Goal: Task Accomplishment & Management: Use online tool/utility

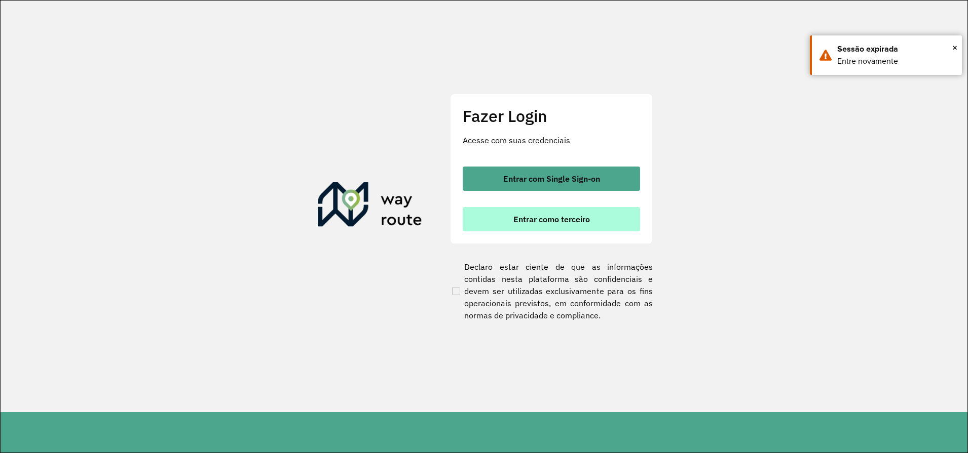
click at [565, 226] on button "Entrar como terceiro" at bounding box center [551, 219] width 177 height 24
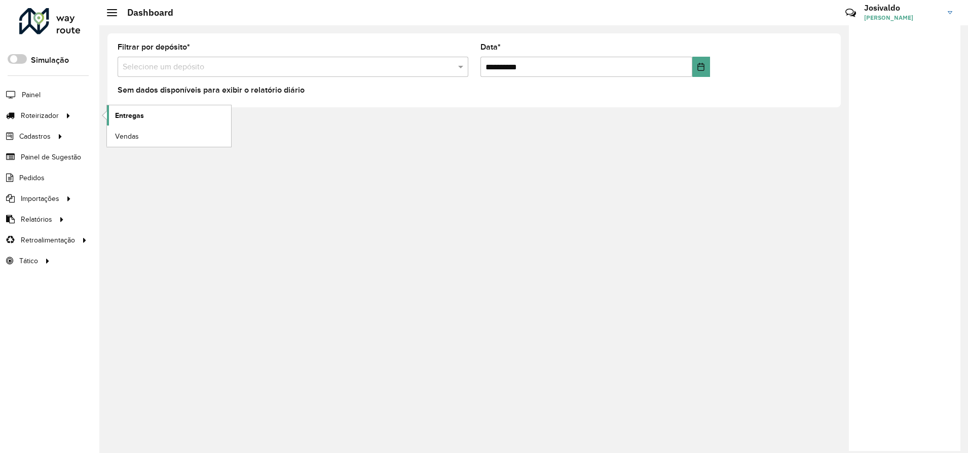
click at [128, 116] on span "Entregas" at bounding box center [129, 115] width 29 height 11
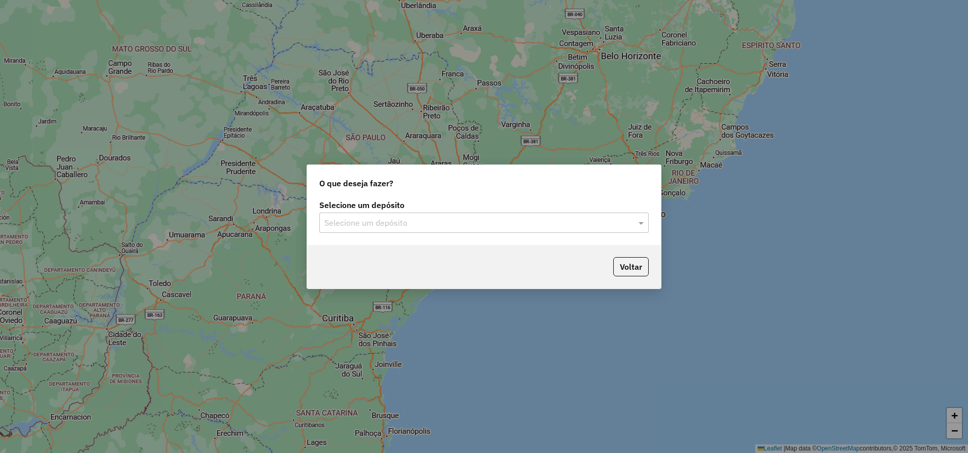
click at [451, 224] on input "text" at bounding box center [473, 223] width 299 height 12
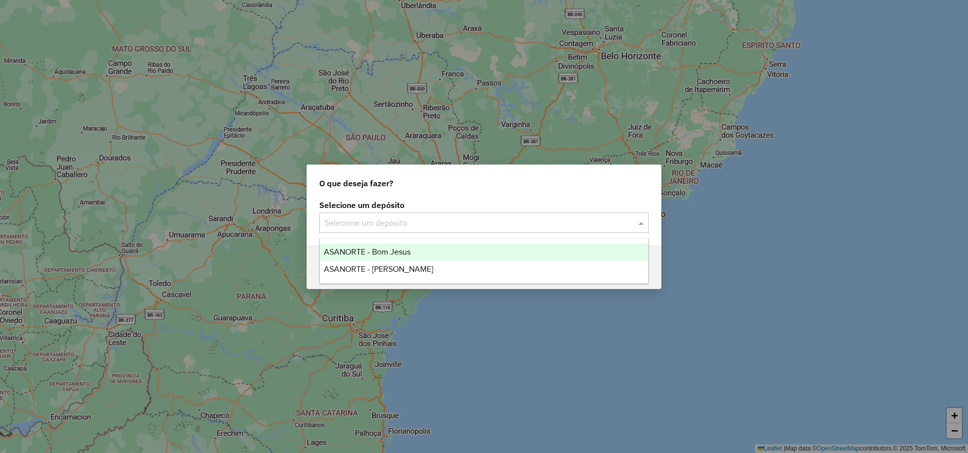
click at [417, 251] on div "ASANORTE - Bom Jesus" at bounding box center [484, 252] width 328 height 17
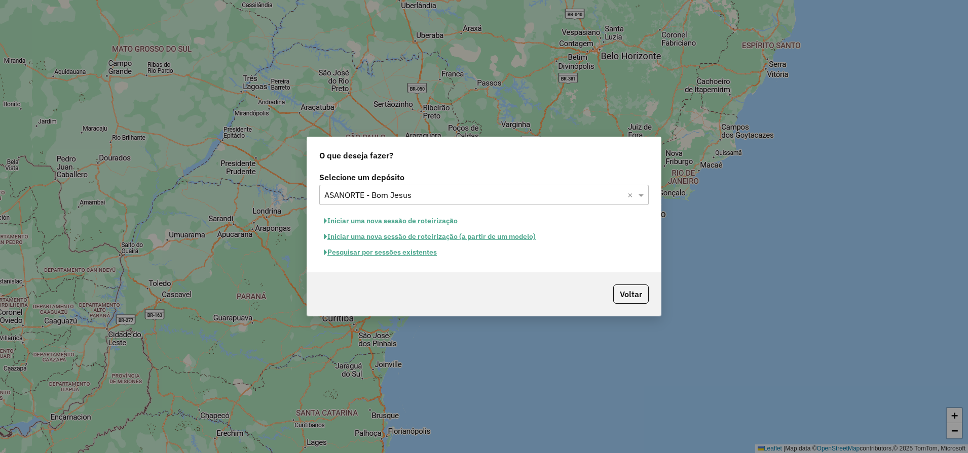
click at [394, 223] on button "Iniciar uma nova sessão de roteirização" at bounding box center [390, 221] width 143 height 16
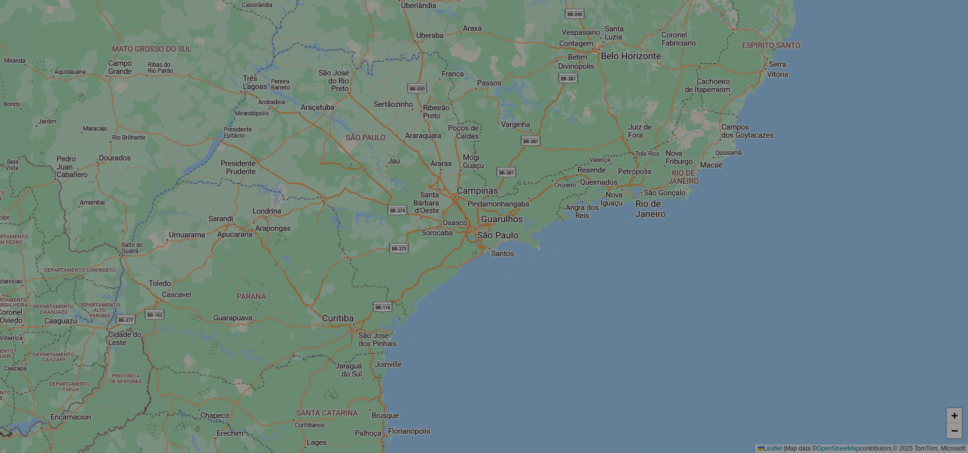
select select "*"
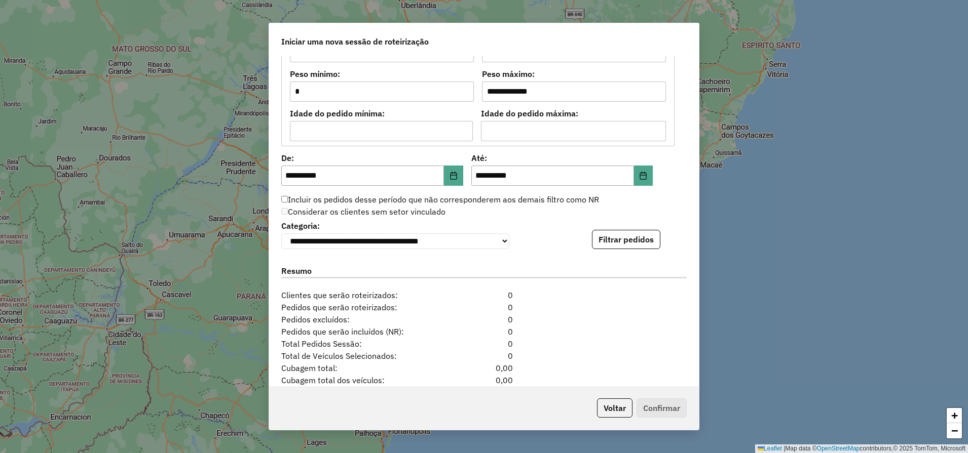
scroll to position [887, 0]
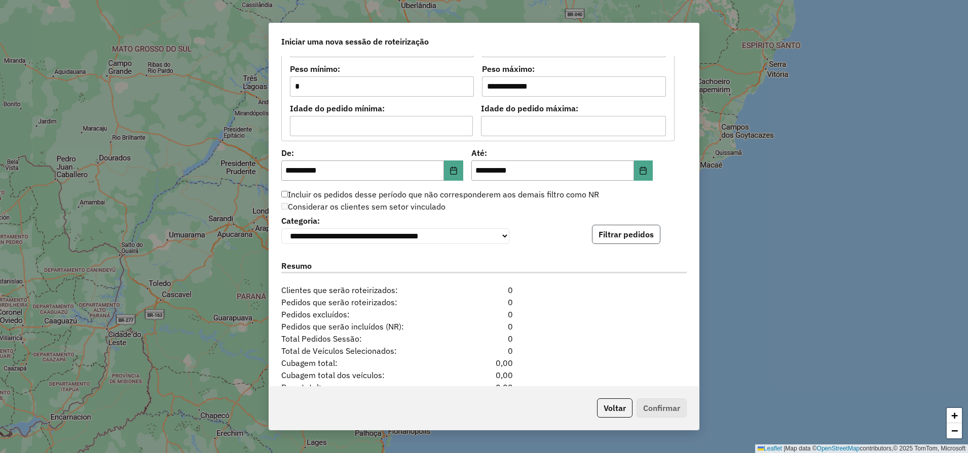
click at [614, 239] on button "Filtrar pedidos" at bounding box center [626, 234] width 68 height 19
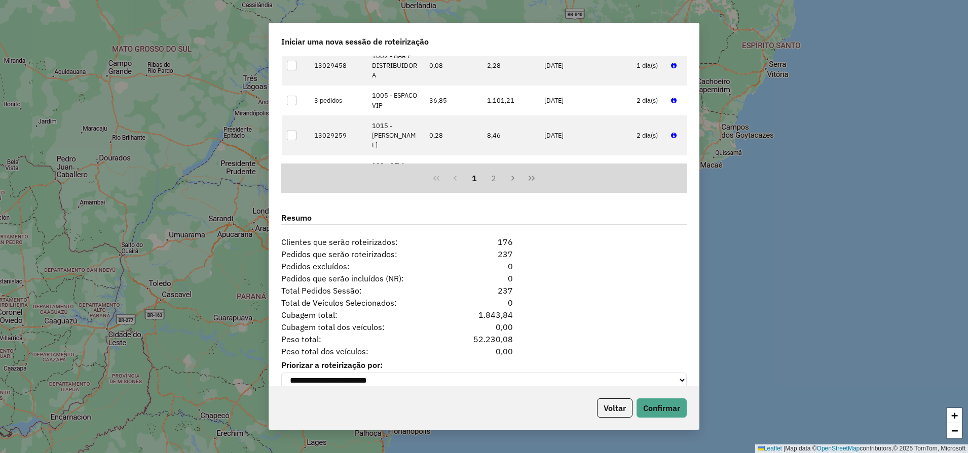
scroll to position [1163, 0]
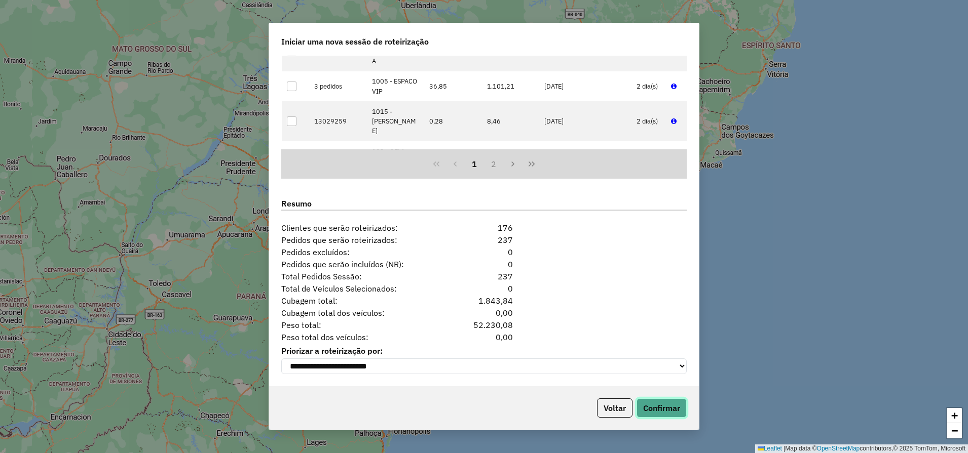
click at [656, 409] on button "Confirmar" at bounding box center [661, 408] width 50 height 19
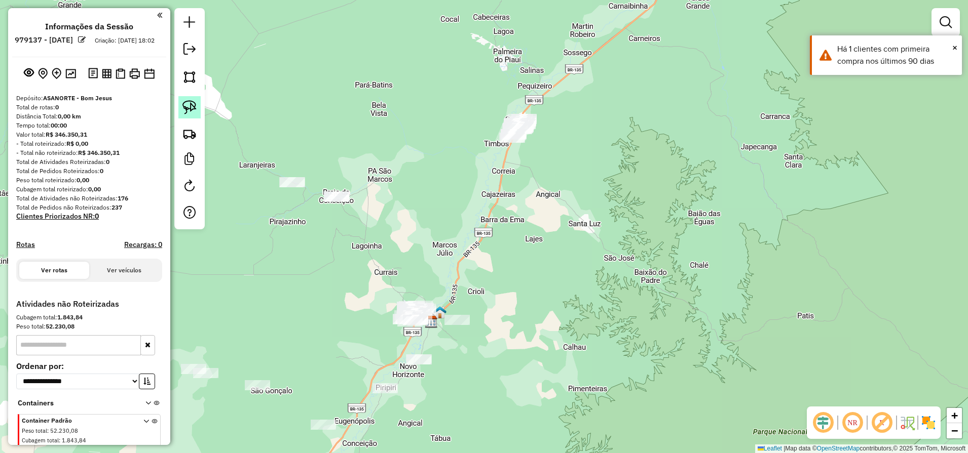
click at [199, 104] on link at bounding box center [189, 107] width 22 height 22
drag, startPoint x: 508, startPoint y: 97, endPoint x: 559, endPoint y: 106, distance: 52.1
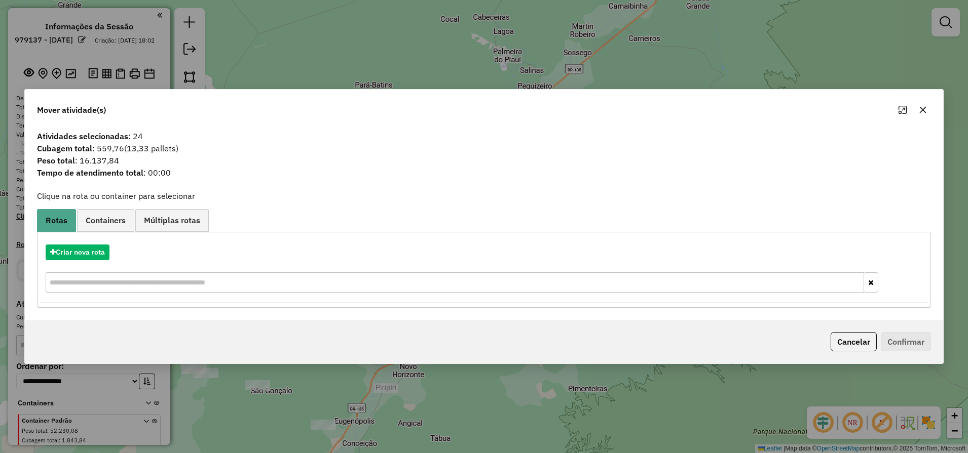
drag, startPoint x: 846, startPoint y: 338, endPoint x: 746, endPoint y: 340, distance: 99.3
click at [846, 338] on button "Cancelar" at bounding box center [853, 341] width 46 height 19
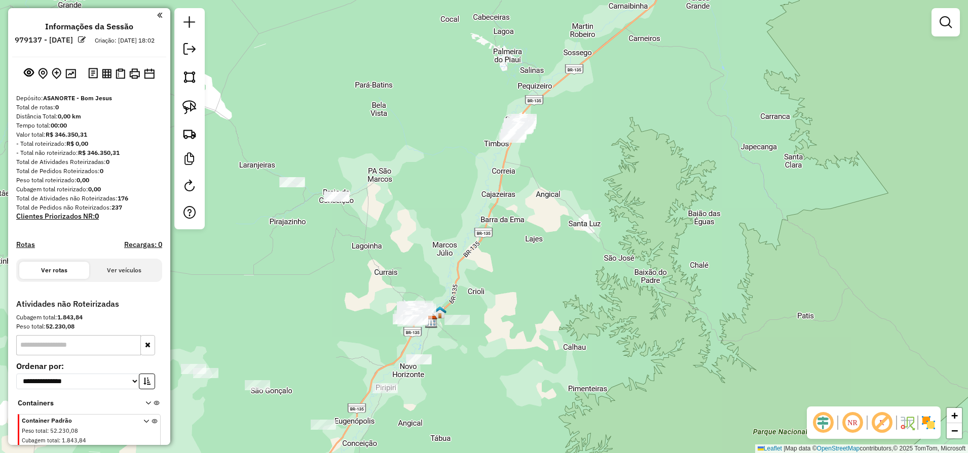
drag, startPoint x: 608, startPoint y: 341, endPoint x: 624, endPoint y: 193, distance: 149.3
click at [620, 203] on div "Janela de atendimento Grade de atendimento Capacidade Transportadoras Veículos …" at bounding box center [484, 226] width 968 height 453
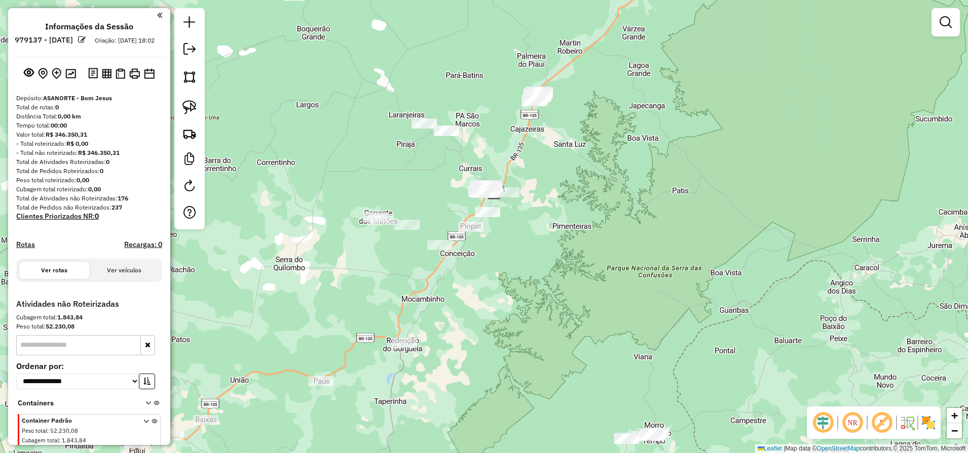
drag, startPoint x: 494, startPoint y: 349, endPoint x: 539, endPoint y: 173, distance: 181.0
click at [531, 186] on div "Janela de atendimento Grade de atendimento Capacidade Transportadoras Veículos …" at bounding box center [484, 226] width 968 height 453
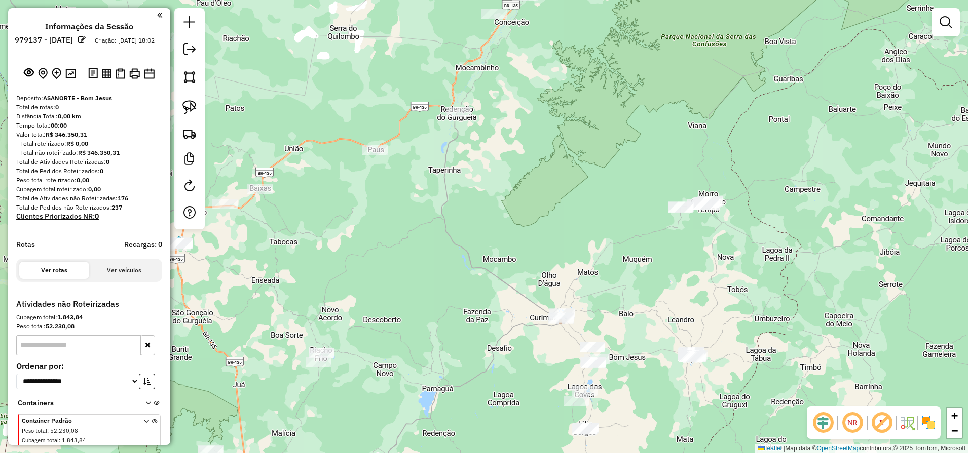
drag, startPoint x: 624, startPoint y: 319, endPoint x: 601, endPoint y: 233, distance: 89.0
click at [608, 231] on div "Janela de atendimento Grade de atendimento Capacidade Transportadoras Veículos …" at bounding box center [484, 226] width 968 height 453
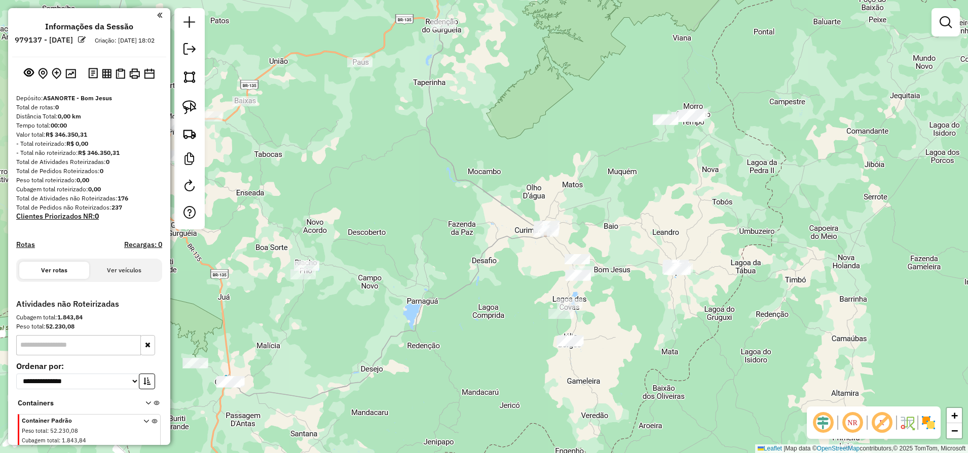
drag, startPoint x: 187, startPoint y: 99, endPoint x: 224, endPoint y: 122, distance: 43.7
click at [187, 99] on link at bounding box center [189, 107] width 22 height 22
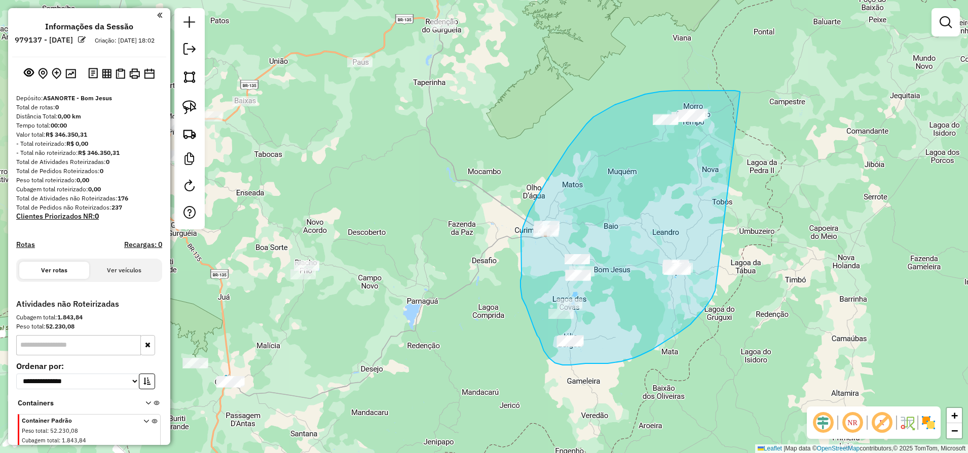
drag, startPoint x: 740, startPoint y: 93, endPoint x: 715, endPoint y: 290, distance: 199.1
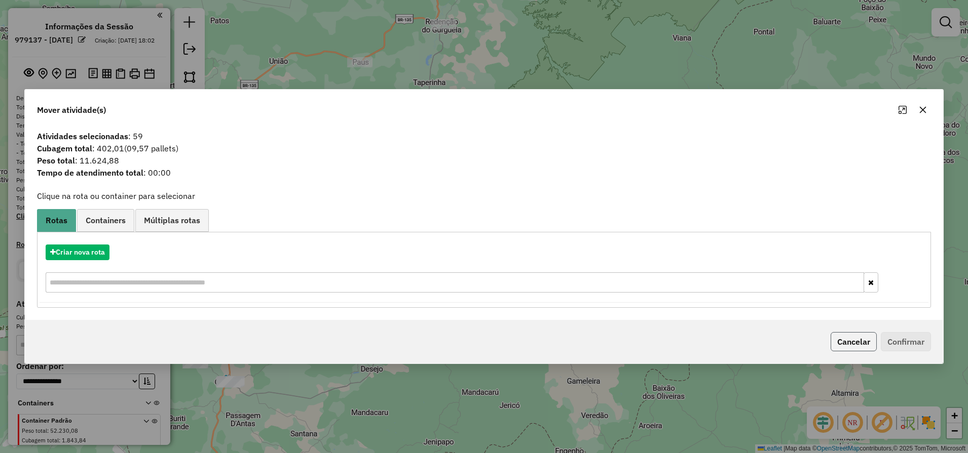
click at [856, 345] on button "Cancelar" at bounding box center [853, 341] width 46 height 19
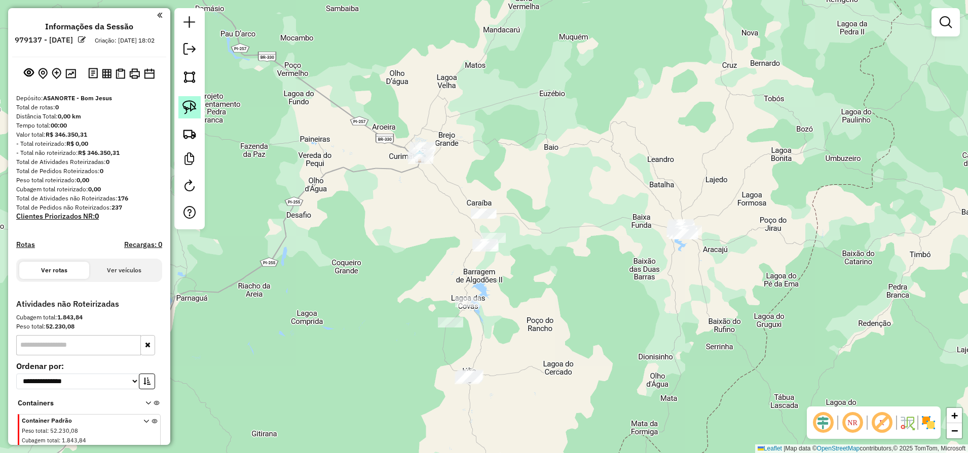
click at [188, 107] on img at bounding box center [189, 107] width 14 height 14
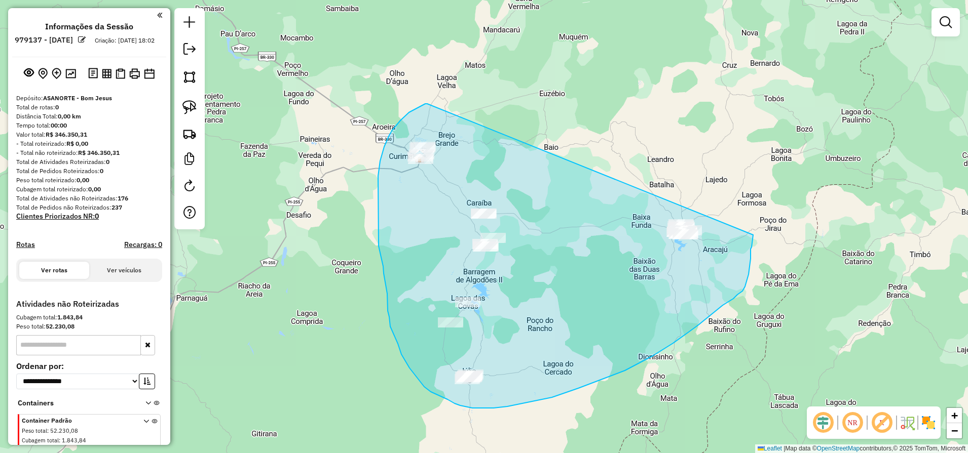
drag, startPoint x: 423, startPoint y: 105, endPoint x: 753, endPoint y: 235, distance: 354.6
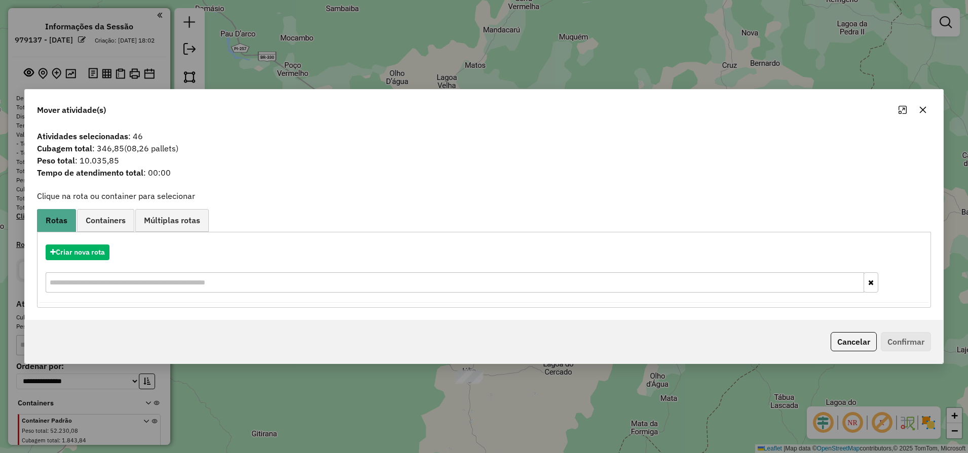
click at [843, 339] on button "Cancelar" at bounding box center [853, 341] width 46 height 19
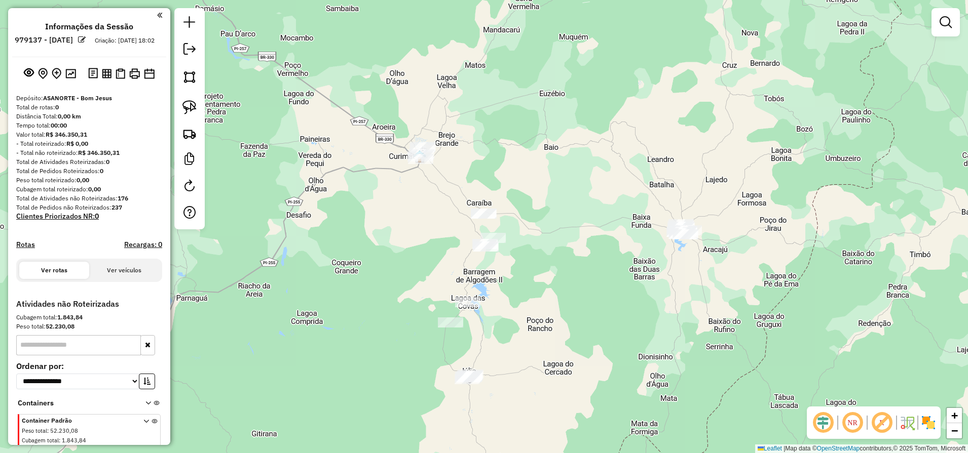
drag, startPoint x: 187, startPoint y: 102, endPoint x: 213, endPoint y: 125, distance: 33.7
click at [187, 102] on img at bounding box center [189, 107] width 14 height 14
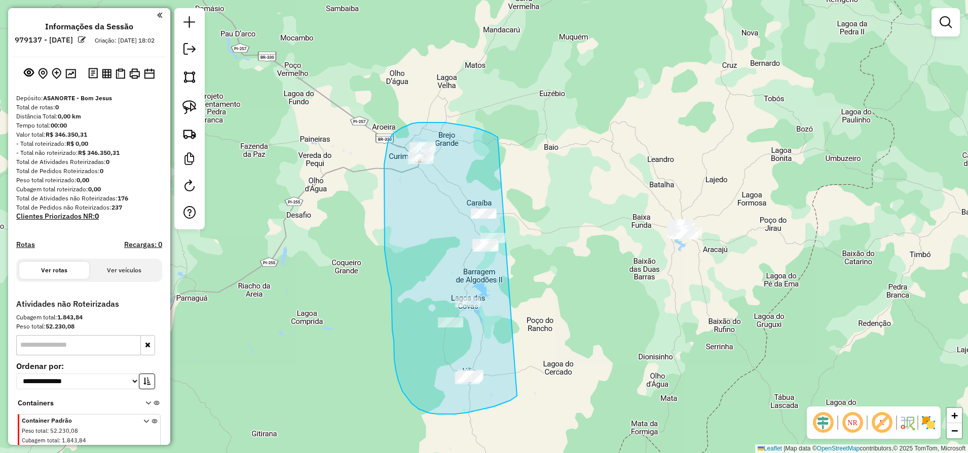
drag, startPoint x: 498, startPoint y: 137, endPoint x: 534, endPoint y: 353, distance: 218.9
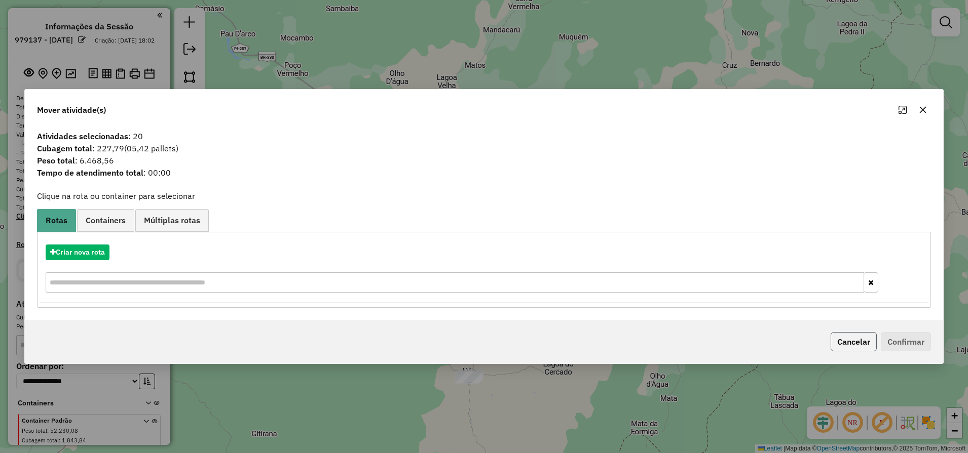
click at [865, 346] on button "Cancelar" at bounding box center [853, 341] width 46 height 19
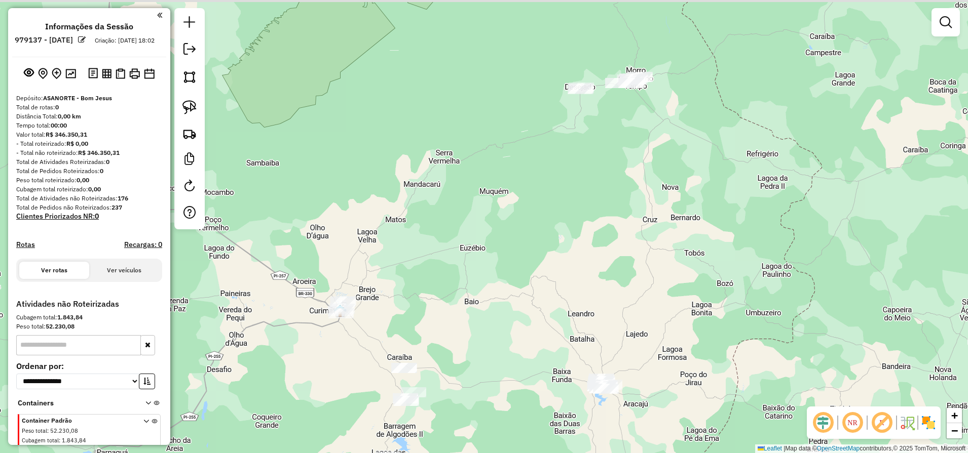
drag, startPoint x: 756, startPoint y: 193, endPoint x: 672, endPoint y: 349, distance: 177.5
click at [675, 348] on div "Janela de atendimento Grade de atendimento Capacidade Transportadoras Veículos …" at bounding box center [484, 226] width 968 height 453
click at [182, 106] on img at bounding box center [189, 107] width 14 height 14
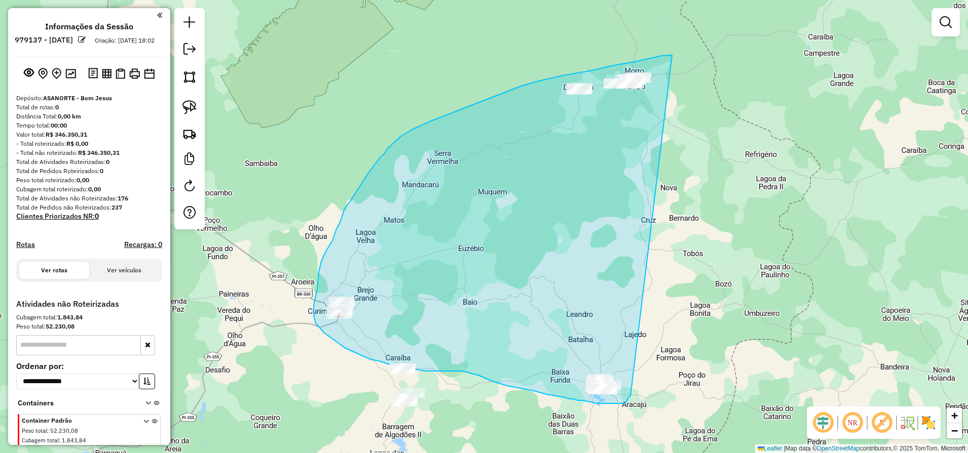
drag, startPoint x: 671, startPoint y: 55, endPoint x: 633, endPoint y: 394, distance: 341.1
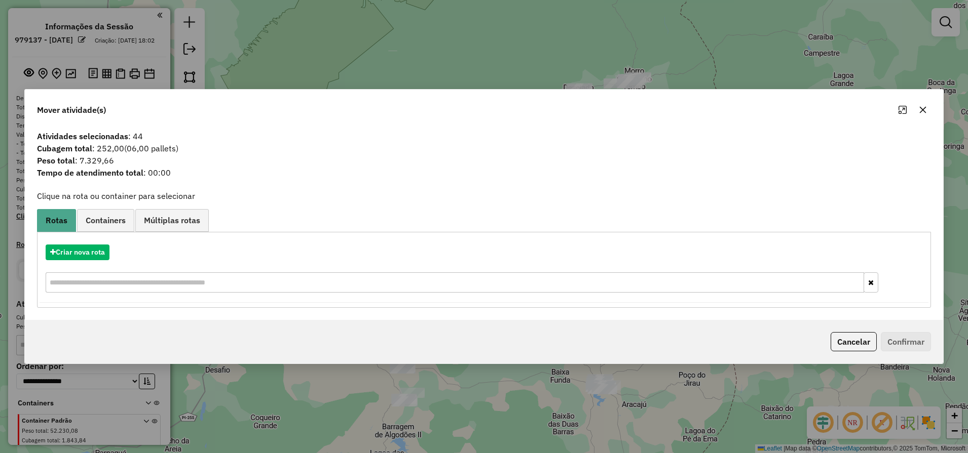
click at [537, 191] on div "Atividades selecionadas : 44 Cubagem total : 252,00 (06,00 pallets) Peso total …" at bounding box center [484, 223] width 919 height 195
click at [845, 340] on button "Cancelar" at bounding box center [853, 341] width 46 height 19
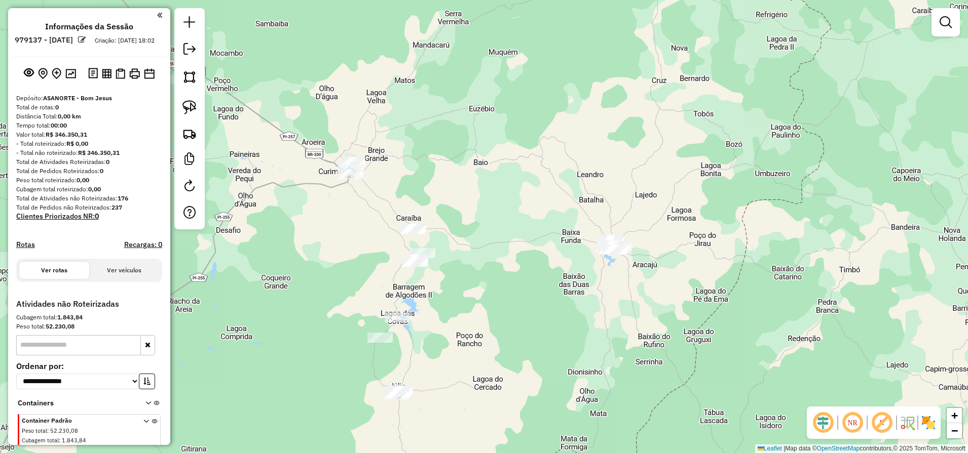
drag, startPoint x: 571, startPoint y: 337, endPoint x: 582, endPoint y: 202, distance: 135.2
click at [582, 202] on div "Janela de atendimento Grade de atendimento Capacidade Transportadoras Veículos …" at bounding box center [484, 226] width 968 height 453
click at [192, 110] on img at bounding box center [189, 107] width 14 height 14
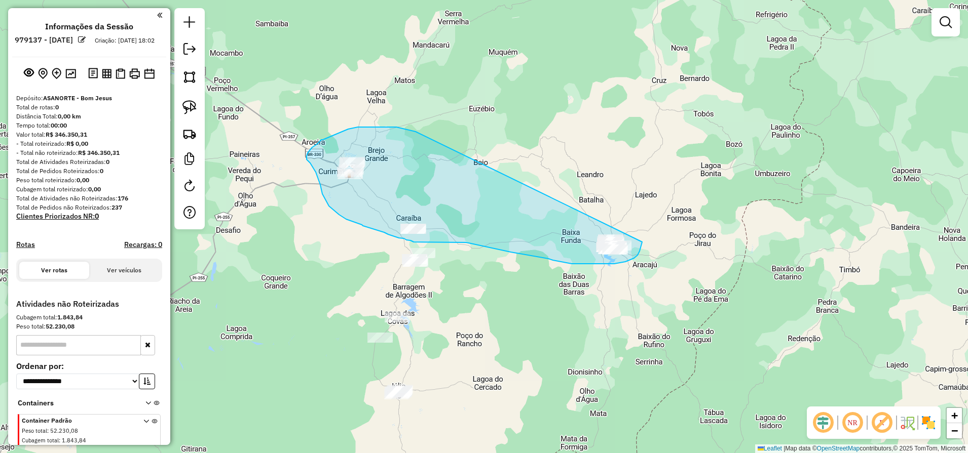
drag, startPoint x: 415, startPoint y: 132, endPoint x: 643, endPoint y: 240, distance: 251.8
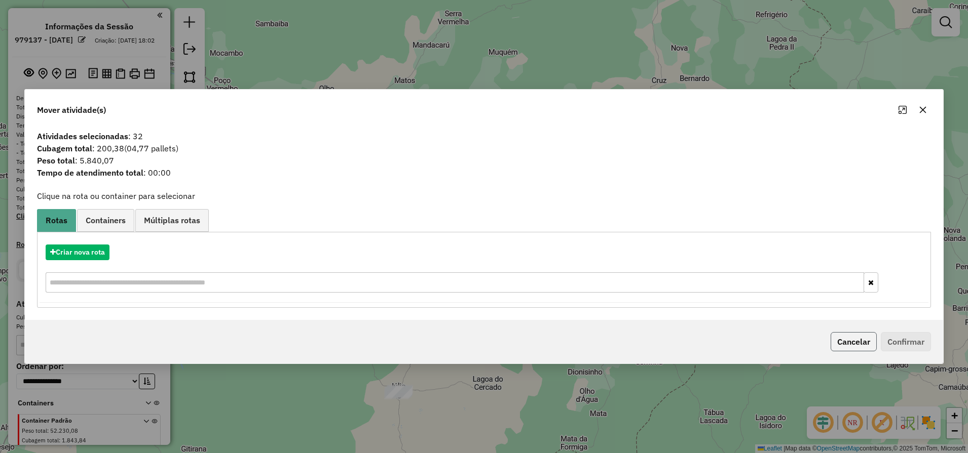
click at [852, 342] on button "Cancelar" at bounding box center [853, 341] width 46 height 19
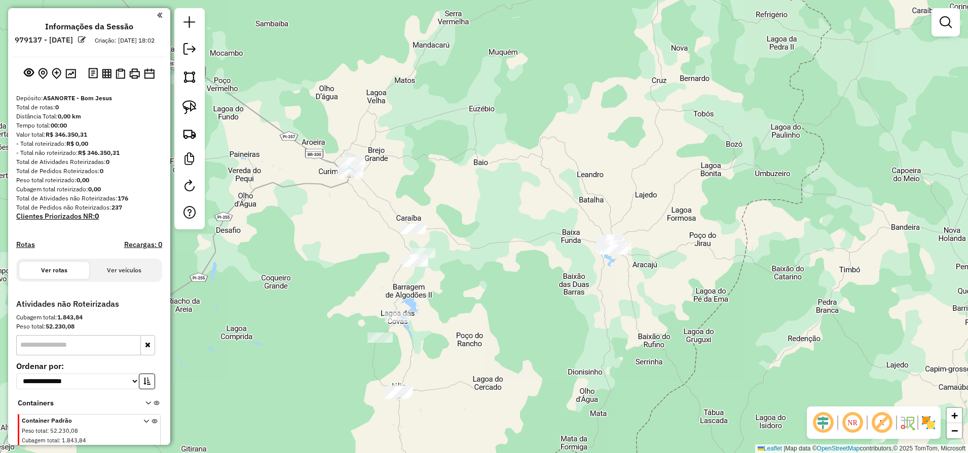
drag, startPoint x: 187, startPoint y: 105, endPoint x: 300, endPoint y: 151, distance: 121.8
click at [188, 106] on img at bounding box center [189, 107] width 14 height 14
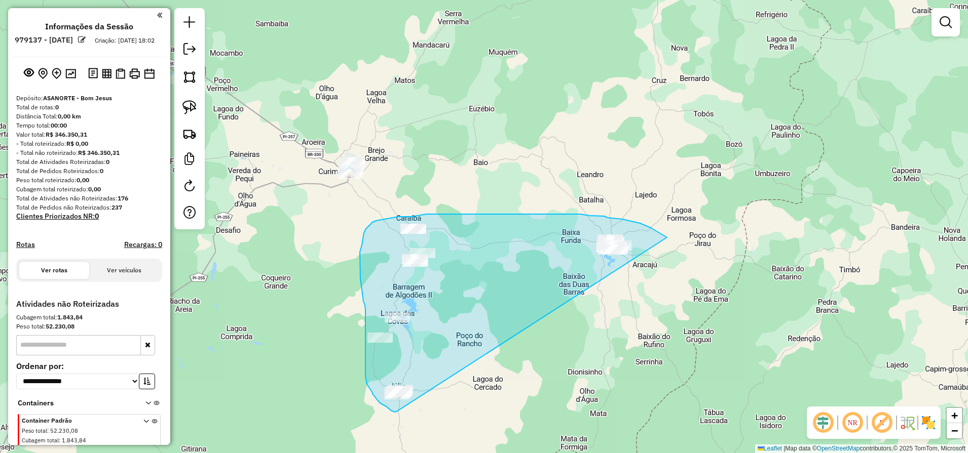
drag, startPoint x: 666, startPoint y: 237, endPoint x: 415, endPoint y: 412, distance: 305.6
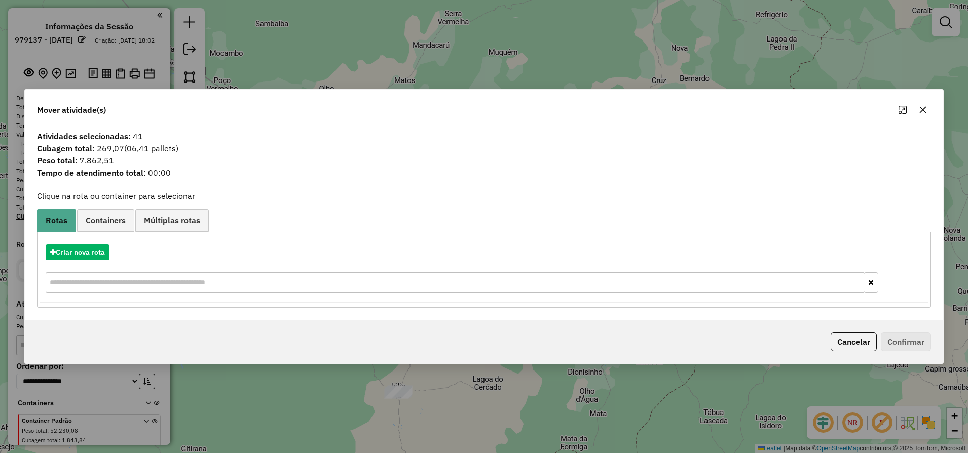
drag, startPoint x: 858, startPoint y: 340, endPoint x: 835, endPoint y: 342, distance: 22.8
click at [857, 341] on button "Cancelar" at bounding box center [853, 341] width 46 height 19
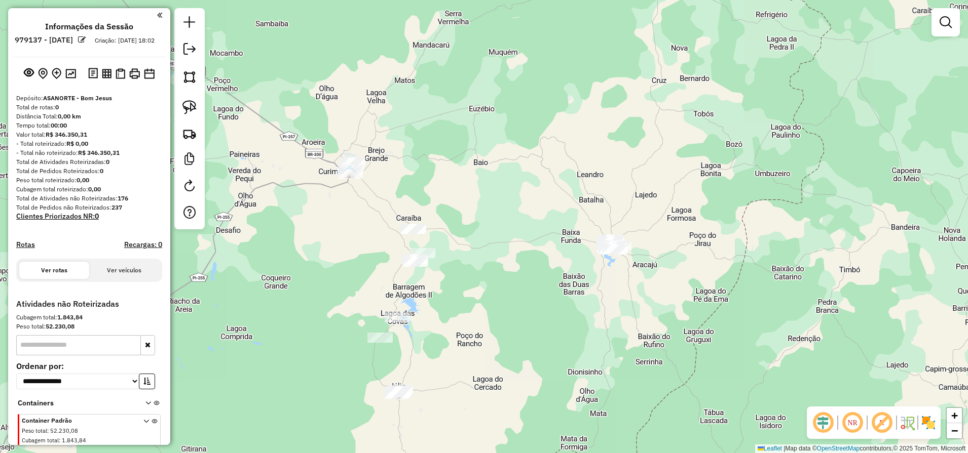
drag, startPoint x: 423, startPoint y: 301, endPoint x: 475, endPoint y: 326, distance: 57.8
click at [423, 304] on div "Janela de atendimento Grade de atendimento Capacidade Transportadoras Veículos …" at bounding box center [484, 226] width 968 height 453
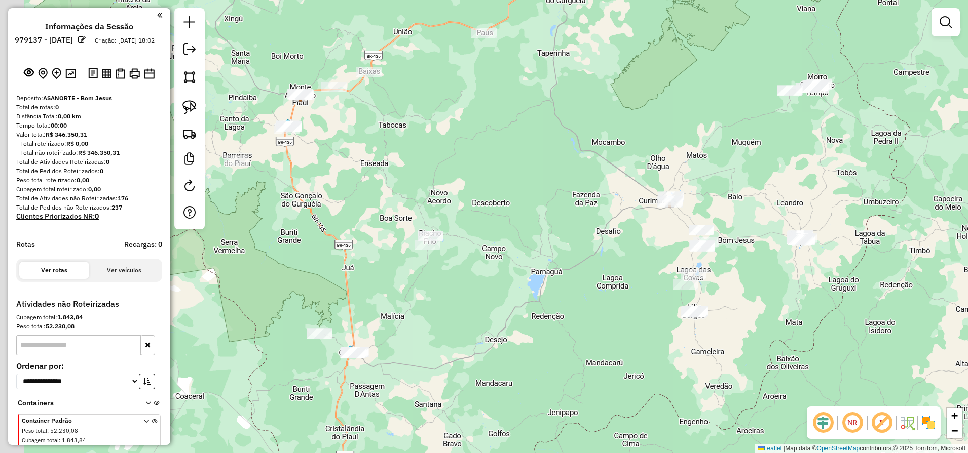
drag, startPoint x: 339, startPoint y: 351, endPoint x: 375, endPoint y: 335, distance: 39.5
click at [395, 340] on div "Janela de atendimento Grade de atendimento Capacidade Transportadoras Veículos …" at bounding box center [484, 226] width 968 height 453
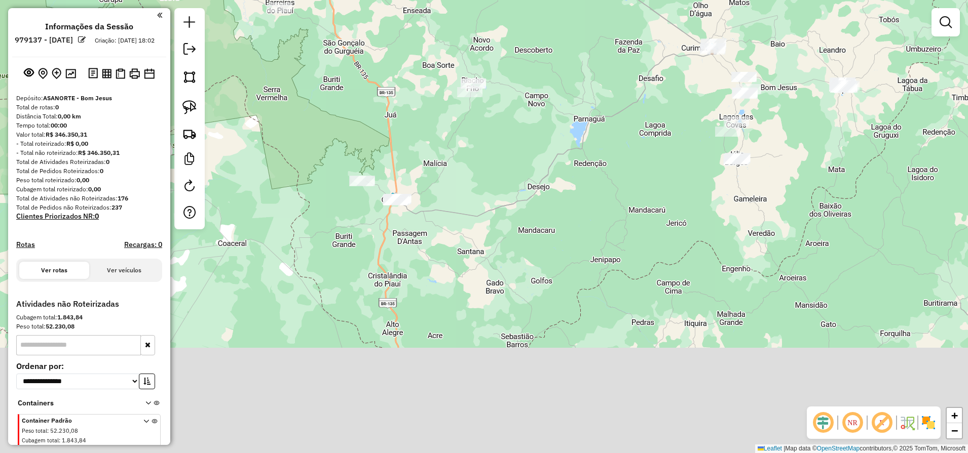
drag, startPoint x: 339, startPoint y: 301, endPoint x: 243, endPoint y: 134, distance: 193.6
click at [380, 148] on div "Janela de atendimento Grade de atendimento Capacidade Transportadoras Veículos …" at bounding box center [484, 226] width 968 height 453
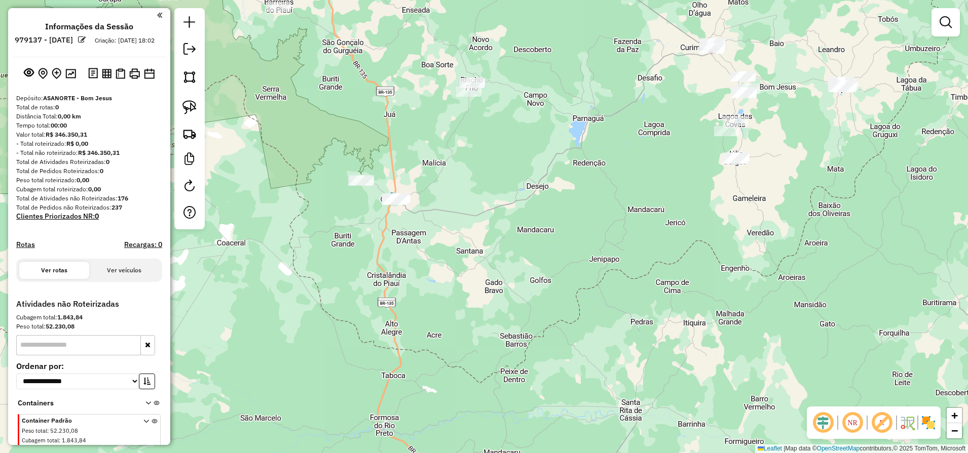
click at [194, 109] on img at bounding box center [189, 107] width 14 height 14
drag, startPoint x: 346, startPoint y: 148, endPoint x: 451, endPoint y: 194, distance: 114.8
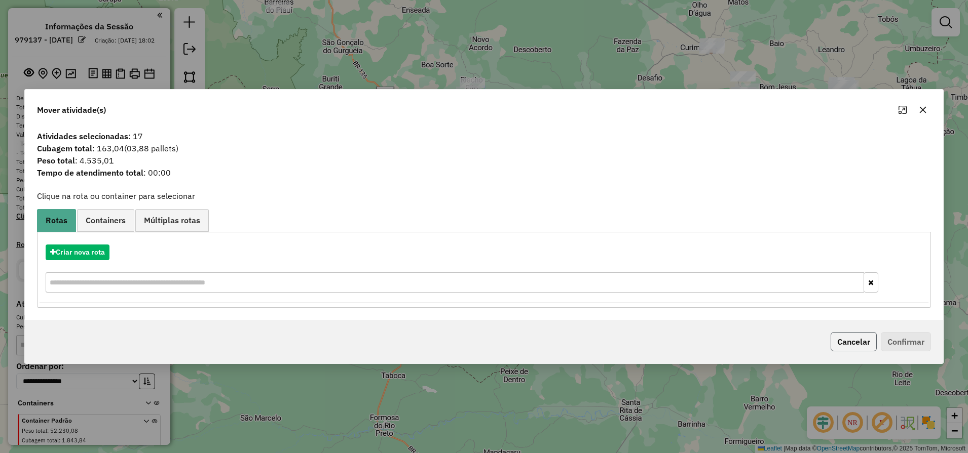
click at [843, 336] on button "Cancelar" at bounding box center [853, 341] width 46 height 19
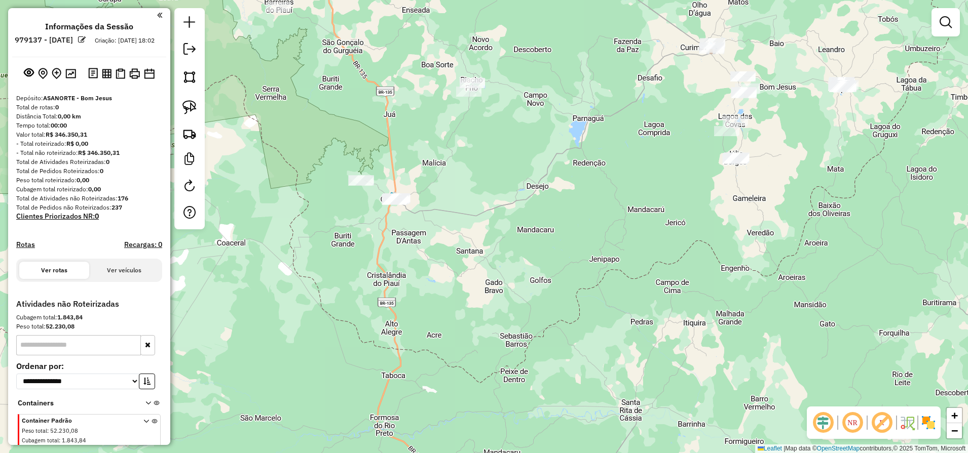
drag, startPoint x: 797, startPoint y: 208, endPoint x: 539, endPoint y: 352, distance: 295.0
click at [551, 346] on div "Janela de atendimento Grade de atendimento Capacidade Transportadoras Veículos …" at bounding box center [484, 226] width 968 height 453
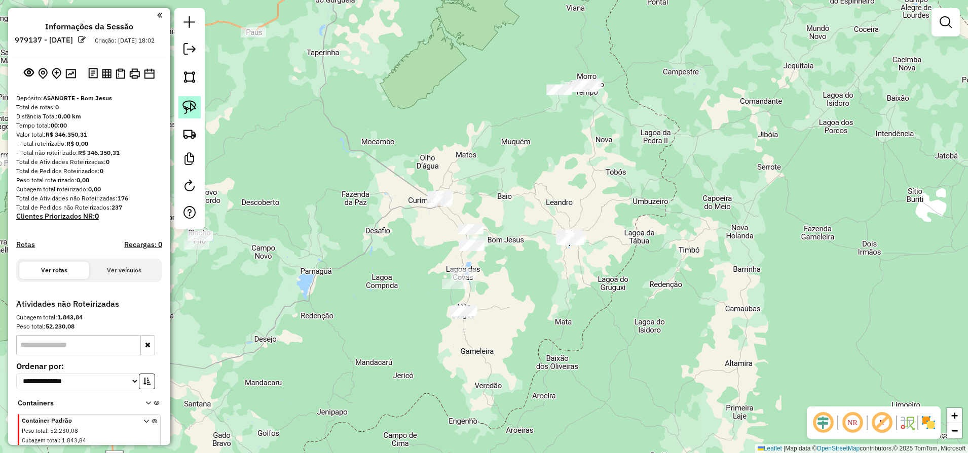
click at [194, 108] on img at bounding box center [189, 107] width 14 height 14
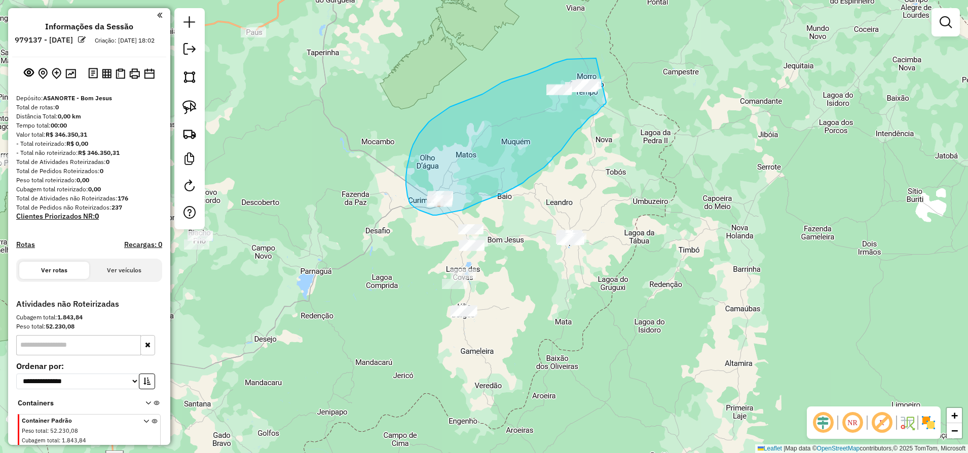
drag, startPoint x: 595, startPoint y: 58, endPoint x: 607, endPoint y: 101, distance: 44.7
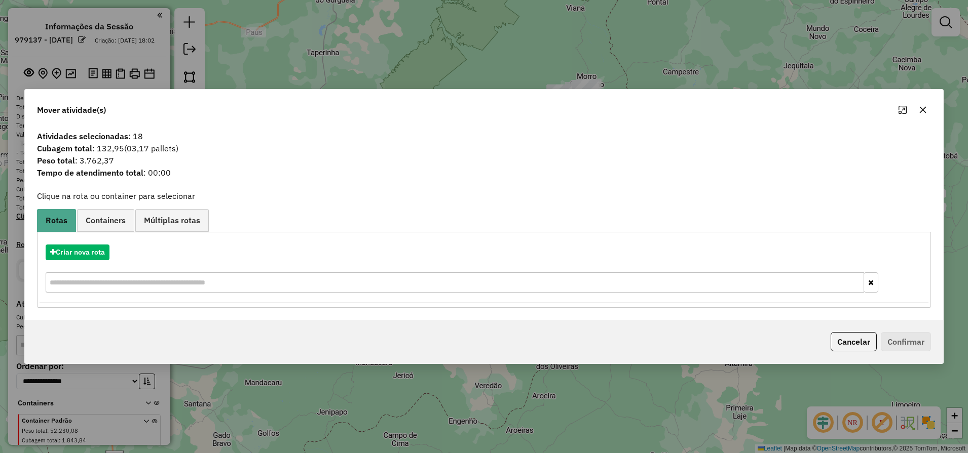
click at [866, 344] on button "Cancelar" at bounding box center [853, 341] width 46 height 19
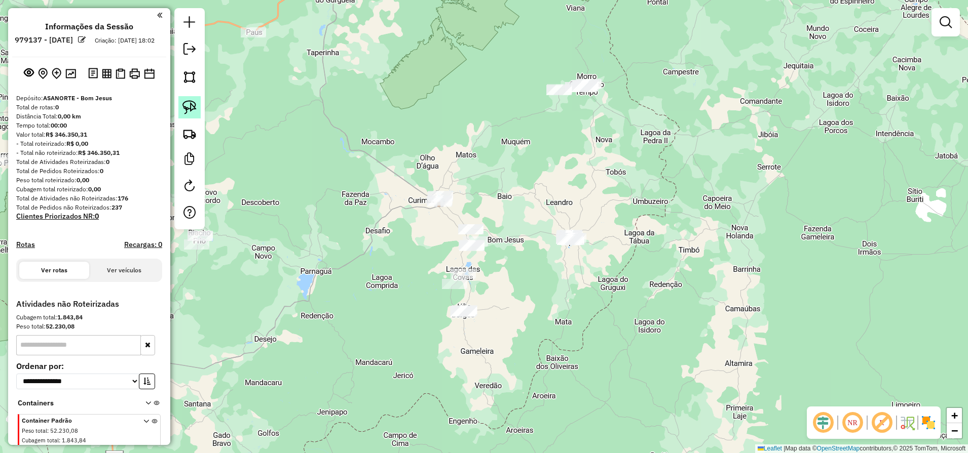
click at [192, 110] on img at bounding box center [189, 107] width 14 height 14
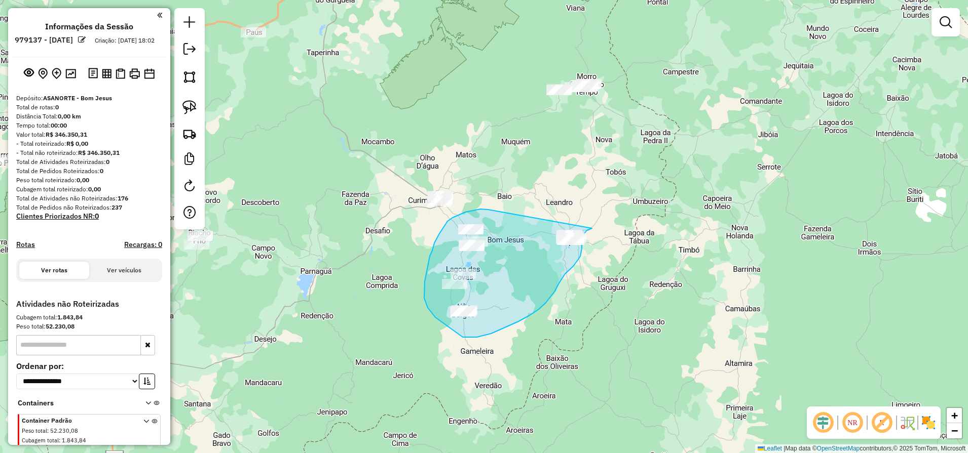
drag, startPoint x: 485, startPoint y: 209, endPoint x: 593, endPoint y: 228, distance: 109.0
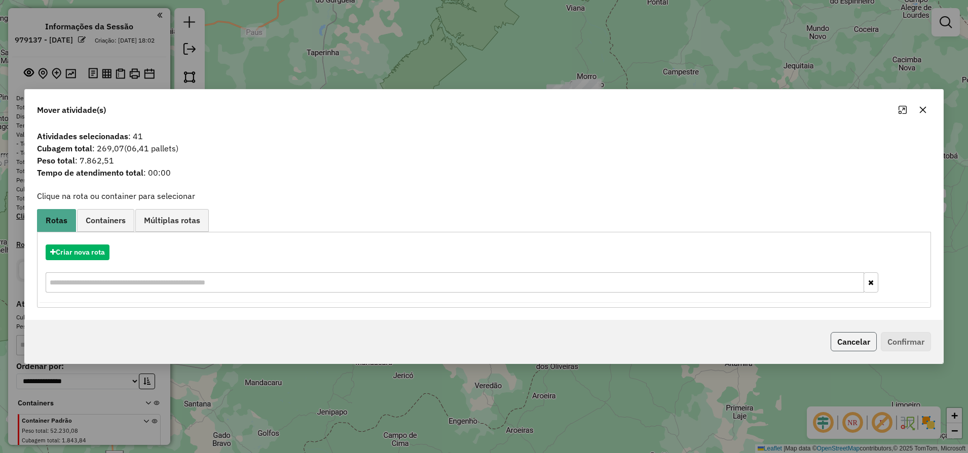
click at [846, 346] on button "Cancelar" at bounding box center [853, 341] width 46 height 19
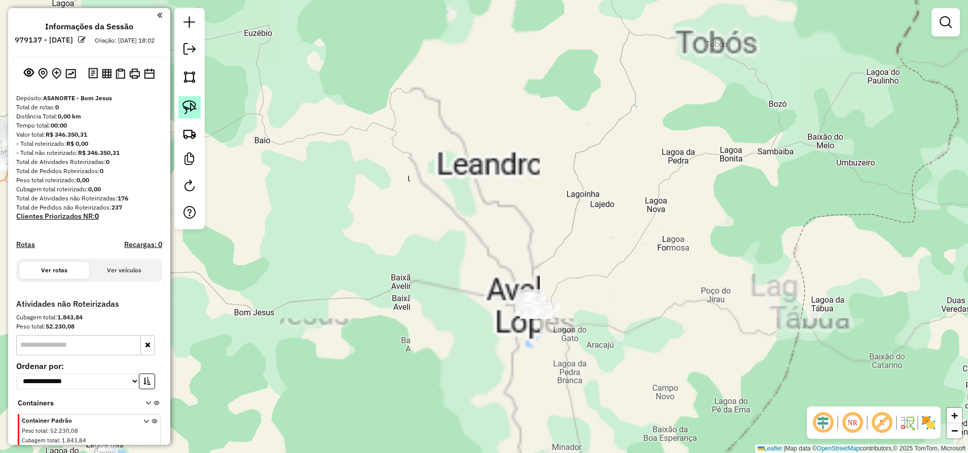
click at [189, 101] on img at bounding box center [189, 107] width 14 height 14
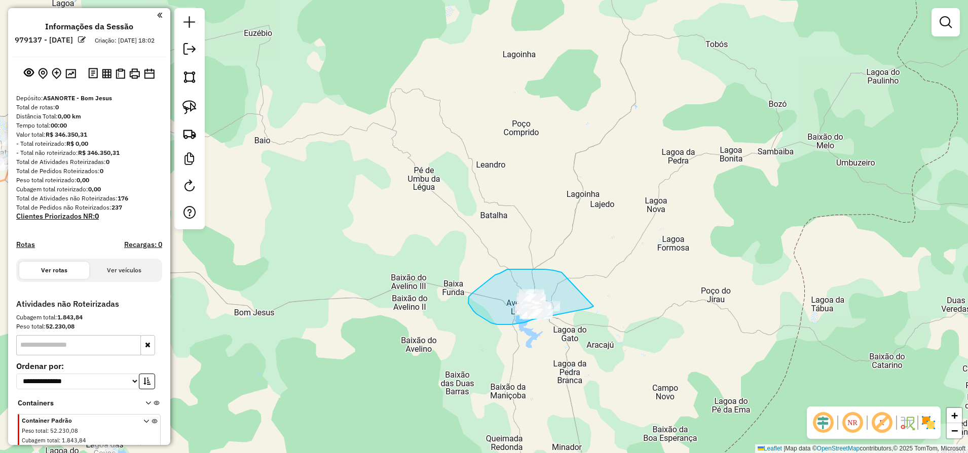
drag, startPoint x: 512, startPoint y: 270, endPoint x: 594, endPoint y: 306, distance: 89.8
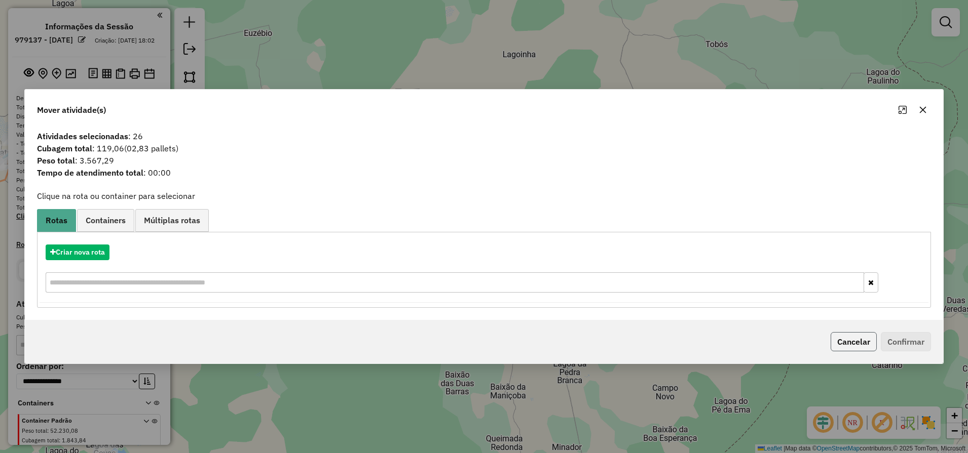
click at [850, 346] on button "Cancelar" at bounding box center [853, 341] width 46 height 19
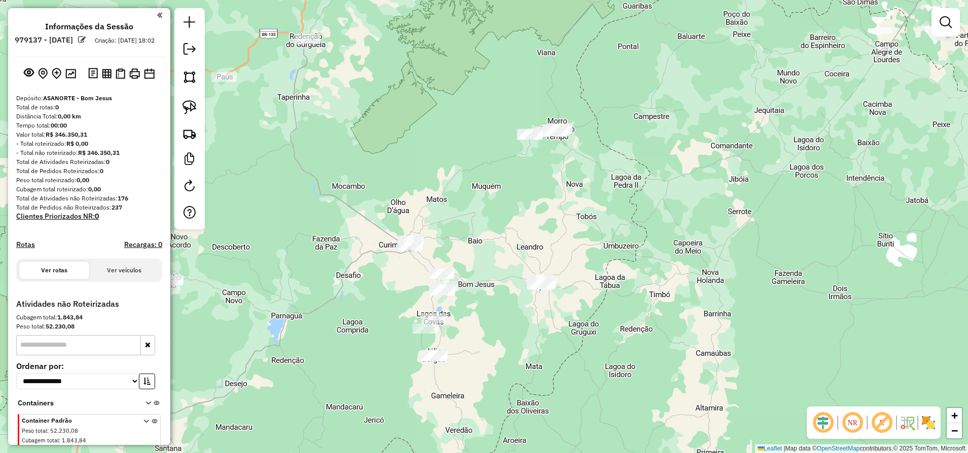
drag, startPoint x: 549, startPoint y: 358, endPoint x: 525, endPoint y: 261, distance: 99.8
click at [518, 288] on div "Janela de atendimento Grade de atendimento Capacidade Transportadoras Veículos …" at bounding box center [484, 226] width 968 height 453
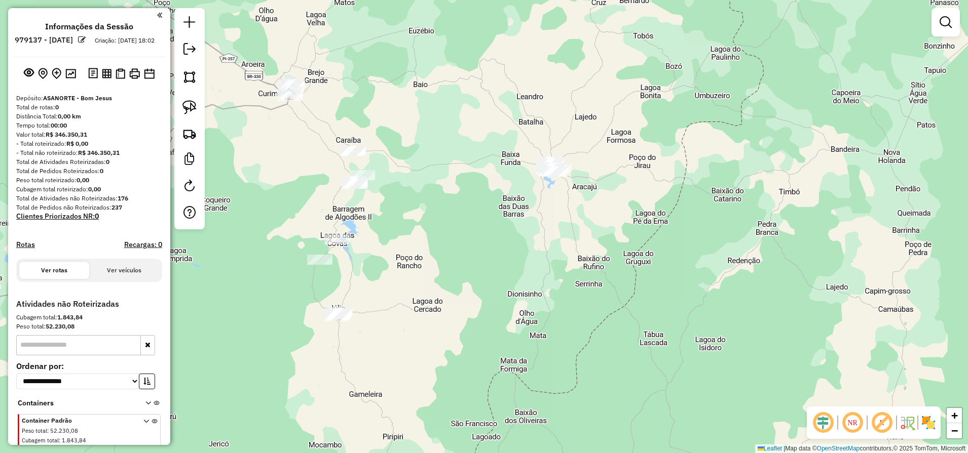
drag, startPoint x: 189, startPoint y: 104, endPoint x: 321, endPoint y: 140, distance: 136.9
click at [190, 104] on img at bounding box center [189, 107] width 14 height 14
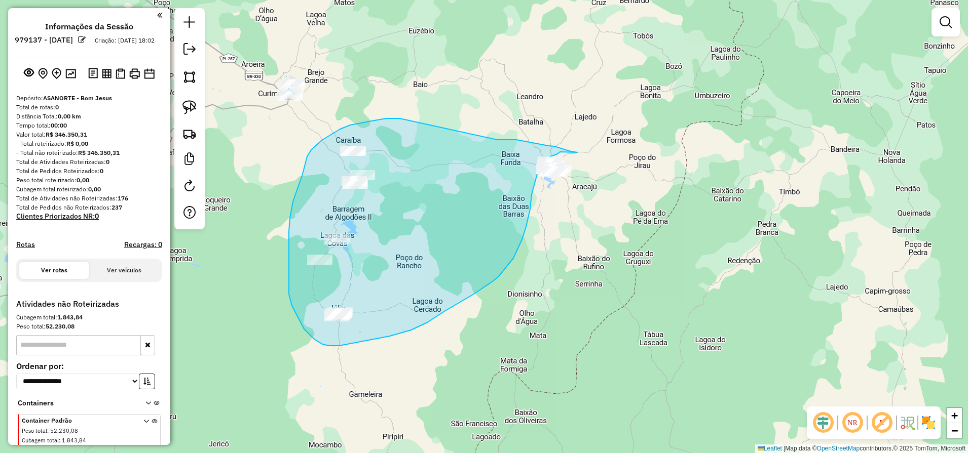
drag, startPoint x: 361, startPoint y: 123, endPoint x: 497, endPoint y: 141, distance: 137.5
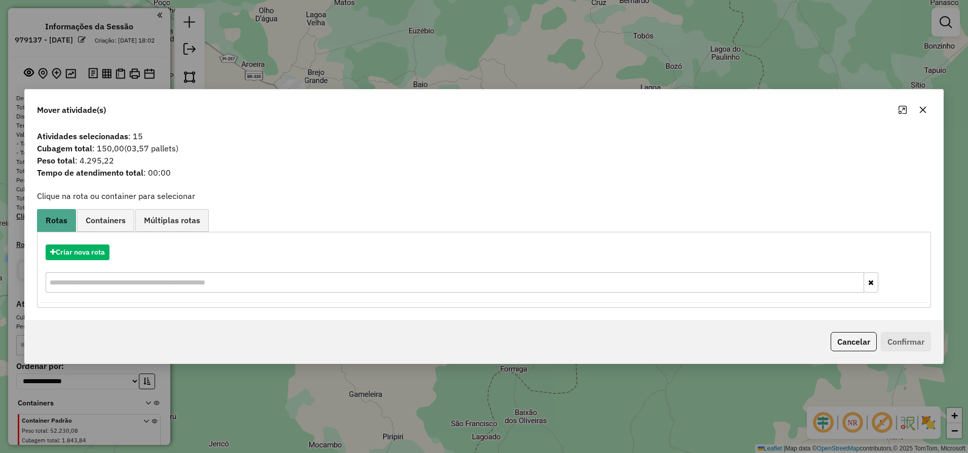
drag, startPoint x: 862, startPoint y: 350, endPoint x: 856, endPoint y: 347, distance: 6.8
click at [861, 349] on button "Cancelar" at bounding box center [853, 341] width 46 height 19
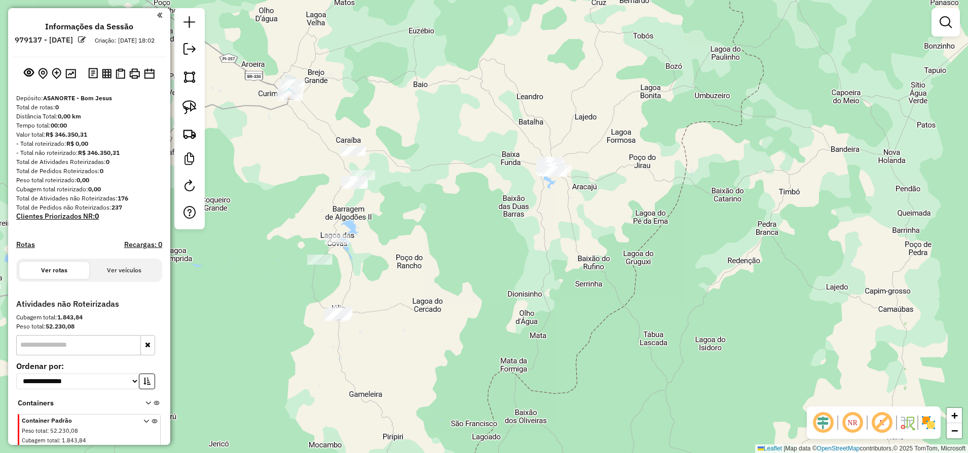
click at [200, 105] on link at bounding box center [189, 107] width 22 height 22
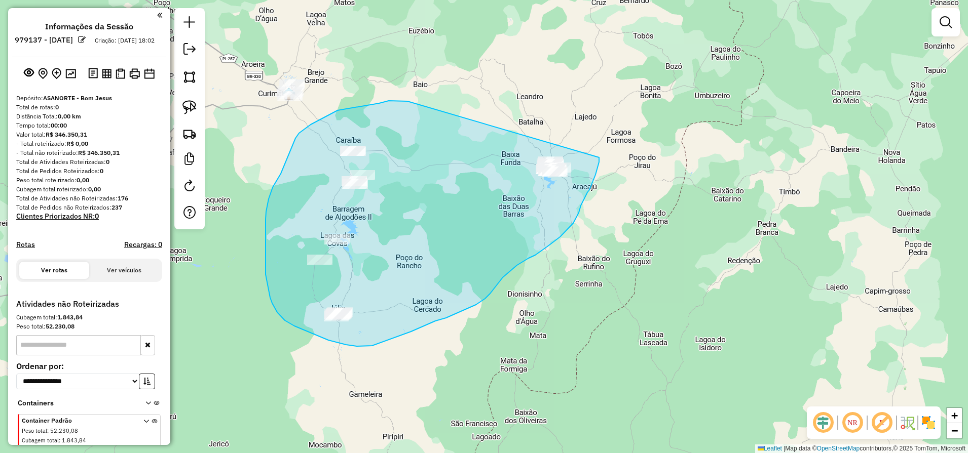
drag, startPoint x: 358, startPoint y: 106, endPoint x: 600, endPoint y: 158, distance: 247.0
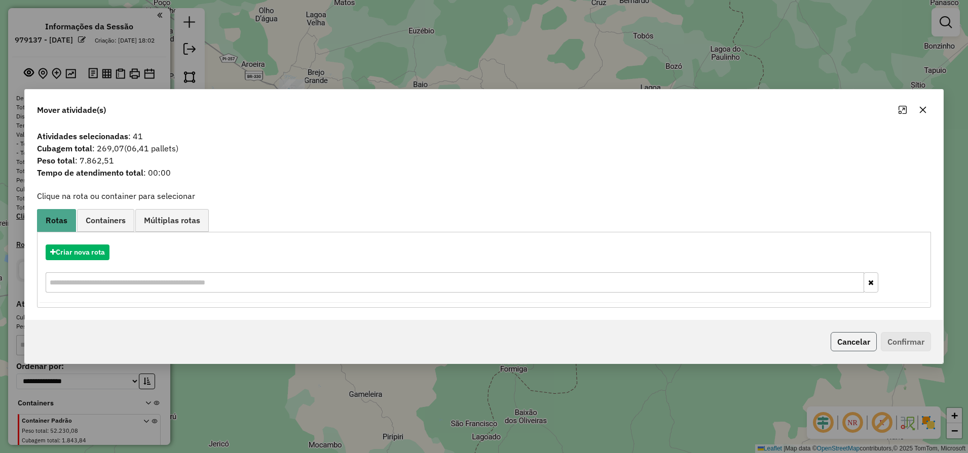
click at [850, 347] on button "Cancelar" at bounding box center [853, 341] width 46 height 19
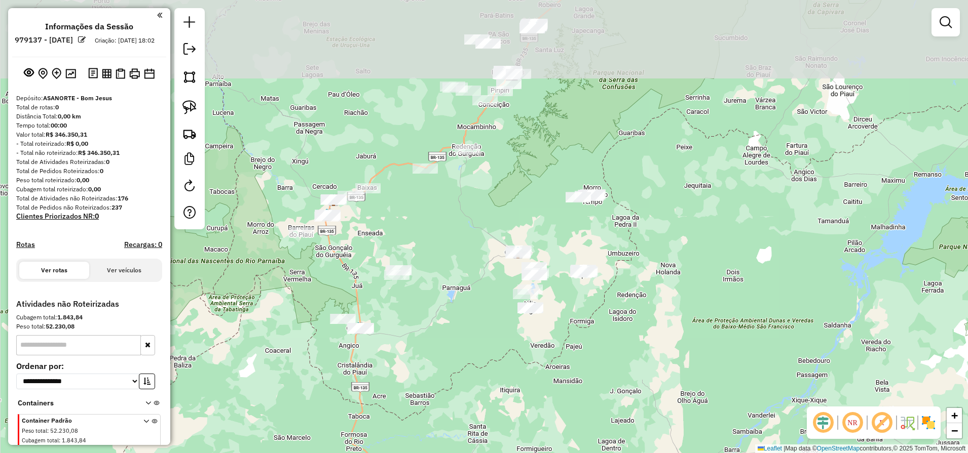
drag, startPoint x: 634, startPoint y: 166, endPoint x: 658, endPoint y: 328, distance: 163.4
click at [657, 327] on div "Janela de atendimento Grade de atendimento Capacidade Transportadoras Veículos …" at bounding box center [484, 226] width 968 height 453
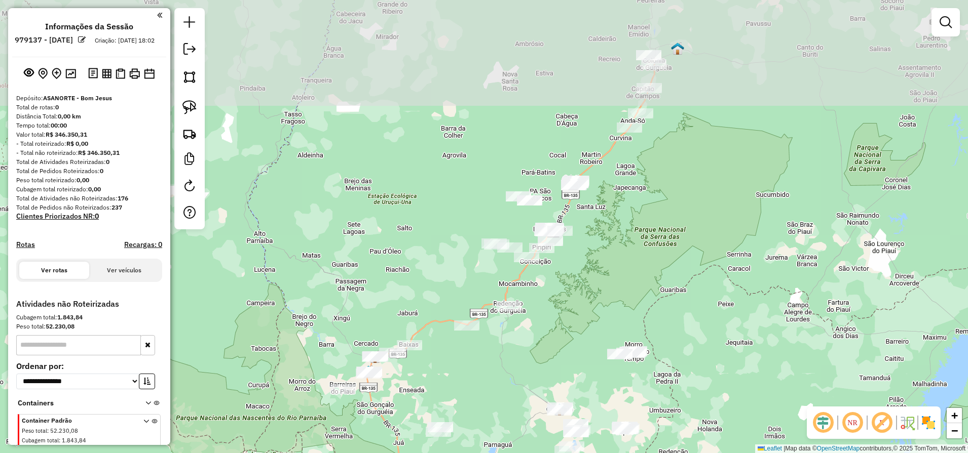
drag, startPoint x: 553, startPoint y: 205, endPoint x: 563, endPoint y: 276, distance: 72.2
click at [563, 276] on div "Janela de atendimento Grade de atendimento Capacidade Transportadoras Veículos …" at bounding box center [484, 226] width 968 height 453
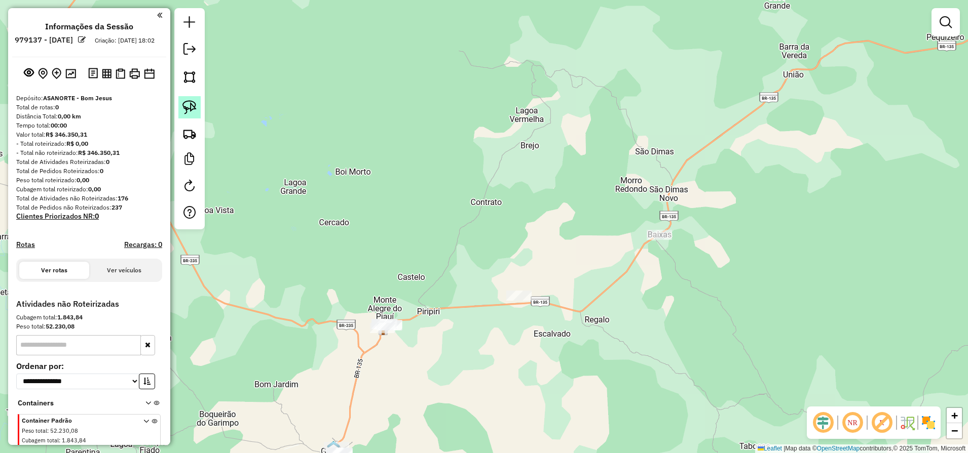
click at [194, 104] on img at bounding box center [189, 107] width 14 height 14
drag, startPoint x: 373, startPoint y: 294, endPoint x: 429, endPoint y: 348, distance: 77.0
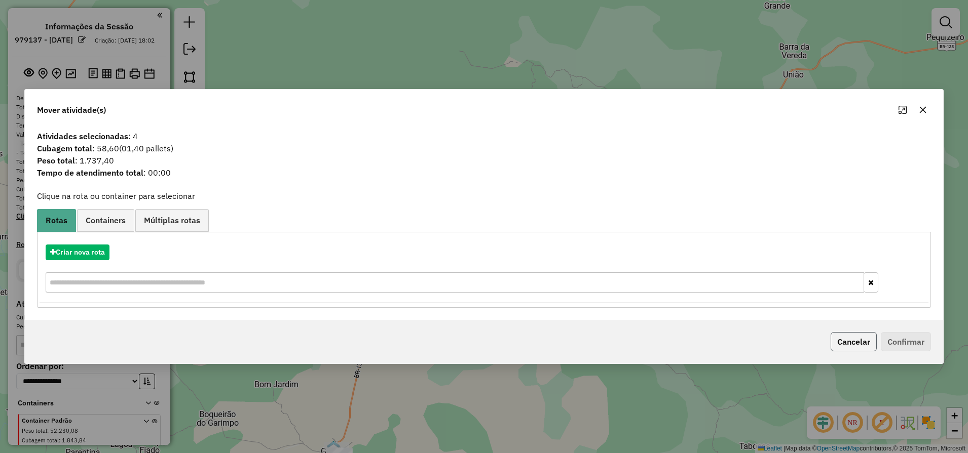
click at [846, 342] on button "Cancelar" at bounding box center [853, 341] width 46 height 19
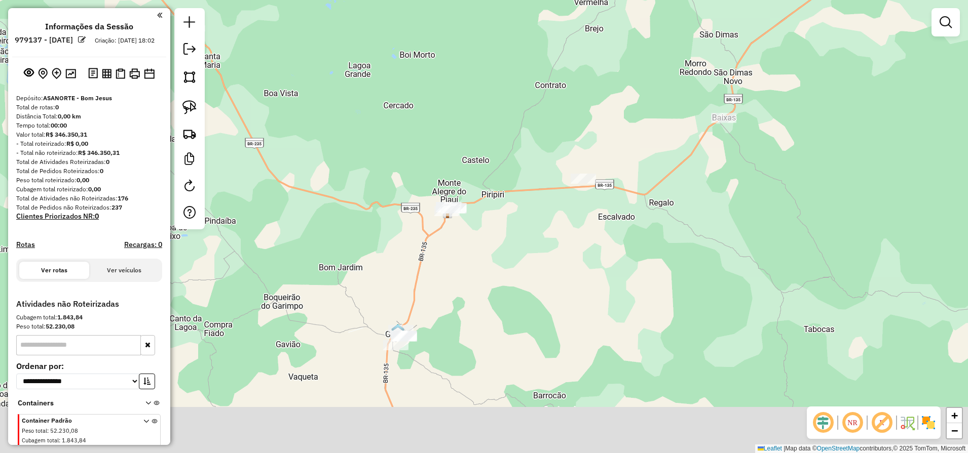
drag, startPoint x: 429, startPoint y: 401, endPoint x: 503, endPoint y: 265, distance: 154.9
click at [503, 265] on div "Janela de atendimento Grade de atendimento Capacidade Transportadoras Veículos …" at bounding box center [484, 226] width 968 height 453
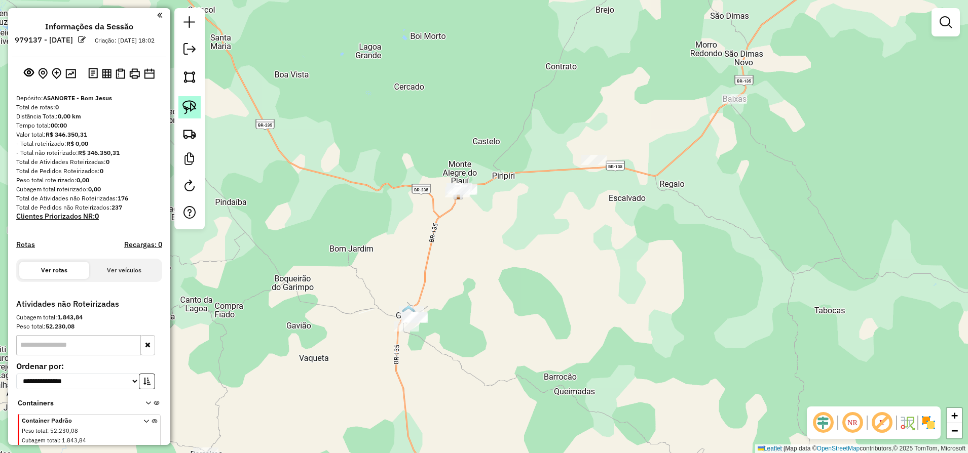
click at [195, 109] on img at bounding box center [189, 107] width 14 height 14
drag, startPoint x: 437, startPoint y: 293, endPoint x: 435, endPoint y: 343, distance: 50.7
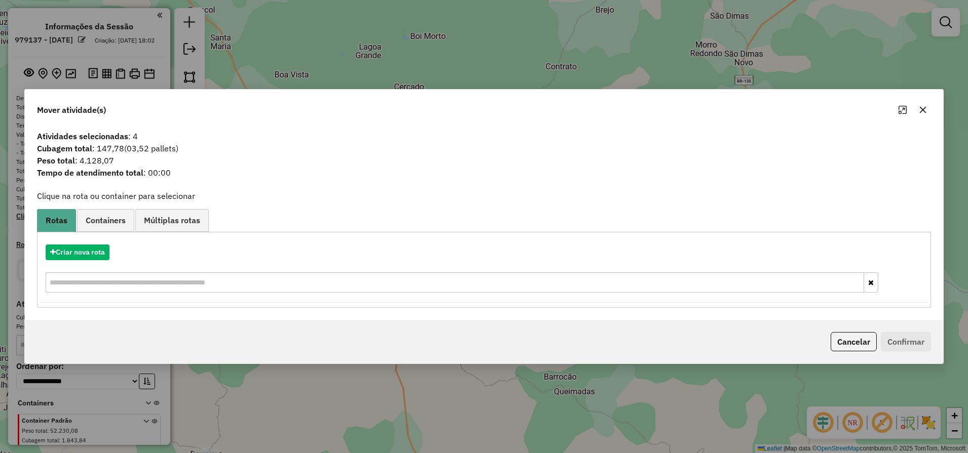
drag, startPoint x: 867, startPoint y: 345, endPoint x: 743, endPoint y: 297, distance: 132.9
click at [867, 345] on button "Cancelar" at bounding box center [853, 341] width 46 height 19
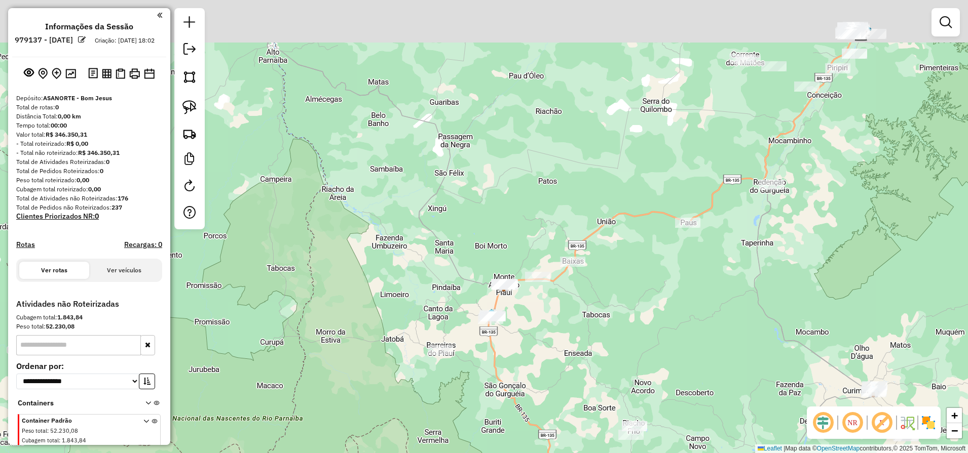
drag, startPoint x: 800, startPoint y: 231, endPoint x: 609, endPoint y: 356, distance: 228.3
click at [637, 336] on div "Janela de atendimento Grade de atendimento Capacidade Transportadoras Veículos …" at bounding box center [484, 226] width 968 height 453
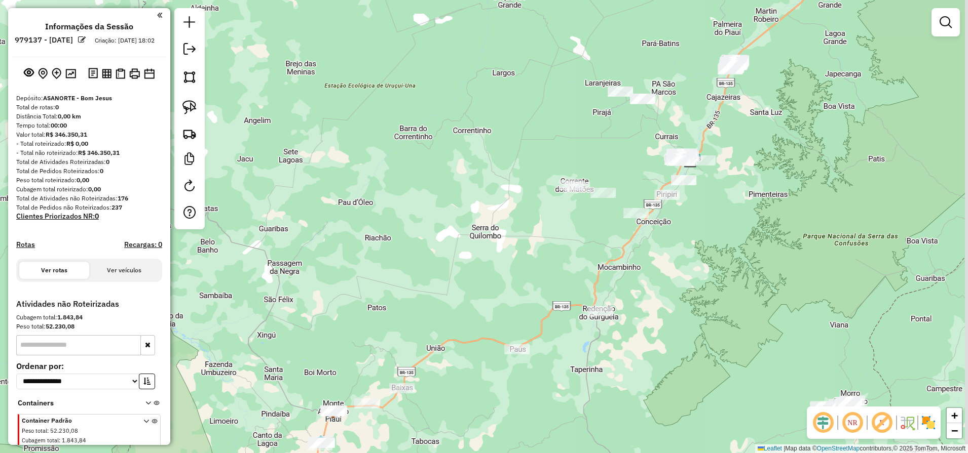
drag, startPoint x: 758, startPoint y: 255, endPoint x: 699, endPoint y: 359, distance: 119.6
click at [703, 359] on div "Janela de atendimento Grade de atendimento Capacidade Transportadoras Veículos …" at bounding box center [484, 226] width 968 height 453
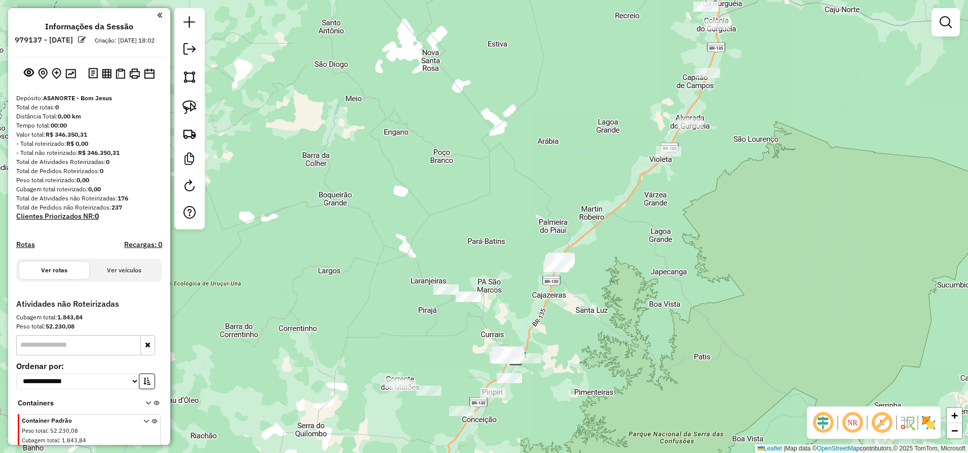
drag, startPoint x: 720, startPoint y: 183, endPoint x: 595, endPoint y: 288, distance: 163.6
click at [595, 288] on div "Janela de atendimento Grade de atendimento Capacidade Transportadoras Veículos …" at bounding box center [484, 226] width 968 height 453
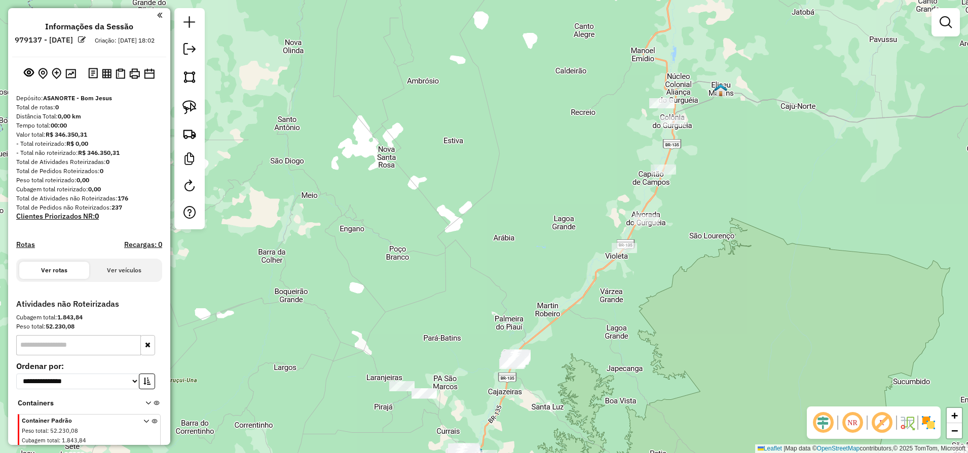
drag, startPoint x: 706, startPoint y: 244, endPoint x: 657, endPoint y: 361, distance: 126.3
click at [657, 361] on div "Janela de atendimento Grade de atendimento Capacidade Transportadoras Veículos …" at bounding box center [484, 226] width 968 height 453
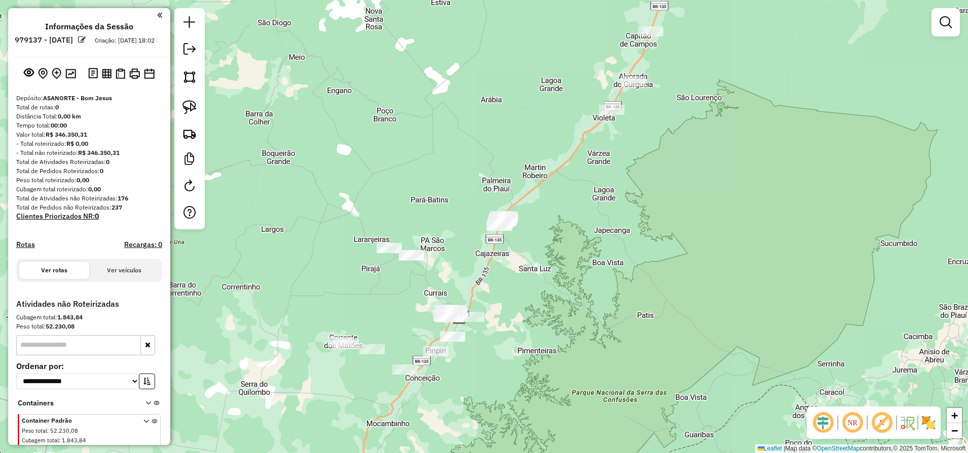
drag, startPoint x: 660, startPoint y: 316, endPoint x: 695, endPoint y: 113, distance: 205.6
click at [691, 130] on div "Janela de atendimento Grade de atendimento Capacidade Transportadoras Veículos …" at bounding box center [484, 226] width 968 height 453
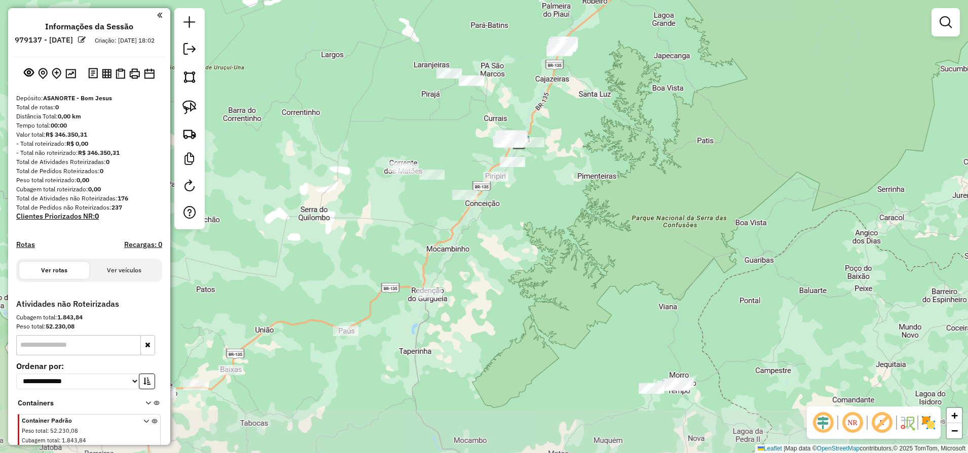
drag, startPoint x: 581, startPoint y: 166, endPoint x: 581, endPoint y: 159, distance: 7.1
click at [581, 155] on div "Janela de atendimento Grade de atendimento Capacidade Transportadoras Veículos …" at bounding box center [484, 226] width 968 height 453
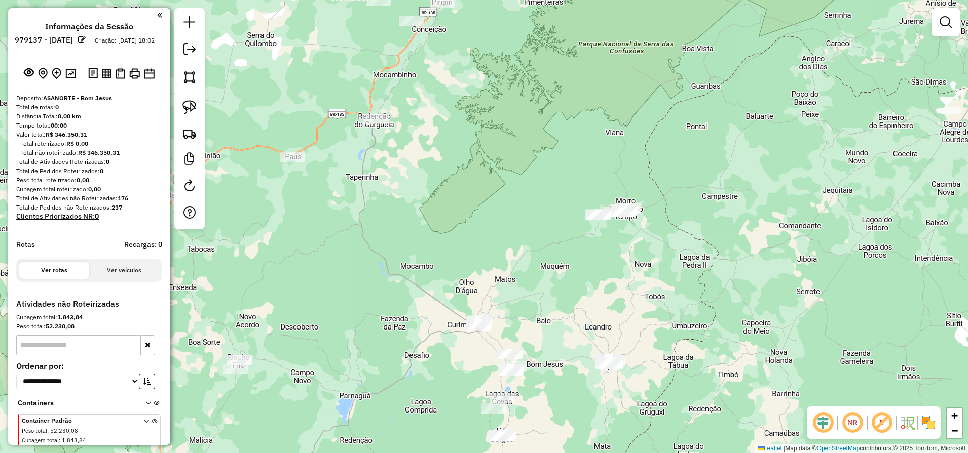
drag, startPoint x: 658, startPoint y: 304, endPoint x: 633, endPoint y: 200, distance: 107.3
click at [633, 200] on div "Janela de atendimento Grade de atendimento Capacidade Transportadoras Veículos …" at bounding box center [484, 226] width 968 height 453
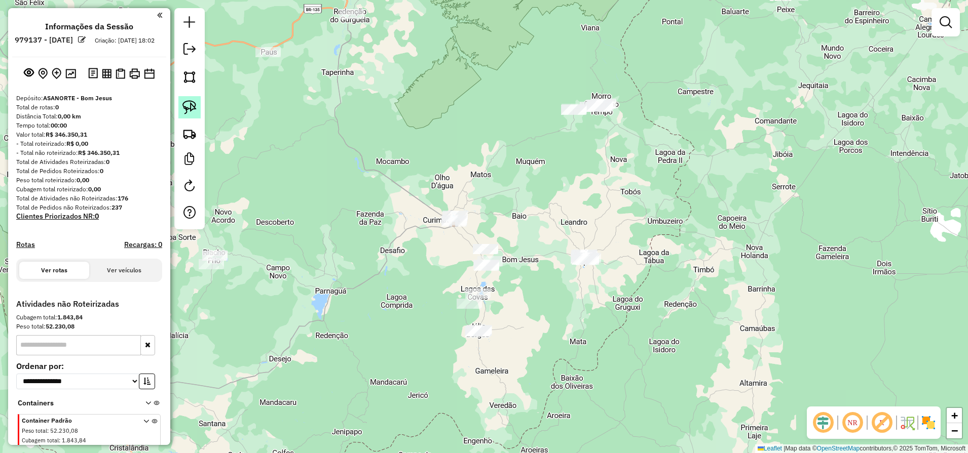
click at [190, 100] on img at bounding box center [189, 107] width 14 height 14
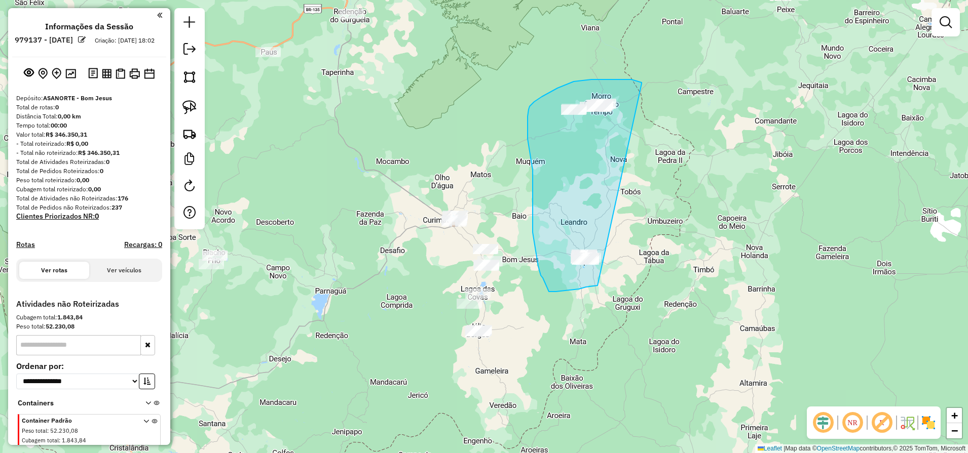
drag, startPoint x: 641, startPoint y: 84, endPoint x: 614, endPoint y: 280, distance: 198.0
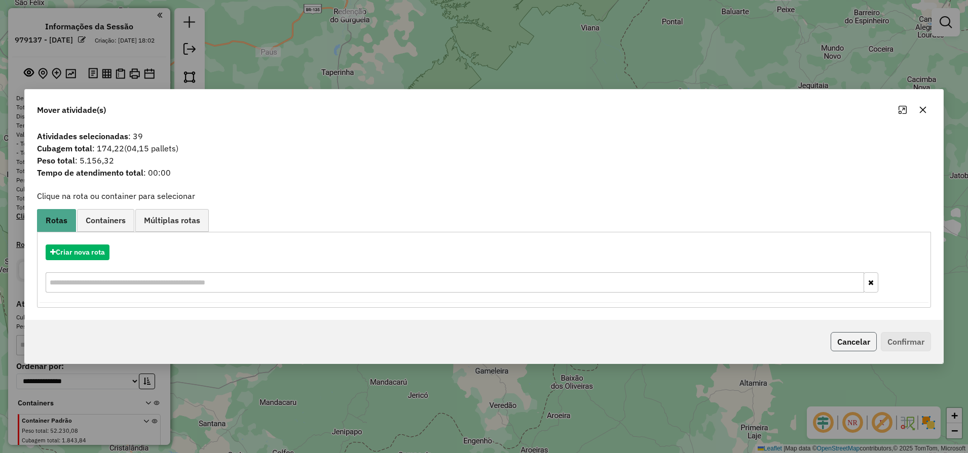
click at [849, 343] on button "Cancelar" at bounding box center [853, 341] width 46 height 19
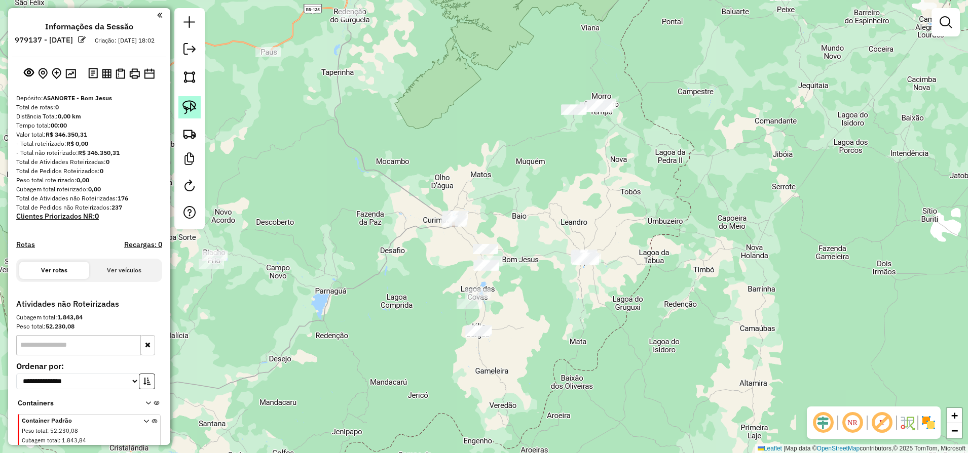
click at [188, 109] on img at bounding box center [189, 107] width 14 height 14
drag, startPoint x: 617, startPoint y: 236, endPoint x: 537, endPoint y: 249, distance: 81.0
click at [197, 107] on link at bounding box center [189, 107] width 22 height 22
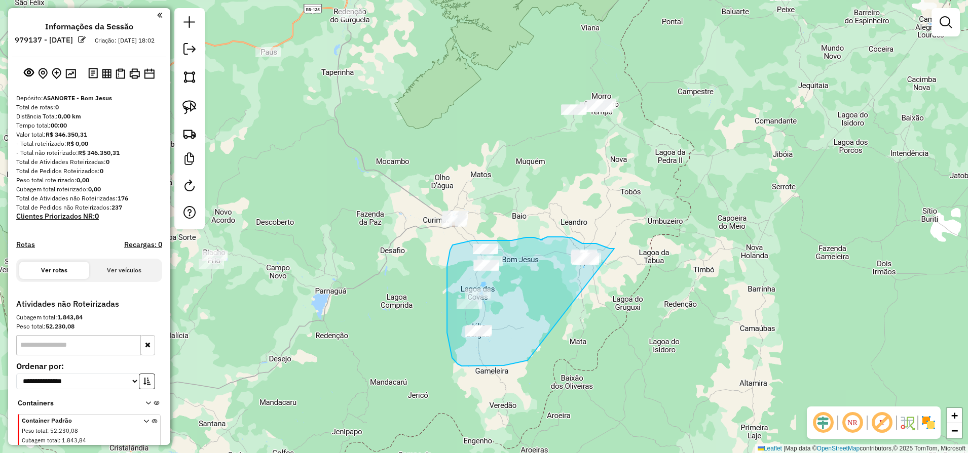
drag, startPoint x: 614, startPoint y: 249, endPoint x: 530, endPoint y: 361, distance: 140.1
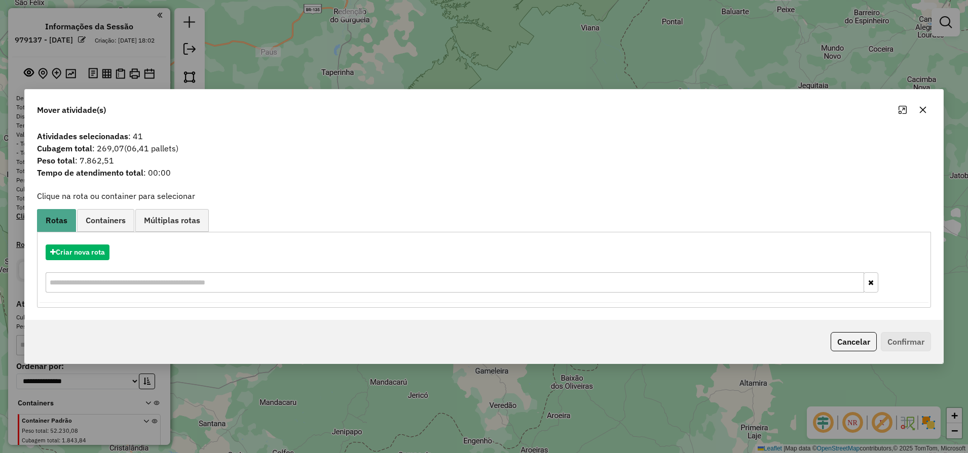
click at [924, 112] on icon "button" at bounding box center [923, 110] width 8 height 8
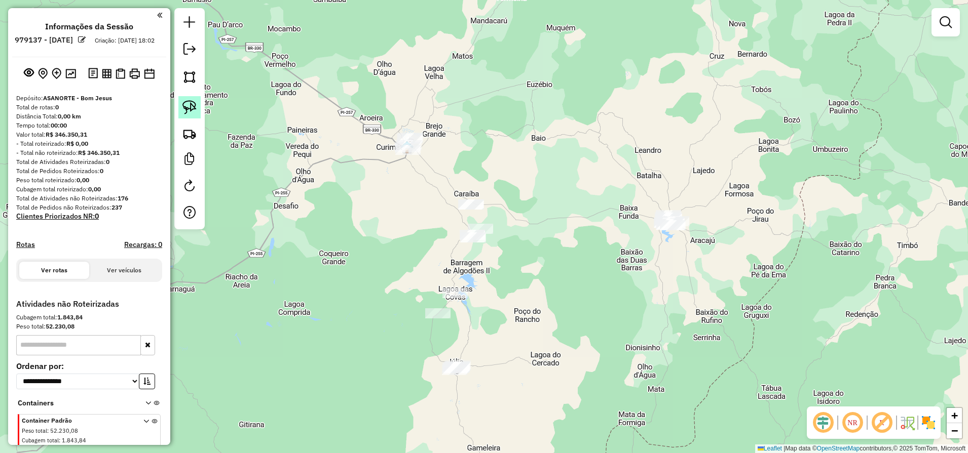
click at [192, 109] on img at bounding box center [189, 107] width 14 height 14
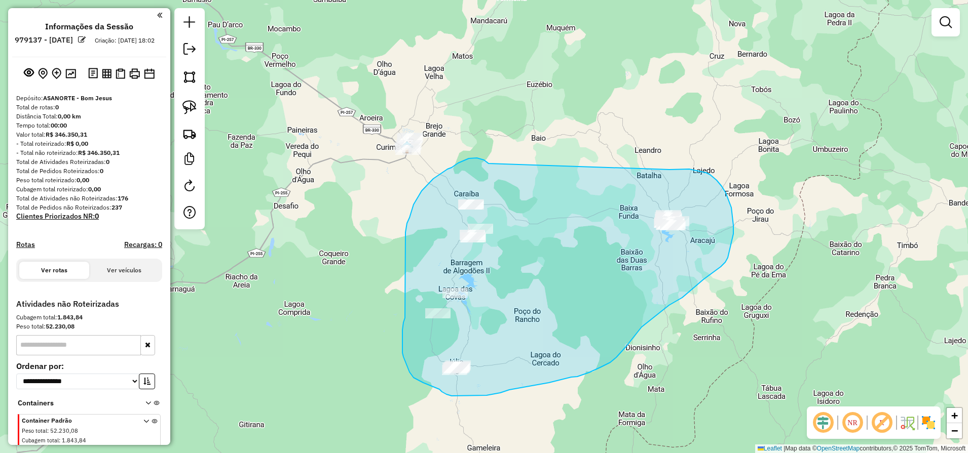
drag, startPoint x: 474, startPoint y: 158, endPoint x: 666, endPoint y: 170, distance: 192.4
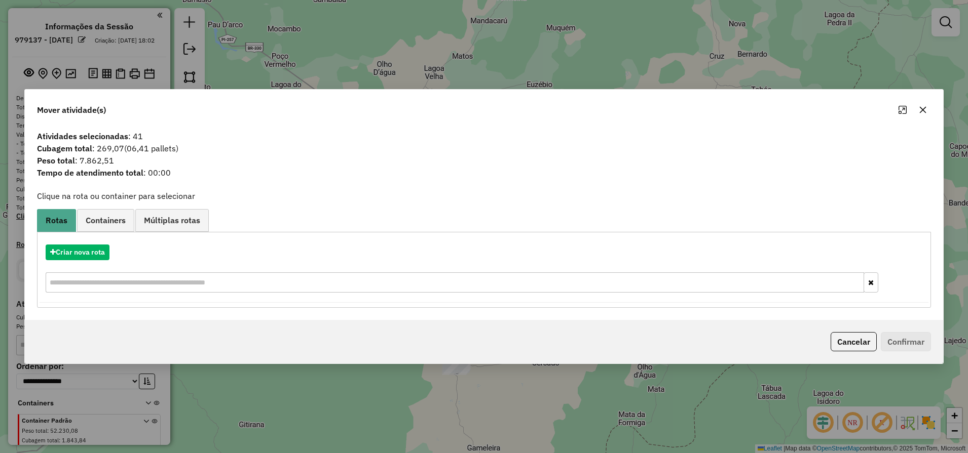
click at [924, 110] on icon "button" at bounding box center [923, 110] width 8 height 8
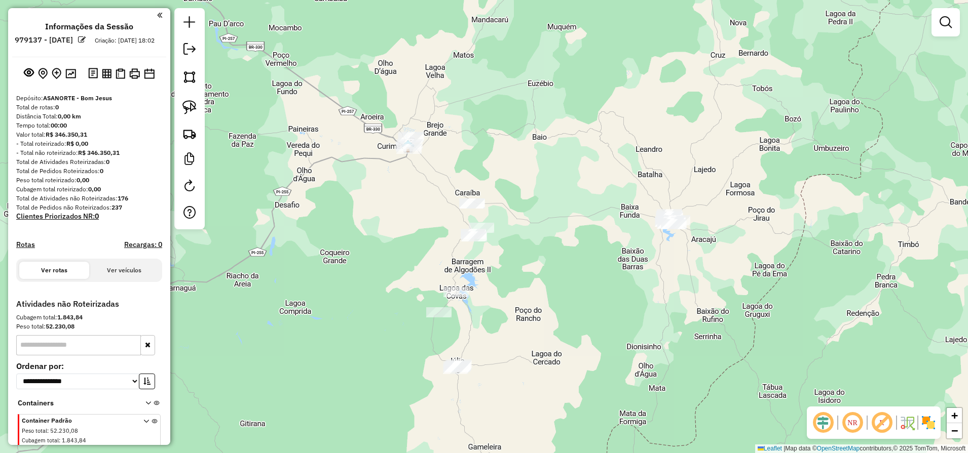
drag, startPoint x: 533, startPoint y: 189, endPoint x: 519, endPoint y: 130, distance: 61.6
click at [515, 129] on div "Janela de atendimento Grade de atendimento Capacidade Transportadoras Veículos …" at bounding box center [484, 226] width 968 height 453
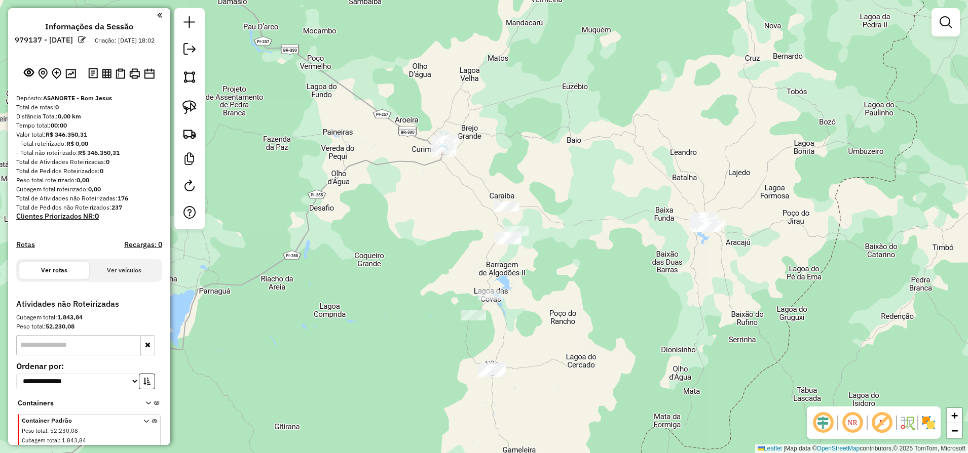
drag, startPoint x: 553, startPoint y: 164, endPoint x: 571, endPoint y: 213, distance: 52.1
click at [571, 212] on div "Janela de atendimento Grade de atendimento Capacidade Transportadoras Veículos …" at bounding box center [484, 226] width 968 height 453
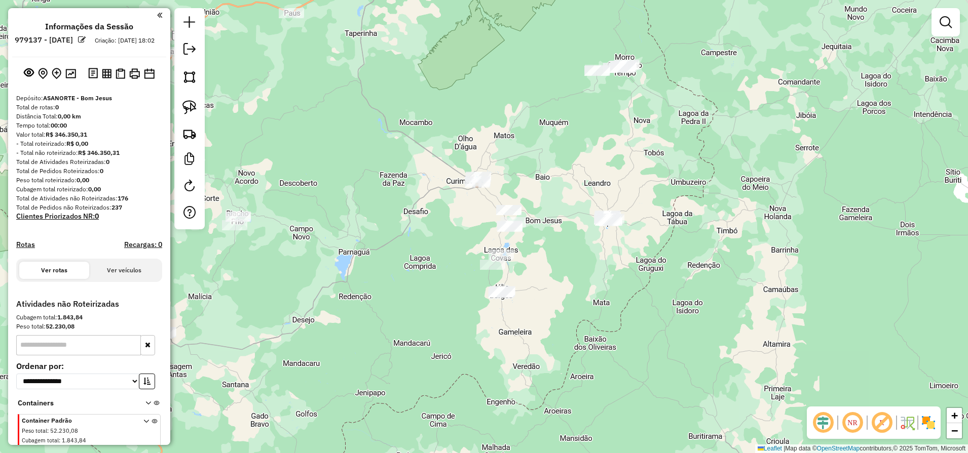
drag, startPoint x: 194, startPoint y: 109, endPoint x: 275, endPoint y: 111, distance: 80.6
click at [194, 109] on img at bounding box center [189, 107] width 14 height 14
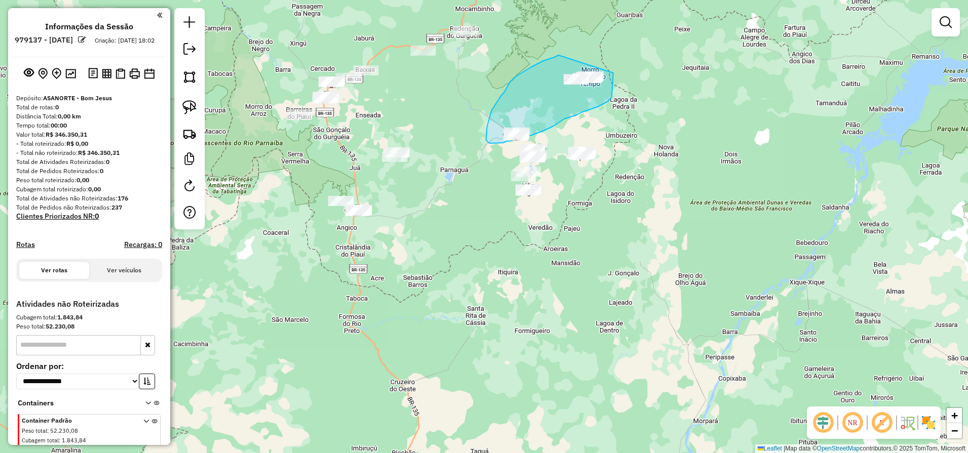
drag, startPoint x: 540, startPoint y: 63, endPoint x: 613, endPoint y: 64, distance: 73.0
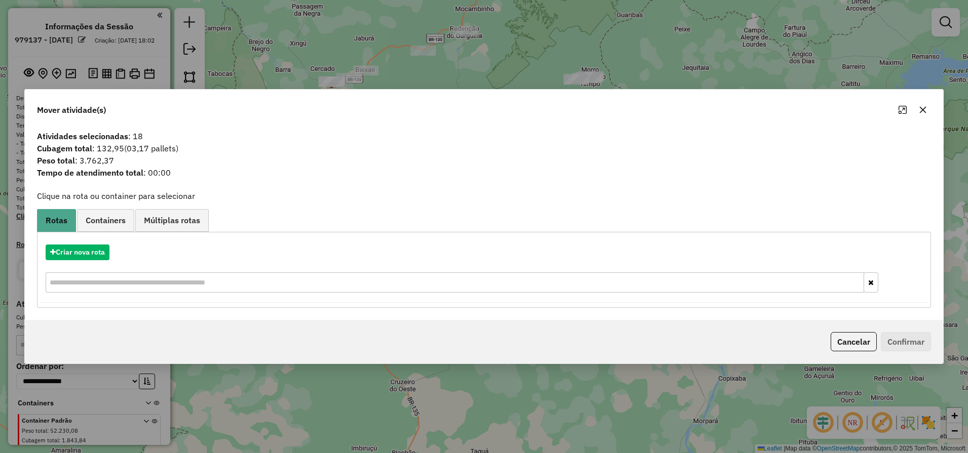
click at [921, 109] on icon "button" at bounding box center [923, 110] width 8 height 8
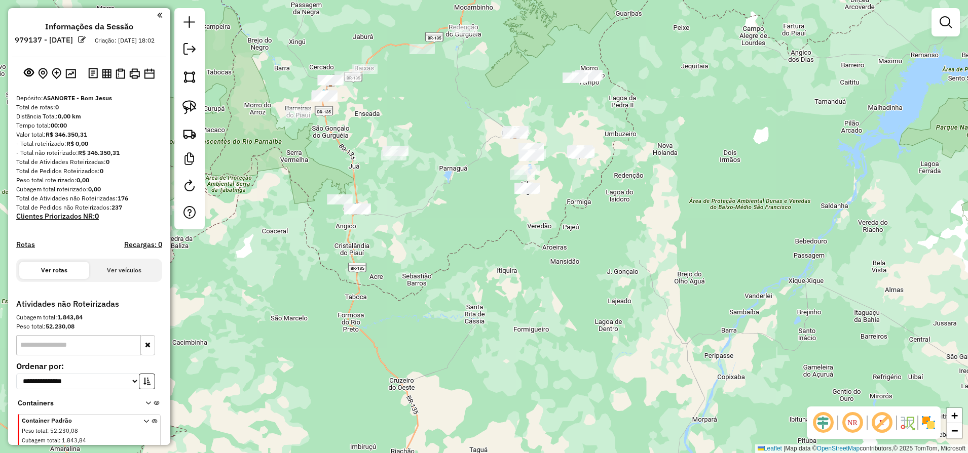
drag, startPoint x: 638, startPoint y: 227, endPoint x: 615, endPoint y: 179, distance: 53.9
click at [618, 186] on div "Janela de atendimento Grade de atendimento Capacidade Transportadoras Veículos …" at bounding box center [484, 226] width 968 height 453
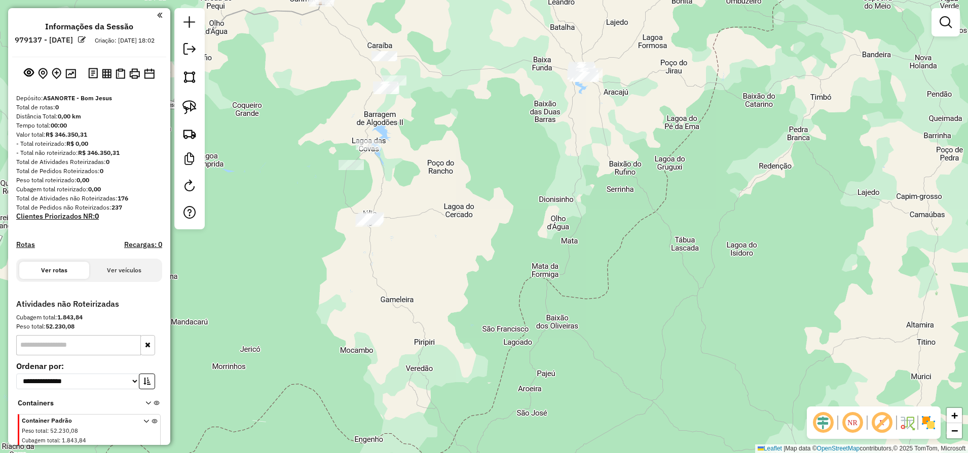
drag, startPoint x: 575, startPoint y: 205, endPoint x: 565, endPoint y: 178, distance: 28.2
click at [609, 234] on div "Janela de atendimento Grade de atendimento Capacidade Transportadoras Veículos …" at bounding box center [484, 226] width 968 height 453
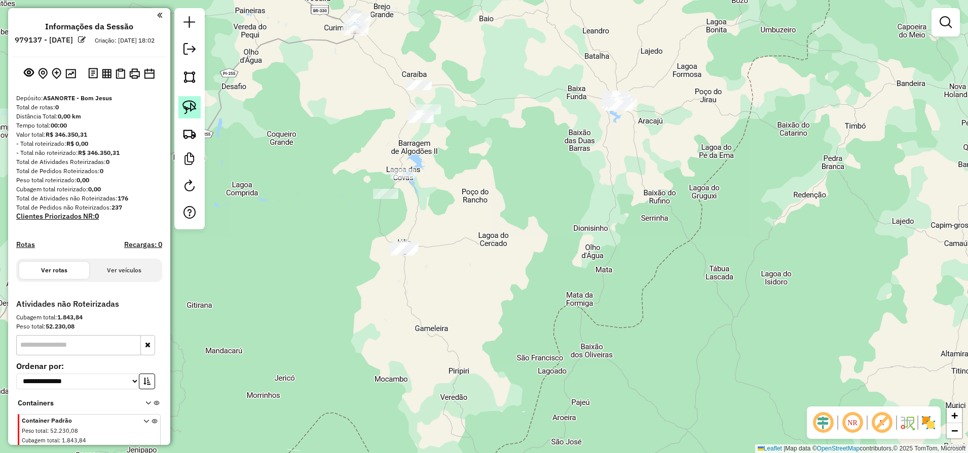
click at [195, 111] on img at bounding box center [189, 107] width 14 height 14
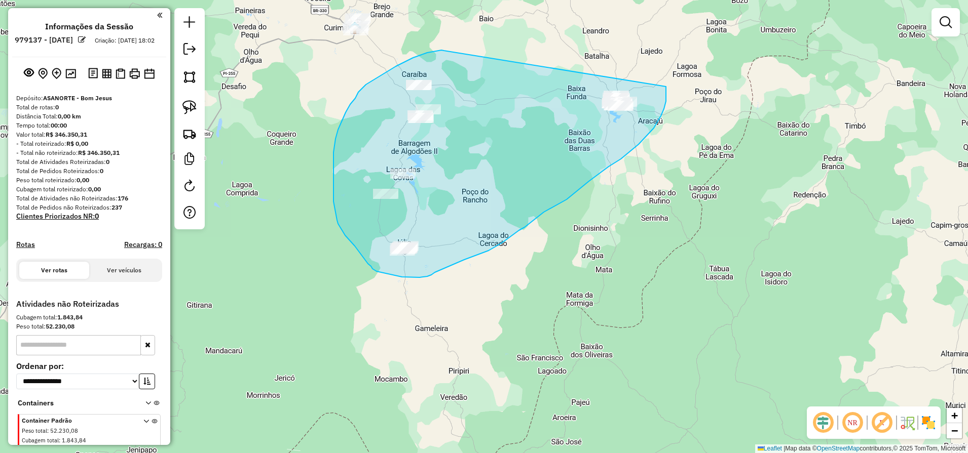
drag, startPoint x: 441, startPoint y: 50, endPoint x: 666, endPoint y: 85, distance: 227.1
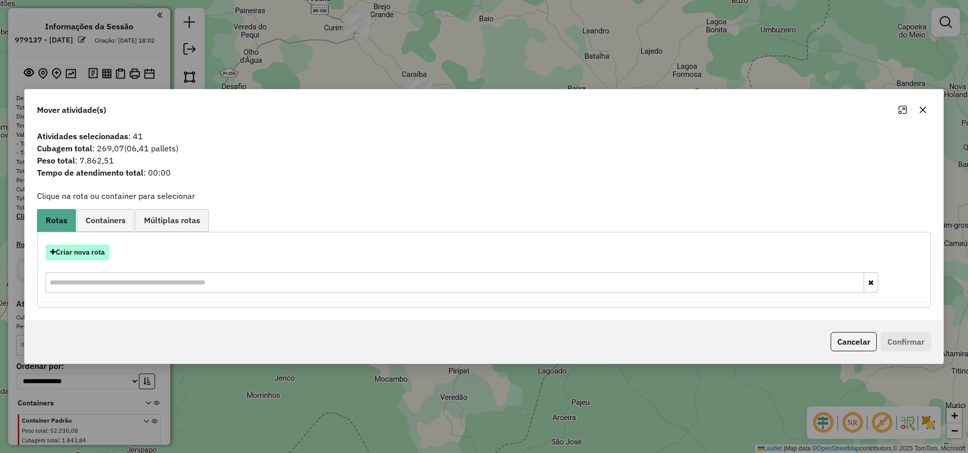
click at [88, 251] on button "Criar nova rota" at bounding box center [78, 253] width 64 height 16
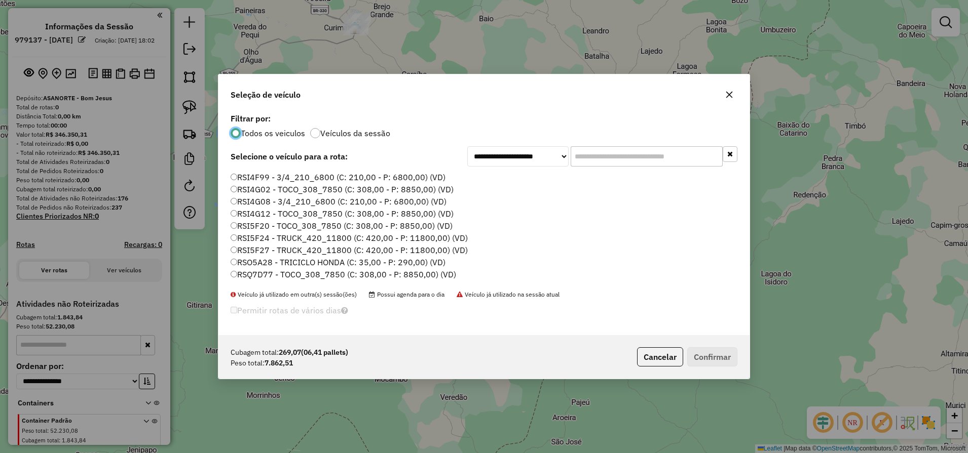
scroll to position [144, 0]
click at [279, 273] on label "RSQ7D88 - TOCO_308_7850 (C: 308,00 - P: 8850,00) (VD)" at bounding box center [343, 276] width 225 height 12
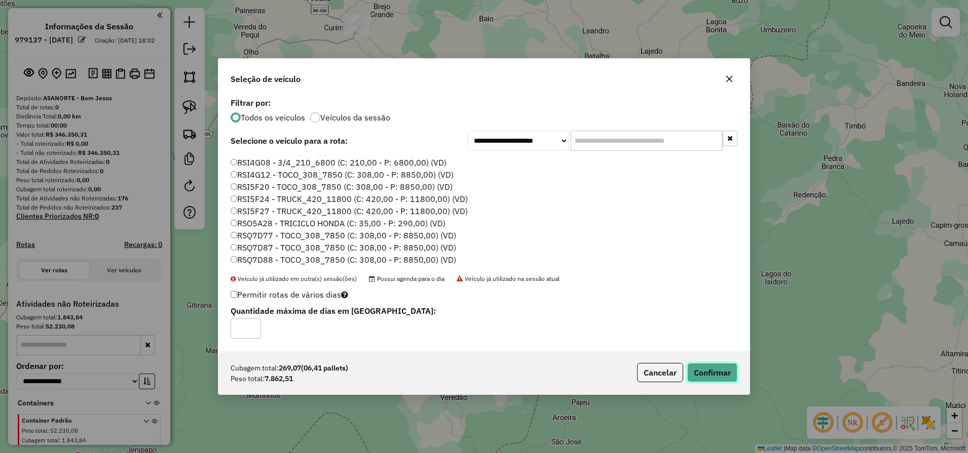
click at [702, 371] on button "Confirmar" at bounding box center [712, 372] width 50 height 19
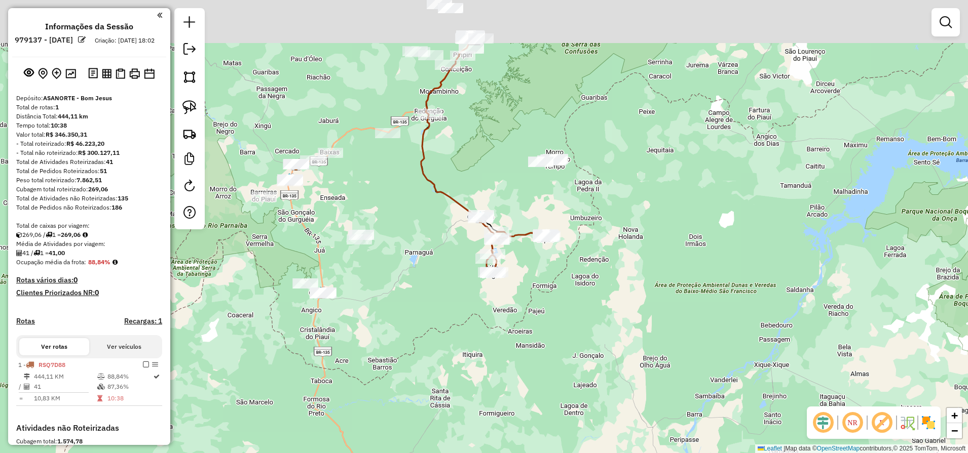
drag, startPoint x: 646, startPoint y: 144, endPoint x: 572, endPoint y: 321, distance: 191.9
click at [576, 309] on div "Janela de atendimento Grade de atendimento Capacidade Transportadoras Veículos …" at bounding box center [484, 226] width 968 height 453
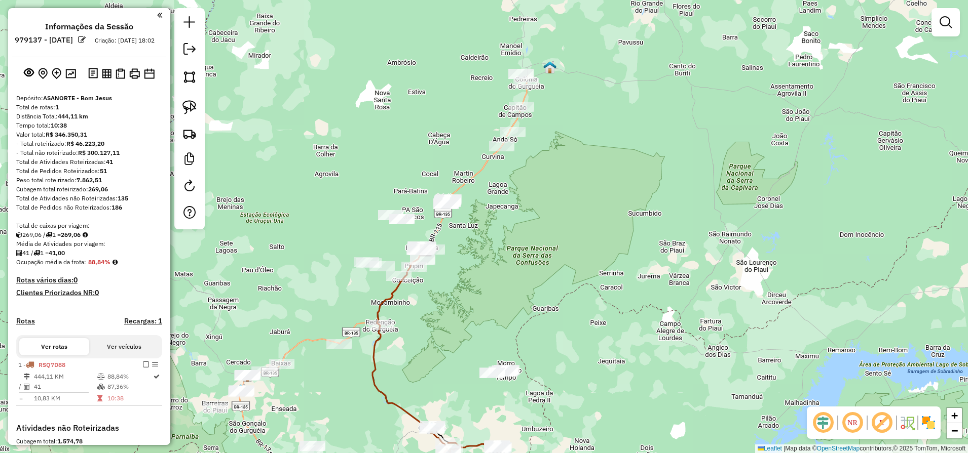
drag, startPoint x: 622, startPoint y: 222, endPoint x: 640, endPoint y: 314, distance: 93.9
click at [640, 312] on div "Janela de atendimento Grade de atendimento Capacidade Transportadoras Veículos …" at bounding box center [484, 226] width 968 height 453
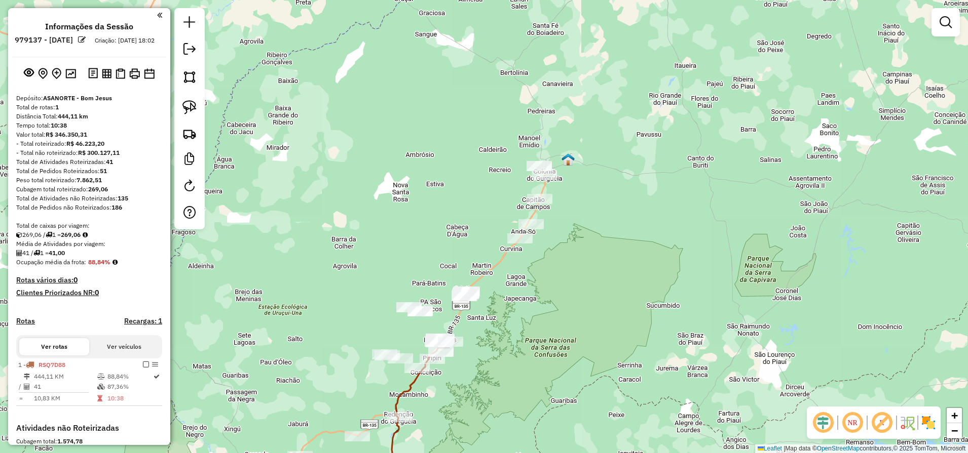
drag, startPoint x: 517, startPoint y: 325, endPoint x: 583, endPoint y: 249, distance: 100.2
click at [582, 251] on div "Janela de atendimento Grade de atendimento Capacidade Transportadoras Veículos …" at bounding box center [484, 226] width 968 height 453
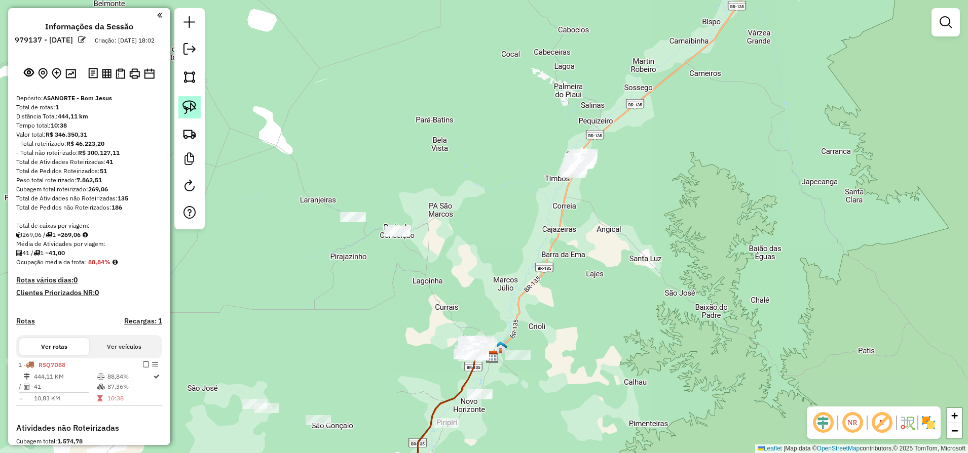
click at [198, 112] on link at bounding box center [189, 107] width 22 height 22
drag, startPoint x: 605, startPoint y: 135, endPoint x: 604, endPoint y: 183, distance: 48.6
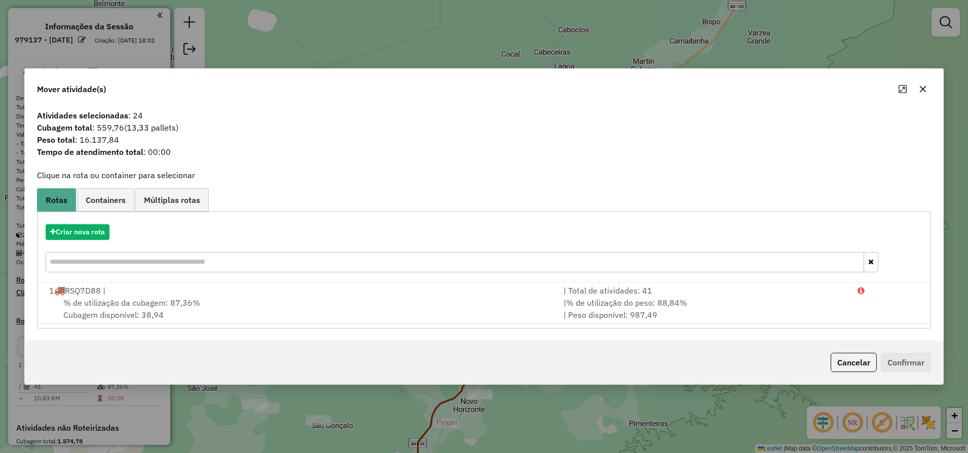
click at [841, 361] on button "Cancelar" at bounding box center [853, 362] width 46 height 19
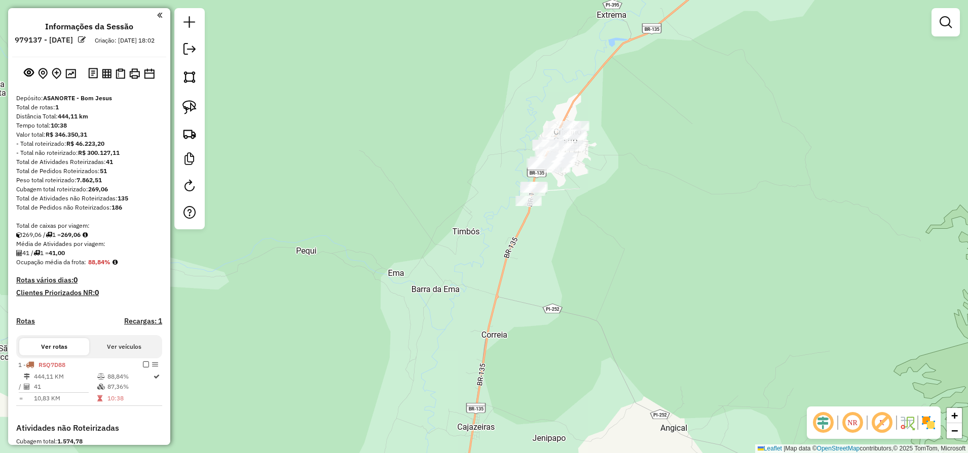
drag, startPoint x: 607, startPoint y: 199, endPoint x: 586, endPoint y: 252, distance: 57.1
click at [593, 252] on div "Janela de atendimento Grade de atendimento Capacidade Transportadoras Veículos …" at bounding box center [484, 226] width 968 height 453
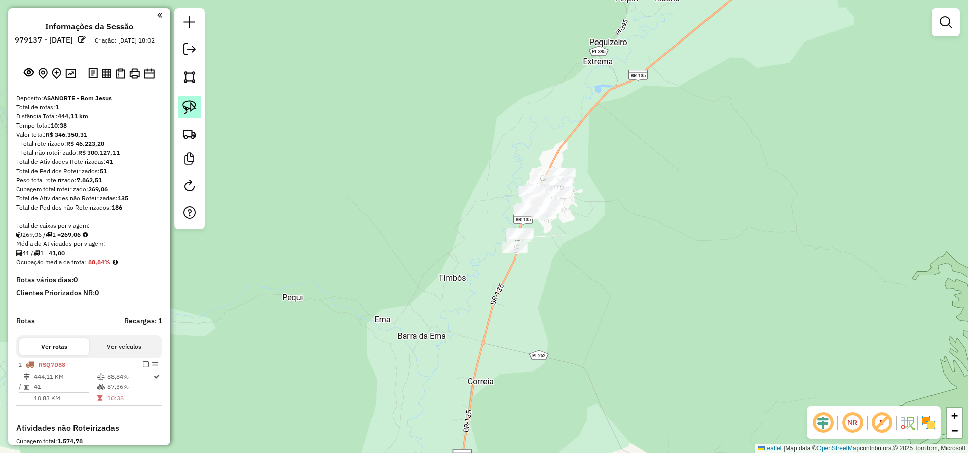
click at [194, 108] on img at bounding box center [189, 107] width 14 height 14
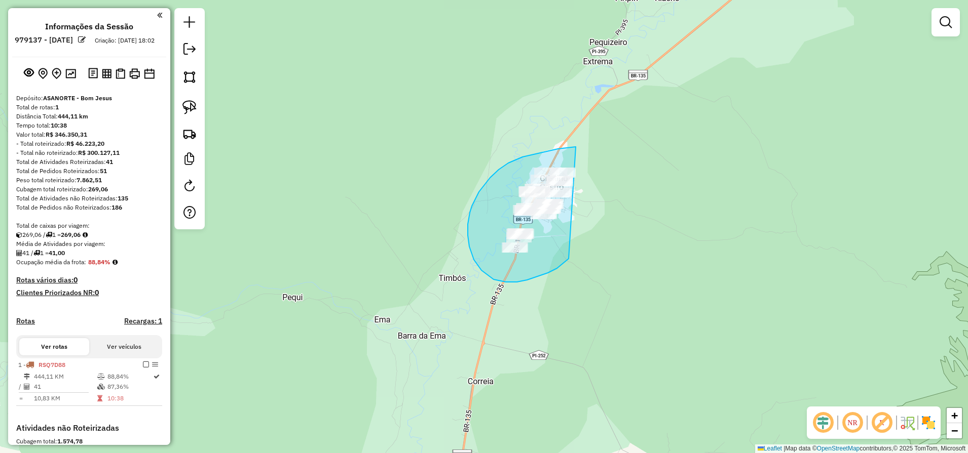
drag, startPoint x: 562, startPoint y: 148, endPoint x: 596, endPoint y: 189, distance: 52.9
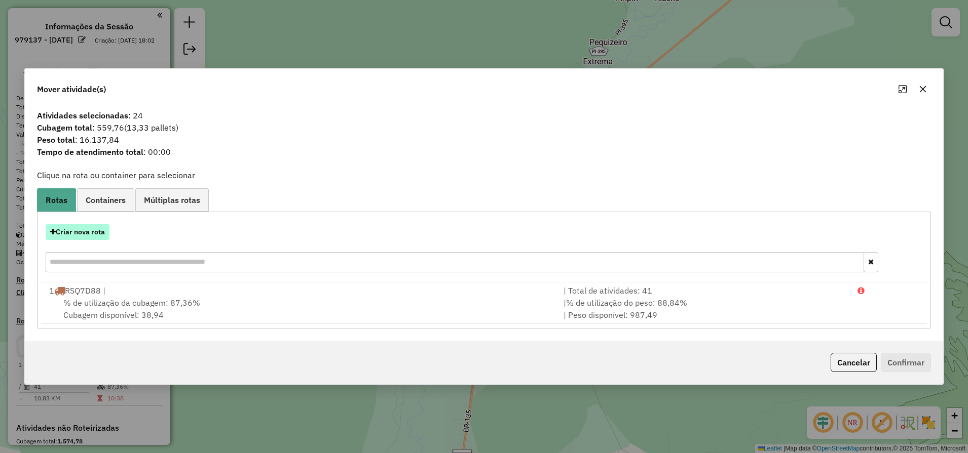
click at [74, 236] on button "Criar nova rota" at bounding box center [78, 232] width 64 height 16
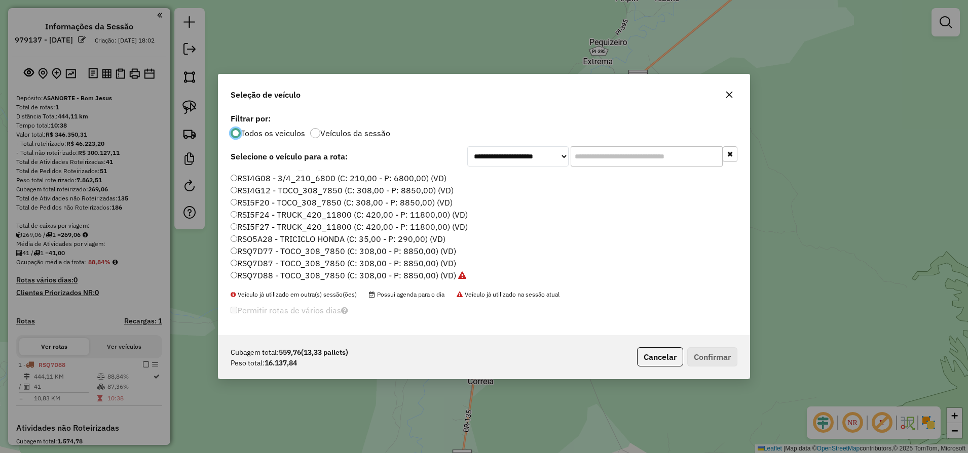
click at [275, 225] on label "RSI5F27 - TRUCK_420_11800 (C: 420,00 - P: 11800,00) (VD)" at bounding box center [349, 227] width 237 height 12
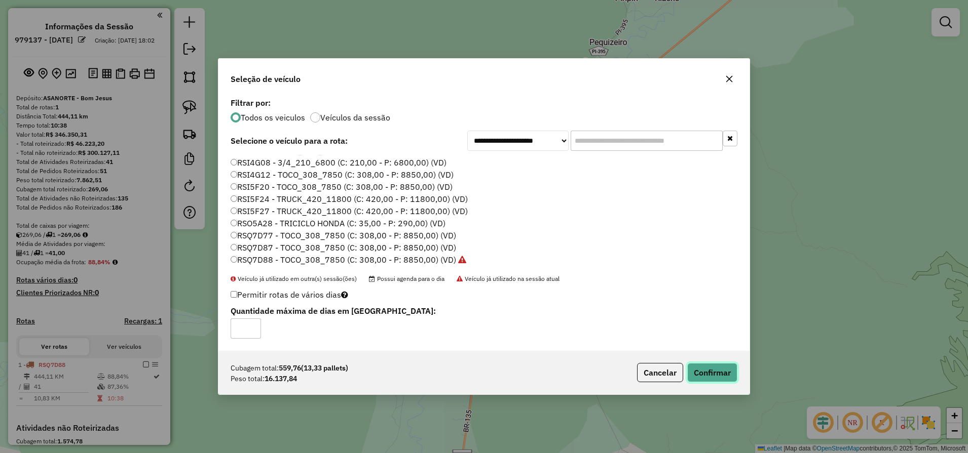
click at [703, 375] on button "Confirmar" at bounding box center [712, 372] width 50 height 19
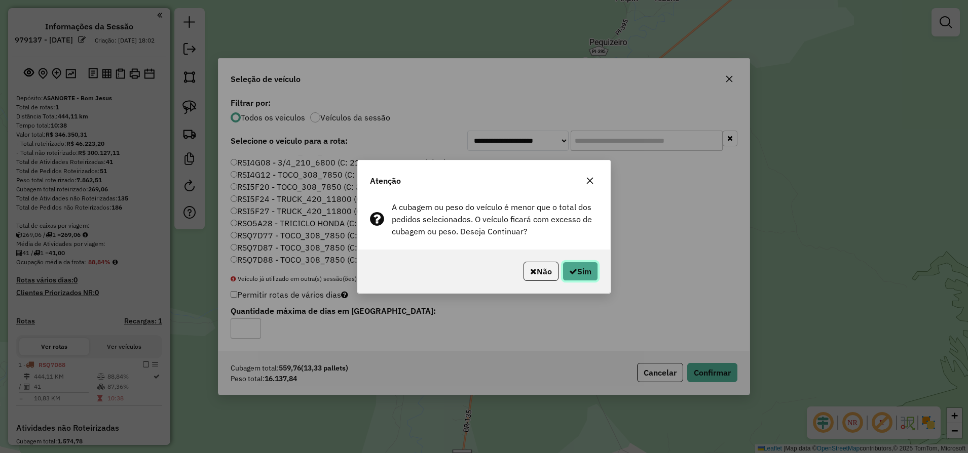
click at [586, 277] on button "Sim" at bounding box center [579, 271] width 35 height 19
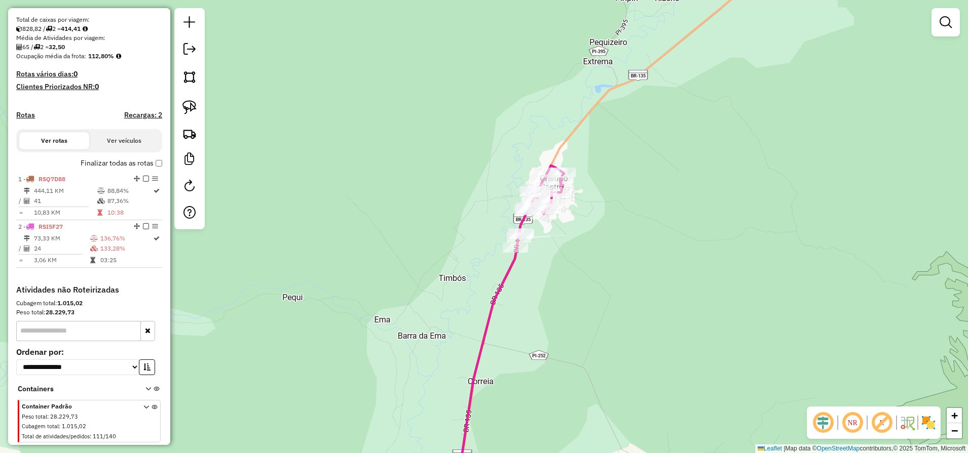
scroll to position [237, 0]
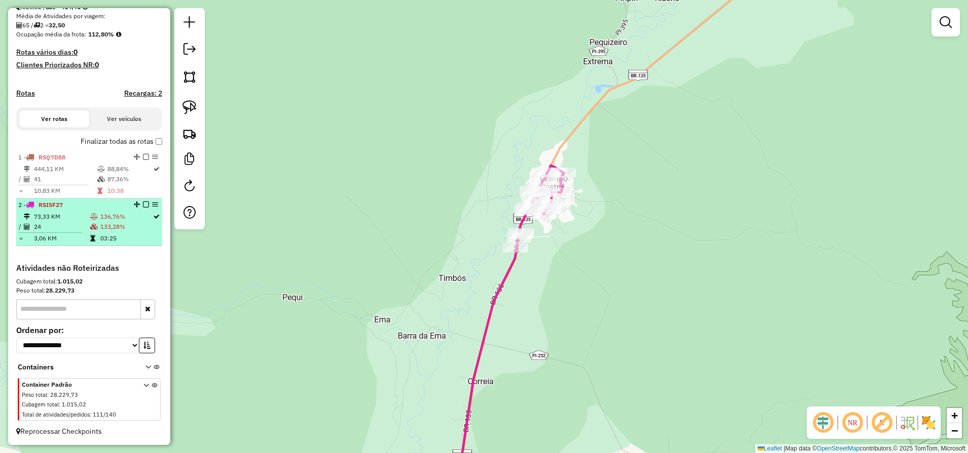
click at [107, 240] on td "03:25" at bounding box center [126, 239] width 53 height 10
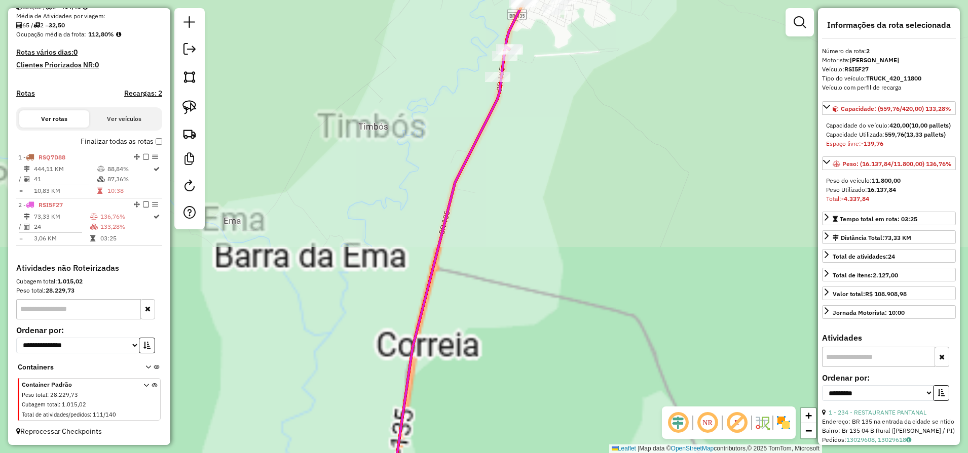
drag, startPoint x: 599, startPoint y: 106, endPoint x: 618, endPoint y: 295, distance: 189.9
click at [609, 291] on div "Janela de atendimento Grade de atendimento Capacidade Transportadoras Veículos …" at bounding box center [484, 226] width 968 height 453
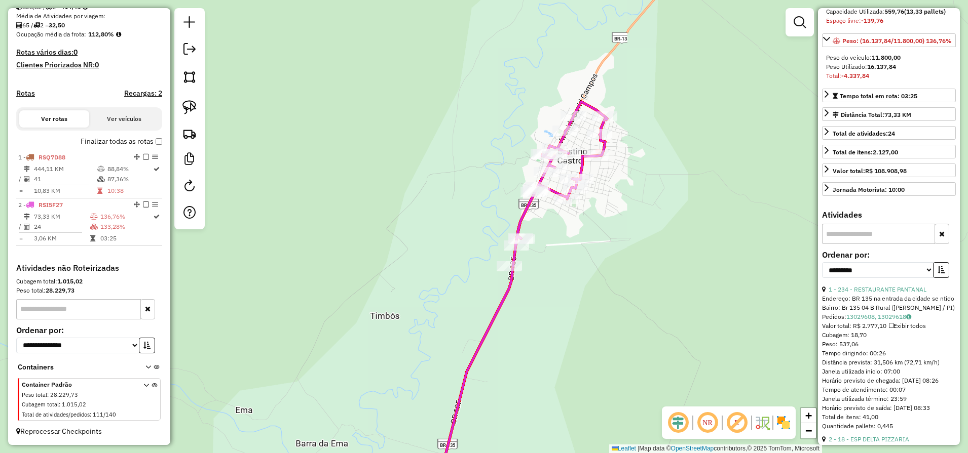
scroll to position [127, 0]
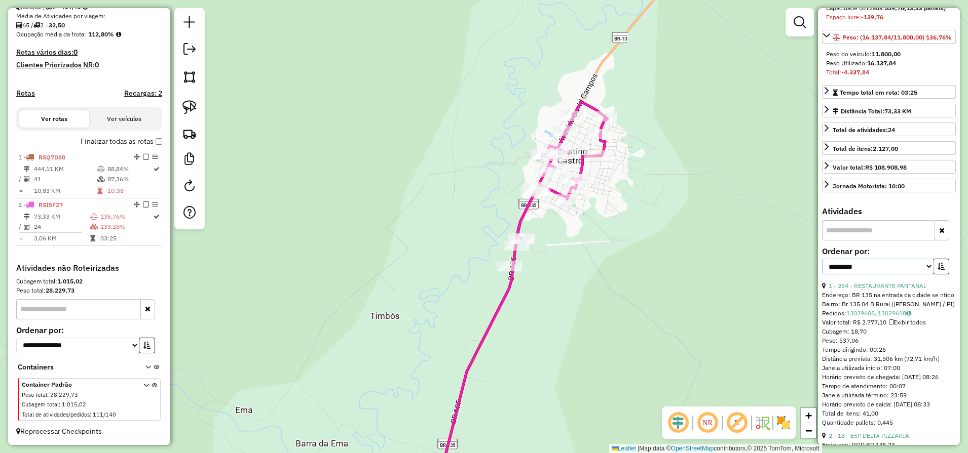
click at [865, 275] on select "**********" at bounding box center [877, 267] width 111 height 16
select select "**********"
click at [822, 275] on select "**********" at bounding box center [877, 267] width 111 height 16
click at [941, 270] on icon "button" at bounding box center [940, 266] width 7 height 7
click at [873, 290] on link "9 - 161 - IMPORIO DAS BEBIDAS" at bounding box center [874, 286] width 93 height 8
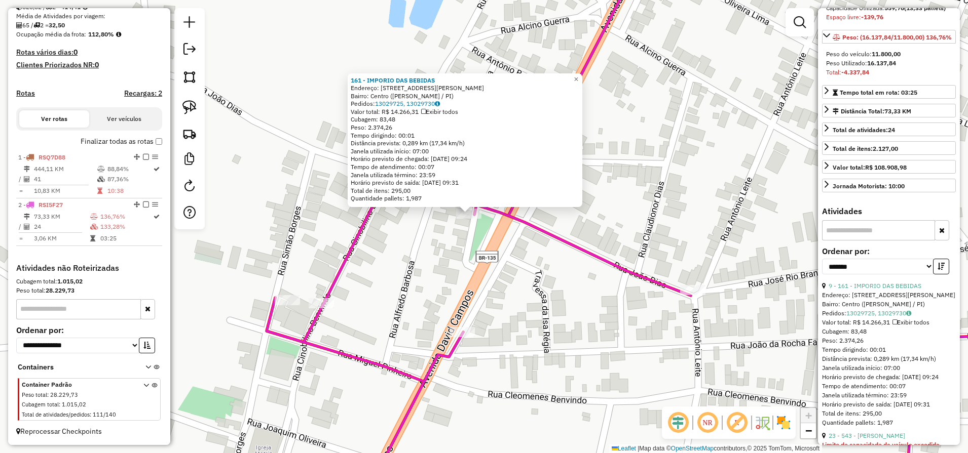
drag, startPoint x: 189, startPoint y: 112, endPoint x: 373, endPoint y: 198, distance: 203.1
click at [190, 111] on img at bounding box center [189, 107] width 14 height 14
drag, startPoint x: 472, startPoint y: 229, endPoint x: 498, endPoint y: 224, distance: 26.4
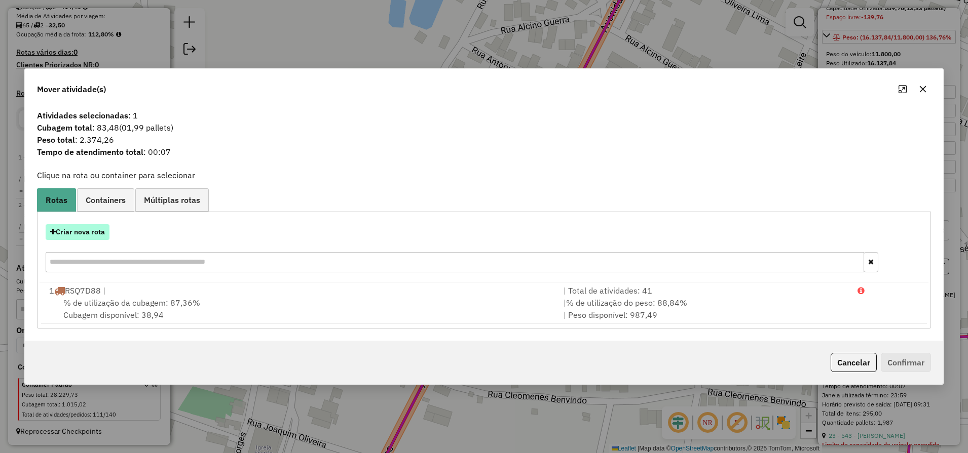
click at [80, 228] on button "Criar nova rota" at bounding box center [78, 232] width 64 height 16
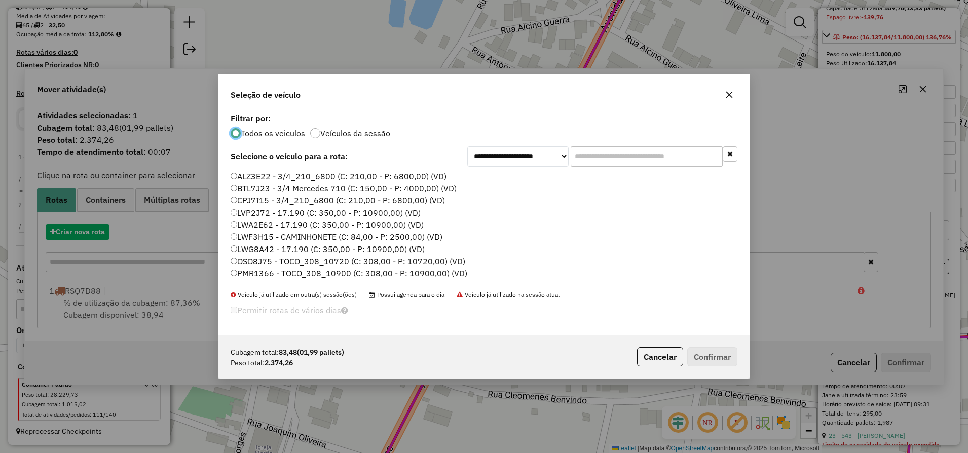
scroll to position [6, 3]
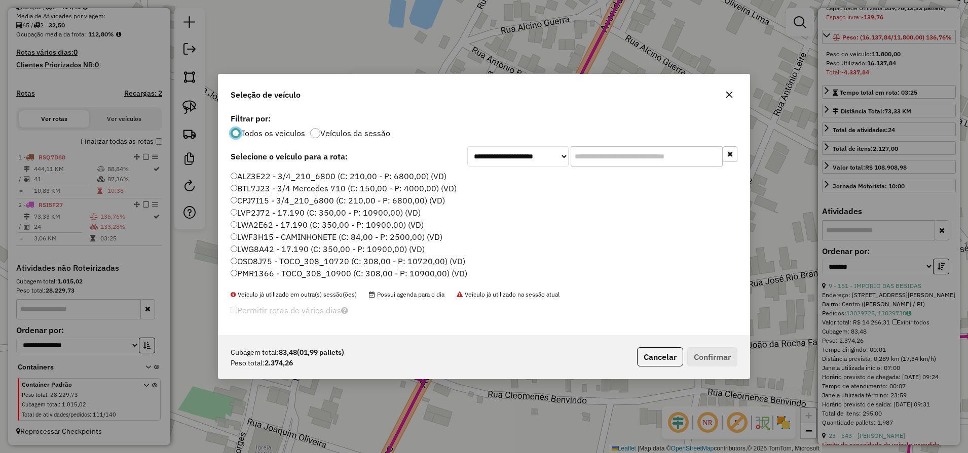
click at [312, 190] on label "BTL7J23 - 3/4 Mercedes 710 (C: 150,00 - P: 4000,00) (VD)" at bounding box center [344, 188] width 226 height 12
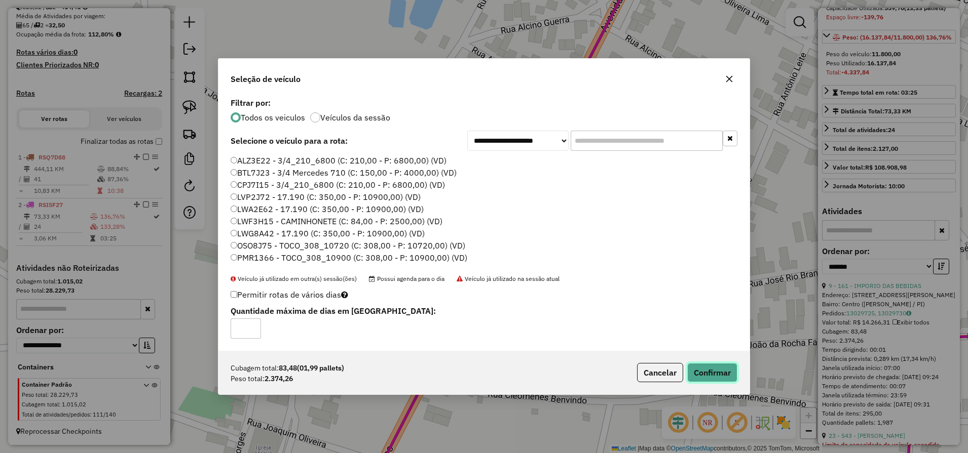
click at [714, 370] on button "Confirmar" at bounding box center [712, 372] width 50 height 19
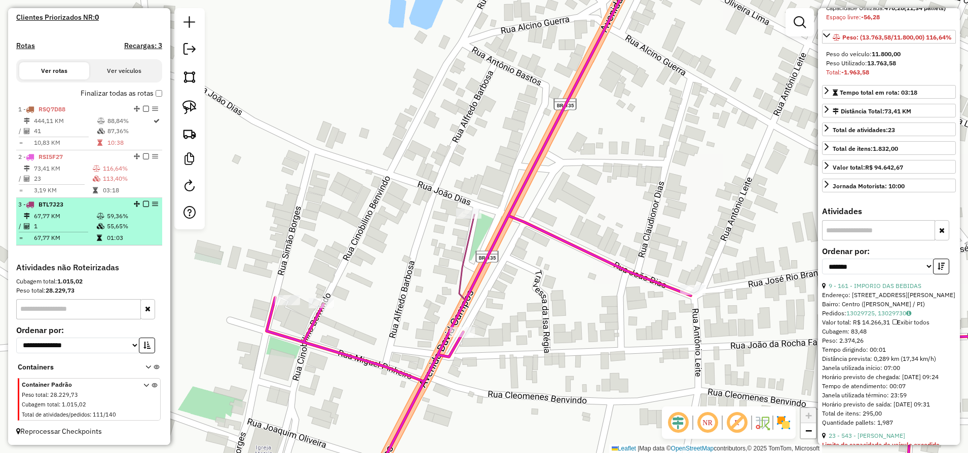
scroll to position [118, 0]
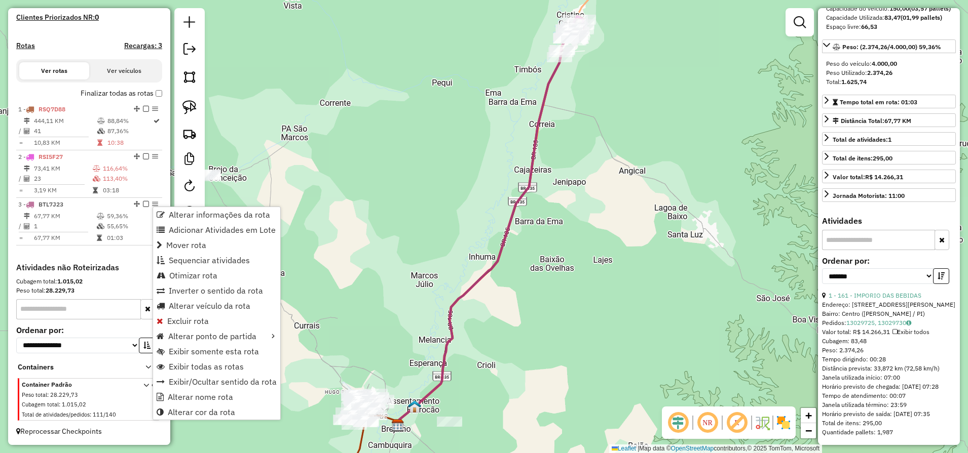
drag, startPoint x: 222, startPoint y: 412, endPoint x: 462, endPoint y: 347, distance: 248.4
click at [222, 413] on span "Alterar cor da rota" at bounding box center [201, 412] width 67 height 8
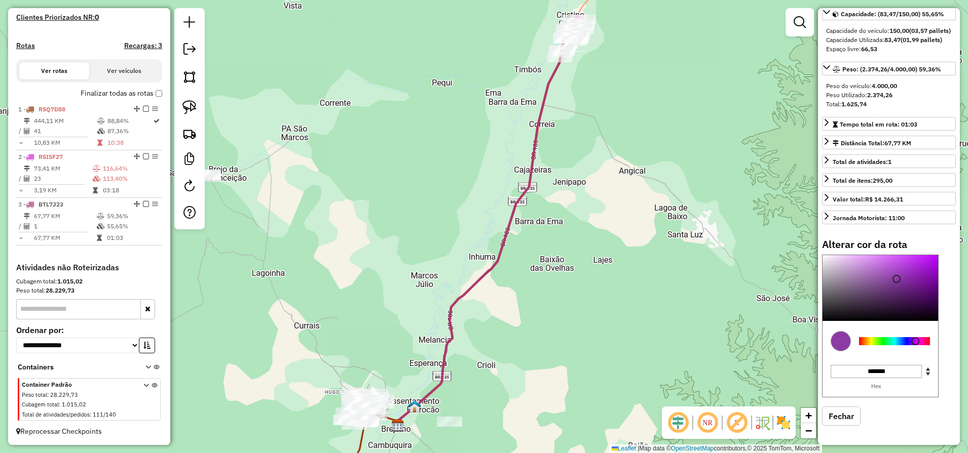
type input "*******"
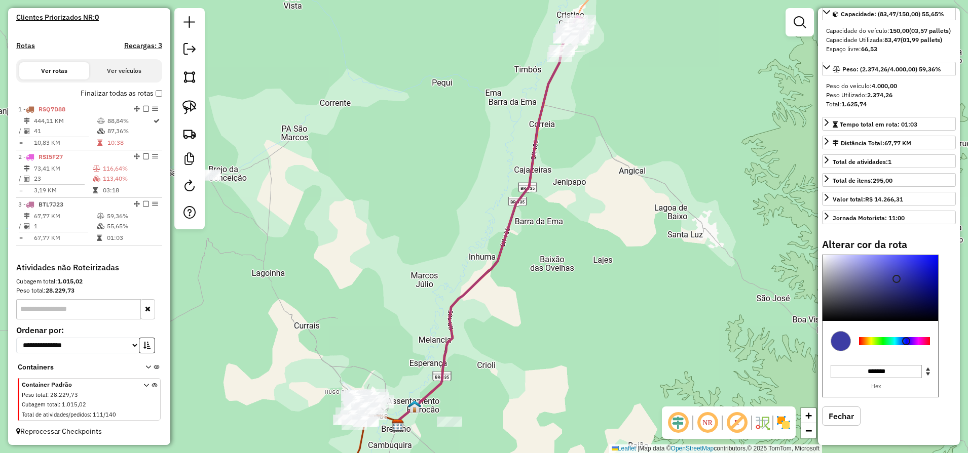
drag, startPoint x: 920, startPoint y: 343, endPoint x: 906, endPoint y: 345, distance: 14.3
click at [906, 345] on div at bounding box center [906, 341] width 8 height 8
click at [637, 255] on div "Janela de atendimento Grade de atendimento Capacidade Transportadoras Veículos …" at bounding box center [484, 226] width 968 height 453
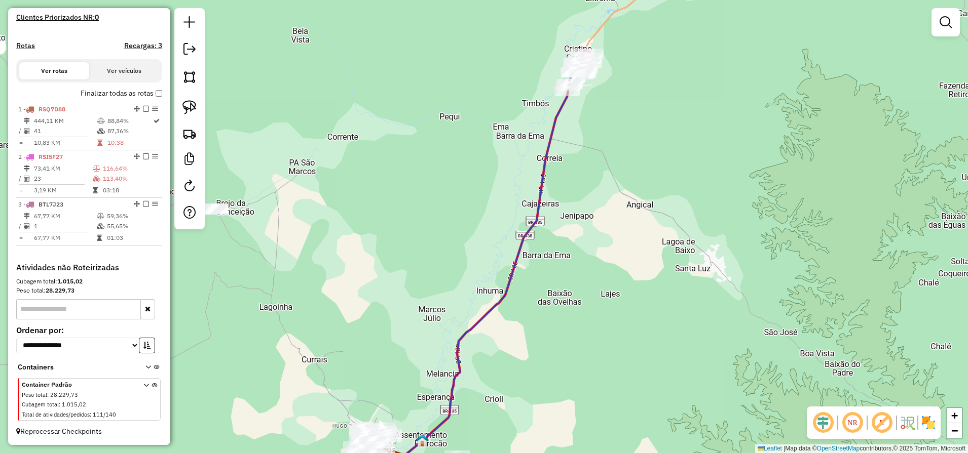
drag, startPoint x: 589, startPoint y: 65, endPoint x: 598, endPoint y: 232, distance: 166.9
click at [598, 230] on div "Janela de atendimento Grade de atendimento Capacidade Transportadoras Veículos …" at bounding box center [484, 226] width 968 height 453
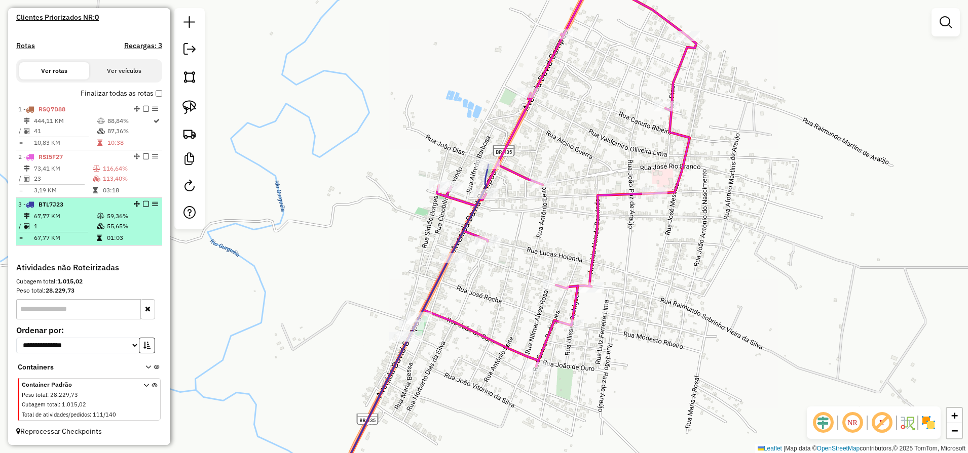
click at [97, 225] on icon at bounding box center [101, 226] width 8 height 6
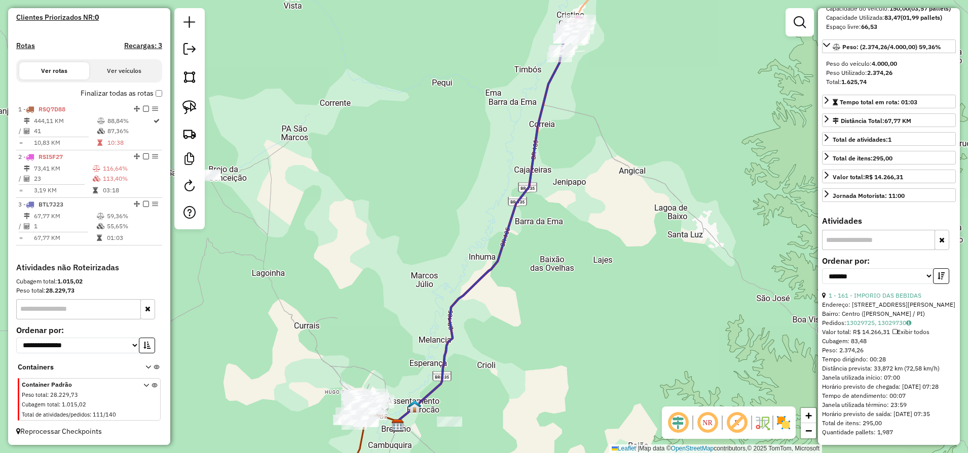
scroll to position [135, 0]
click at [940, 273] on icon "button" at bounding box center [940, 276] width 7 height 7
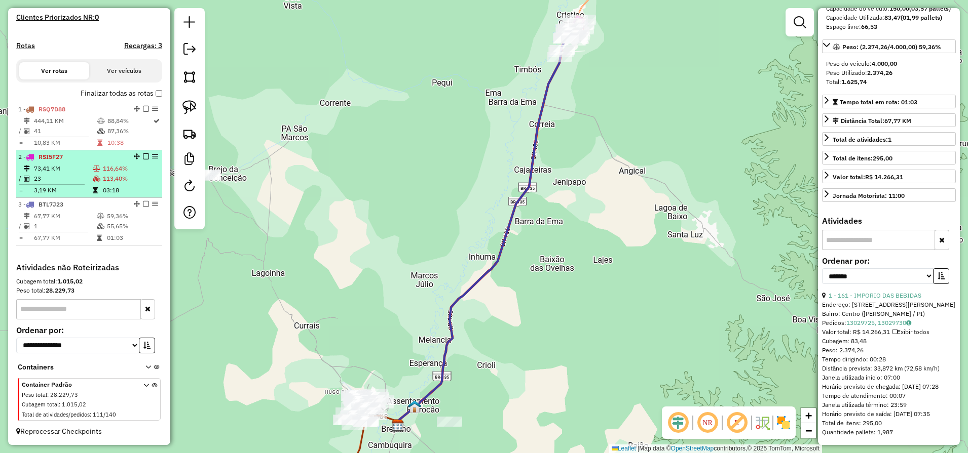
click at [81, 165] on td "73,41 KM" at bounding box center [62, 169] width 59 height 10
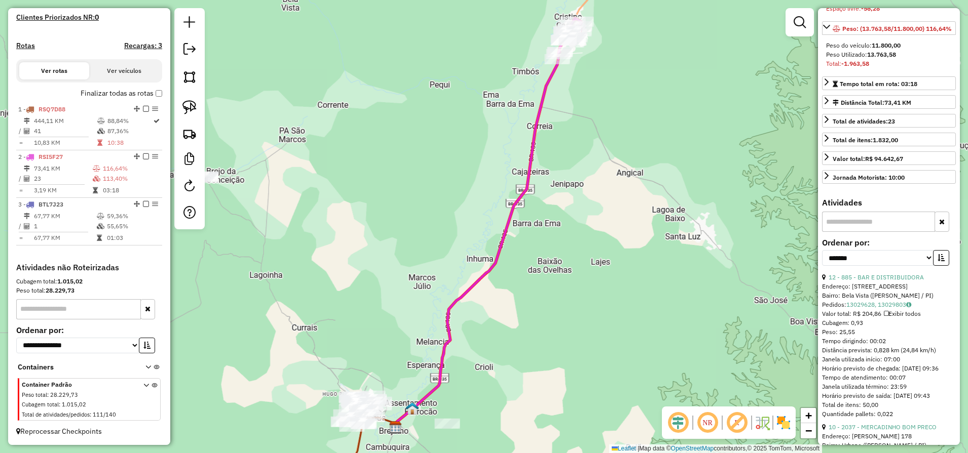
scroll to position [144, 0]
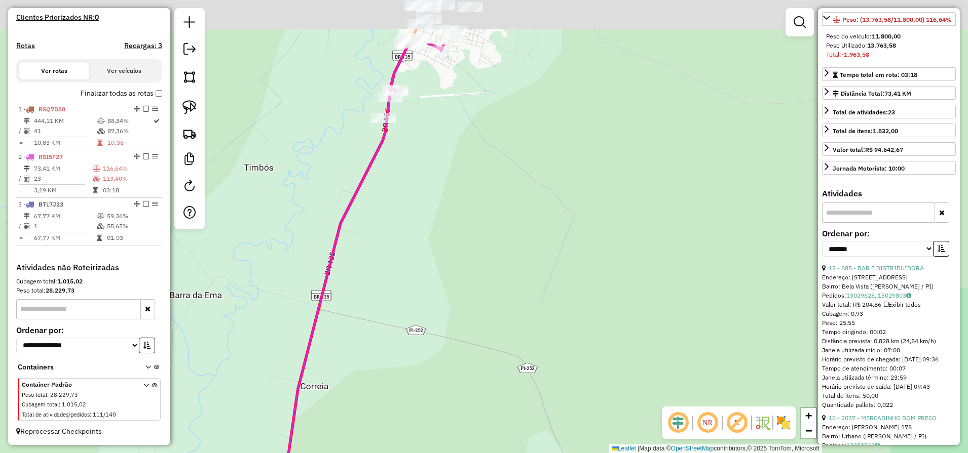
drag, startPoint x: 540, startPoint y: 107, endPoint x: 638, endPoint y: 371, distance: 282.3
click at [648, 378] on div "Janela de atendimento Grade de atendimento Capacidade Transportadoras Veículos …" at bounding box center [484, 226] width 968 height 453
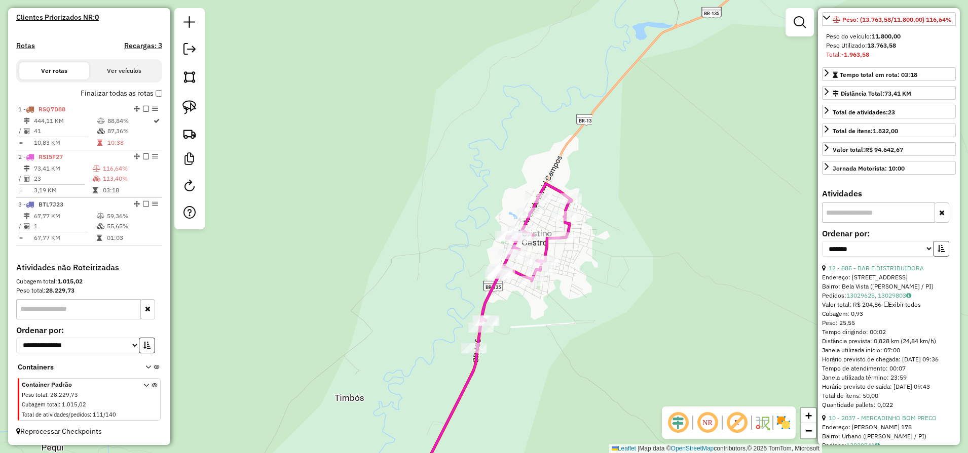
click at [937, 252] on icon "button" at bounding box center [940, 248] width 7 height 7
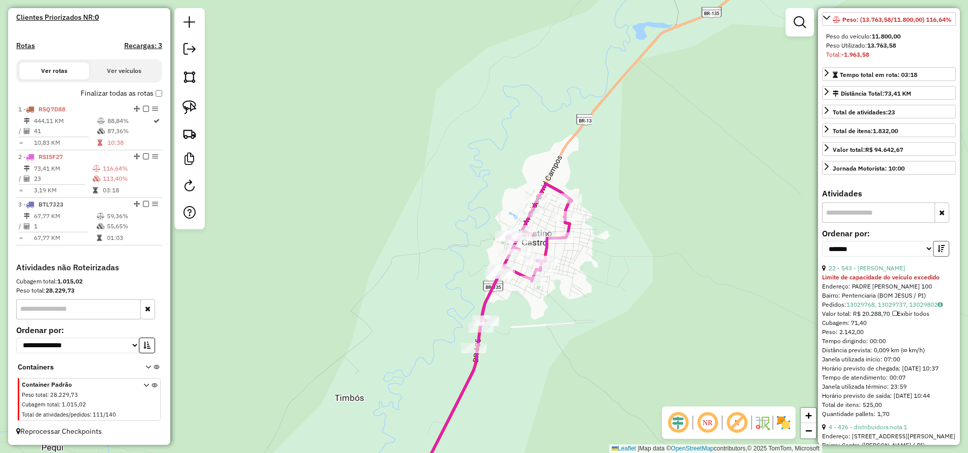
click at [937, 252] on icon "button" at bounding box center [940, 248] width 7 height 7
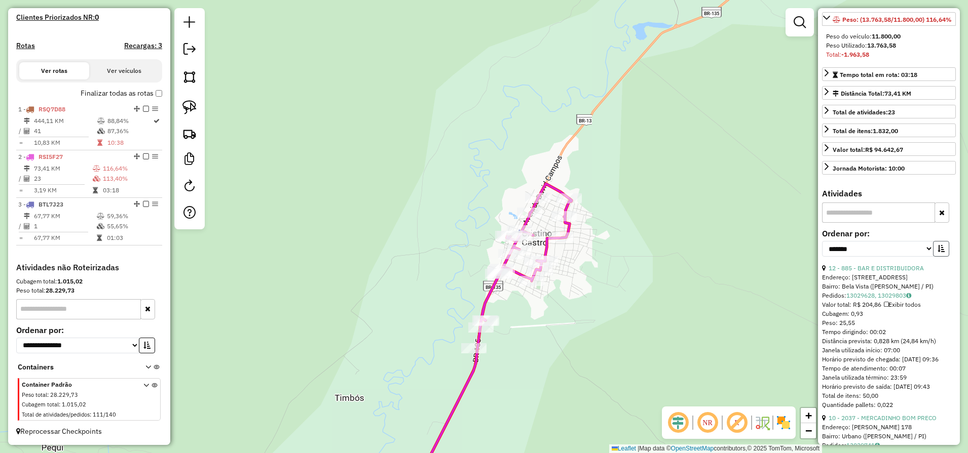
click at [938, 252] on icon "button" at bounding box center [940, 248] width 7 height 7
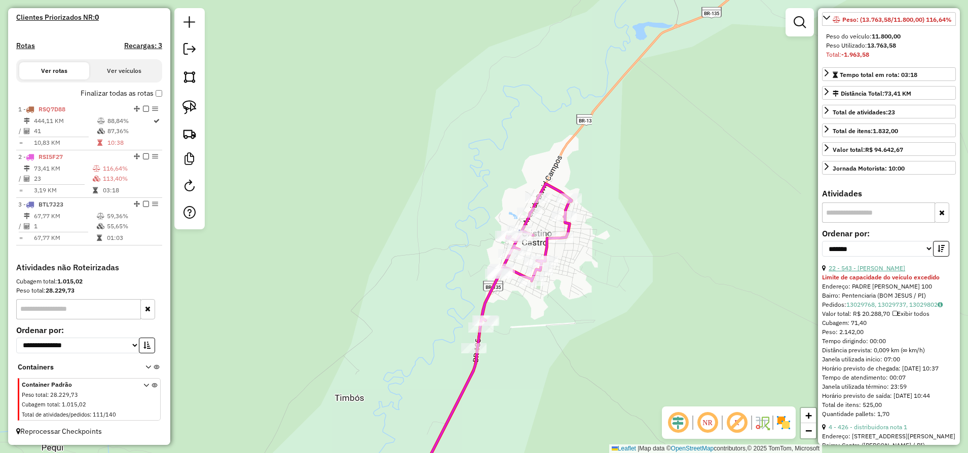
click at [872, 272] on link "22 - 543 - MERCADINHO BARRETO" at bounding box center [866, 268] width 76 height 8
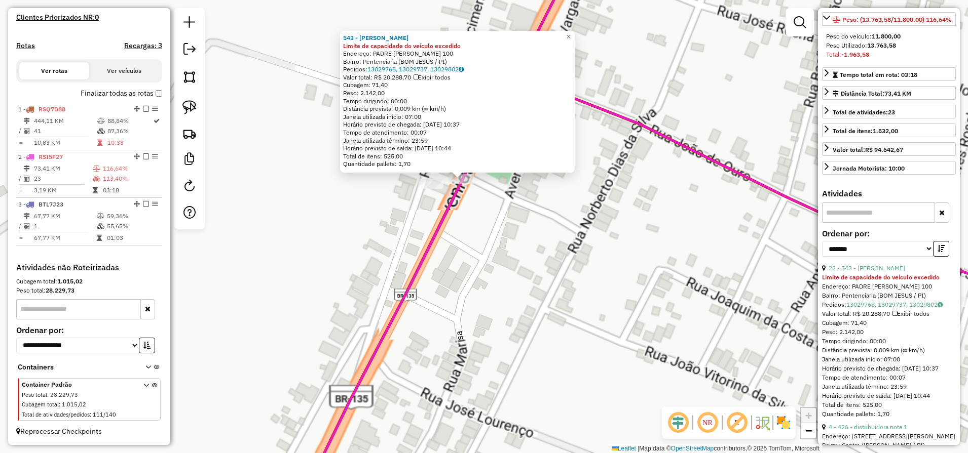
click at [494, 236] on div "543 - MERCADINHO BARRETO Limite de capacidade do veículo excedido Endereço: PAD…" at bounding box center [484, 226] width 968 height 453
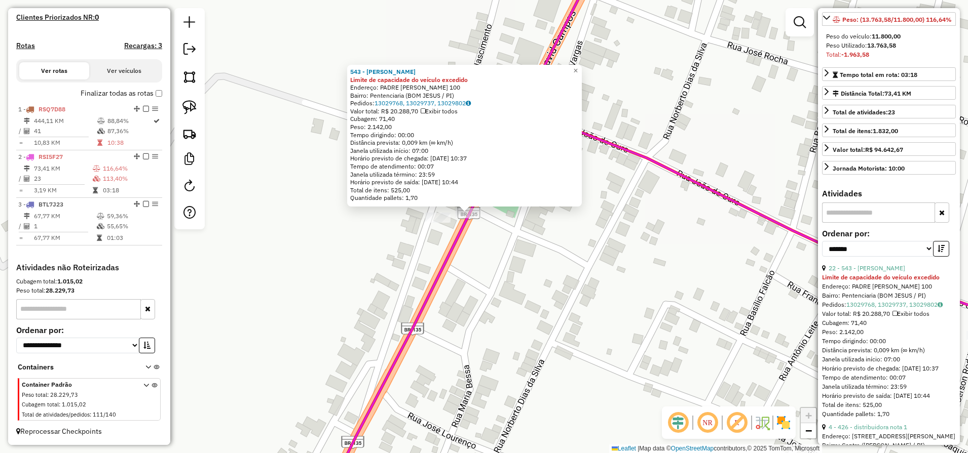
drag, startPoint x: 189, startPoint y: 106, endPoint x: 439, endPoint y: 207, distance: 269.1
click at [190, 106] on img at bounding box center [189, 107] width 14 height 14
drag, startPoint x: 474, startPoint y: 232, endPoint x: 486, endPoint y: 216, distance: 19.9
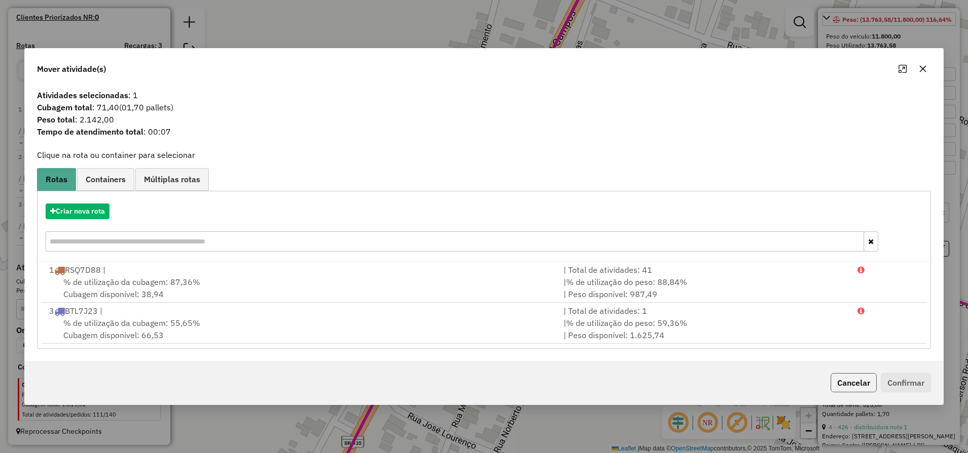
click at [847, 387] on button "Cancelar" at bounding box center [853, 382] width 46 height 19
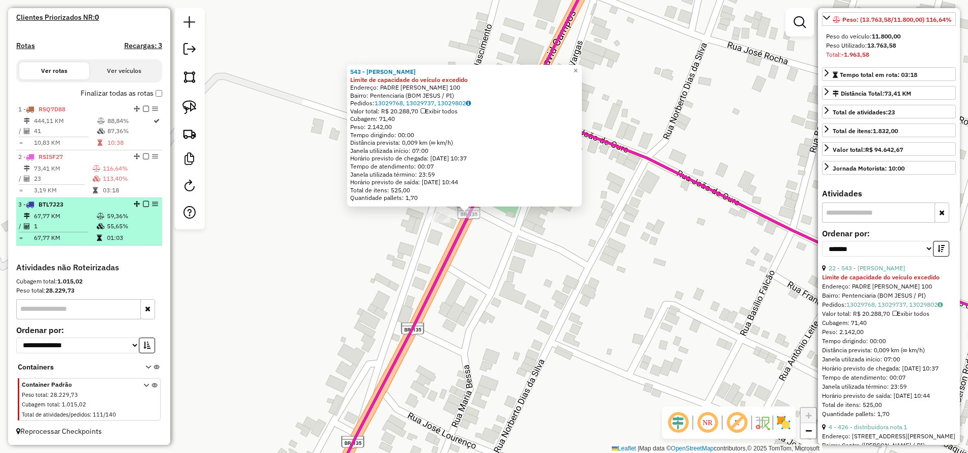
click at [103, 226] on td at bounding box center [101, 226] width 10 height 10
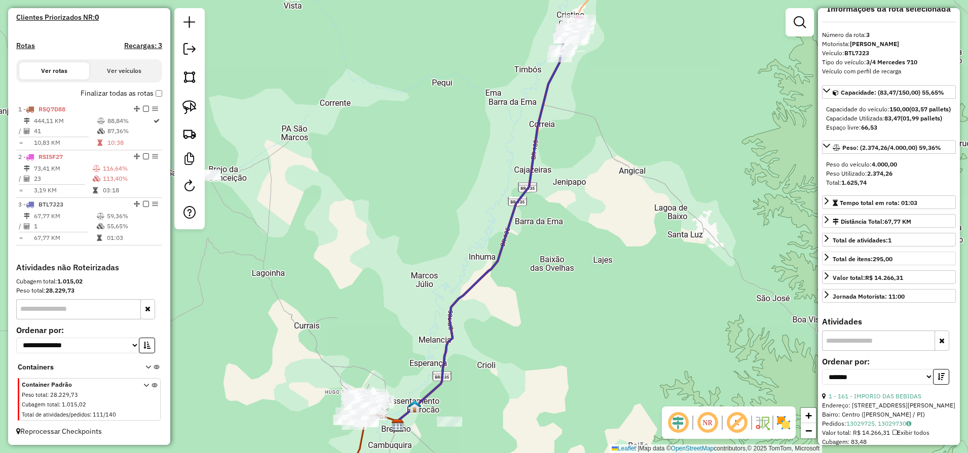
scroll to position [0, 0]
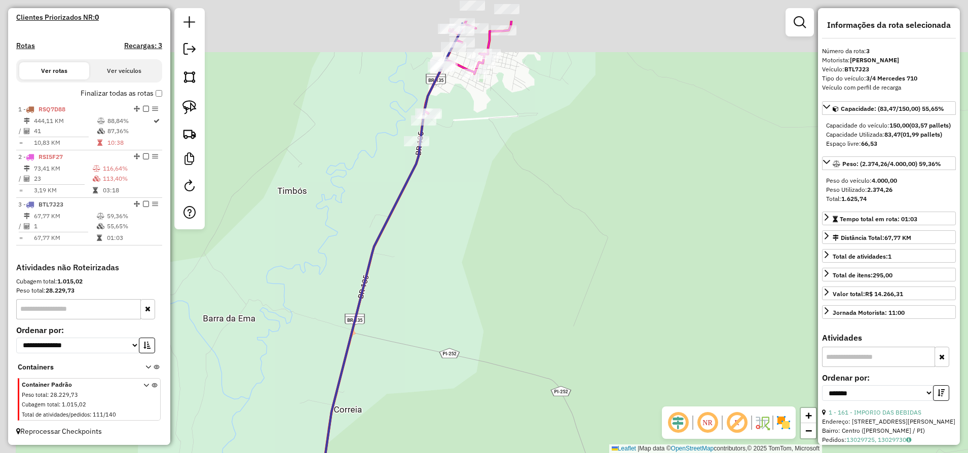
drag, startPoint x: 540, startPoint y: 132, endPoint x: 560, endPoint y: 267, distance: 136.8
click at [561, 265] on div "Janela de atendimento Grade de atendimento Capacidade Transportadoras Veículos …" at bounding box center [484, 226] width 968 height 453
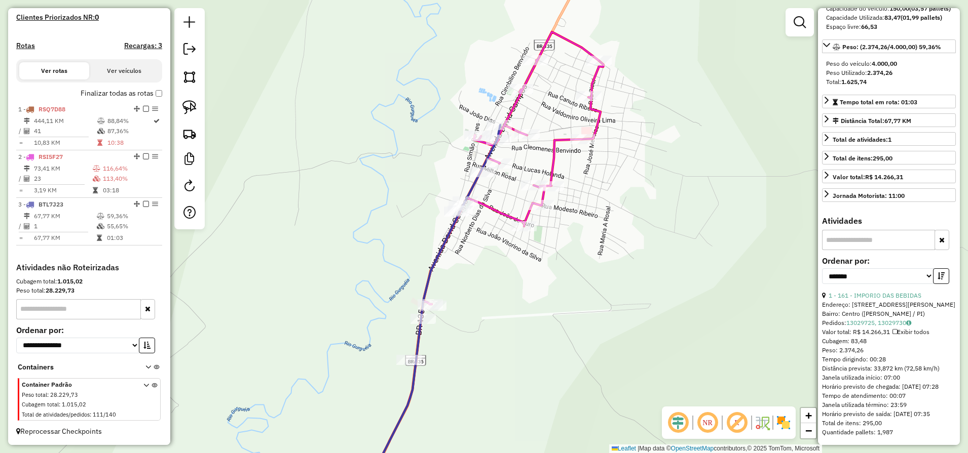
scroll to position [135, 0]
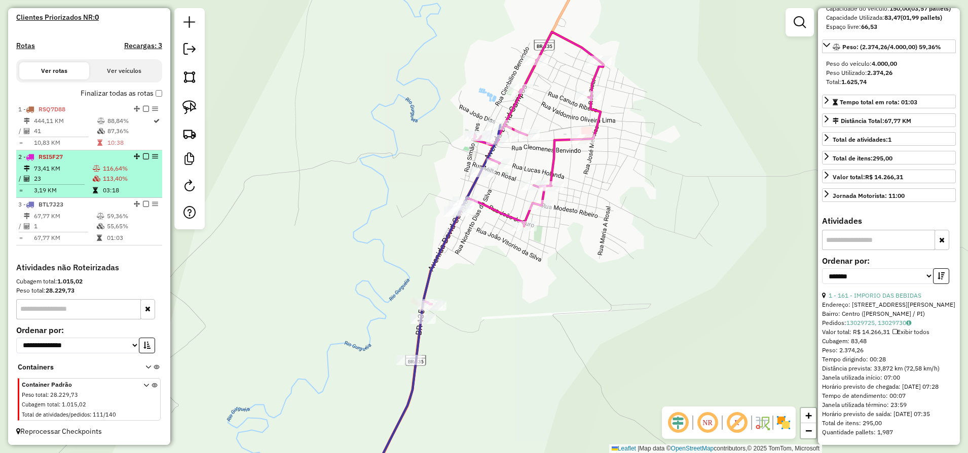
click at [69, 186] on td "3,19 KM" at bounding box center [62, 190] width 59 height 10
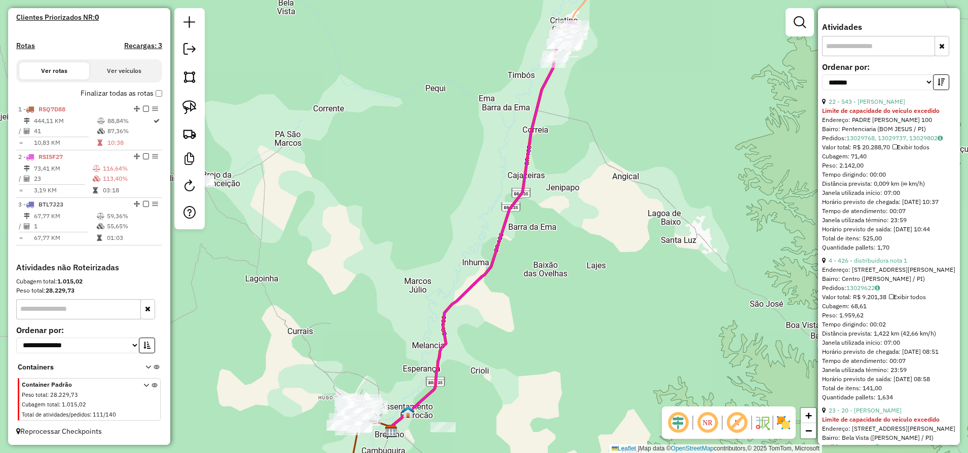
scroll to position [461, 0]
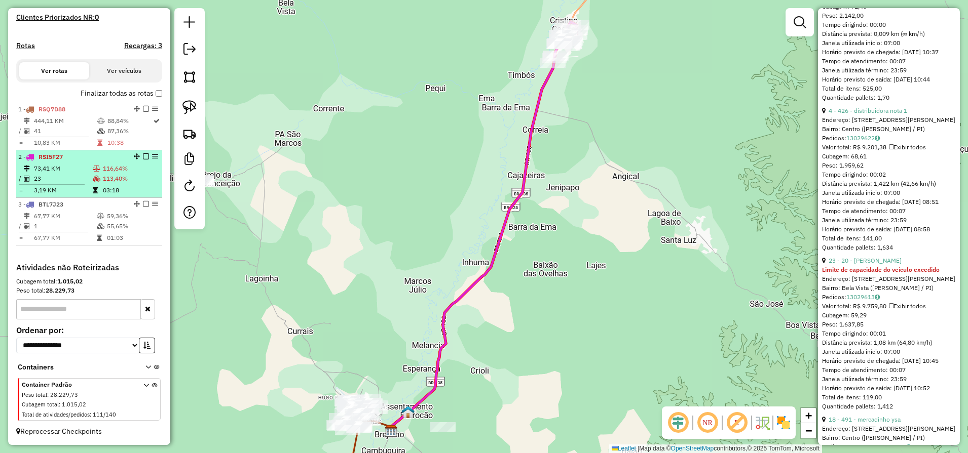
click at [70, 179] on td "23" at bounding box center [62, 179] width 59 height 10
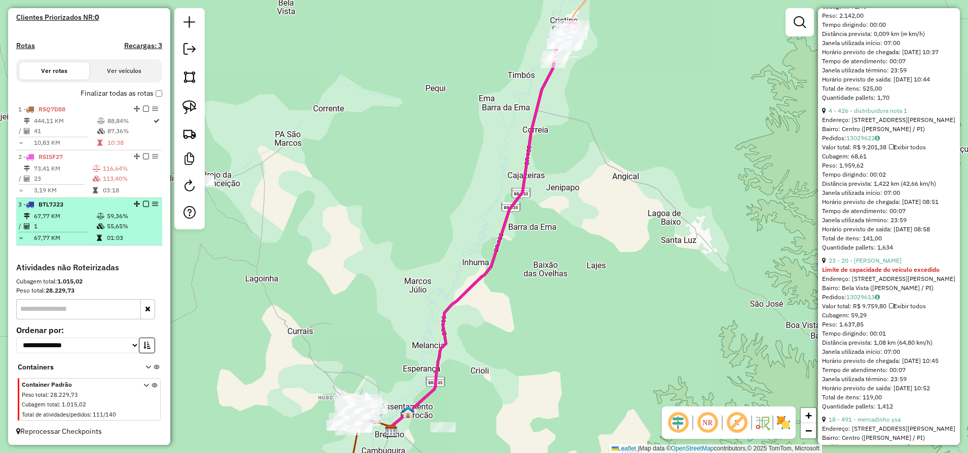
click at [83, 215] on td "67,77 KM" at bounding box center [64, 216] width 63 height 10
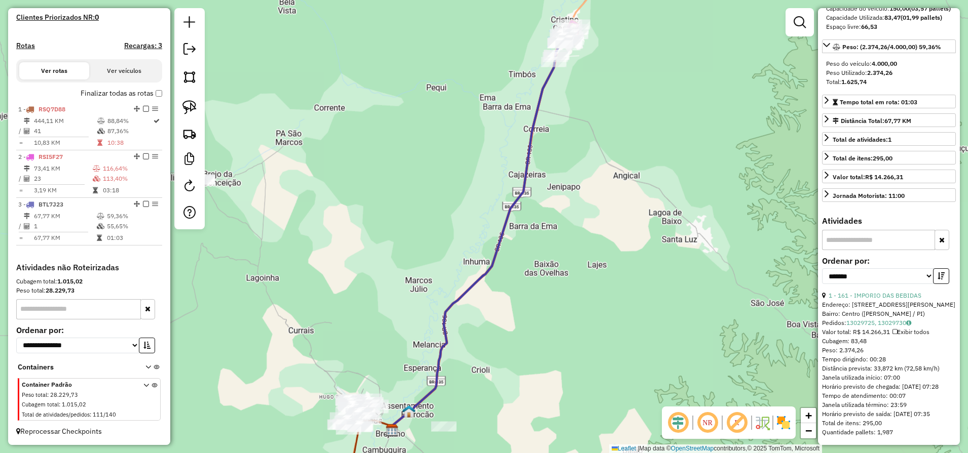
scroll to position [135, 0]
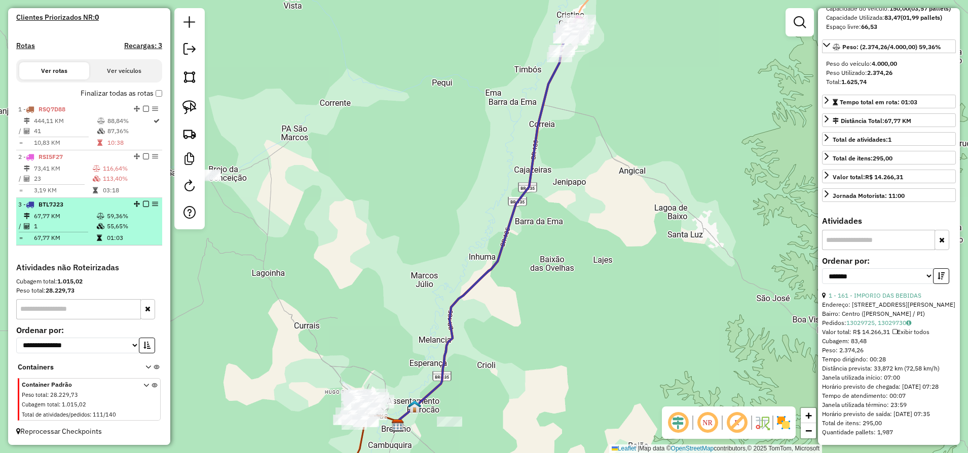
click at [53, 227] on td "1" at bounding box center [64, 226] width 63 height 10
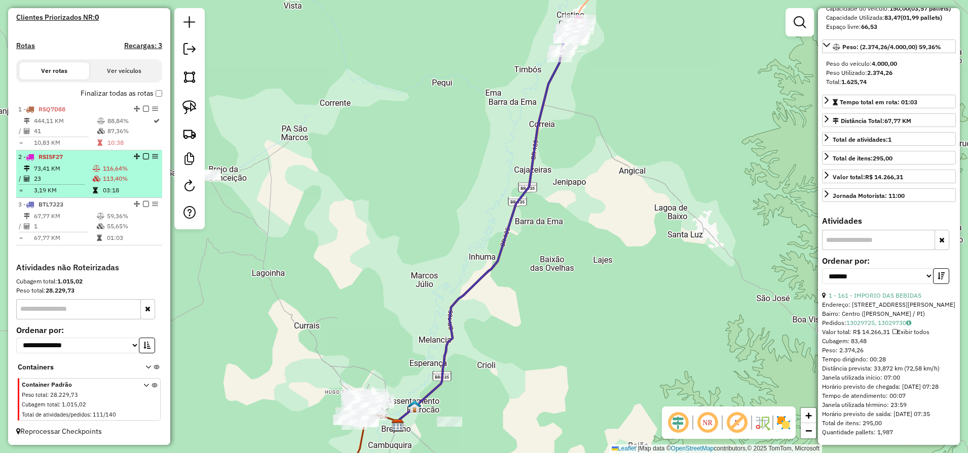
click at [57, 179] on td "23" at bounding box center [62, 179] width 59 height 10
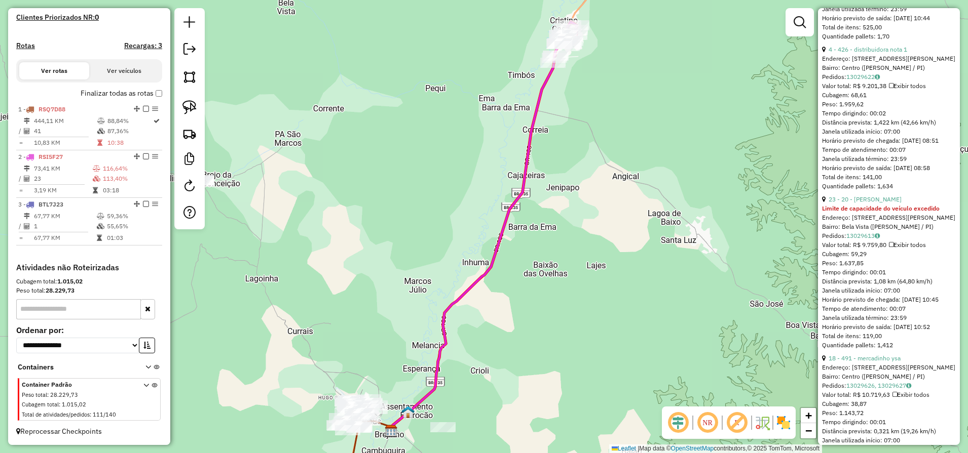
scroll to position [524, 0]
click at [883, 201] on link "23 - 20 - WOLNEY ALVES BENVIND" at bounding box center [864, 198] width 73 height 8
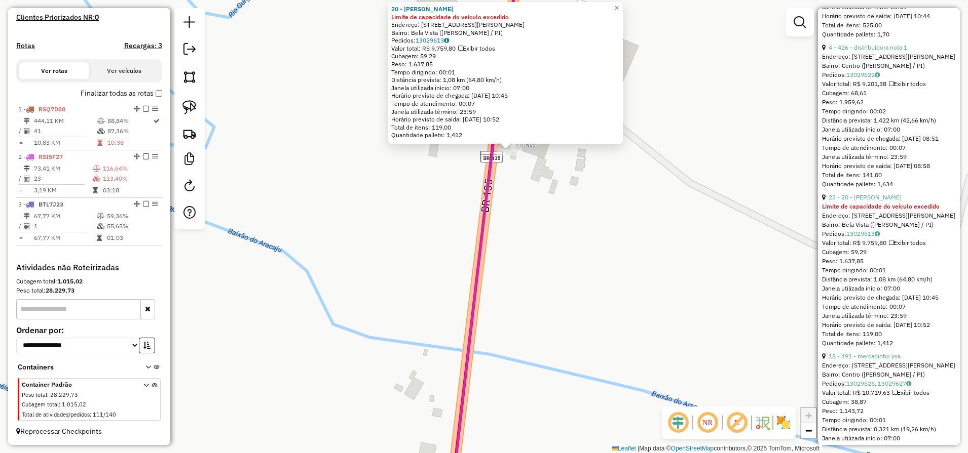
click at [198, 110] on link at bounding box center [189, 107] width 22 height 22
drag, startPoint x: 517, startPoint y: 175, endPoint x: 525, endPoint y: 152, distance: 24.4
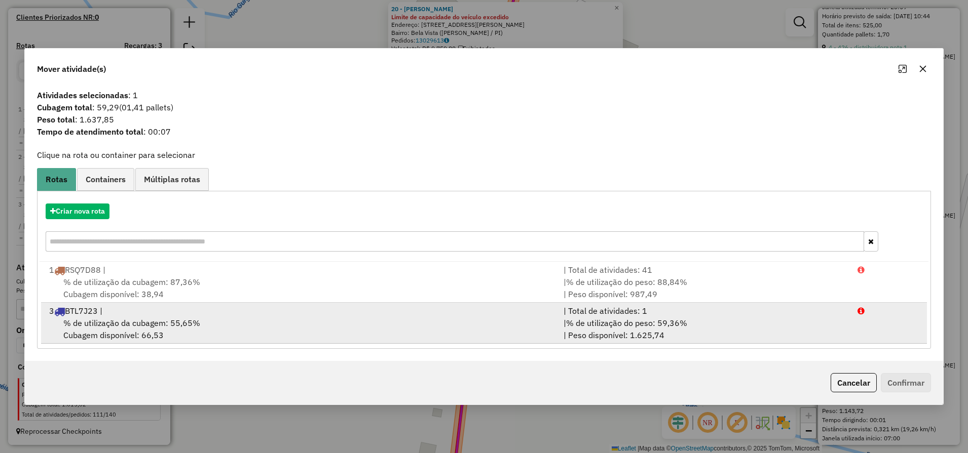
click at [144, 331] on div "% de utilização da cubagem: 55,65% Cubagem disponível: 66,53" at bounding box center [300, 329] width 514 height 24
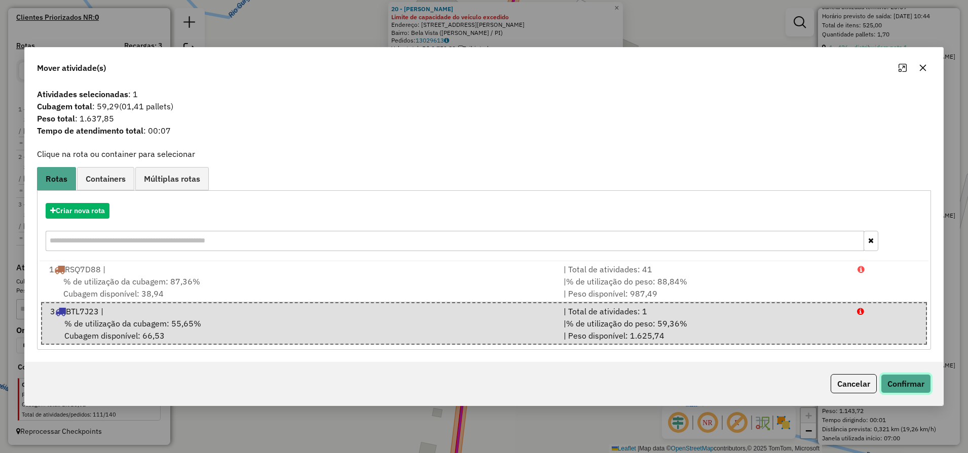
click at [908, 390] on button "Confirmar" at bounding box center [906, 383] width 50 height 19
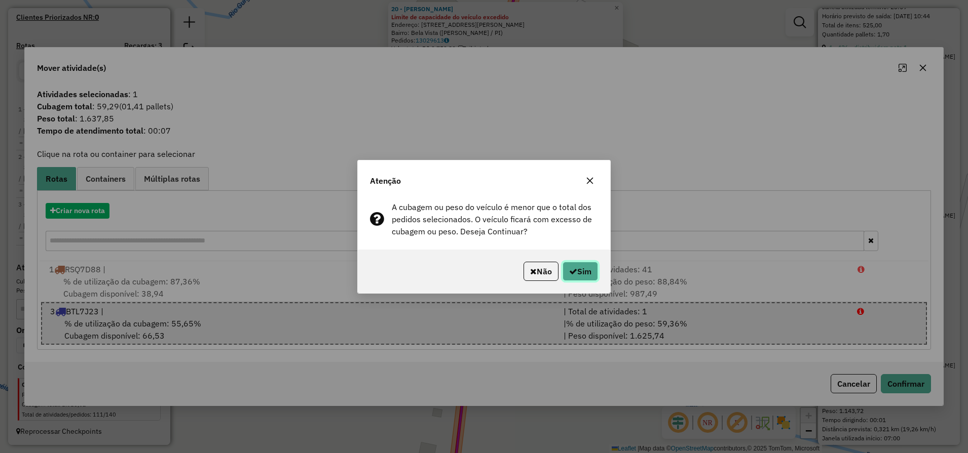
click at [576, 275] on button "Sim" at bounding box center [579, 271] width 35 height 19
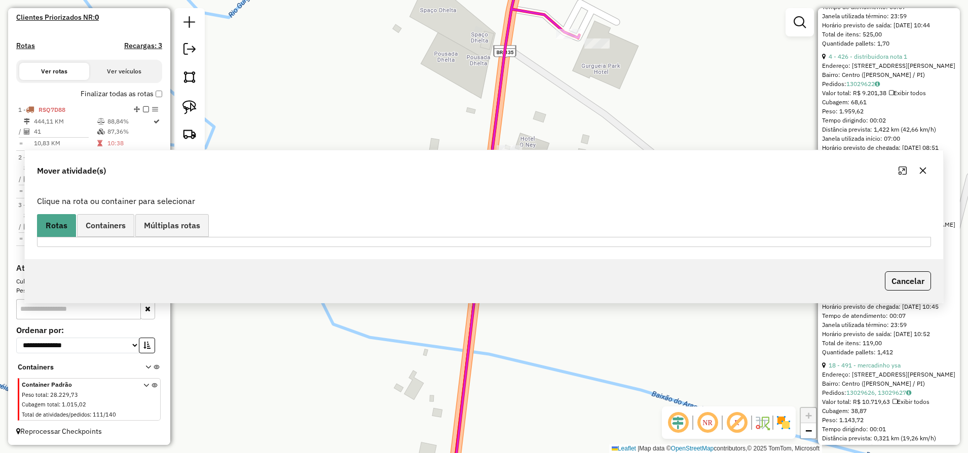
scroll to position [285, 0]
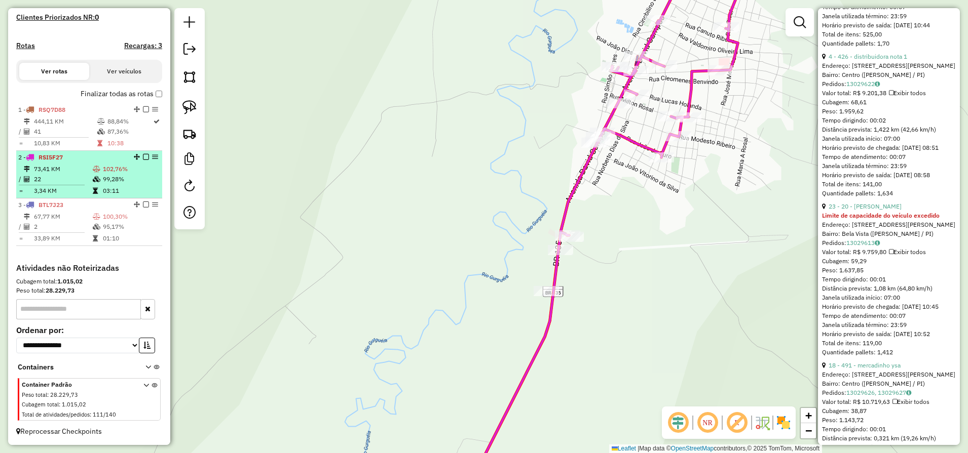
click at [28, 169] on icon at bounding box center [27, 169] width 6 height 6
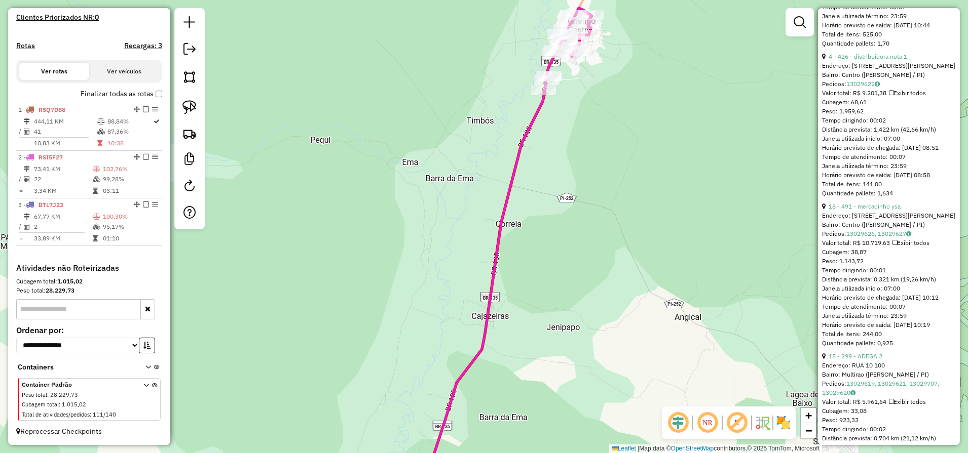
drag, startPoint x: 589, startPoint y: 105, endPoint x: 581, endPoint y: 214, distance: 109.2
click at [581, 211] on div "Janela de atendimento Grade de atendimento Capacidade Transportadoras Veículos …" at bounding box center [484, 226] width 968 height 453
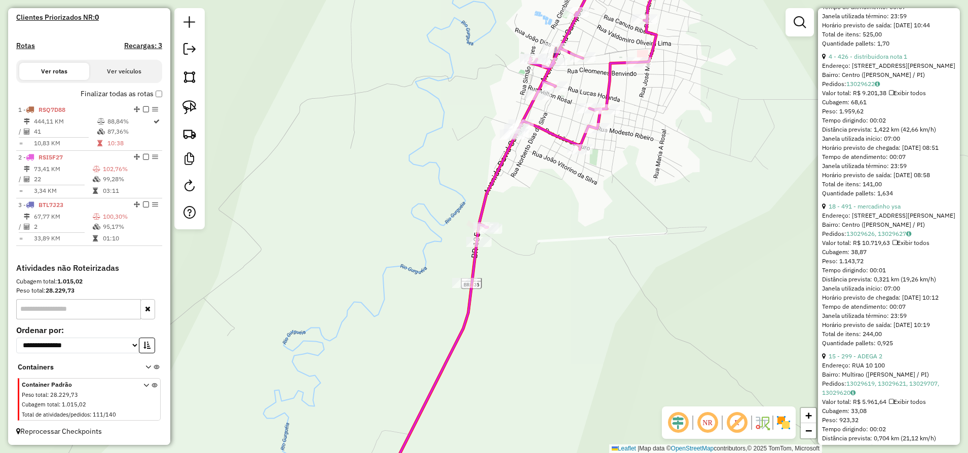
drag, startPoint x: 540, startPoint y: 193, endPoint x: 536, endPoint y: 304, distance: 111.0
click at [539, 302] on div "Janela de atendimento Grade de atendimento Capacidade Transportadoras Veículos …" at bounding box center [484, 226] width 968 height 453
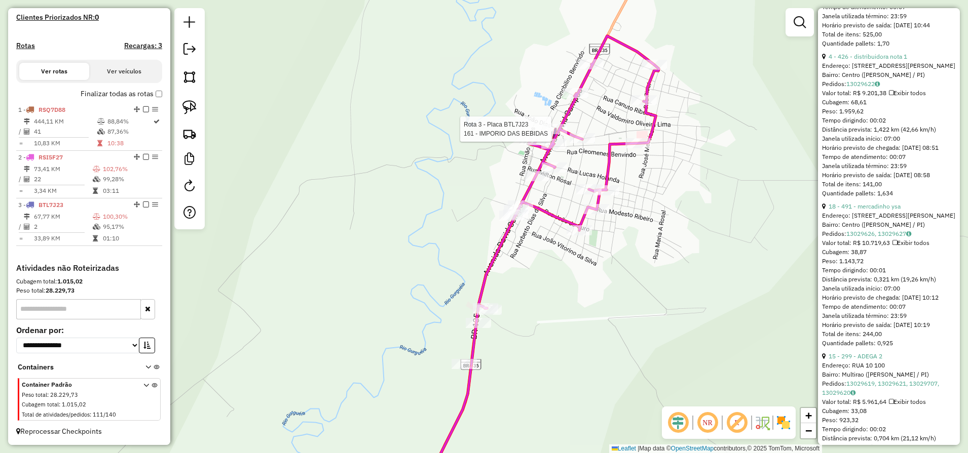
scroll to position [313, 0]
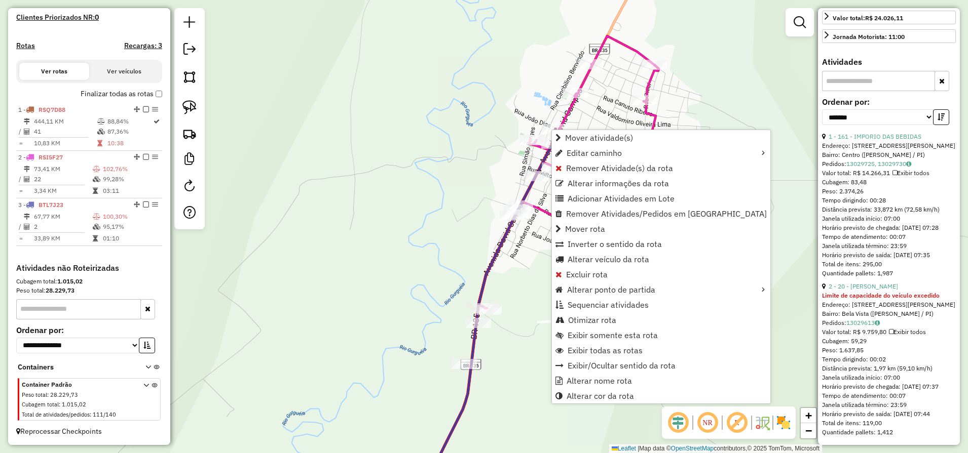
click at [404, 125] on div "Janela de atendimento Grade de atendimento Capacidade Transportadoras Veículos …" at bounding box center [484, 226] width 968 height 453
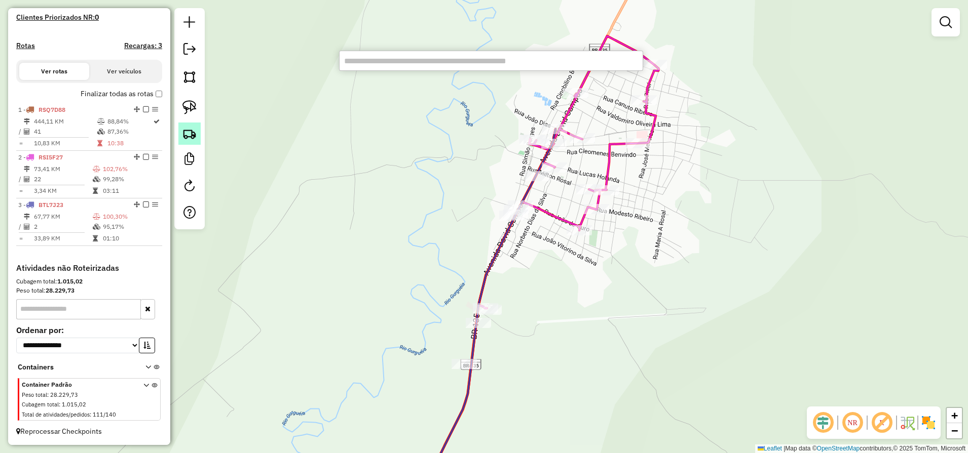
click at [193, 137] on img at bounding box center [189, 134] width 14 height 14
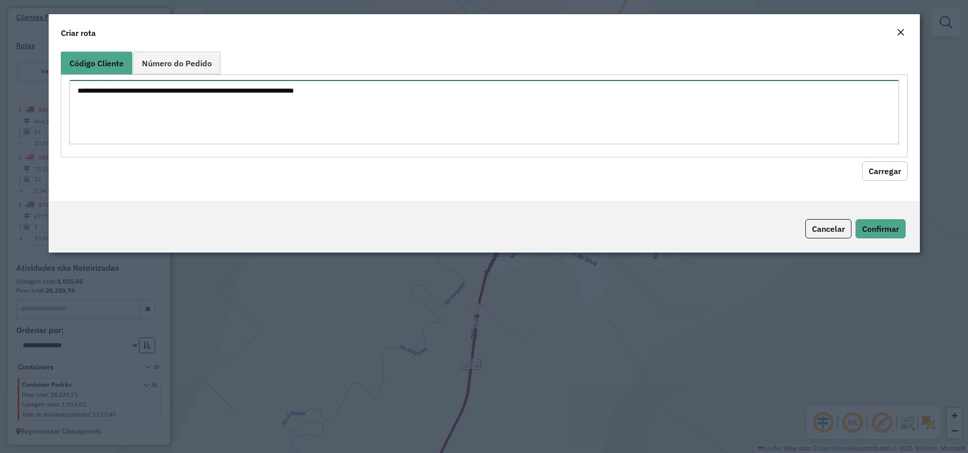
click at [144, 94] on textarea at bounding box center [483, 112] width 829 height 64
type textarea "*** *** *** *** *** *** ** *** *** **** ** *** ***"
click at [871, 168] on button "Carregar" at bounding box center [885, 171] width 46 height 19
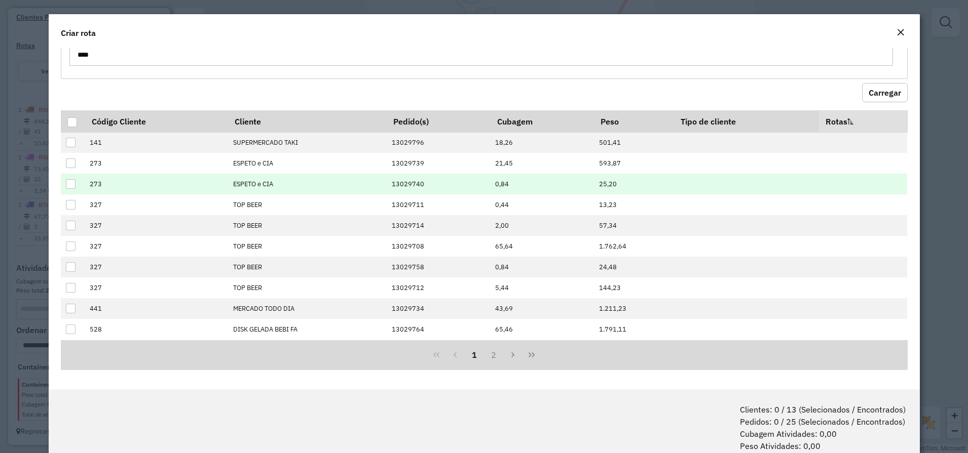
scroll to position [51, 0]
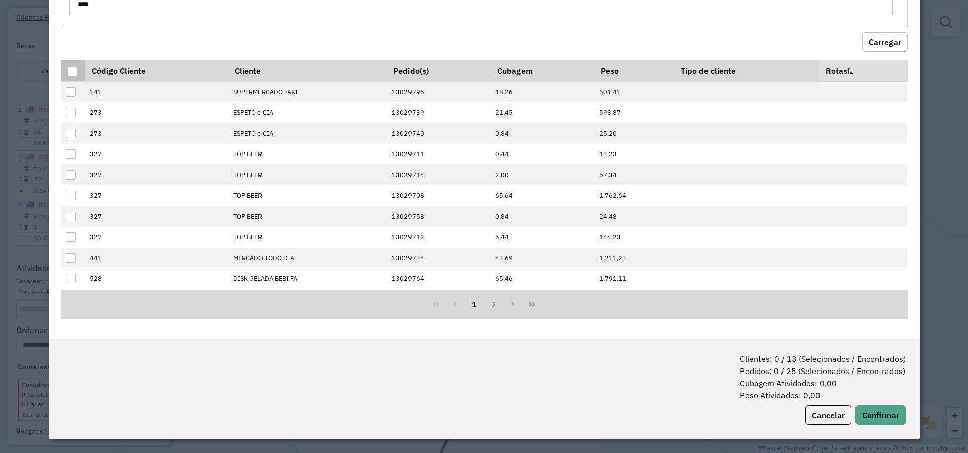
click at [69, 79] on th at bounding box center [73, 71] width 24 height 22
click at [72, 70] on div at bounding box center [72, 72] width 10 height 10
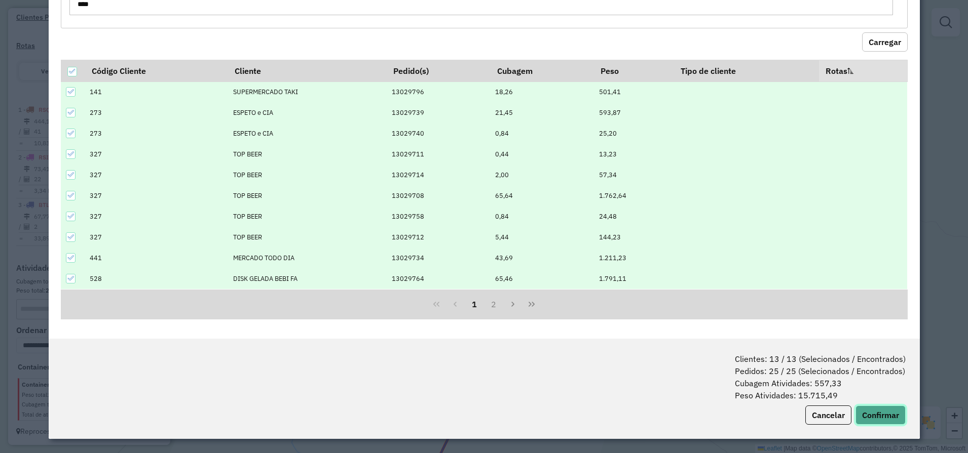
click at [885, 418] on button "Confirmar" at bounding box center [880, 415] width 50 height 19
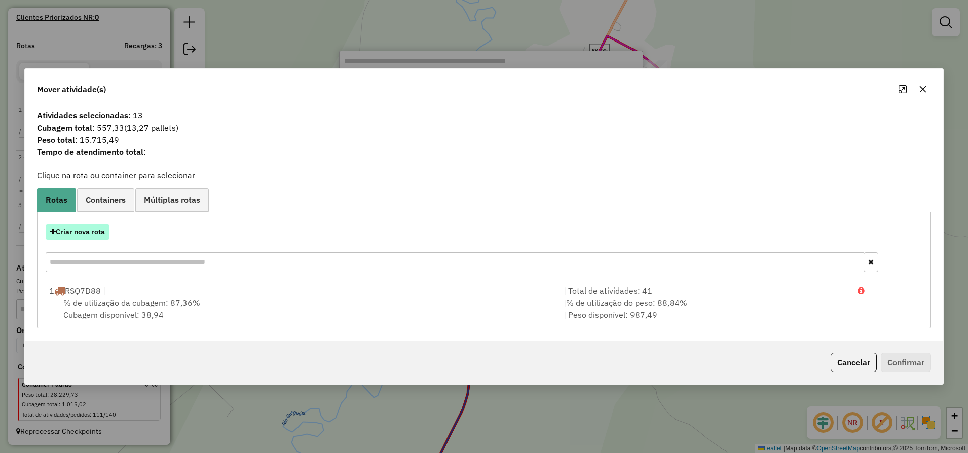
click at [99, 232] on button "Criar nova rota" at bounding box center [78, 232] width 64 height 16
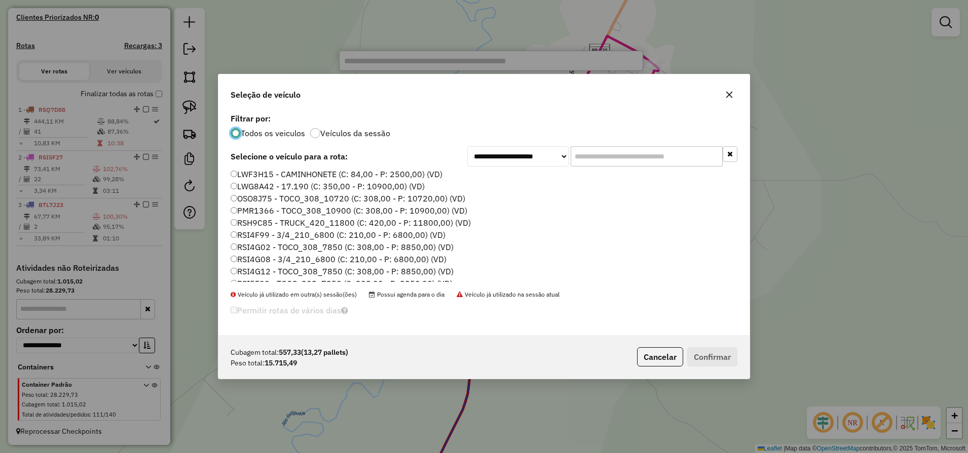
scroll to position [63, 0]
click at [261, 214] on label "PMR1366 - TOCO_308_10900 (C: 308,00 - P: 10900,00) (VD)" at bounding box center [349, 210] width 237 height 12
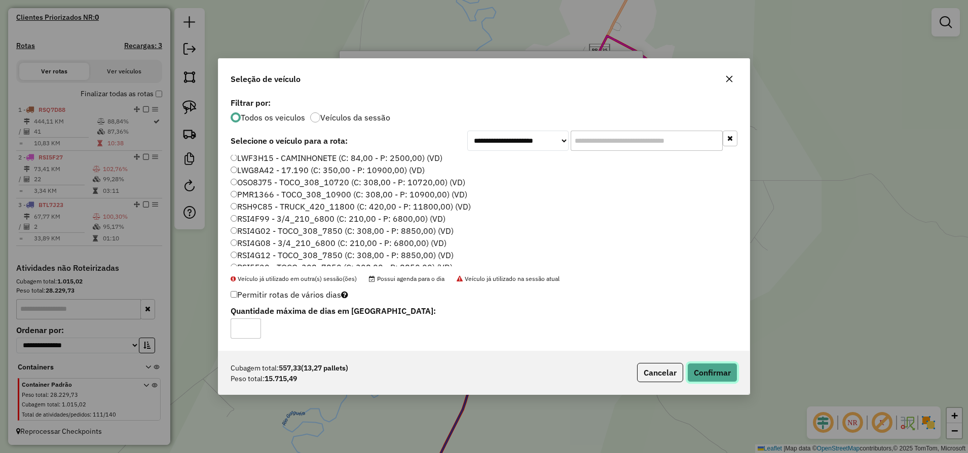
click at [711, 371] on button "Confirmar" at bounding box center [712, 372] width 50 height 19
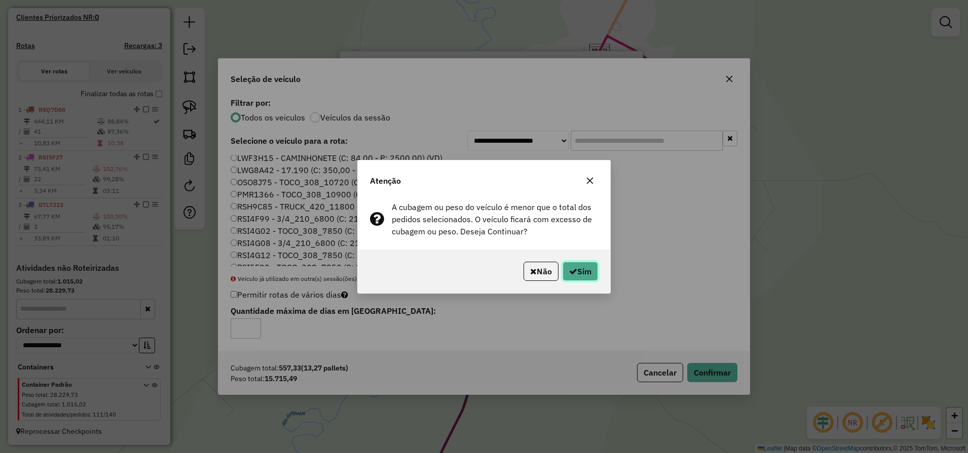
click at [593, 276] on button "Sim" at bounding box center [579, 271] width 35 height 19
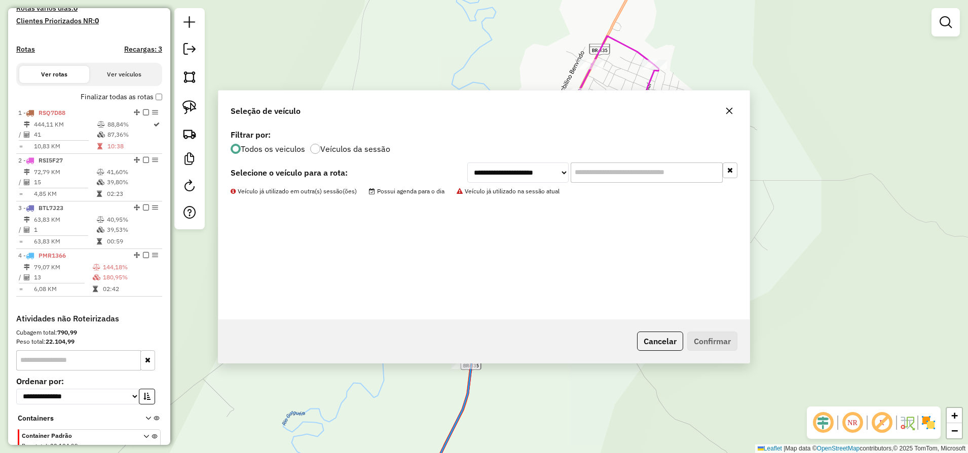
scroll to position [297, 0]
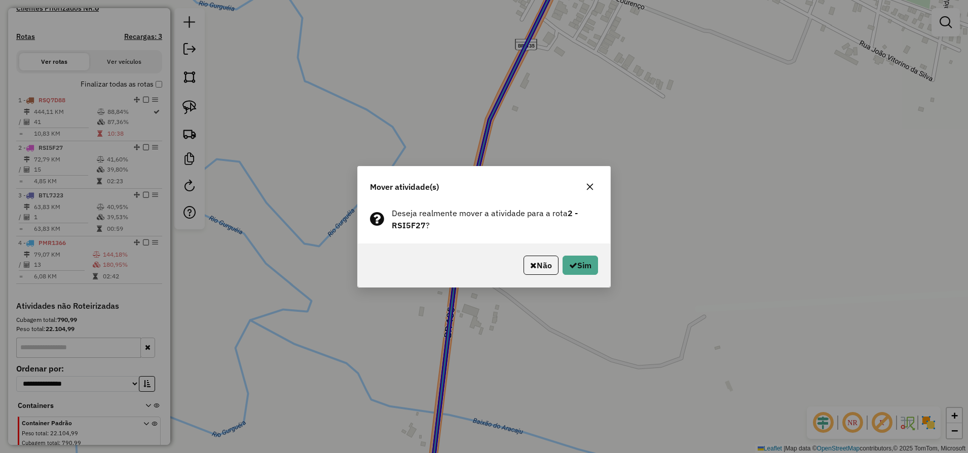
click at [588, 186] on icon "button" at bounding box center [590, 187] width 8 height 8
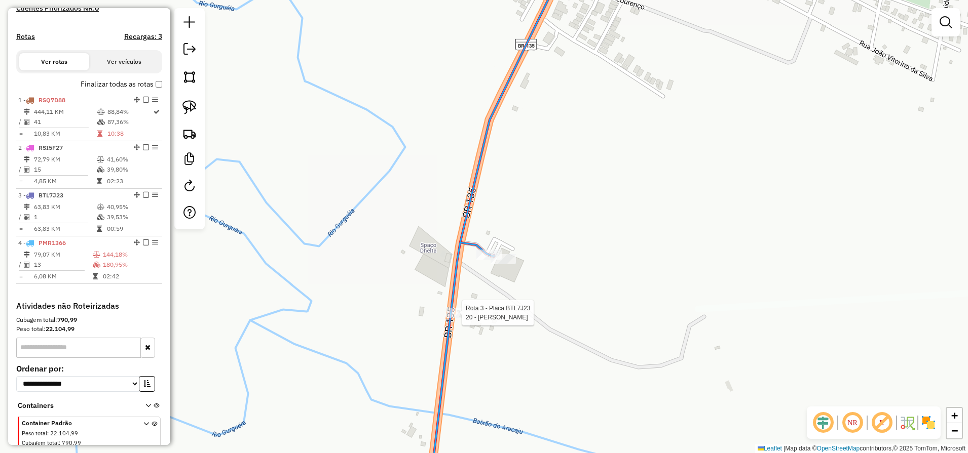
click at [457, 318] on div at bounding box center [458, 313] width 25 height 10
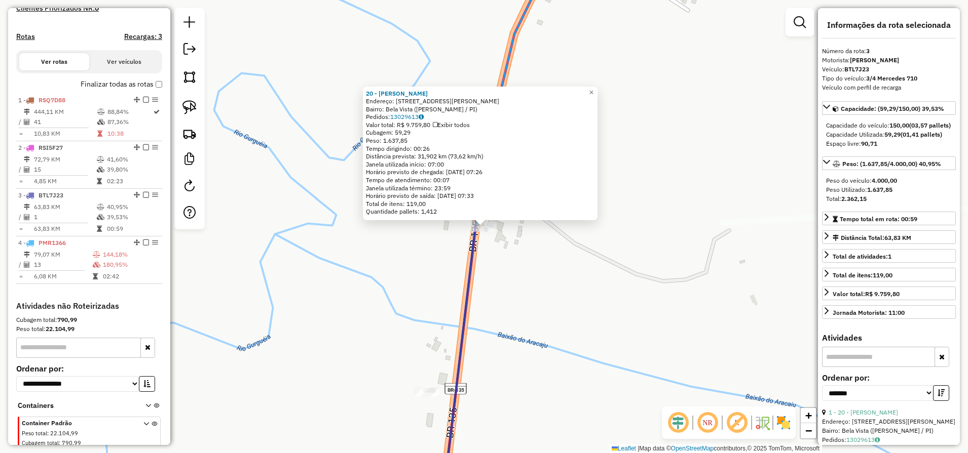
scroll to position [345, 0]
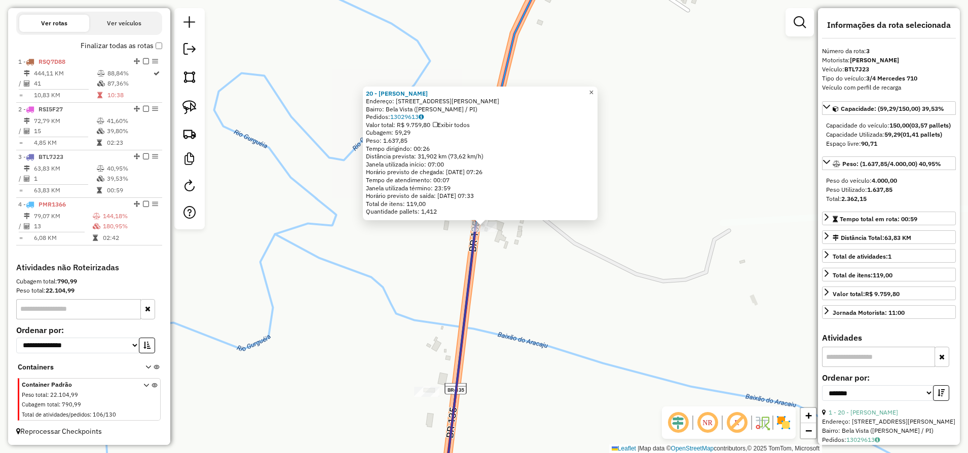
click at [593, 88] on span "×" at bounding box center [591, 92] width 5 height 9
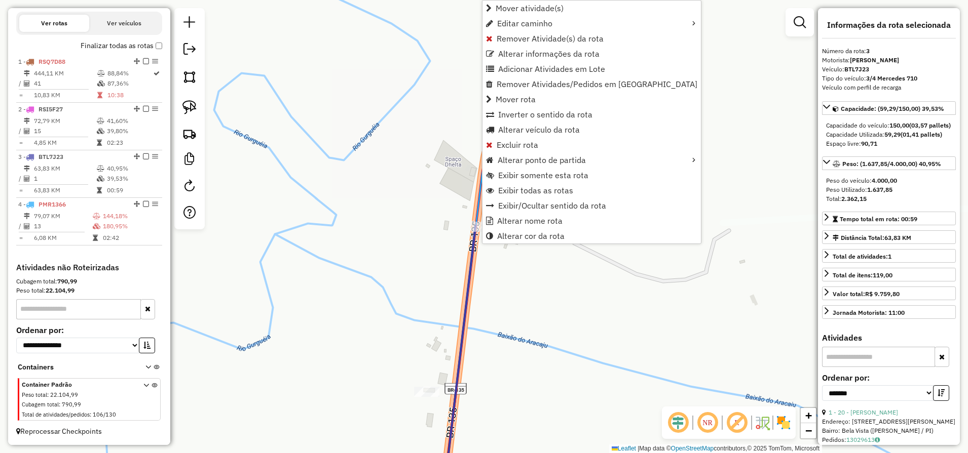
click at [569, 295] on div "Janela de atendimento Grade de atendimento Capacidade Transportadoras Veículos …" at bounding box center [484, 226] width 968 height 453
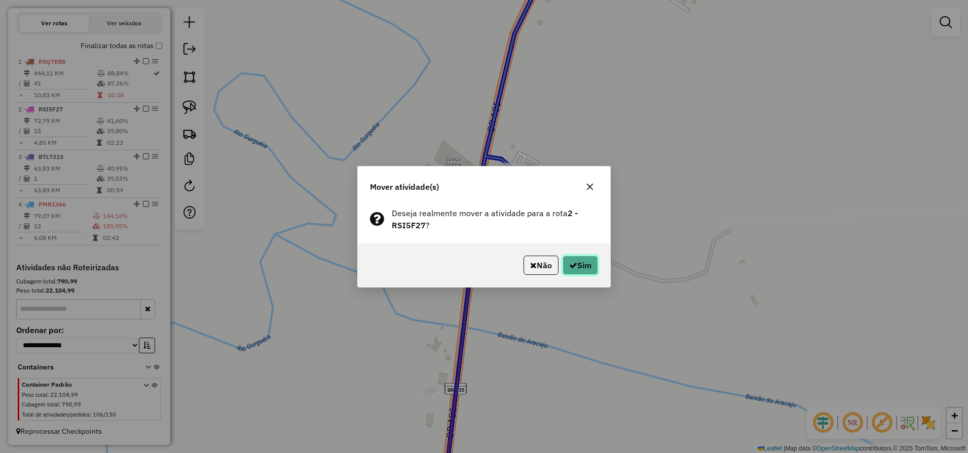
click at [590, 270] on button "Sim" at bounding box center [579, 265] width 35 height 19
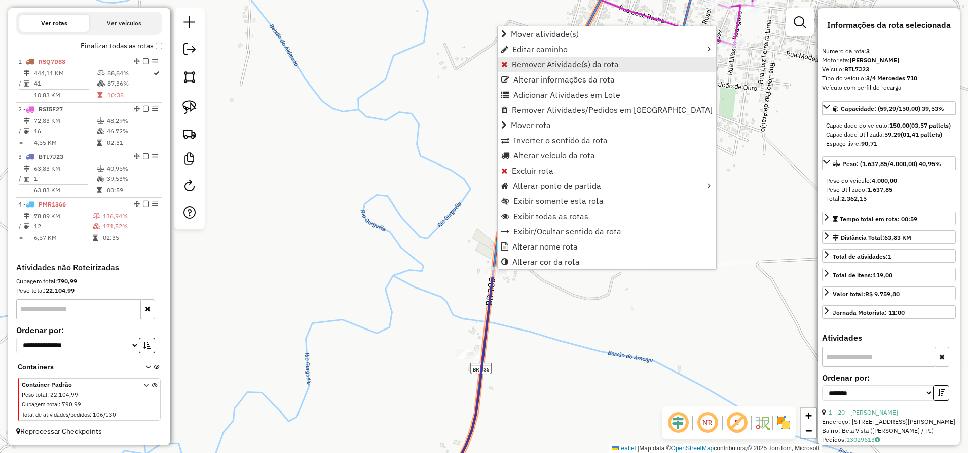
click at [529, 68] on span "Remover Atividade(s) da rota" at bounding box center [565, 64] width 107 height 8
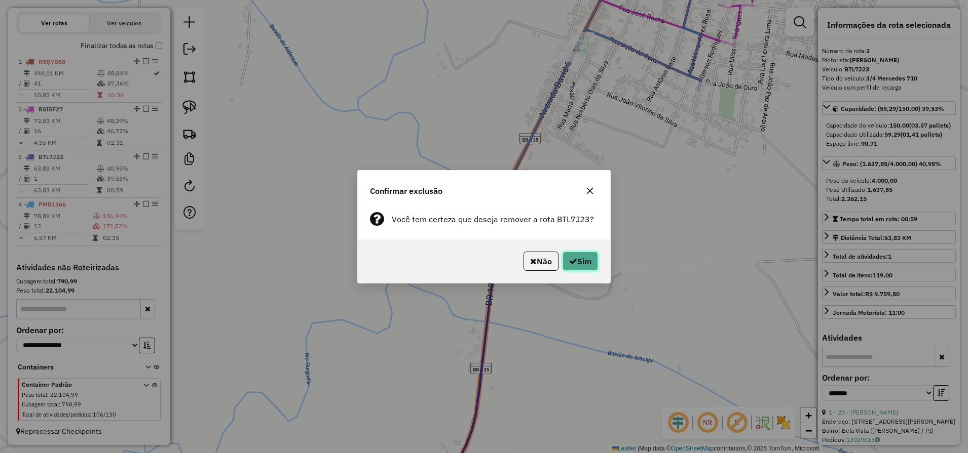
click at [587, 262] on button "Sim" at bounding box center [579, 261] width 35 height 19
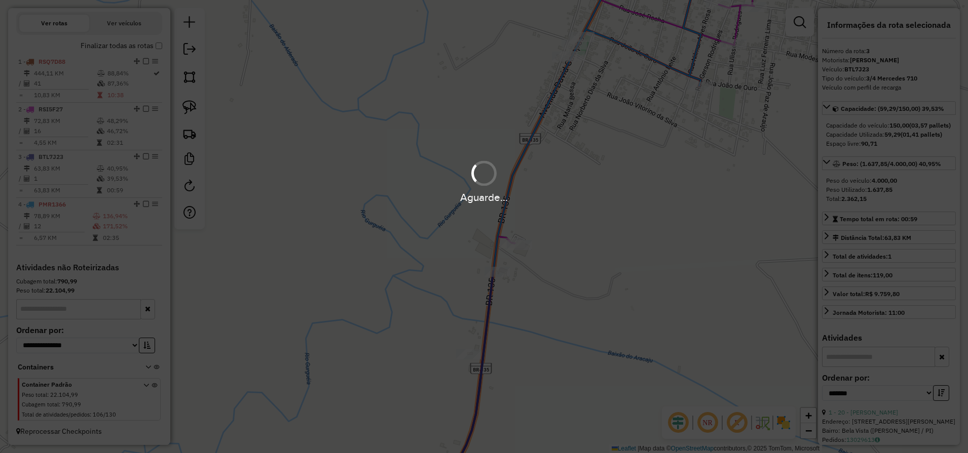
scroll to position [297, 0]
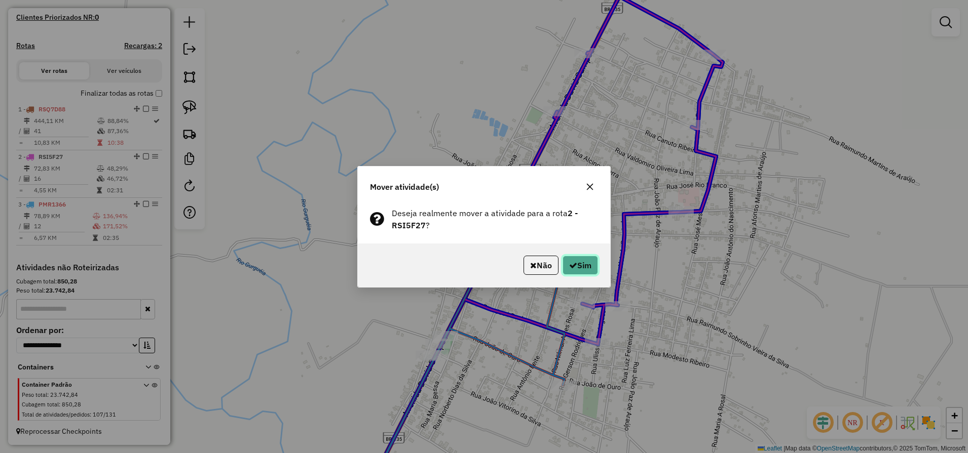
click at [585, 267] on button "Sim" at bounding box center [579, 265] width 35 height 19
click at [588, 272] on button "Sim" at bounding box center [579, 265] width 35 height 19
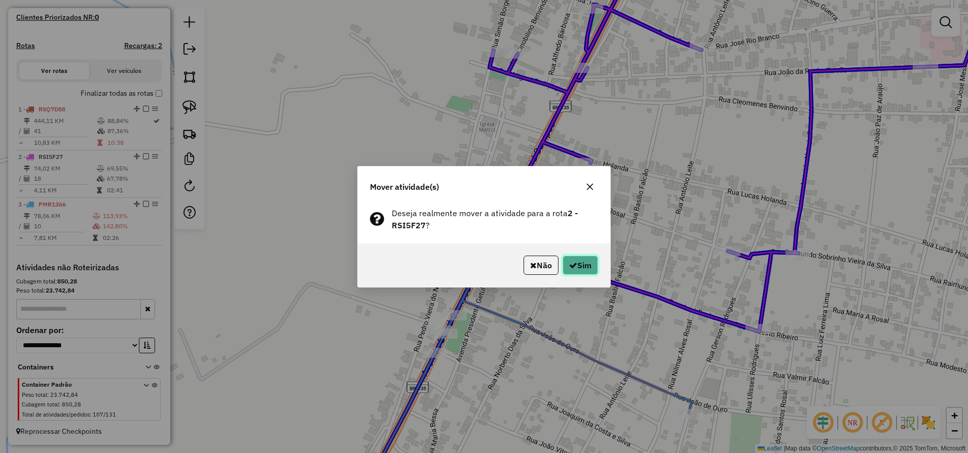
click at [576, 264] on button "Sim" at bounding box center [579, 265] width 35 height 19
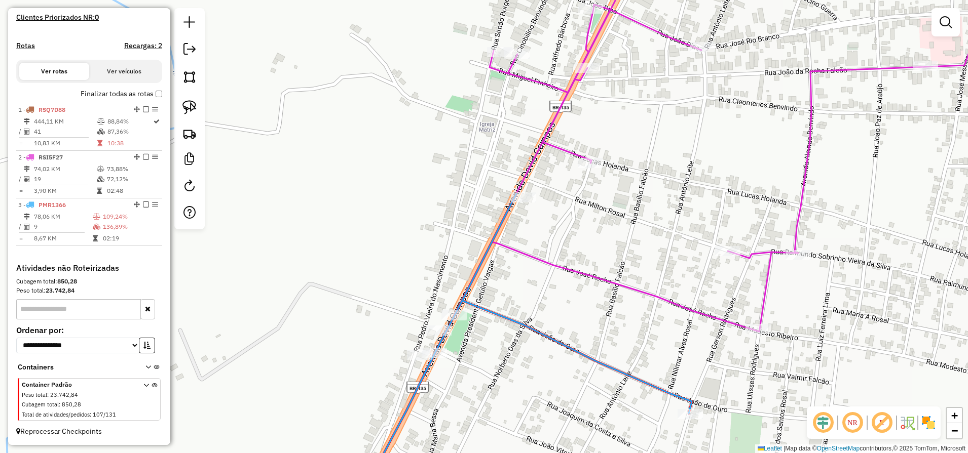
scroll to position [285, 0]
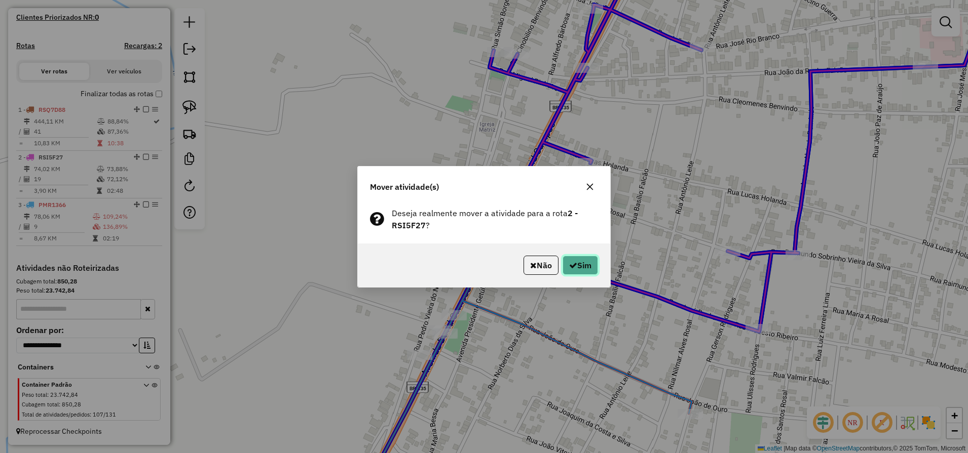
click at [593, 273] on button "Sim" at bounding box center [579, 265] width 35 height 19
click at [592, 270] on button "Sim" at bounding box center [579, 265] width 35 height 19
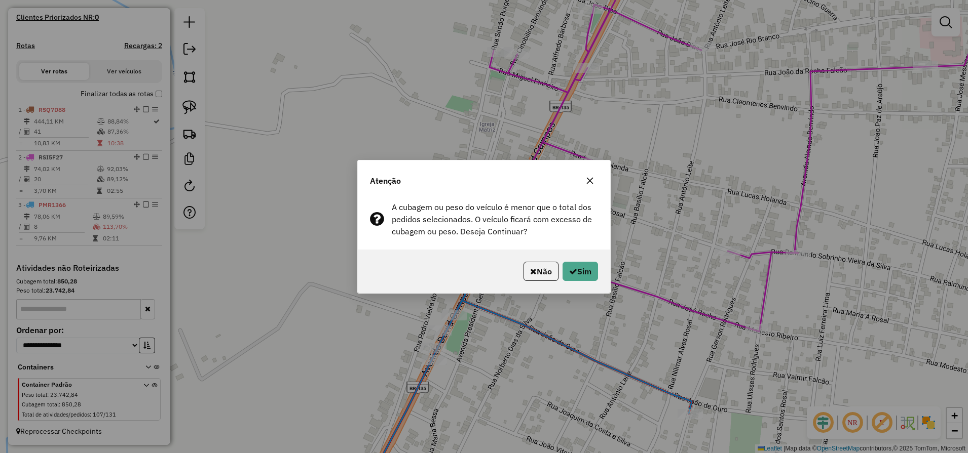
click at [590, 179] on icon "button" at bounding box center [590, 181] width 8 height 8
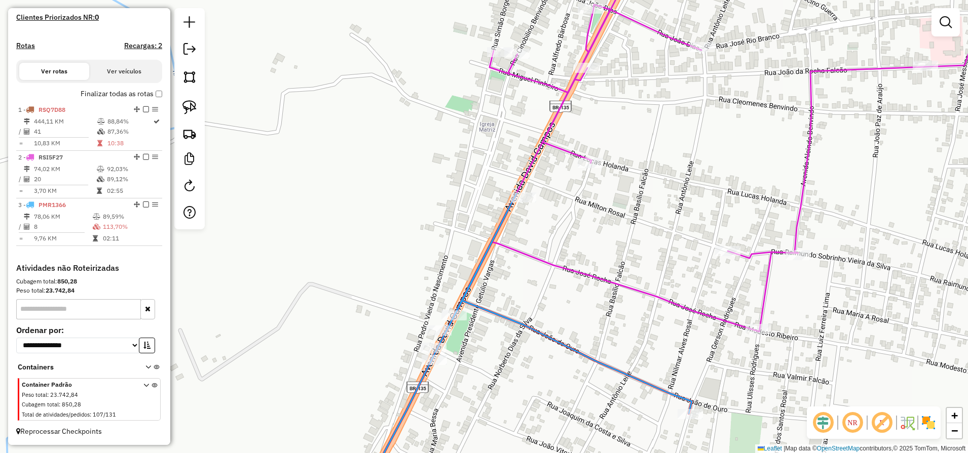
drag, startPoint x: 658, startPoint y: 130, endPoint x: 600, endPoint y: 240, distance: 124.9
click at [603, 231] on div "Janela de atendimento Grade de atendimento Capacidade Transportadoras Veículos …" at bounding box center [484, 226] width 968 height 453
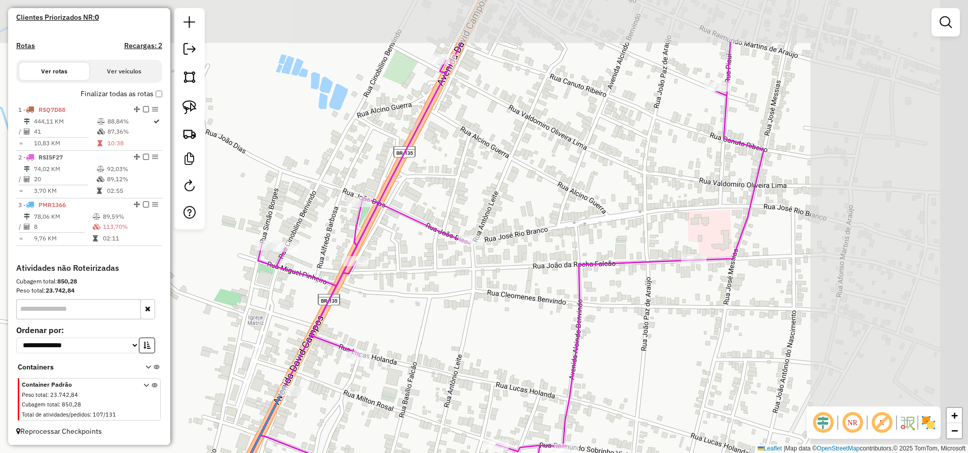
drag, startPoint x: 756, startPoint y: 188, endPoint x: 600, endPoint y: 277, distance: 179.5
click at [600, 277] on div "Janela de atendimento Grade de atendimento Capacidade Transportadoras Veículos …" at bounding box center [484, 226] width 968 height 453
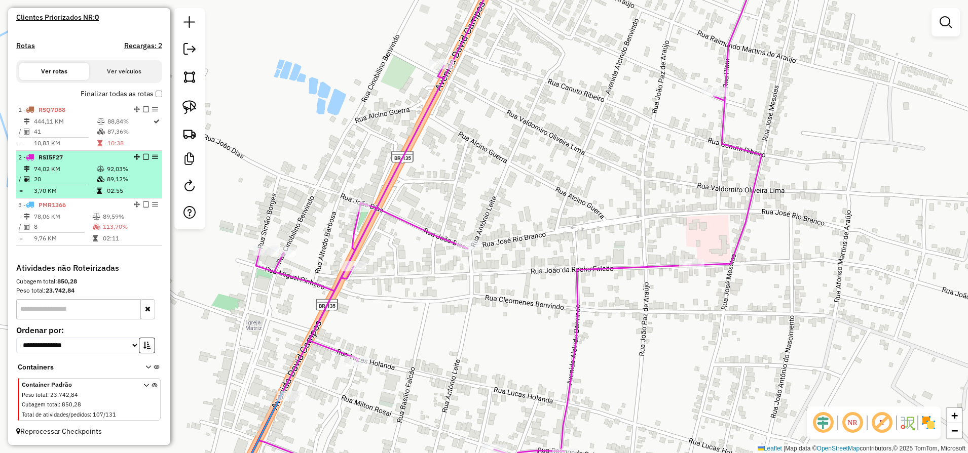
click at [64, 179] on td "20" at bounding box center [64, 179] width 63 height 10
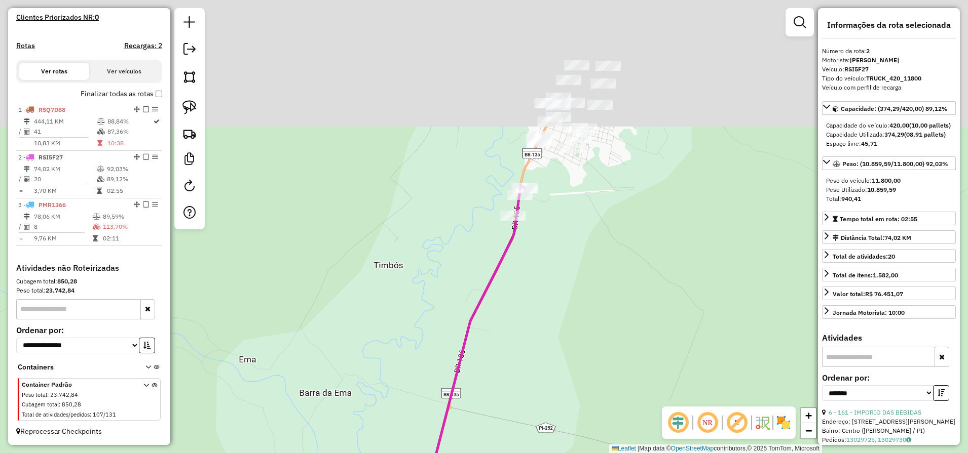
drag, startPoint x: 525, startPoint y: 125, endPoint x: 611, endPoint y: 418, distance: 306.2
click at [615, 419] on div "Janela de atendimento Grade de atendimento Capacidade Transportadoras Veículos …" at bounding box center [484, 226] width 968 height 453
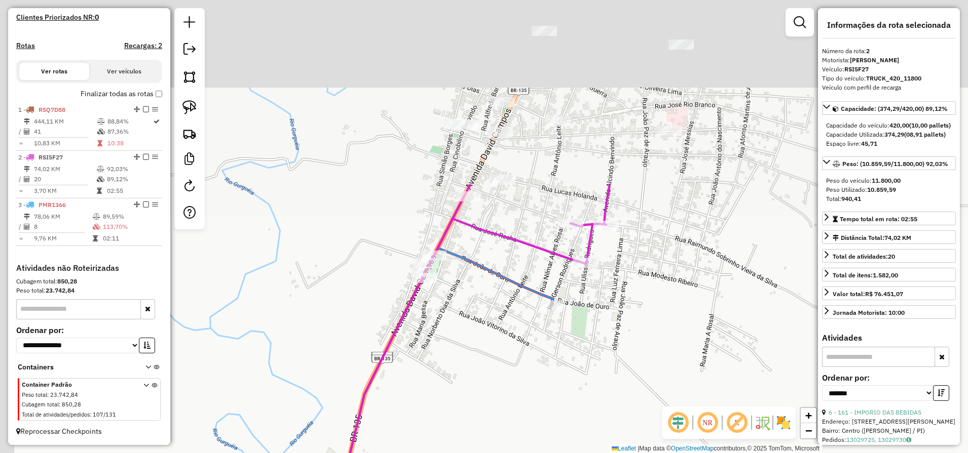
drag, startPoint x: 589, startPoint y: 236, endPoint x: 644, endPoint y: 392, distance: 165.5
click at [644, 391] on div "Janela de atendimento Grade de atendimento Capacidade Transportadoras Veículos …" at bounding box center [484, 226] width 968 height 453
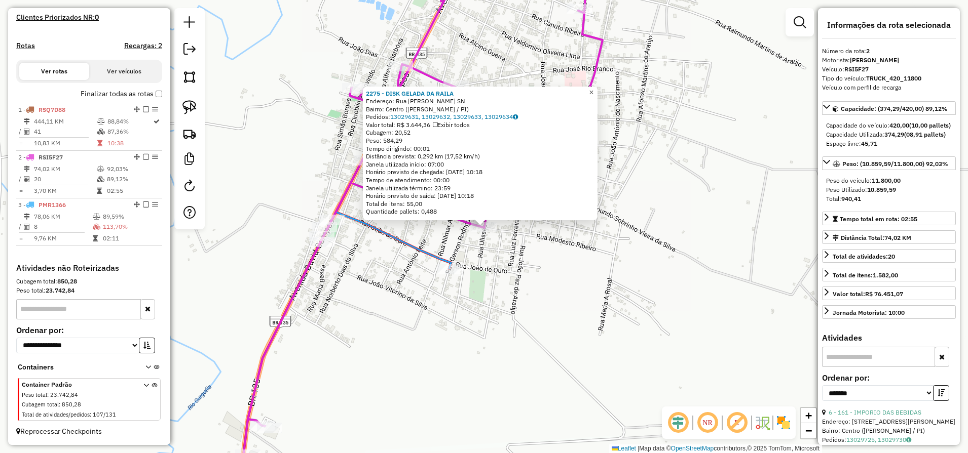
click at [593, 88] on span "×" at bounding box center [591, 92] width 5 height 9
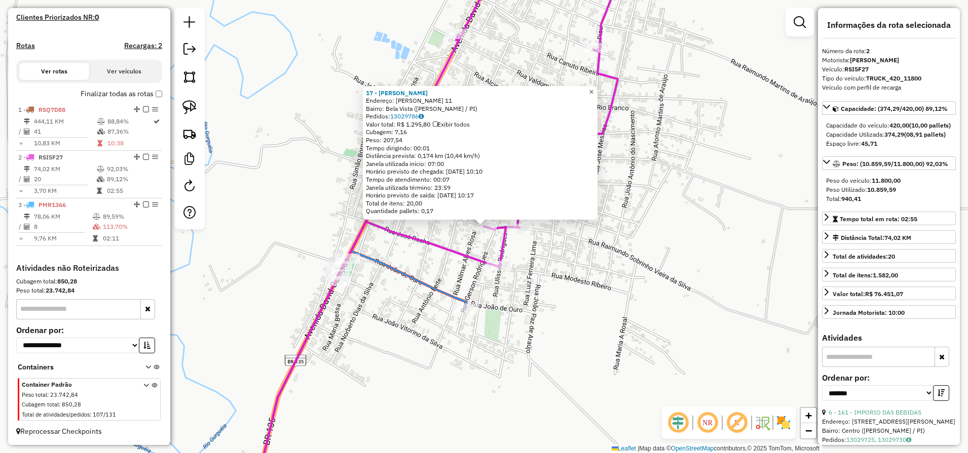
click at [593, 88] on span "×" at bounding box center [591, 92] width 5 height 9
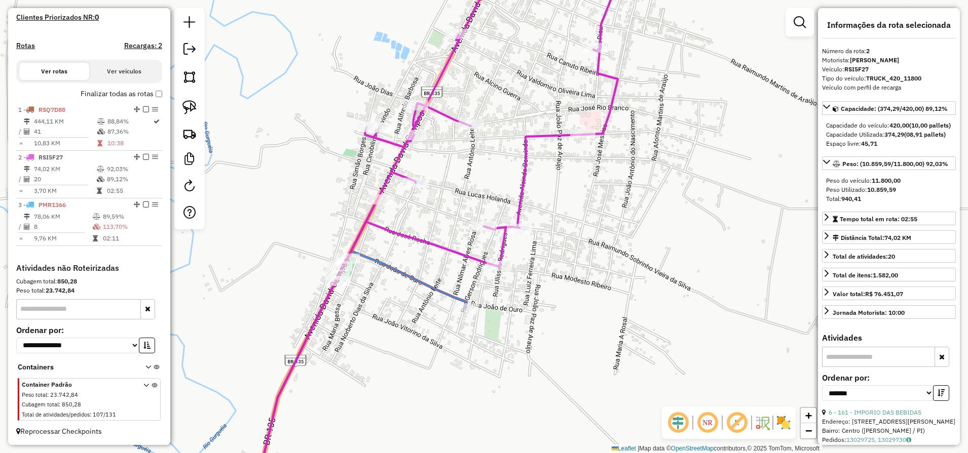
click at [522, 238] on div "Janela de atendimento Grade de atendimento Capacidade Transportadoras Veículos …" at bounding box center [484, 226] width 968 height 453
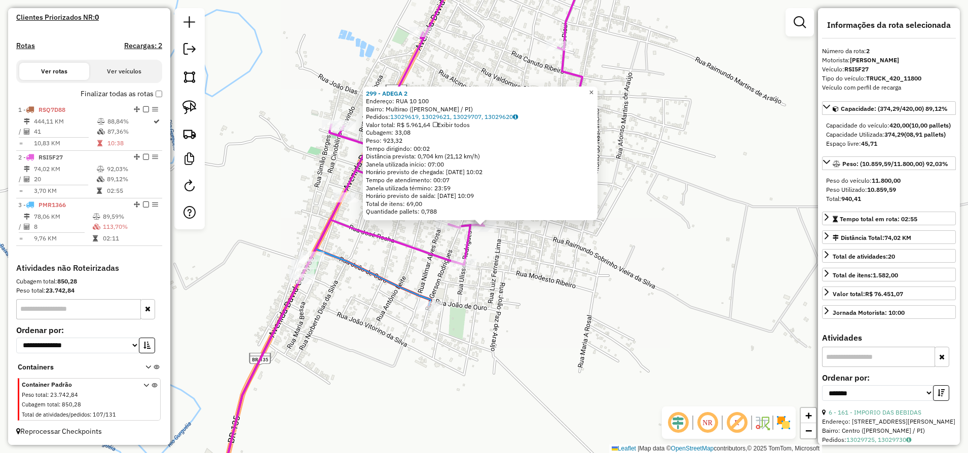
drag, startPoint x: 599, startPoint y: 90, endPoint x: 542, endPoint y: 160, distance: 90.4
click at [593, 89] on span "×" at bounding box center [591, 92] width 5 height 9
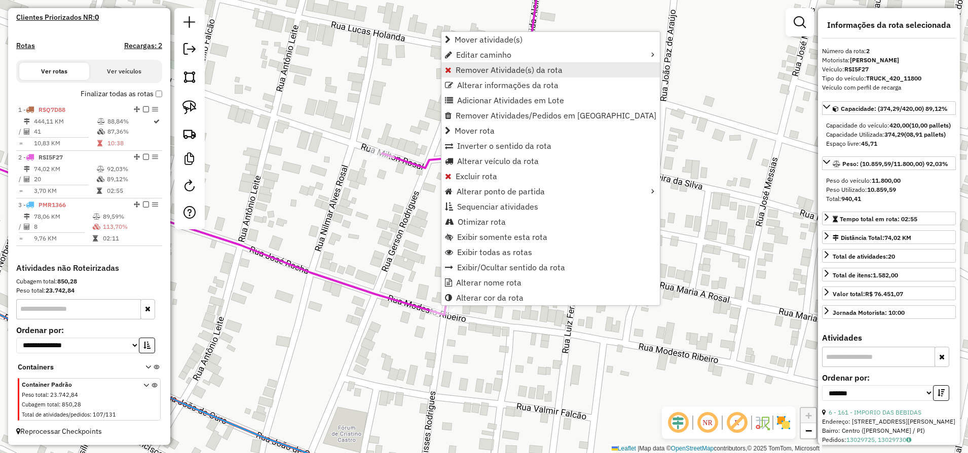
click at [471, 72] on span "Remover Atividade(s) da rota" at bounding box center [508, 70] width 107 height 8
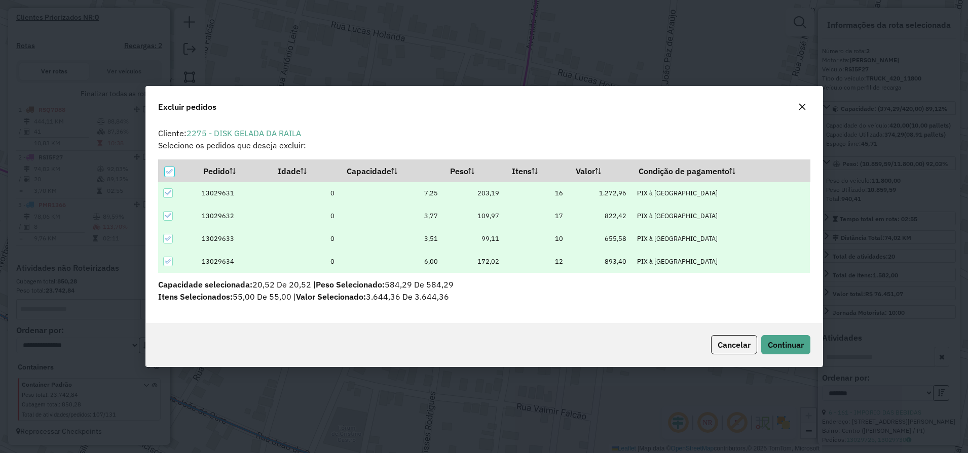
scroll to position [0, 0]
drag, startPoint x: 729, startPoint y: 343, endPoint x: 719, endPoint y: 348, distance: 10.9
click at [729, 343] on span "Cancelar" at bounding box center [733, 345] width 33 height 10
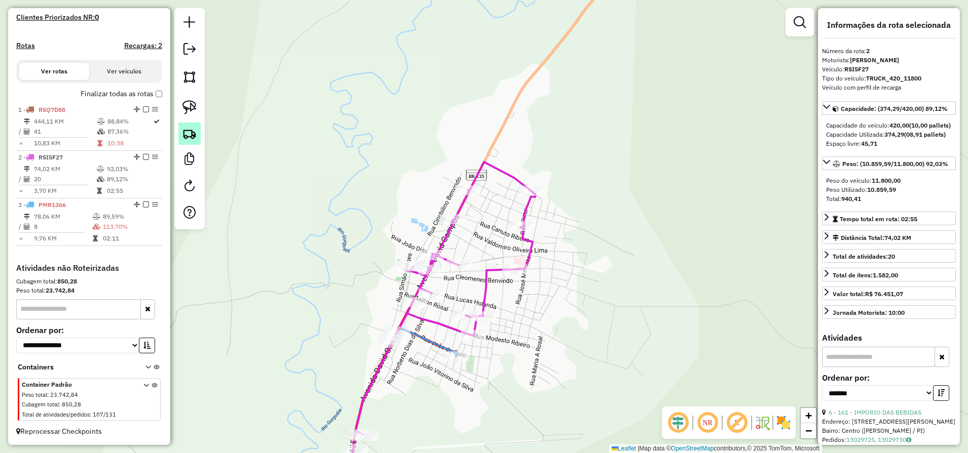
click at [186, 138] on img at bounding box center [189, 134] width 14 height 14
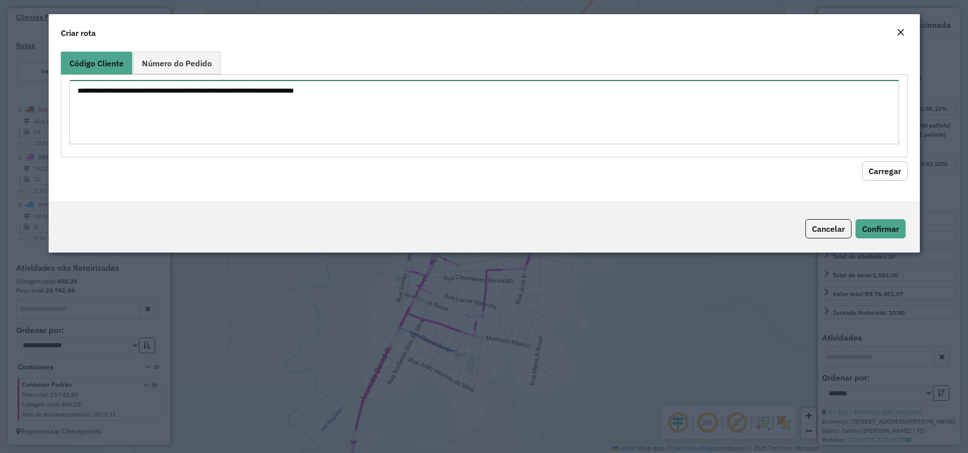
click at [296, 95] on textarea at bounding box center [483, 112] width 829 height 64
type textarea "*** *** *** *** *** *** ** *** *** **** ** *** ***"
click at [889, 164] on button "Carregar" at bounding box center [885, 171] width 46 height 19
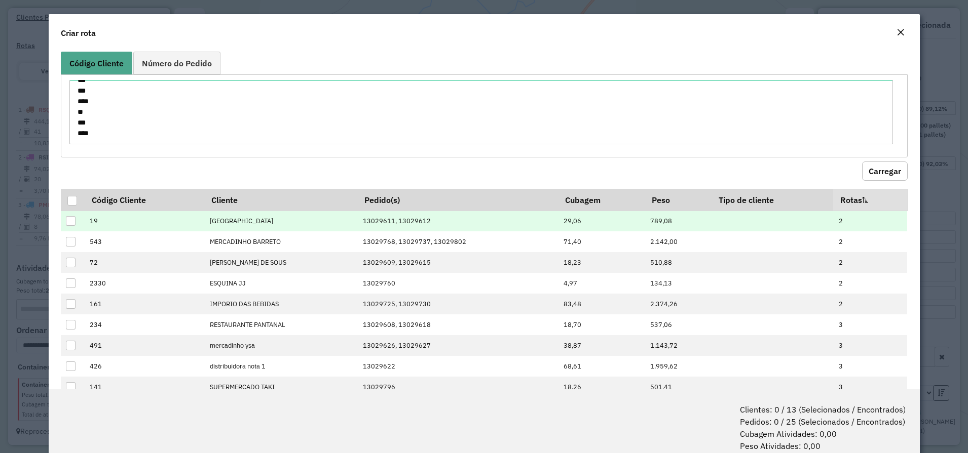
drag, startPoint x: 74, startPoint y: 202, endPoint x: 181, endPoint y: 225, distance: 110.0
click at [74, 201] on div at bounding box center [72, 201] width 10 height 10
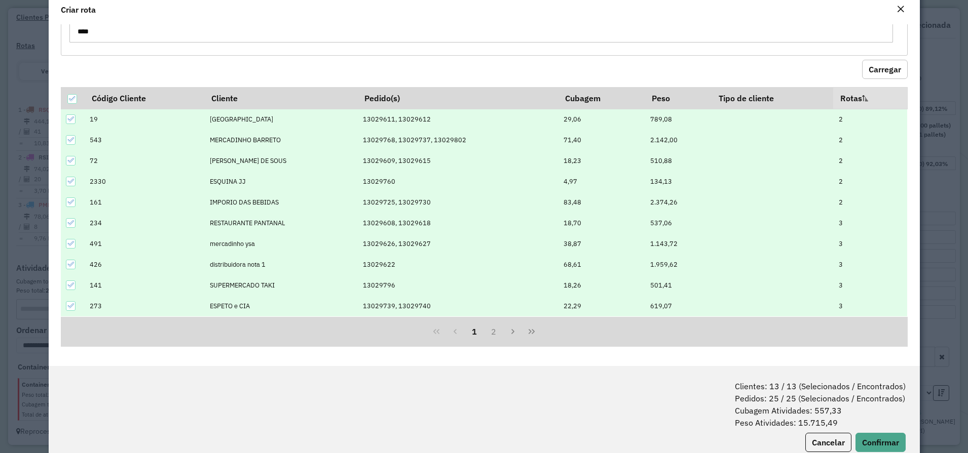
scroll to position [51, 0]
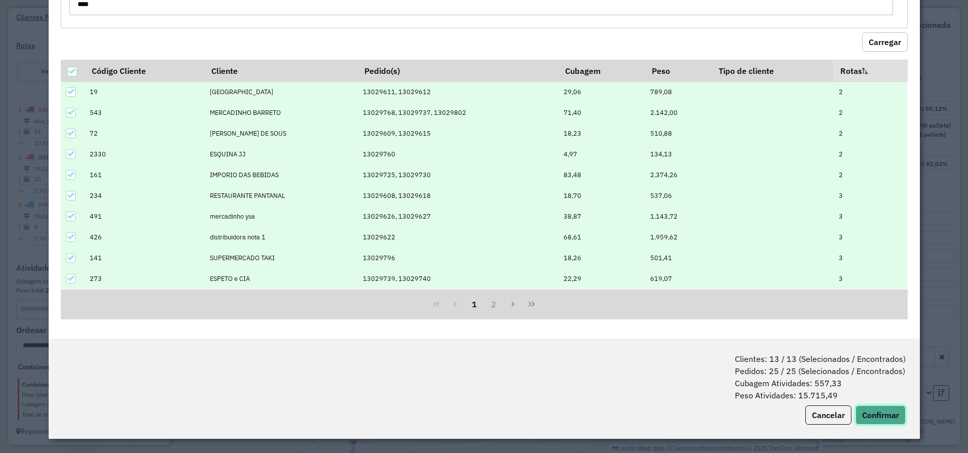
click at [882, 417] on button "Confirmar" at bounding box center [880, 415] width 50 height 19
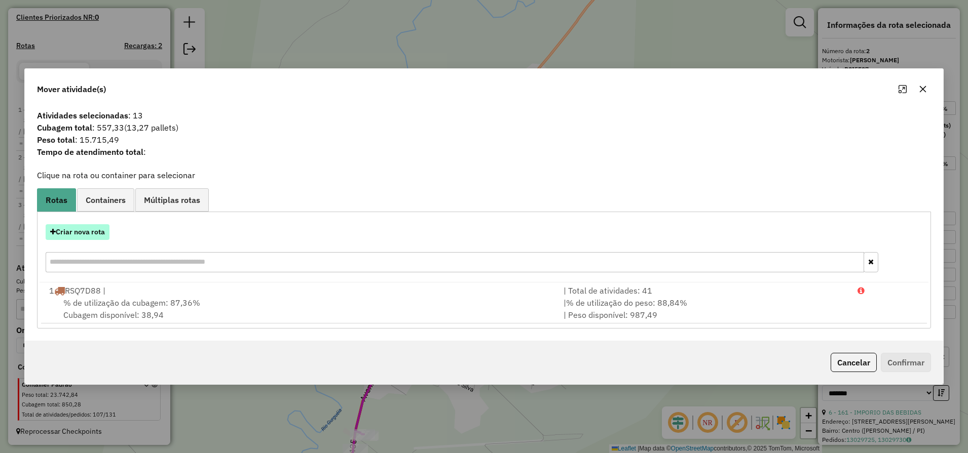
click at [90, 235] on button "Criar nova rota" at bounding box center [78, 232] width 64 height 16
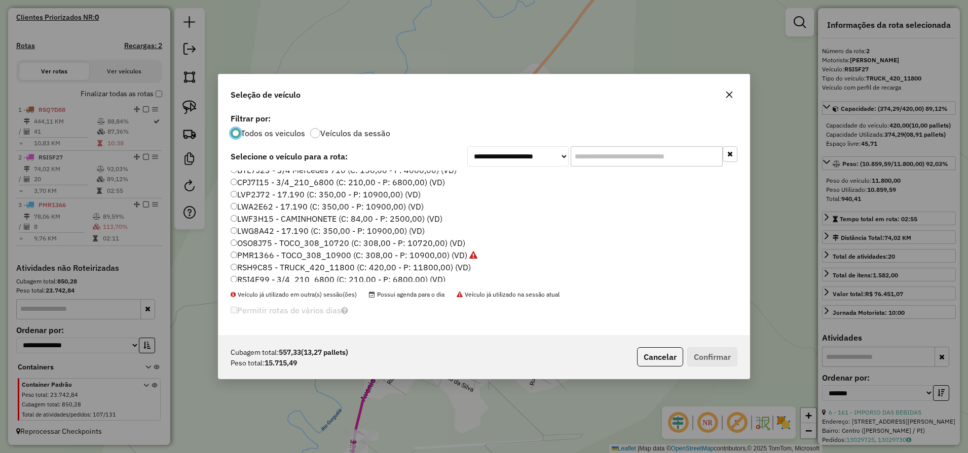
scroll to position [17, 0]
click at [260, 257] on label "PMR1366 - TOCO_308_10900 (C: 308,00 - P: 10900,00) (VD)" at bounding box center [354, 256] width 247 height 12
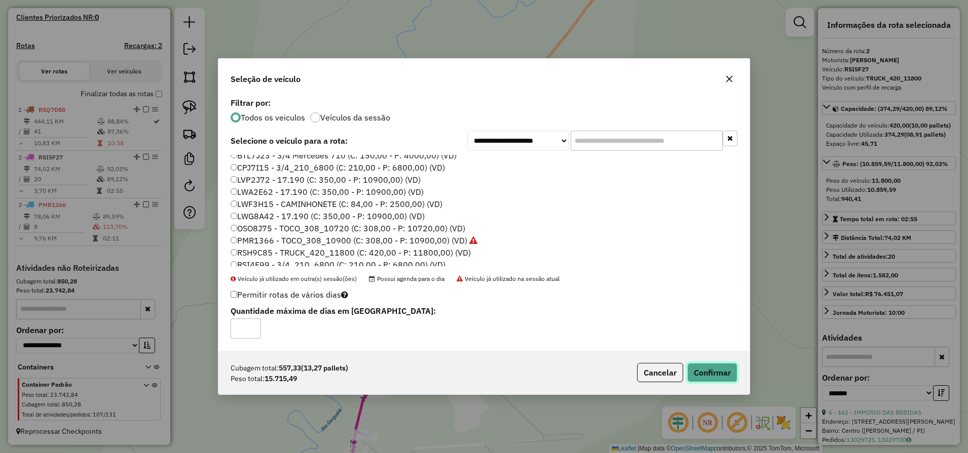
click at [731, 376] on button "Confirmar" at bounding box center [712, 372] width 50 height 19
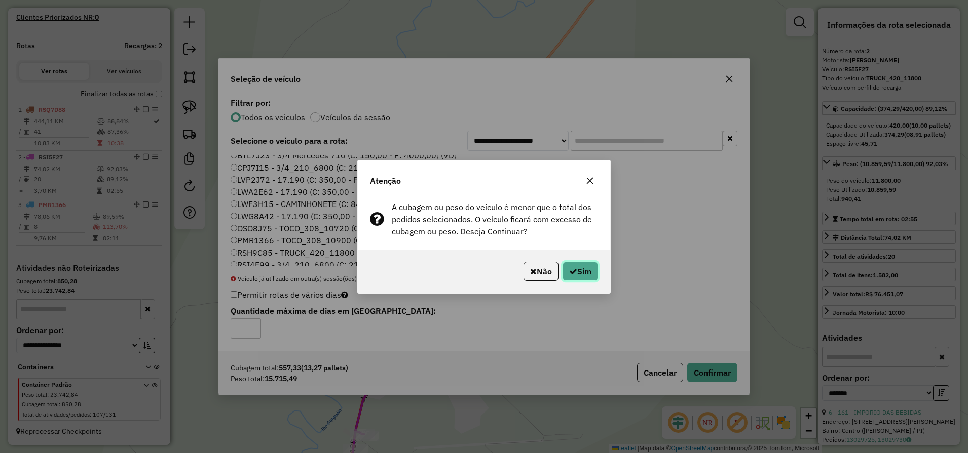
click at [584, 272] on button "Sim" at bounding box center [579, 271] width 35 height 19
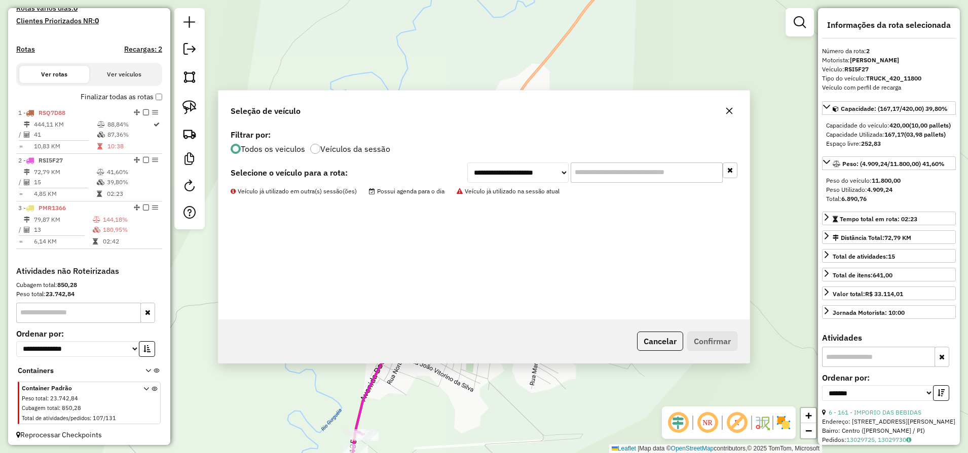
scroll to position [297, 0]
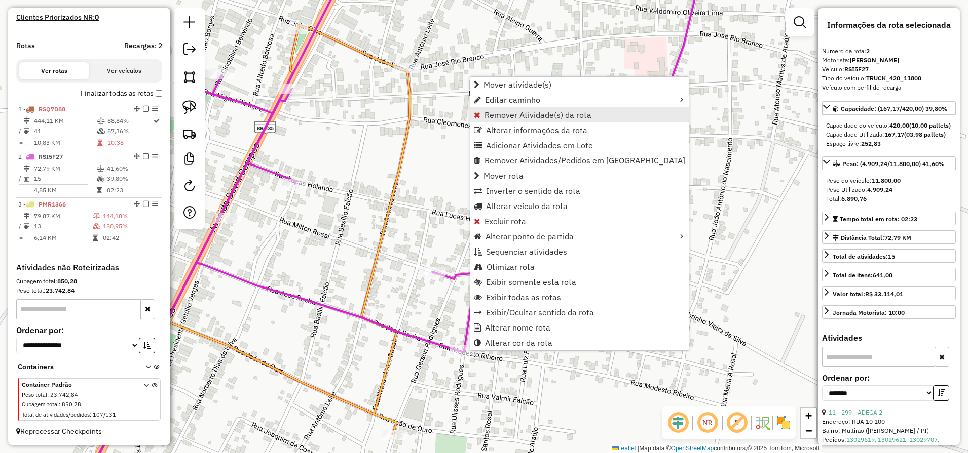
click at [514, 118] on span "Remover Atividade(s) da rota" at bounding box center [537, 115] width 107 height 8
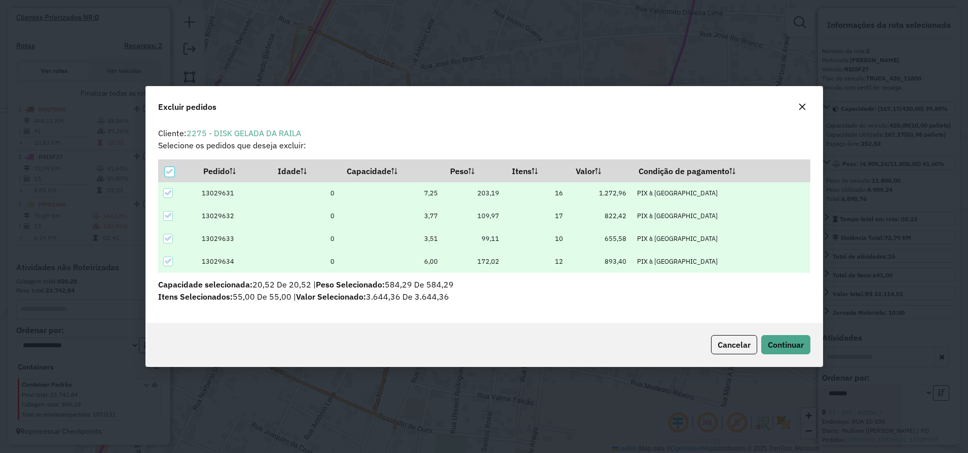
scroll to position [0, 0]
click at [784, 342] on span "Continuar" at bounding box center [786, 345] width 36 height 10
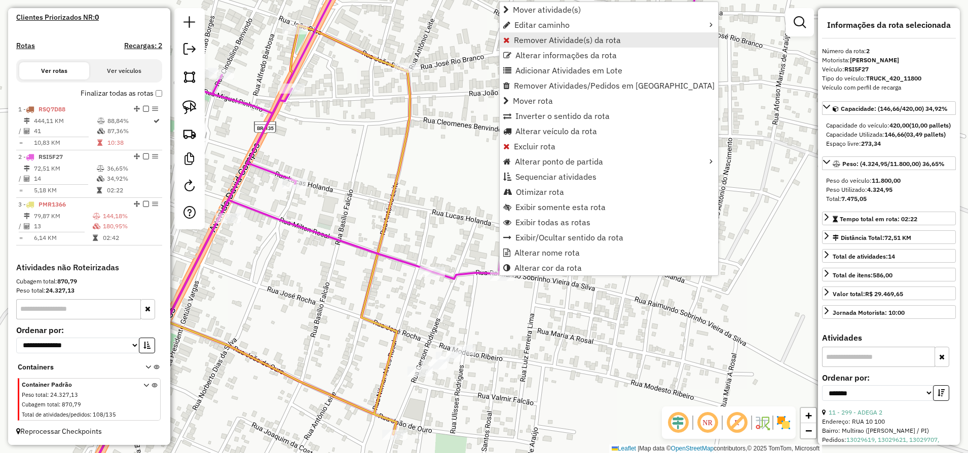
click at [558, 45] on link "Remover Atividade(s) da rota" at bounding box center [609, 39] width 218 height 15
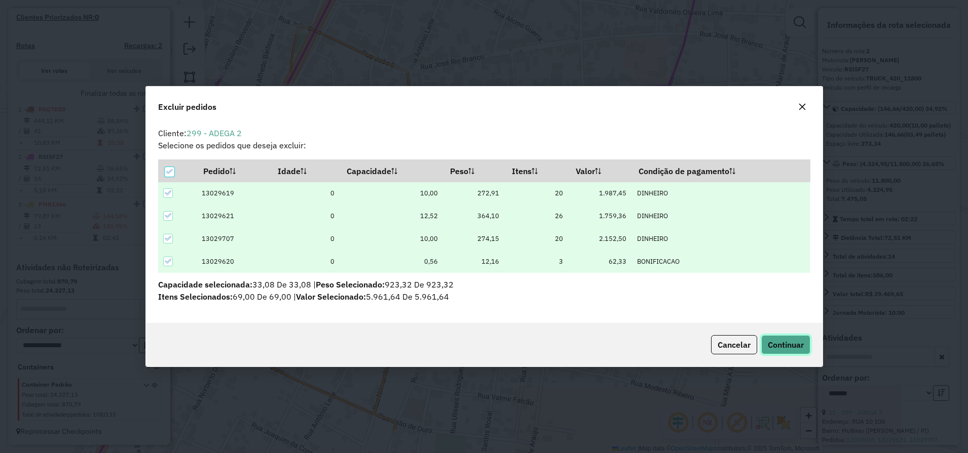
drag, startPoint x: 788, startPoint y: 345, endPoint x: 703, endPoint y: 364, distance: 87.2
click at [786, 346] on span "Continuar" at bounding box center [786, 345] width 36 height 10
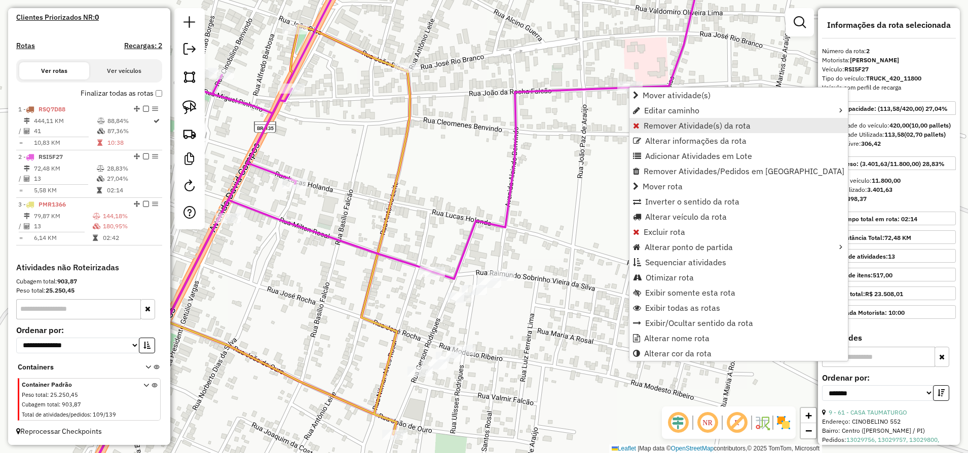
click at [668, 124] on span "Remover Atividade(s) da rota" at bounding box center [696, 126] width 107 height 8
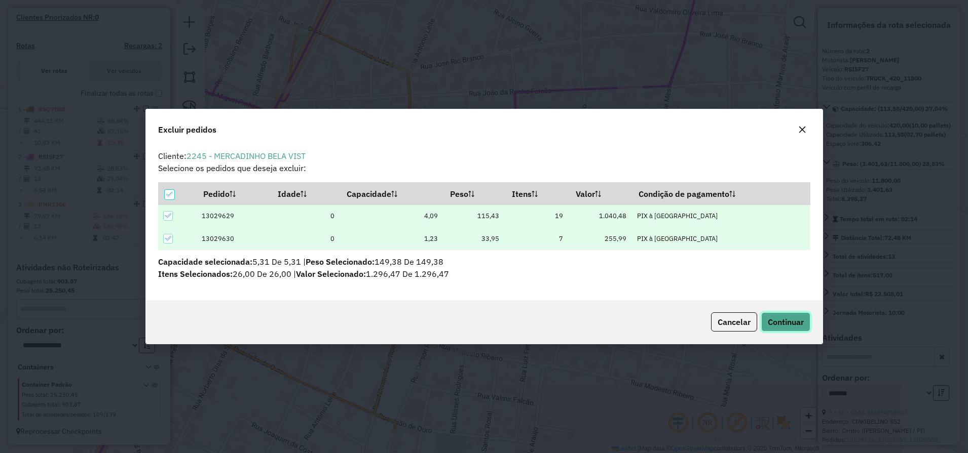
click at [781, 316] on button "Continuar" at bounding box center [785, 322] width 49 height 19
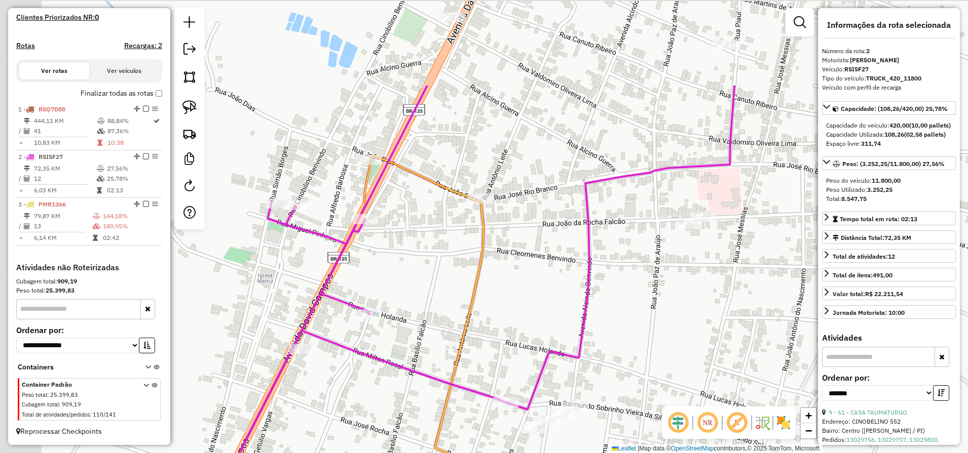
drag, startPoint x: 355, startPoint y: 144, endPoint x: 425, endPoint y: 269, distance: 142.7
click at [425, 269] on div "Janela de atendimento Grade de atendimento Capacidade Transportadoras Veículos …" at bounding box center [484, 226] width 968 height 453
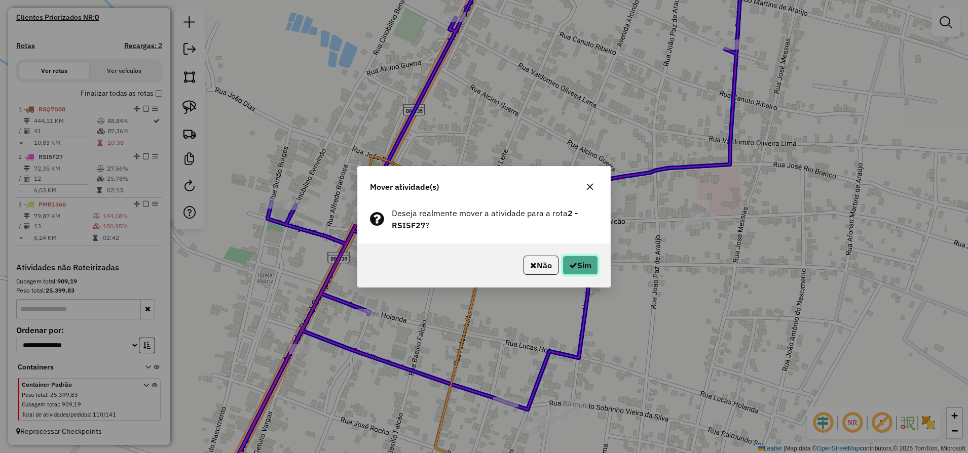
click at [579, 266] on button "Sim" at bounding box center [579, 265] width 35 height 19
click at [578, 270] on button "Sim" at bounding box center [579, 265] width 35 height 19
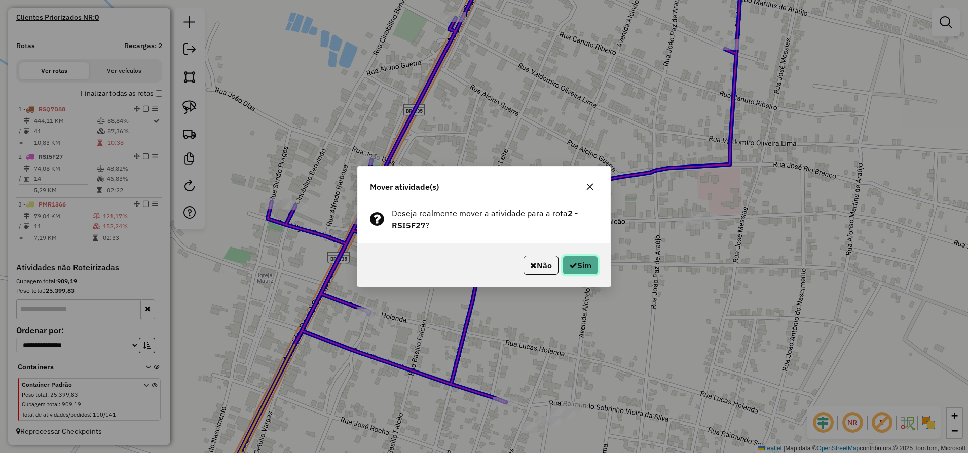
click at [590, 266] on button "Sim" at bounding box center [579, 265] width 35 height 19
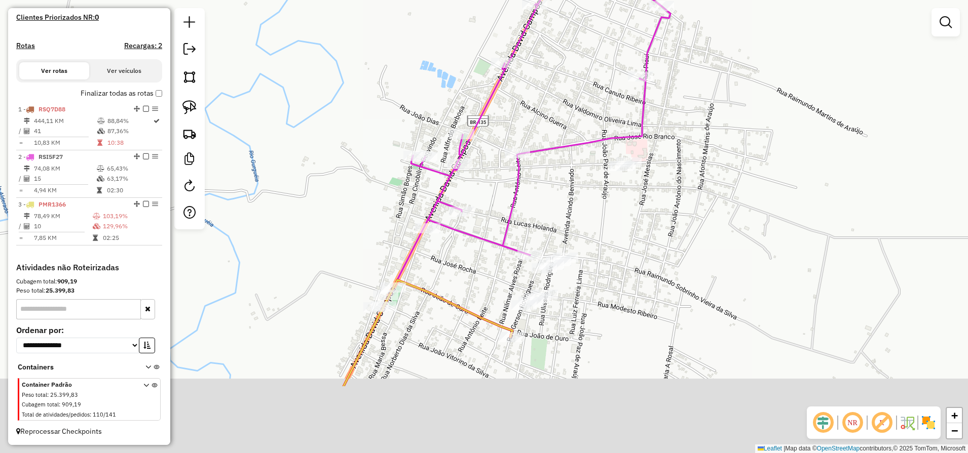
drag, startPoint x: 400, startPoint y: 382, endPoint x: 472, endPoint y: 266, distance: 135.8
click at [472, 266] on div "Janela de atendimento Grade de atendimento Capacidade Transportadoras Veículos …" at bounding box center [484, 226] width 968 height 453
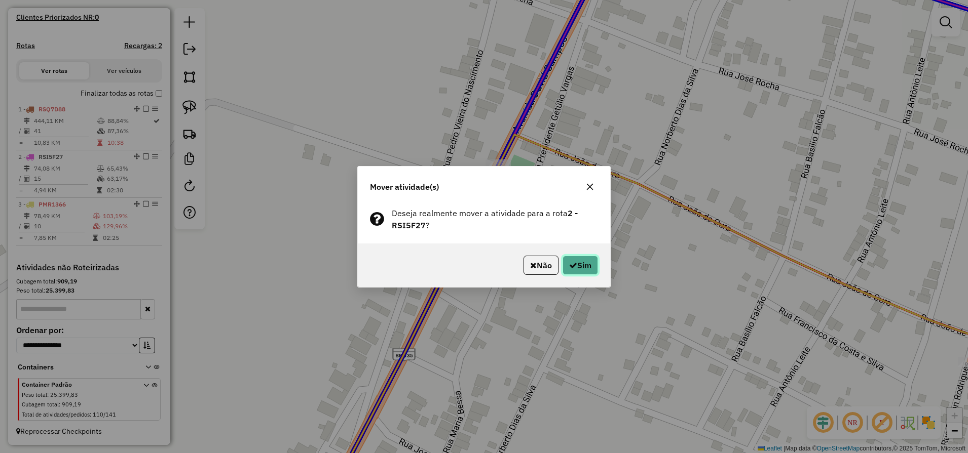
click at [586, 264] on button "Sim" at bounding box center [579, 265] width 35 height 19
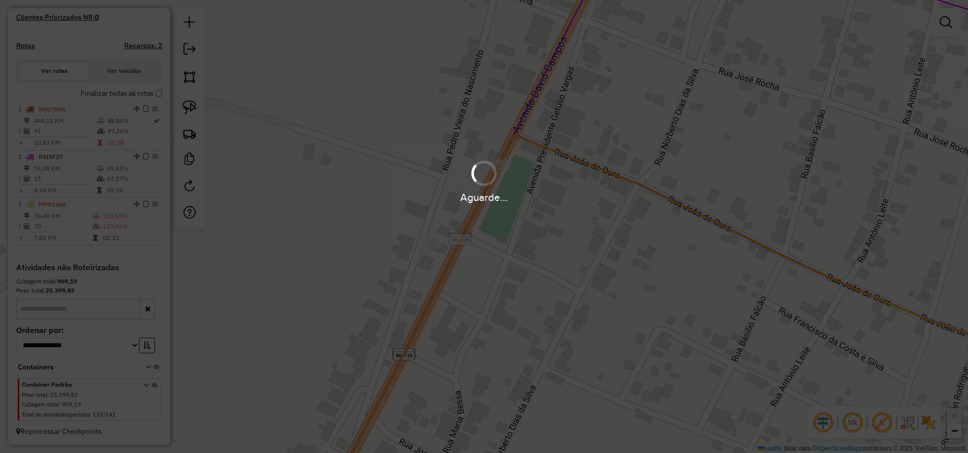
scroll to position [285, 0]
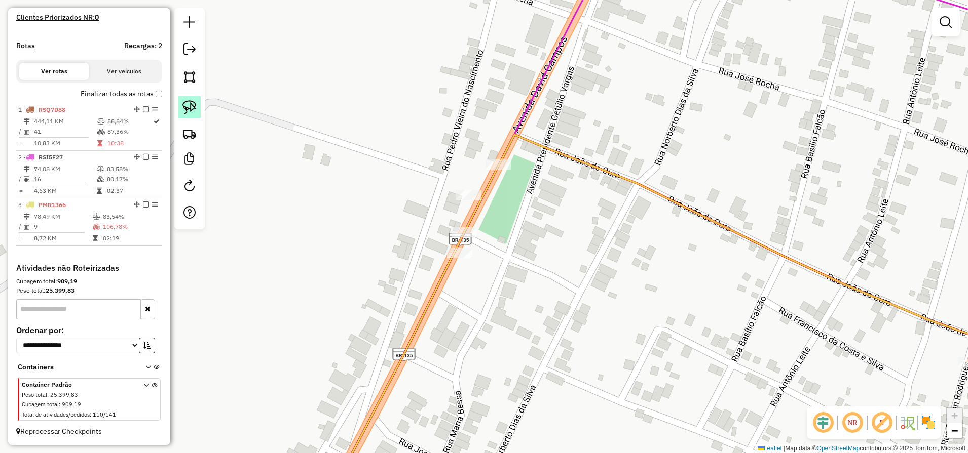
click at [189, 102] on img at bounding box center [189, 107] width 14 height 14
drag, startPoint x: 482, startPoint y: 217, endPoint x: 470, endPoint y: 240, distance: 25.2
click at [470, 240] on div "Janela de atendimento Grade de atendimento Capacidade Transportadoras Veículos …" at bounding box center [484, 226] width 968 height 453
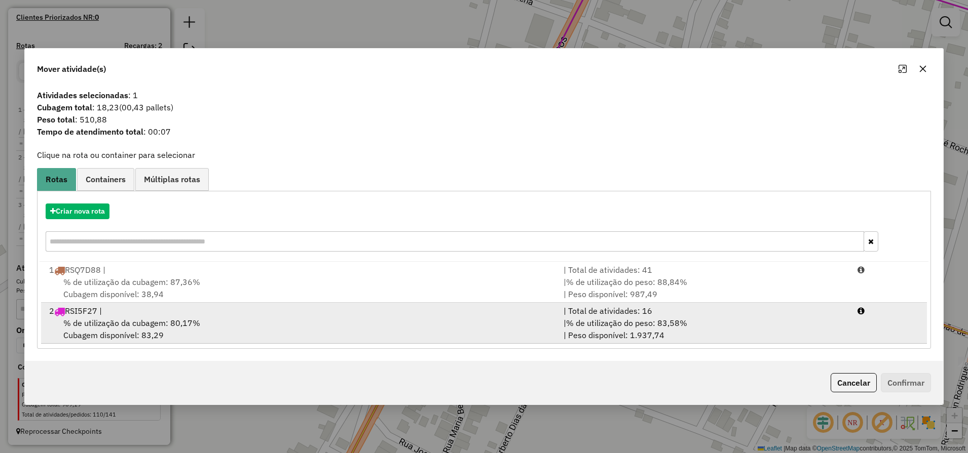
click at [165, 339] on div "% de utilização da cubagem: 80,17% Cubagem disponível: 83,29" at bounding box center [300, 329] width 514 height 24
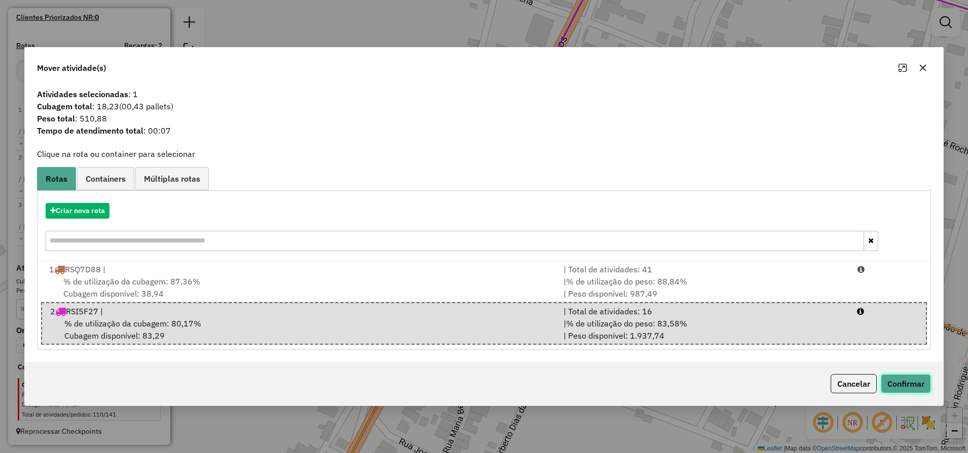
click at [893, 387] on button "Confirmar" at bounding box center [906, 383] width 50 height 19
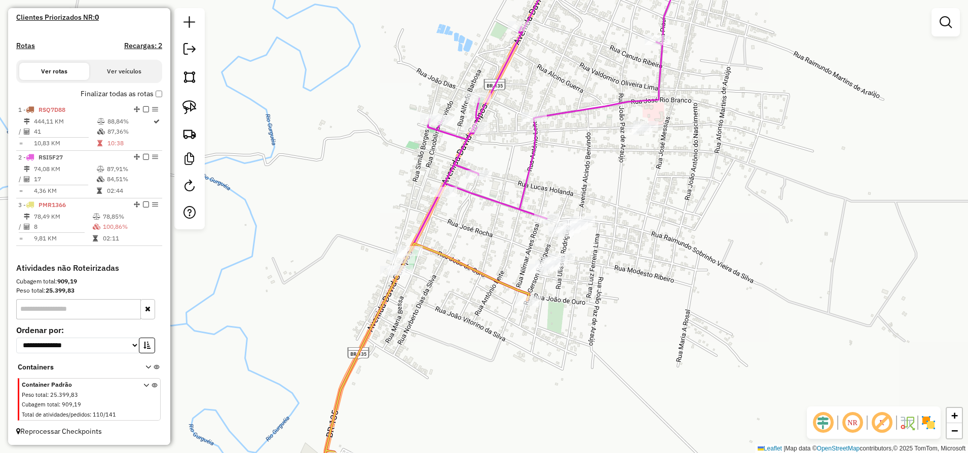
drag, startPoint x: 683, startPoint y: 129, endPoint x: 559, endPoint y: 118, distance: 124.7
click at [559, 118] on icon at bounding box center [506, 200] width 361 height 514
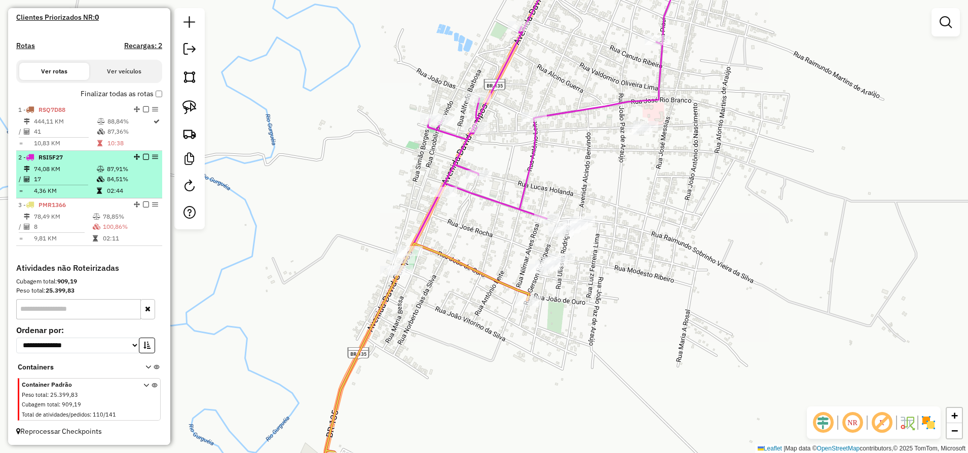
click at [54, 180] on td "17" at bounding box center [64, 179] width 63 height 10
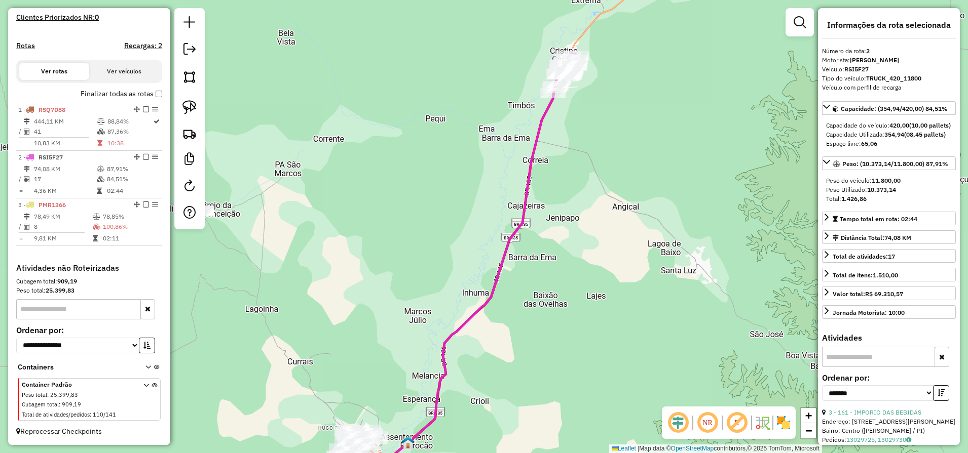
drag, startPoint x: 595, startPoint y: 107, endPoint x: 564, endPoint y: 159, distance: 60.9
click at [586, 182] on div "Janela de atendimento Grade de atendimento Capacidade Transportadoras Veículos …" at bounding box center [484, 226] width 968 height 453
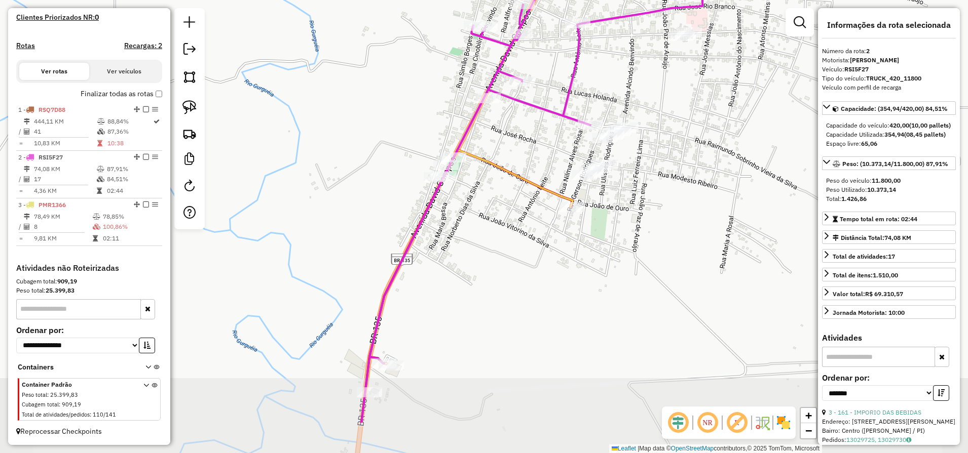
drag, startPoint x: 519, startPoint y: 263, endPoint x: 525, endPoint y: 234, distance: 30.6
click at [525, 234] on div "Janela de atendimento Grade de atendimento Capacidade Transportadoras Veículos …" at bounding box center [484, 226] width 968 height 453
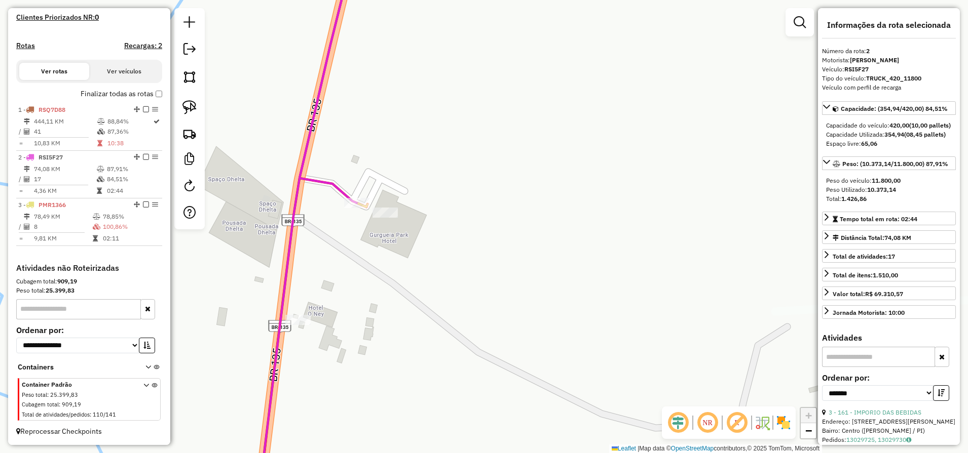
drag, startPoint x: 375, startPoint y: 303, endPoint x: 390, endPoint y: 247, distance: 58.1
click at [422, 292] on div "Janela de atendimento Grade de atendimento Capacidade Transportadoras Veículos …" at bounding box center [484, 226] width 968 height 453
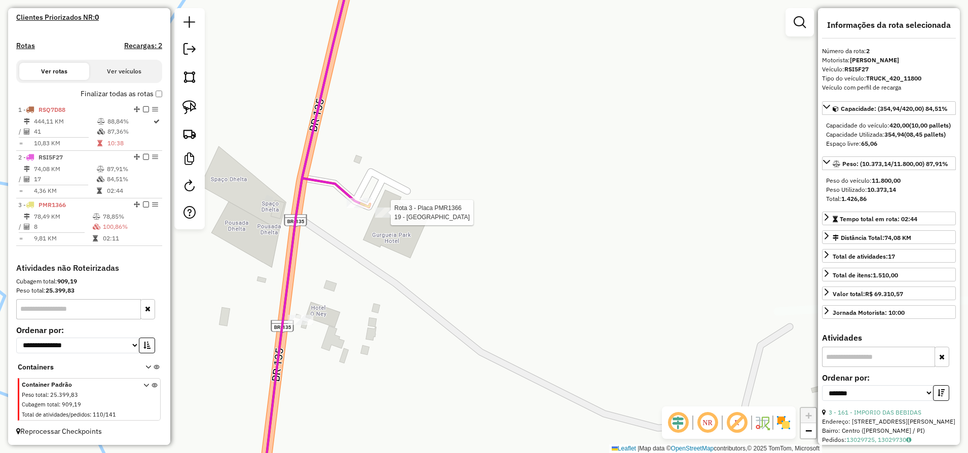
click at [385, 218] on div at bounding box center [387, 213] width 25 height 10
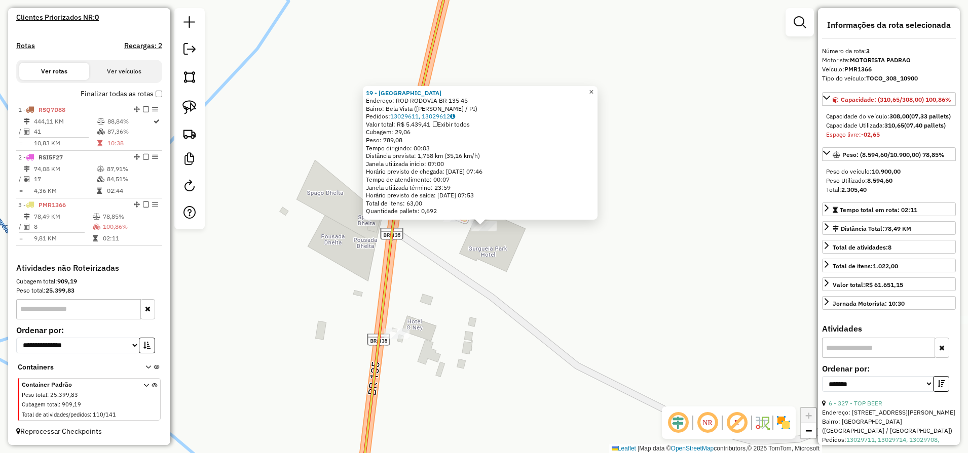
drag, startPoint x: 600, startPoint y: 89, endPoint x: 580, endPoint y: 114, distance: 32.5
click at [593, 89] on span "×" at bounding box center [591, 92] width 5 height 9
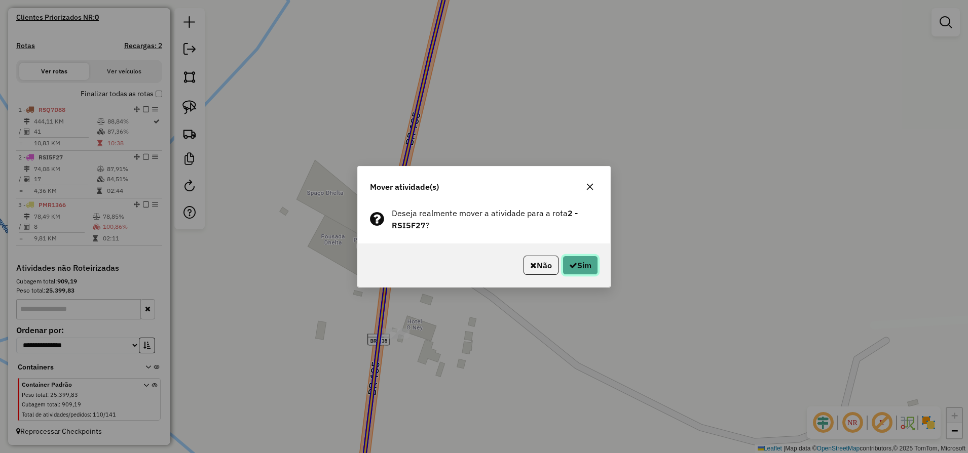
click at [583, 262] on button "Sim" at bounding box center [579, 265] width 35 height 19
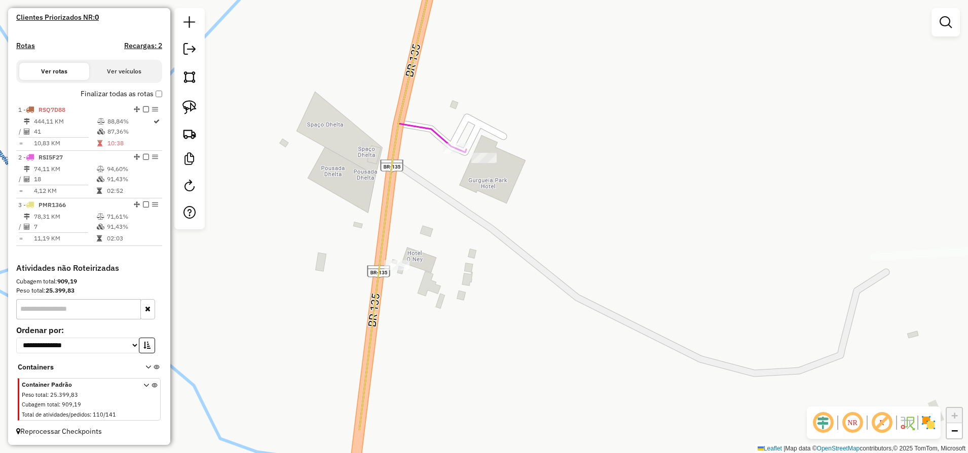
drag, startPoint x: 531, startPoint y: 375, endPoint x: 541, endPoint y: 244, distance: 132.0
click at [535, 259] on div "Janela de atendimento Grade de atendimento Capacidade Transportadoras Veículos …" at bounding box center [484, 226] width 968 height 453
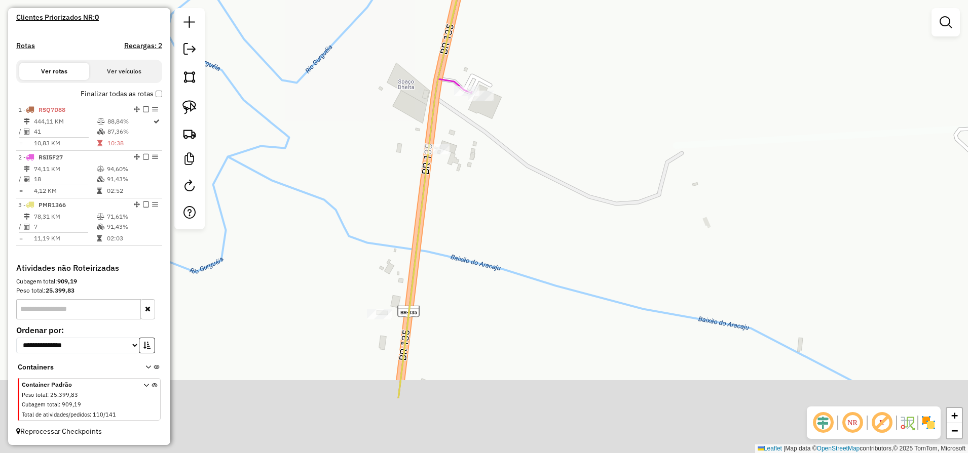
drag, startPoint x: 511, startPoint y: 360, endPoint x: 499, endPoint y: 258, distance: 102.1
click at [500, 256] on div "Janela de atendimento Grade de atendimento Capacidade Transportadoras Veículos …" at bounding box center [484, 226] width 968 height 453
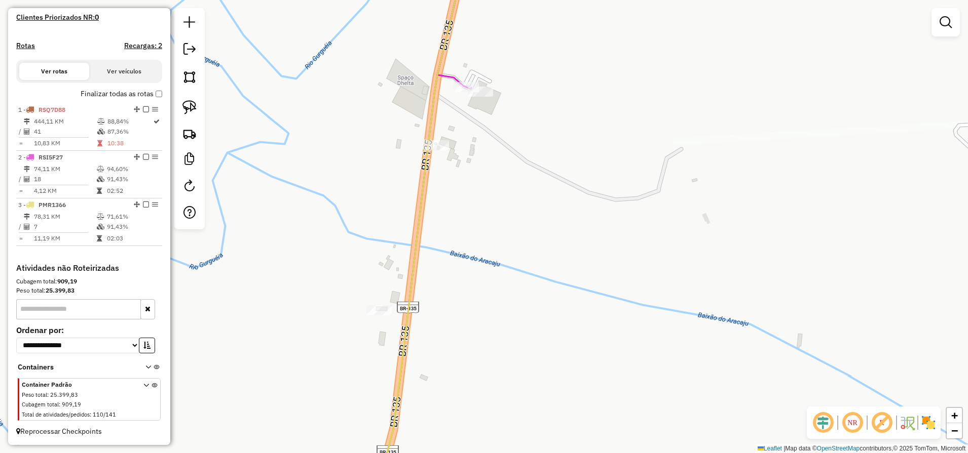
drag, startPoint x: 526, startPoint y: 207, endPoint x: 463, endPoint y: 392, distance: 195.6
click at [464, 391] on div "Janela de atendimento Grade de atendimento Capacidade Transportadoras Veículos …" at bounding box center [484, 226] width 968 height 453
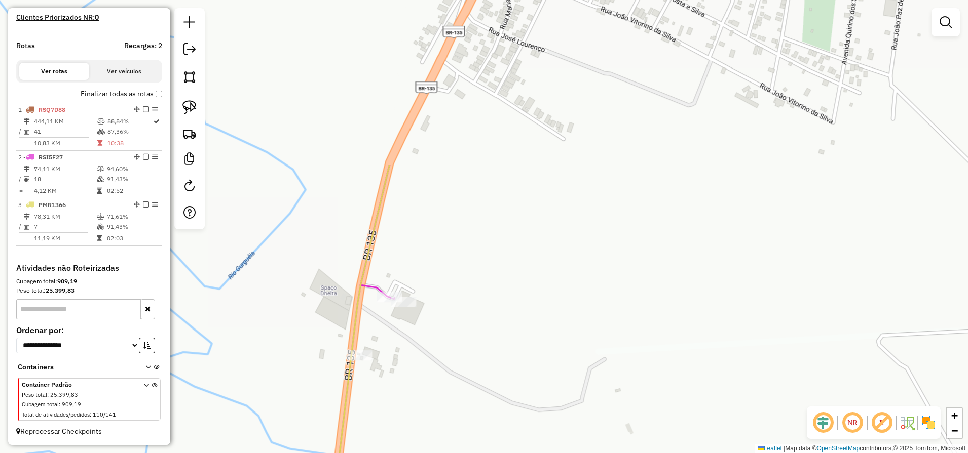
drag, startPoint x: 539, startPoint y: 243, endPoint x: 477, endPoint y: 350, distance: 123.2
click at [485, 335] on div "Janela de atendimento Grade de atendimento Capacidade Transportadoras Veículos …" at bounding box center [484, 226] width 968 height 453
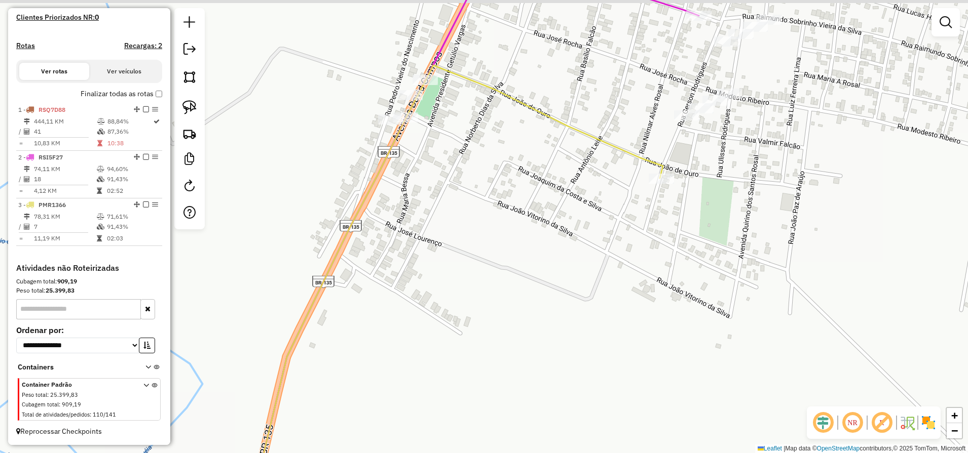
drag, startPoint x: 572, startPoint y: 241, endPoint x: 525, endPoint y: 334, distance: 104.9
click at [526, 331] on div "Janela de atendimento Grade de atendimento Capacidade Transportadoras Veículos …" at bounding box center [484, 226] width 968 height 453
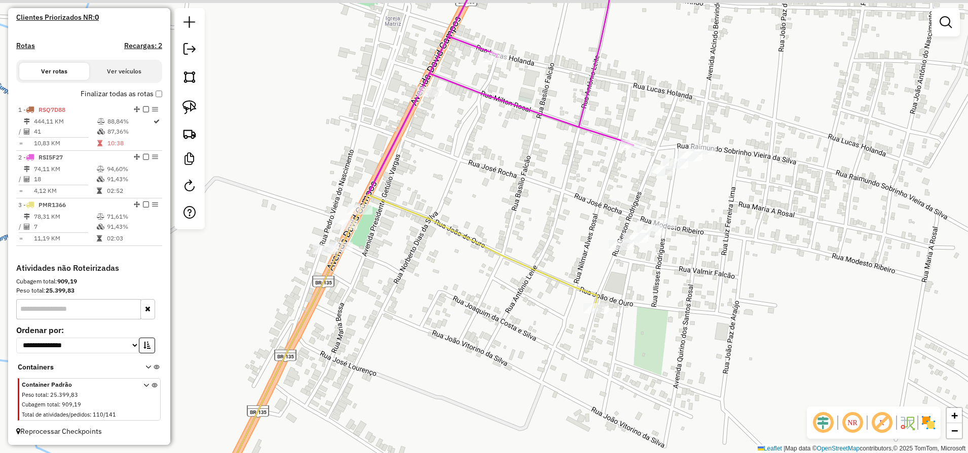
drag, startPoint x: 549, startPoint y: 234, endPoint x: 527, endPoint y: 366, distance: 134.6
click at [537, 351] on div "Janela de atendimento Grade de atendimento Capacidade Transportadoras Veículos …" at bounding box center [484, 226] width 968 height 453
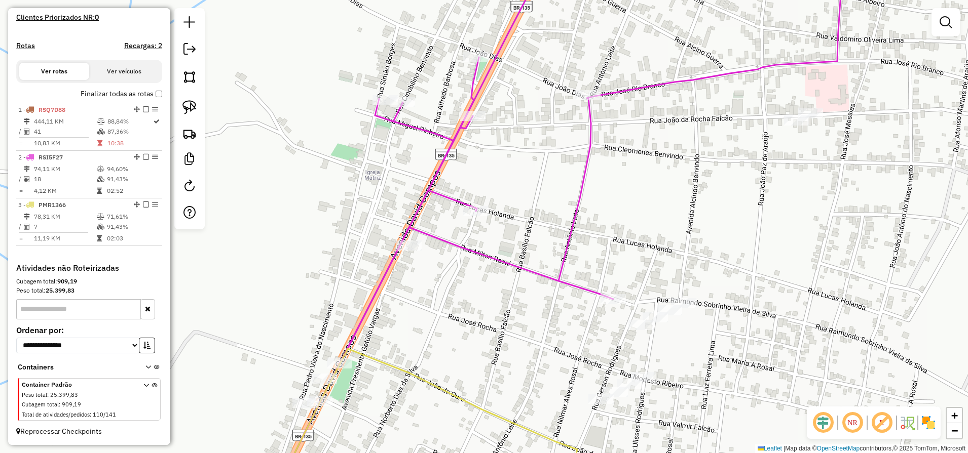
drag, startPoint x: 623, startPoint y: 186, endPoint x: 590, endPoint y: 310, distance: 128.1
click at [591, 304] on div "Janela de atendimento Grade de atendimento Capacidade Transportadoras Veículos …" at bounding box center [484, 226] width 968 height 453
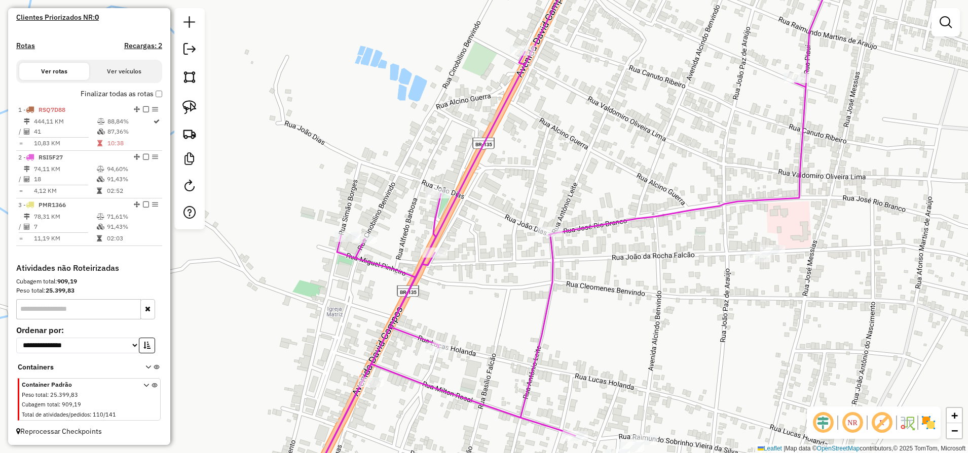
drag, startPoint x: 648, startPoint y: 263, endPoint x: 586, endPoint y: 363, distance: 117.9
click at [593, 357] on div "Janela de atendimento Grade de atendimento Capacidade Transportadoras Veículos …" at bounding box center [484, 226] width 968 height 453
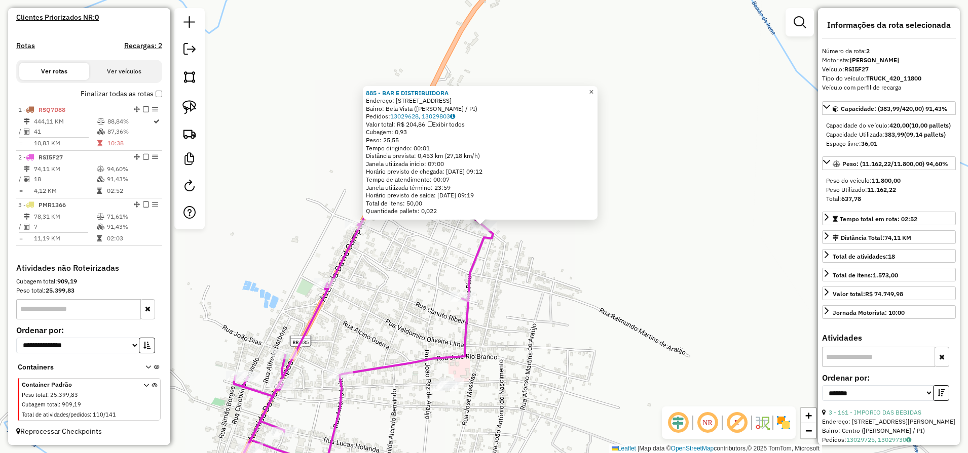
click at [593, 90] on span "×" at bounding box center [591, 92] width 5 height 9
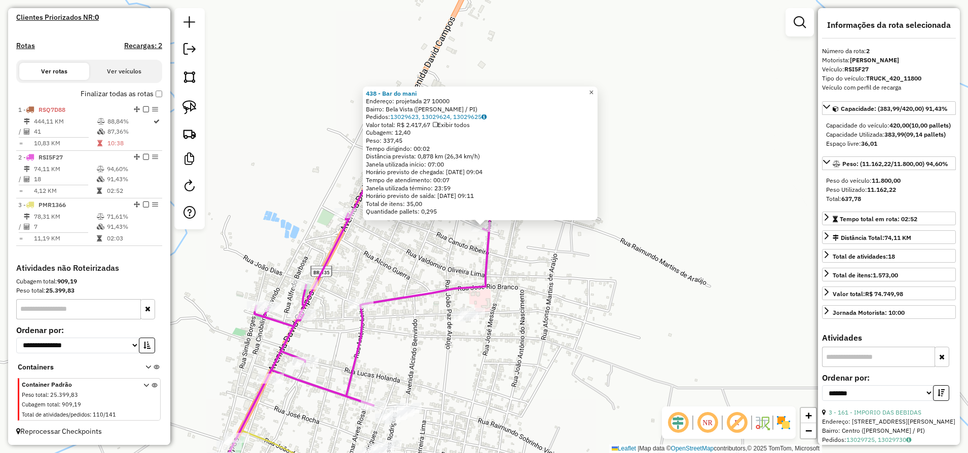
click at [593, 92] on span "×" at bounding box center [591, 92] width 5 height 9
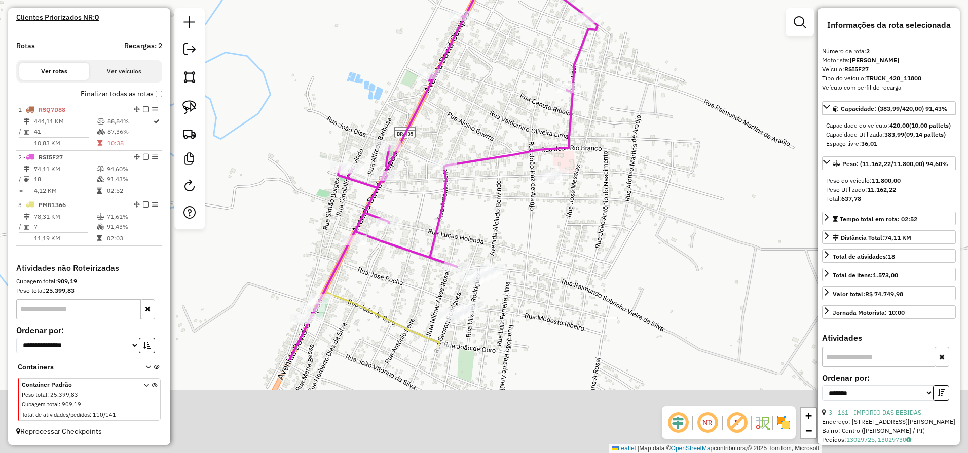
drag, startPoint x: 527, startPoint y: 297, endPoint x: 580, endPoint y: 203, distance: 108.2
click at [579, 204] on div "Janela de atendimento Grade de atendimento Capacidade Transportadoras Veículos …" at bounding box center [484, 226] width 968 height 453
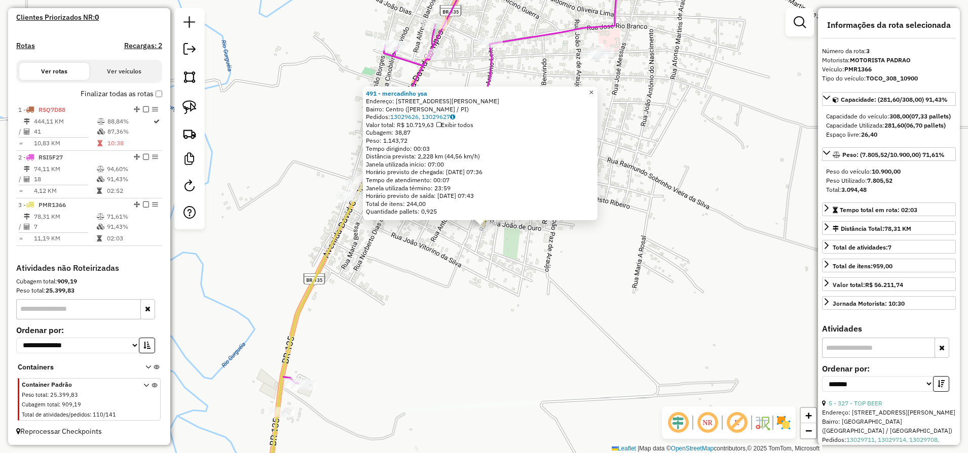
click at [593, 90] on span "×" at bounding box center [591, 92] width 5 height 9
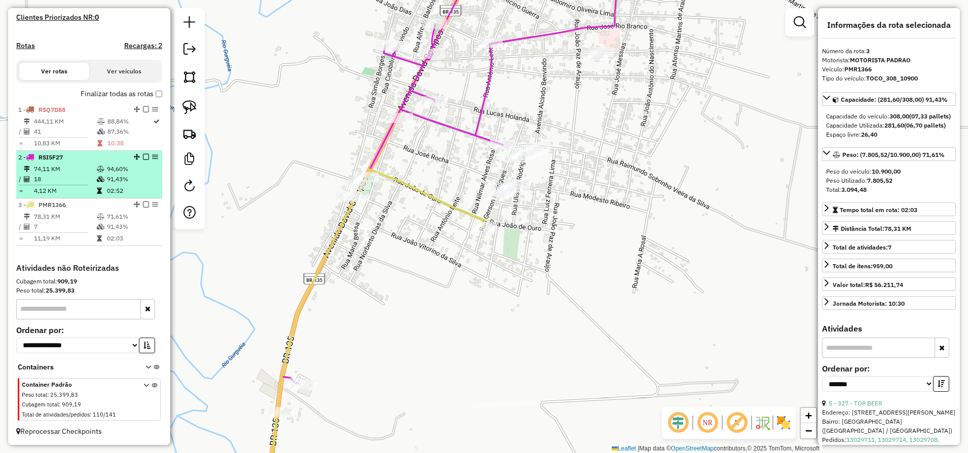
click at [79, 171] on td "74,11 KM" at bounding box center [64, 169] width 63 height 10
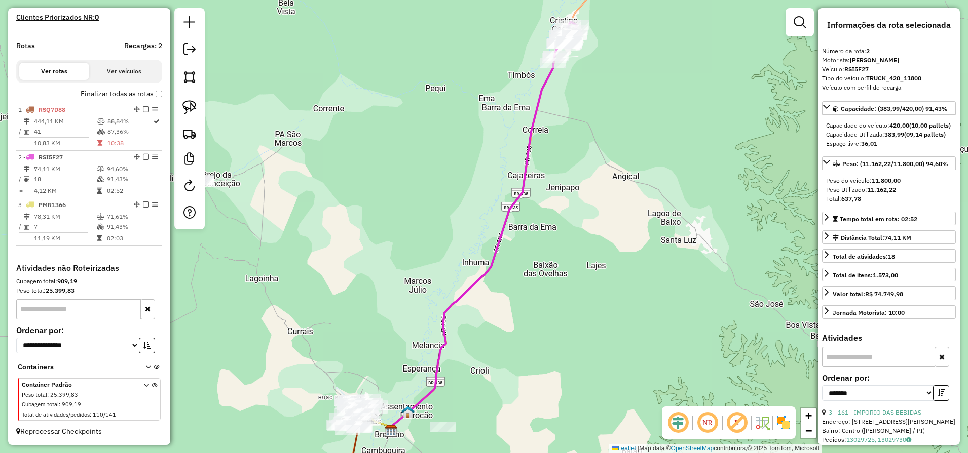
drag, startPoint x: 600, startPoint y: 84, endPoint x: 599, endPoint y: 217, distance: 133.2
click at [605, 215] on div "Rota 2 - Placa RSI5F27 543 - MERCADINHO BARRETO Rota 2 - Placa RSI5F27 19 - GUR…" at bounding box center [484, 226] width 968 height 453
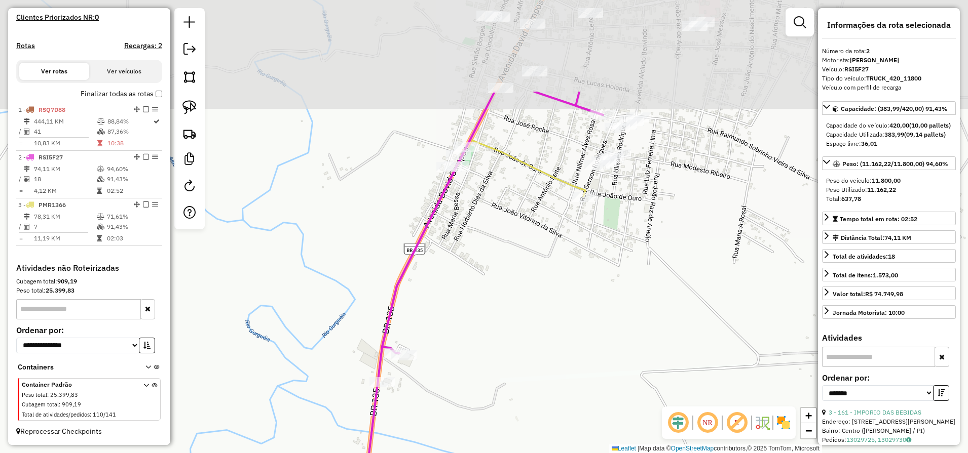
drag, startPoint x: 466, startPoint y: 134, endPoint x: 497, endPoint y: 345, distance: 213.0
click at [497, 343] on div "Janela de atendimento Grade de atendimento Capacidade Transportadoras Veículos …" at bounding box center [484, 226] width 968 height 453
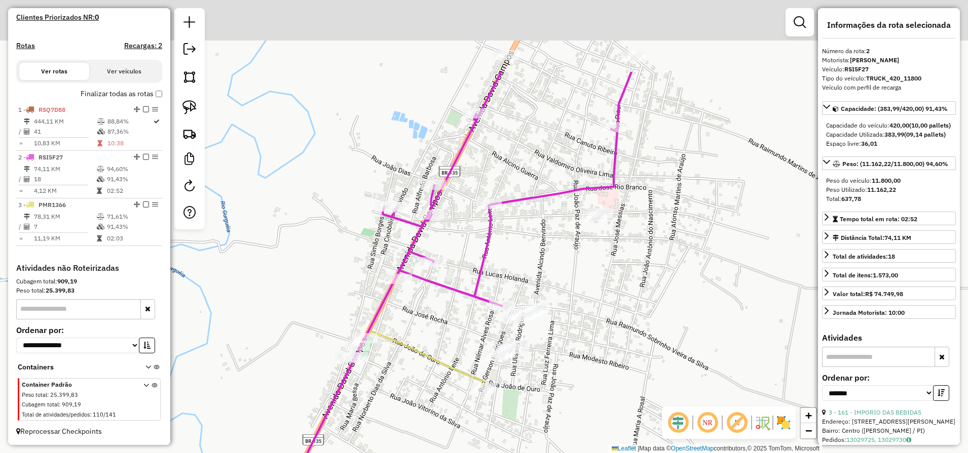
drag, startPoint x: 598, startPoint y: 147, endPoint x: 468, endPoint y: 329, distance: 223.7
click at [468, 327] on div "Janela de atendimento Grade de atendimento Capacidade Transportadoras Veículos …" at bounding box center [484, 226] width 968 height 453
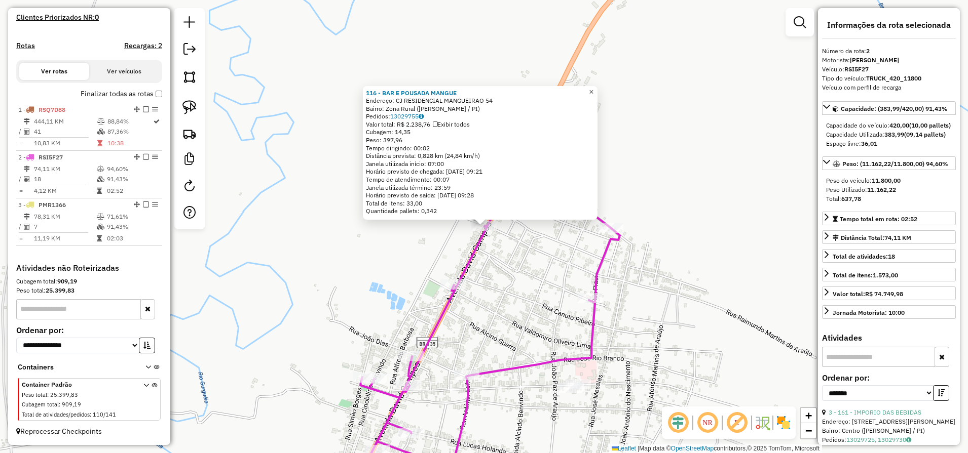
click at [593, 88] on span "×" at bounding box center [591, 92] width 5 height 9
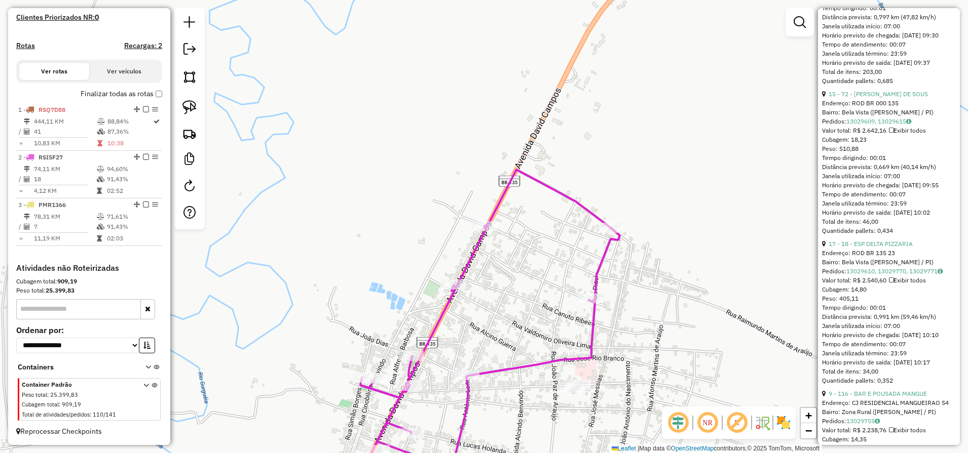
scroll to position [1077, 0]
click at [888, 99] on link "15 - 72 - [PERSON_NAME] DE SOUS" at bounding box center [877, 95] width 99 height 8
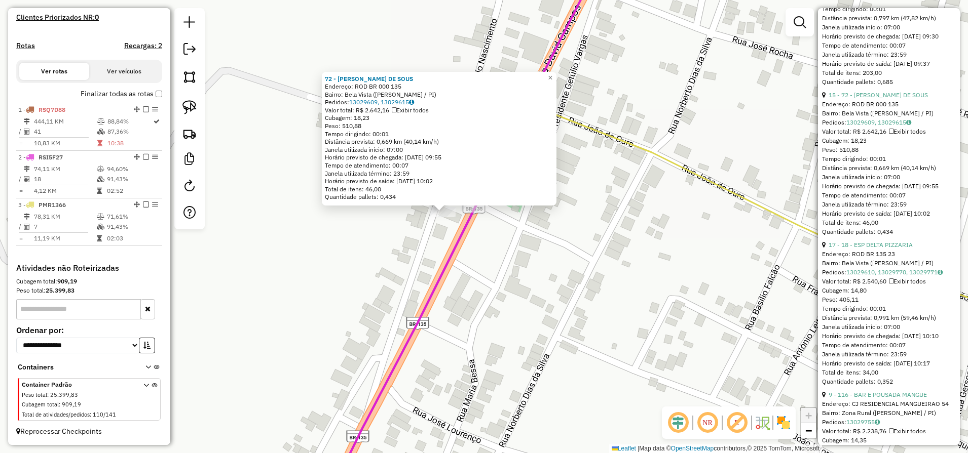
click at [628, 279] on div "72 - LUIZ MARTINS DE SOUS Endereço: ROD BR 000 135 Bairro: Bela Vista (CRISTINO…" at bounding box center [484, 226] width 968 height 453
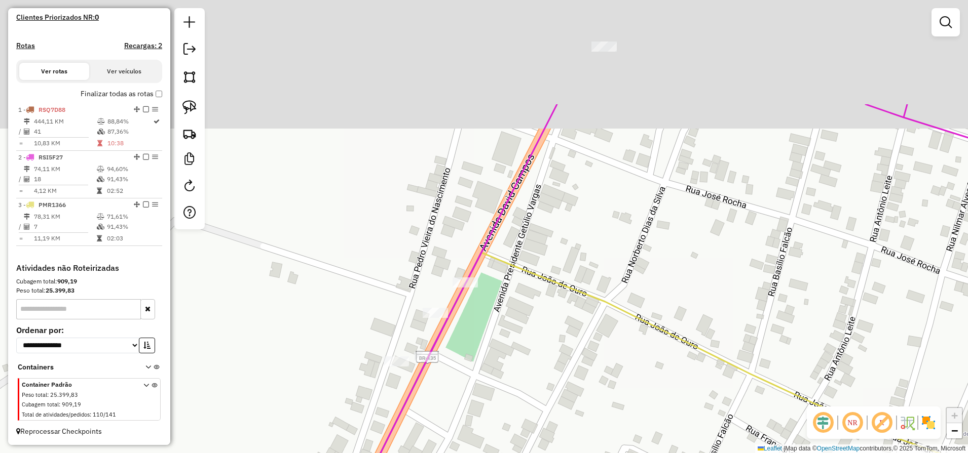
drag, startPoint x: 607, startPoint y: 172, endPoint x: 527, endPoint y: 330, distance: 177.2
click at [540, 336] on div "Janela de atendimento Grade de atendimento Capacidade Transportadoras Veículos …" at bounding box center [484, 226] width 968 height 453
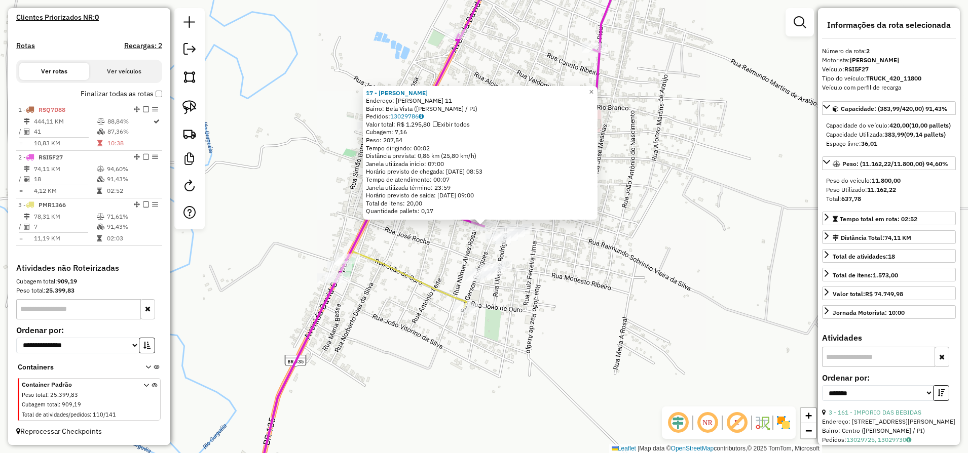
click at [602, 286] on div "17 - MARIA CARMELITA PERE Endereço: R MILTON ROSAL 11 Bairro: Bela Vista (CRIST…" at bounding box center [484, 226] width 968 height 453
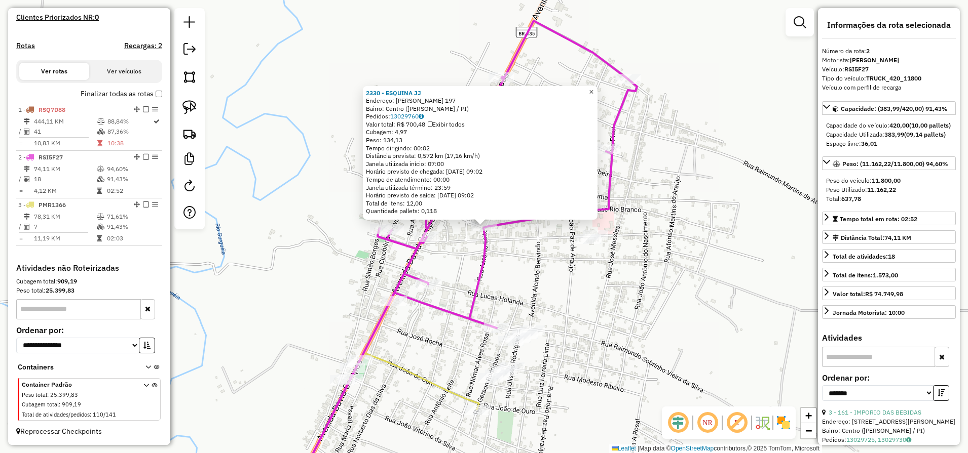
drag, startPoint x: 597, startPoint y: 87, endPoint x: 588, endPoint y: 109, distance: 23.6
click at [593, 89] on span "×" at bounding box center [591, 92] width 5 height 9
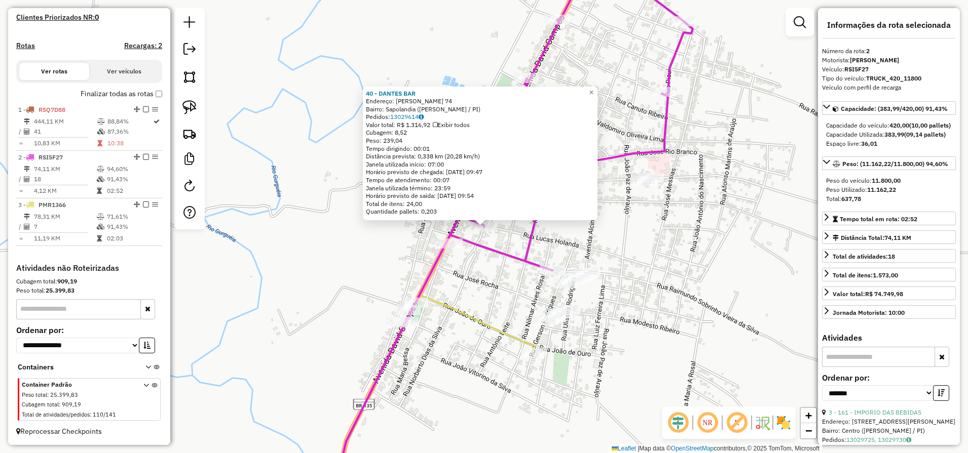
click at [554, 232] on div "Rota 2 - Placa RSI5F27 17 - MARIA CARMELITA PERE 40 - DANTES BAR Endereço: LUCA…" at bounding box center [484, 226] width 968 height 453
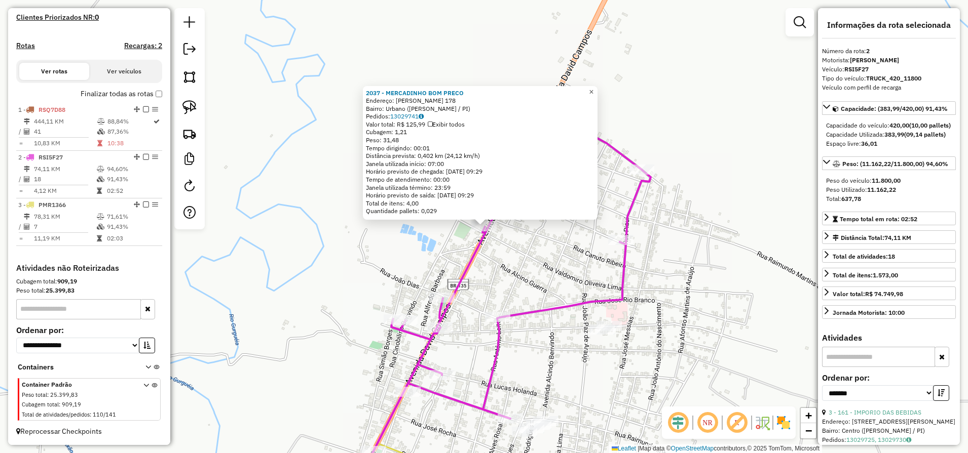
click at [593, 90] on span "×" at bounding box center [591, 92] width 5 height 9
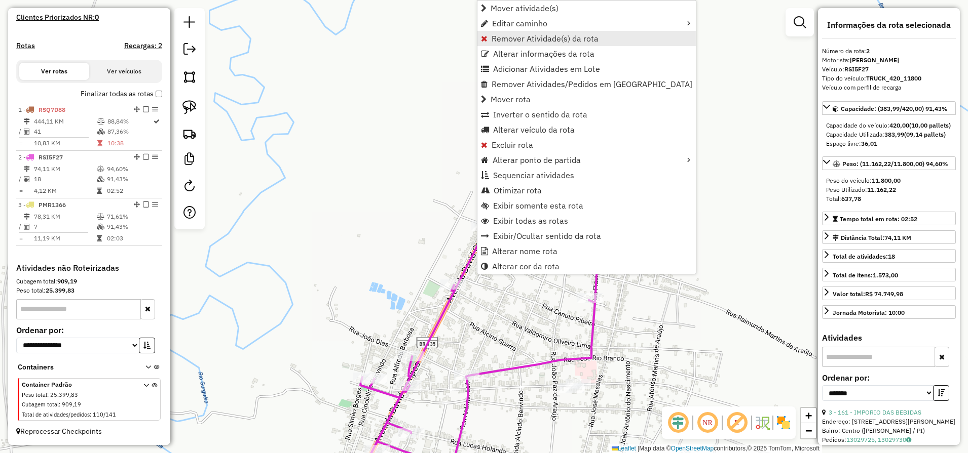
click at [515, 41] on span "Remover Atividade(s) da rota" at bounding box center [544, 38] width 107 height 8
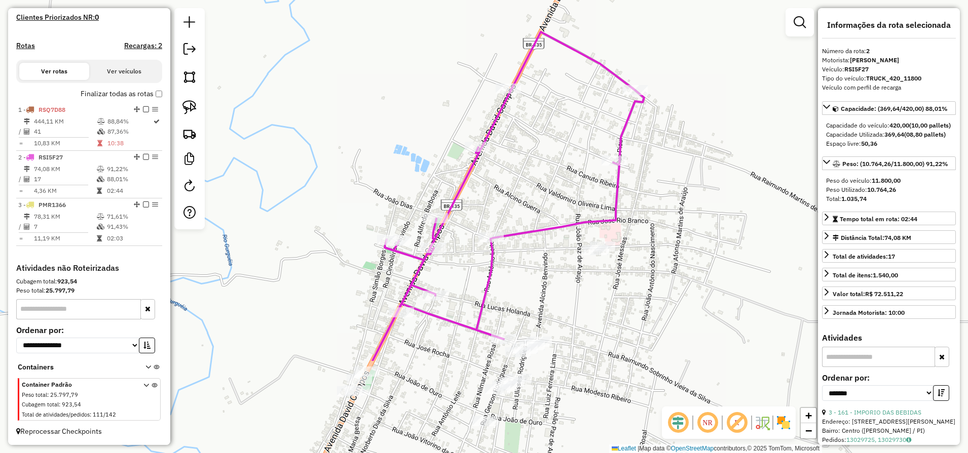
drag, startPoint x: 538, startPoint y: 291, endPoint x: 566, endPoint y: 167, distance: 127.2
click at [563, 160] on div "Janela de atendimento Grade de atendimento Capacidade Transportadoras Veículos …" at bounding box center [484, 226] width 968 height 453
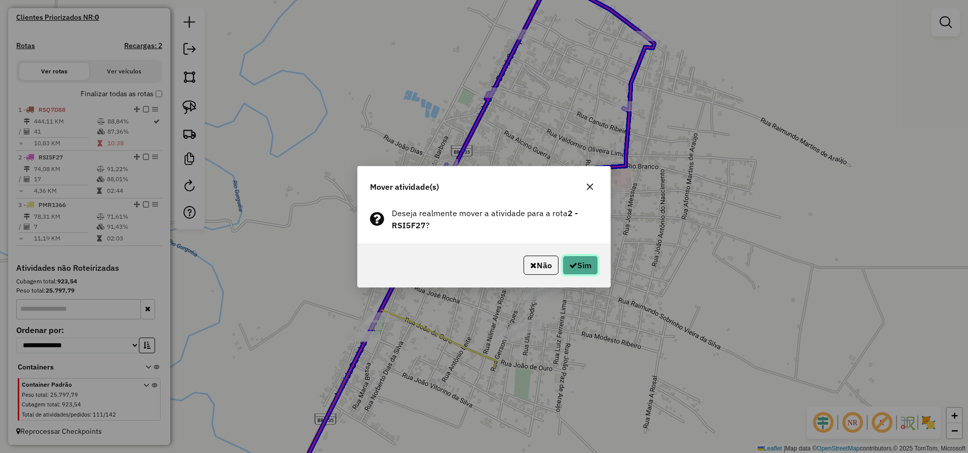
click at [588, 265] on button "Sim" at bounding box center [579, 265] width 35 height 19
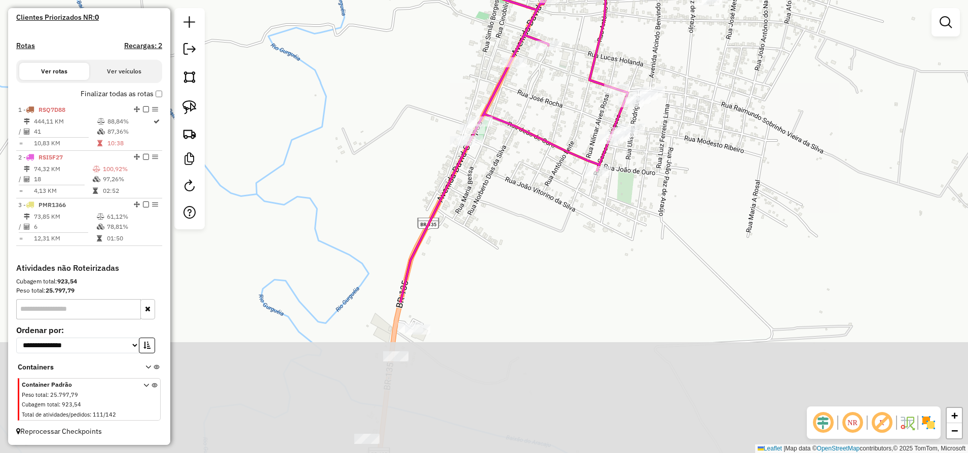
drag, startPoint x: 406, startPoint y: 399, endPoint x: 507, endPoint y: 215, distance: 209.5
click at [511, 199] on div "Janela de atendimento Grade de atendimento Capacidade Transportadoras Veículos …" at bounding box center [484, 226] width 968 height 453
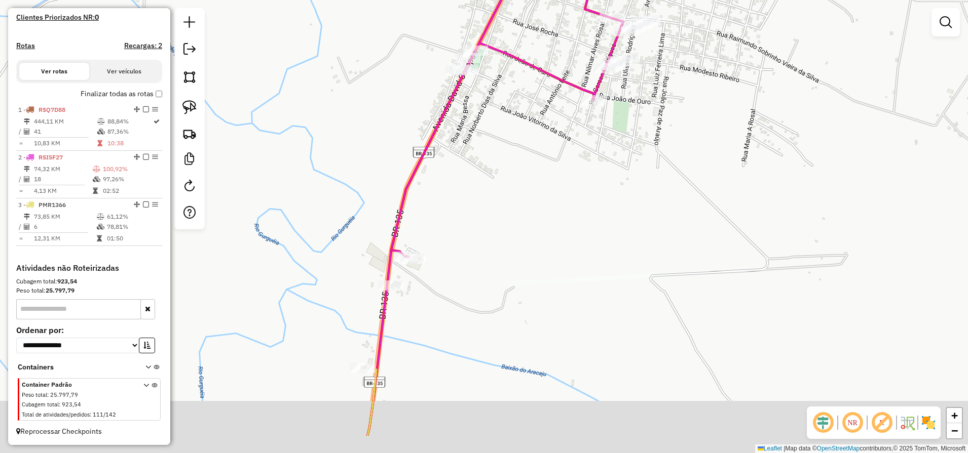
drag, startPoint x: 316, startPoint y: 285, endPoint x: 325, endPoint y: 246, distance: 40.6
click at [319, 229] on div "Janela de atendimento Grade de atendimento Capacidade Transportadoras Veículos …" at bounding box center [484, 226] width 968 height 453
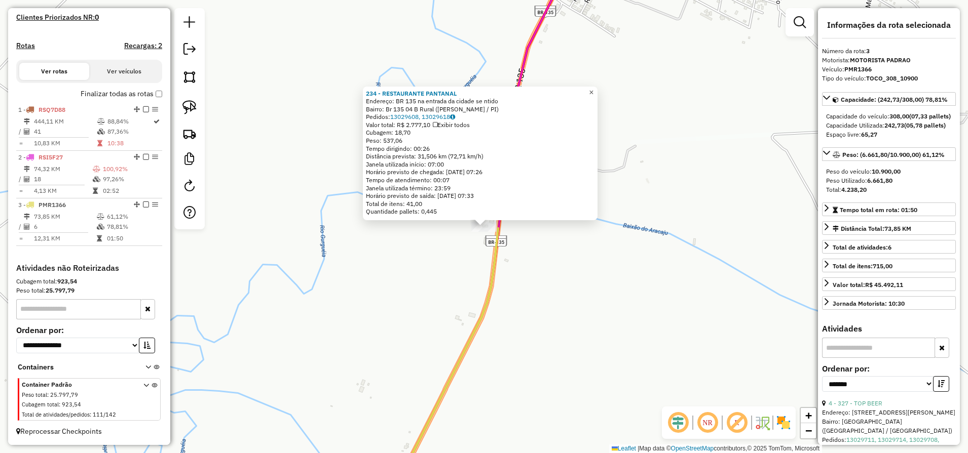
click at [593, 92] on span "×" at bounding box center [591, 92] width 5 height 9
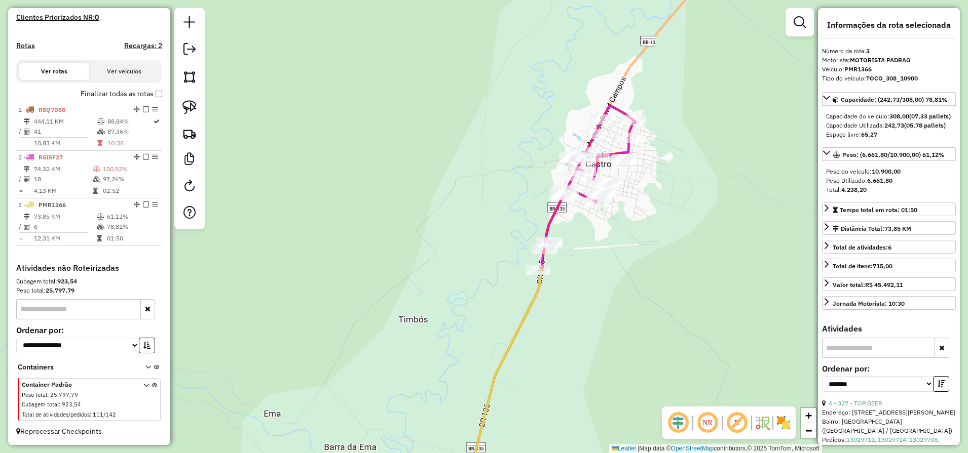
drag, startPoint x: 677, startPoint y: 228, endPoint x: 638, endPoint y: 280, distance: 64.7
click at [638, 280] on div "Janela de atendimento Grade de atendimento Capacidade Transportadoras Veículos …" at bounding box center [484, 226] width 968 height 453
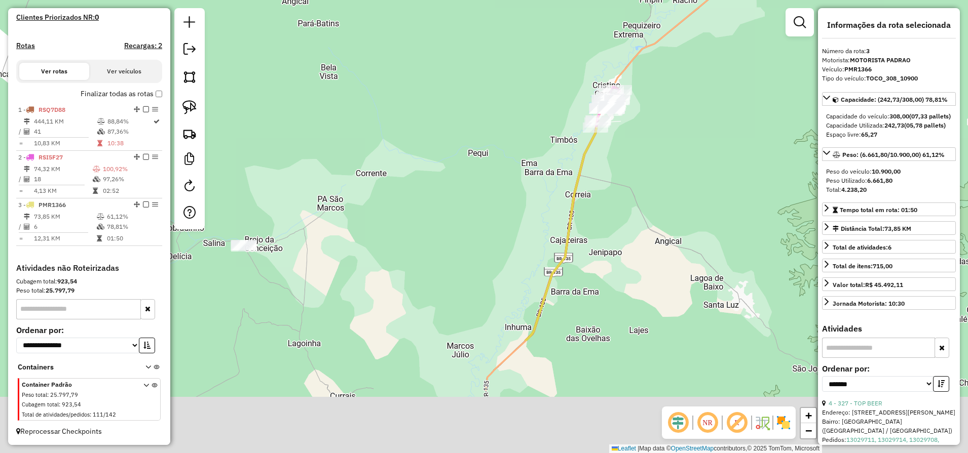
drag, startPoint x: 514, startPoint y: 412, endPoint x: 608, endPoint y: 128, distance: 299.4
click at [596, 146] on icon at bounding box center [560, 234] width 71 height 213
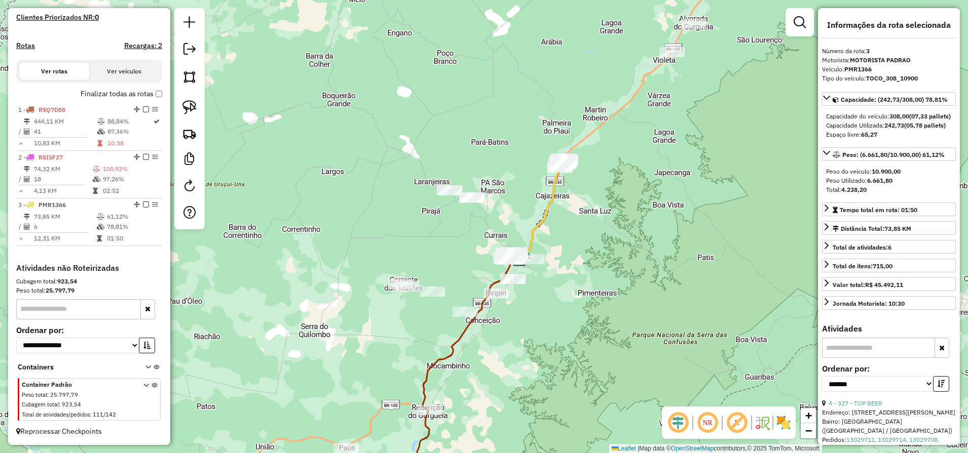
drag, startPoint x: 552, startPoint y: 230, endPoint x: 565, endPoint y: 187, distance: 45.2
click at [563, 198] on div "Janela de atendimento Grade de atendimento Capacidade Transportadoras Veículos …" at bounding box center [484, 226] width 968 height 453
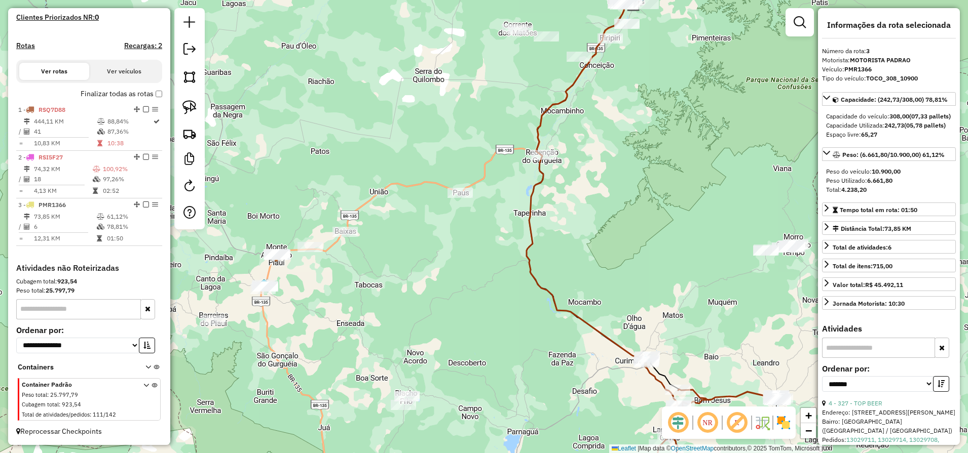
drag, startPoint x: 366, startPoint y: 282, endPoint x: 412, endPoint y: 232, distance: 67.8
click at [409, 233] on div "Janela de atendimento Grade de atendimento Capacidade Transportadoras Veículos …" at bounding box center [484, 226] width 968 height 453
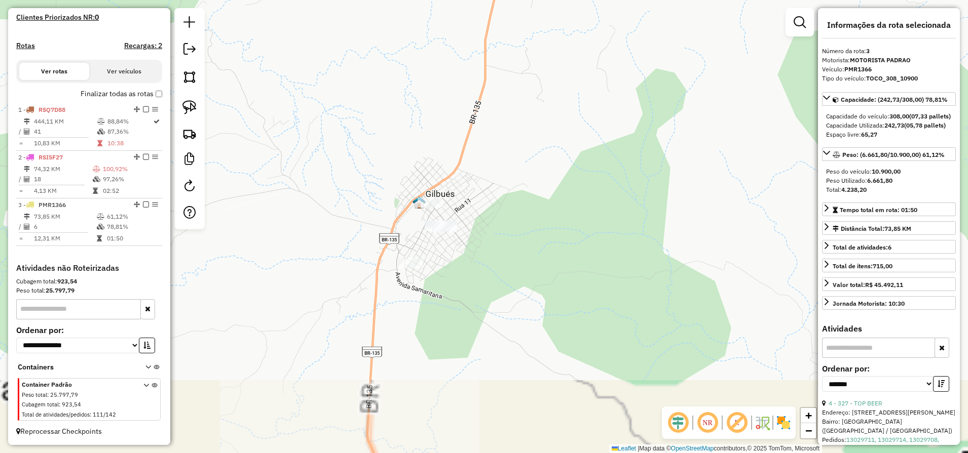
drag, startPoint x: 186, startPoint y: 102, endPoint x: 354, endPoint y: 173, distance: 182.7
click at [186, 102] on img at bounding box center [189, 107] width 14 height 14
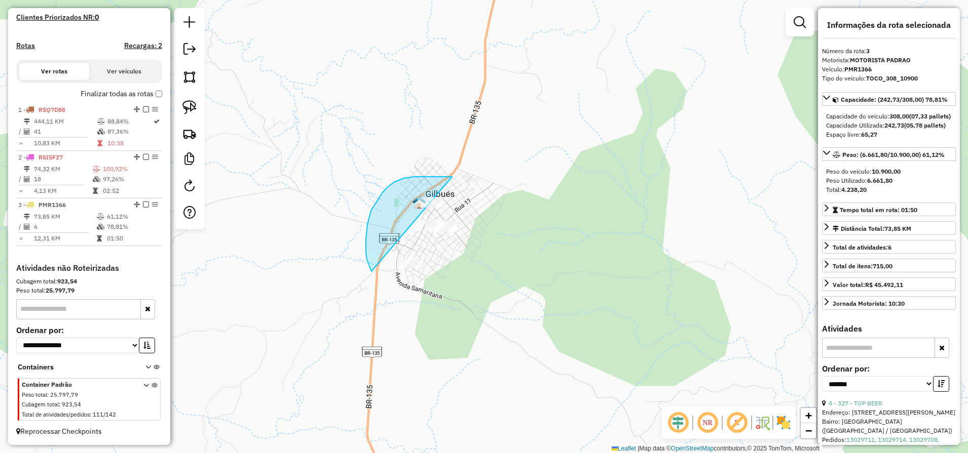
drag, startPoint x: 452, startPoint y: 177, endPoint x: 505, endPoint y: 252, distance: 91.6
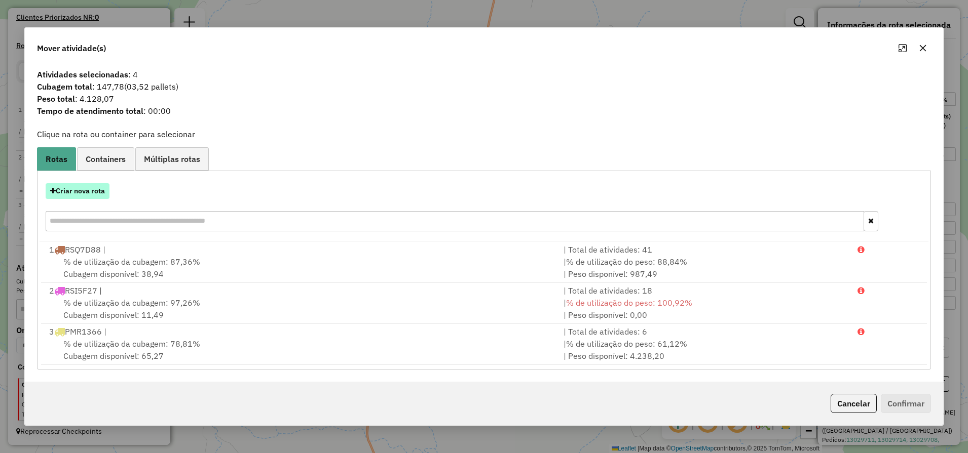
click at [91, 193] on button "Criar nova rota" at bounding box center [78, 191] width 64 height 16
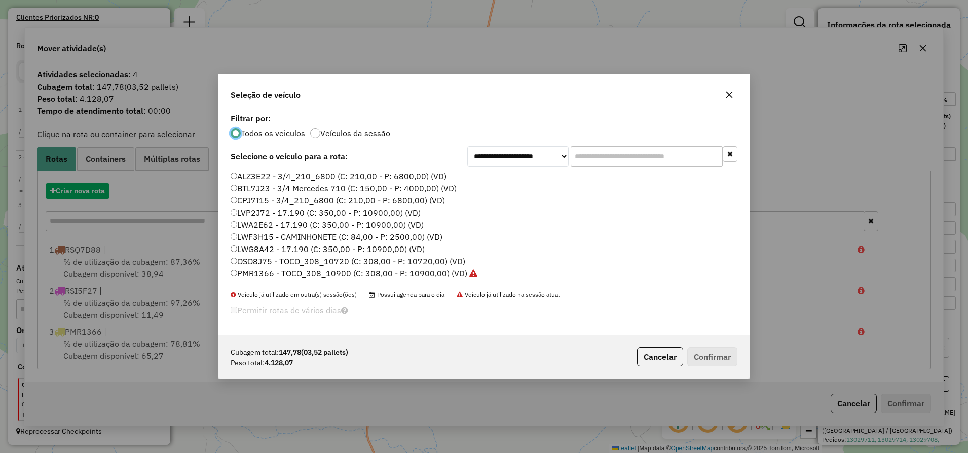
scroll to position [6, 3]
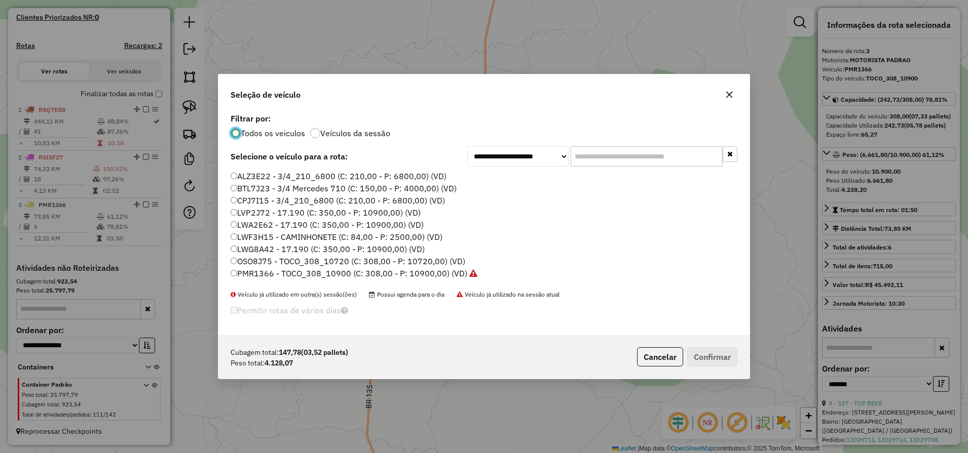
click at [258, 186] on label "BTL7J23 - 3/4 Mercedes 710 (C: 150,00 - P: 4000,00) (VD)" at bounding box center [344, 188] width 226 height 12
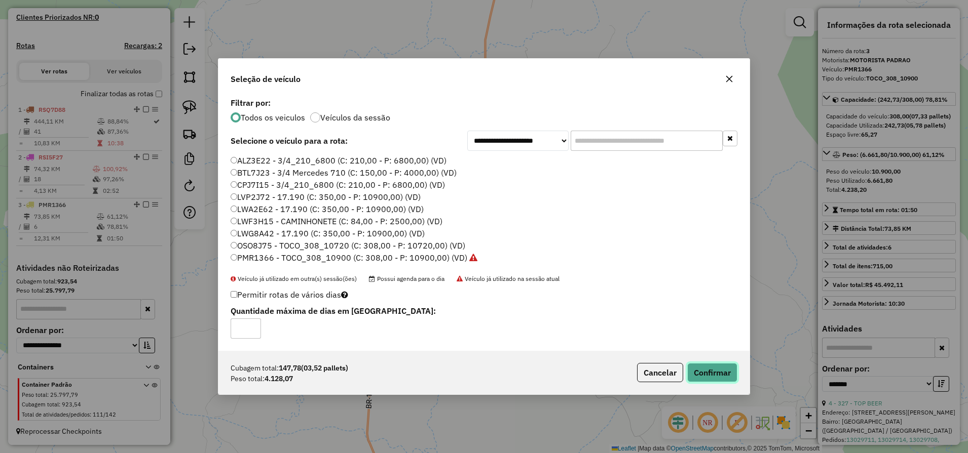
click at [731, 373] on button "Confirmar" at bounding box center [712, 372] width 50 height 19
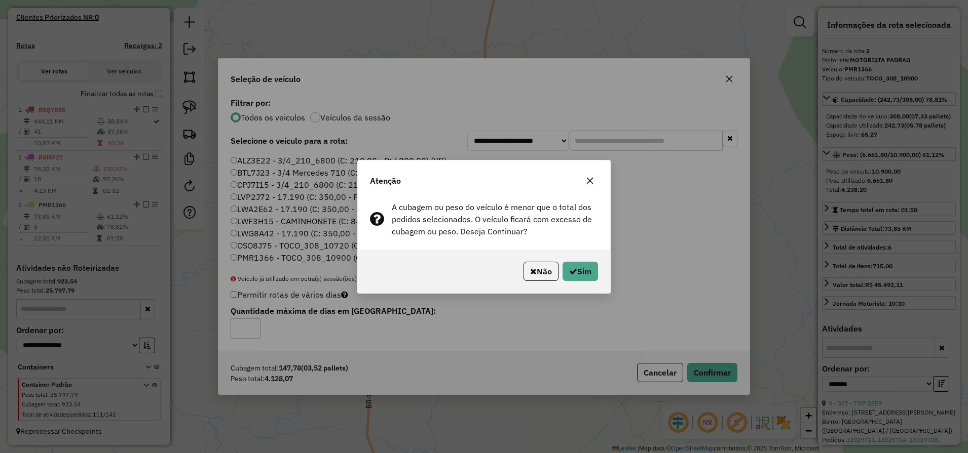
click at [530, 274] on icon "button" at bounding box center [533, 271] width 7 height 8
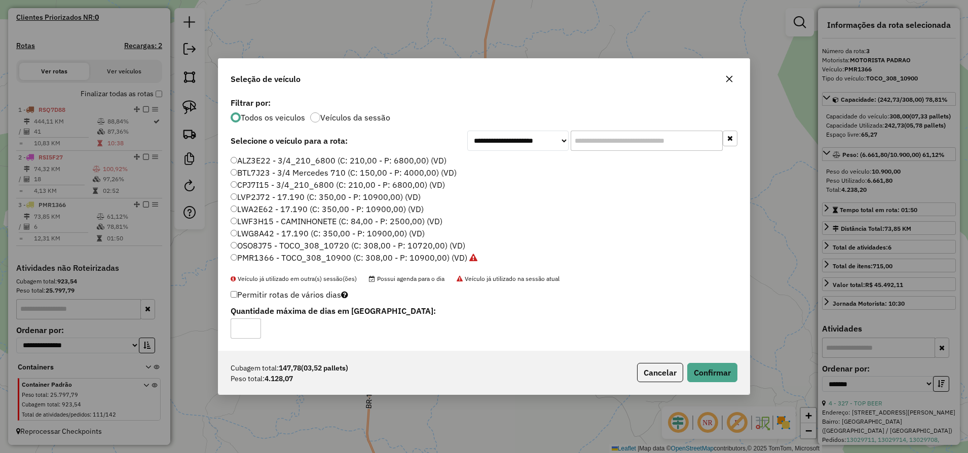
drag, startPoint x: 273, startPoint y: 380, endPoint x: 302, endPoint y: 379, distance: 29.4
click at [302, 379] on div "Cubagem total: 147,78 (03,52 pallets) Peso total: 4.128,07" at bounding box center [290, 373] width 118 height 21
drag, startPoint x: 302, startPoint y: 379, endPoint x: 332, endPoint y: 379, distance: 29.9
click at [332, 379] on div "Cubagem total: 147,78 (03,52 pallets) Peso total: 4.128,07" at bounding box center [290, 373] width 118 height 21
click at [286, 387] on div "Cubagem total: 147,78 (03,52 pallets) Peso total: 4.128,07 Cancelar Confirmar" at bounding box center [483, 373] width 531 height 44
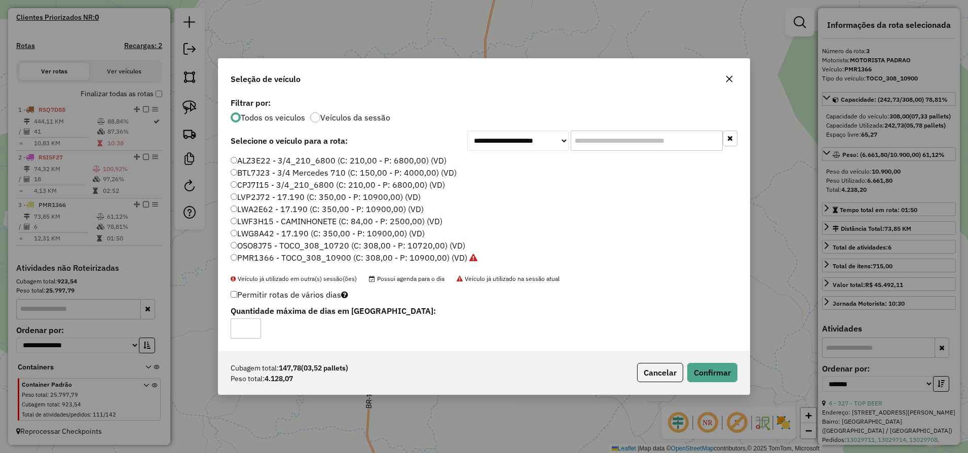
drag, startPoint x: 273, startPoint y: 383, endPoint x: 294, endPoint y: 381, distance: 21.9
click at [294, 381] on div "Cubagem total: 147,78 (03,52 pallets) Peso total: 4.128,07" at bounding box center [290, 373] width 118 height 21
drag, startPoint x: 294, startPoint y: 381, endPoint x: 343, endPoint y: 381, distance: 49.1
click at [343, 381] on div "Cubagem total: 147,78 (03,52 pallets) Peso total: 4.128,07" at bounding box center [290, 373] width 118 height 21
click at [261, 159] on label "ALZ3E22 - 3/4_210_6800 (C: 210,00 - P: 6800,00) (VD)" at bounding box center [339, 161] width 216 height 12
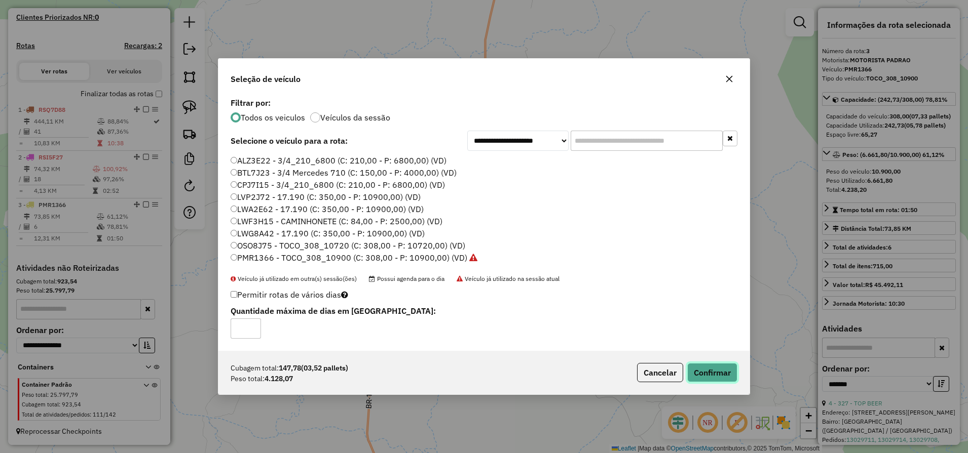
click at [721, 364] on button "Confirmar" at bounding box center [712, 372] width 50 height 19
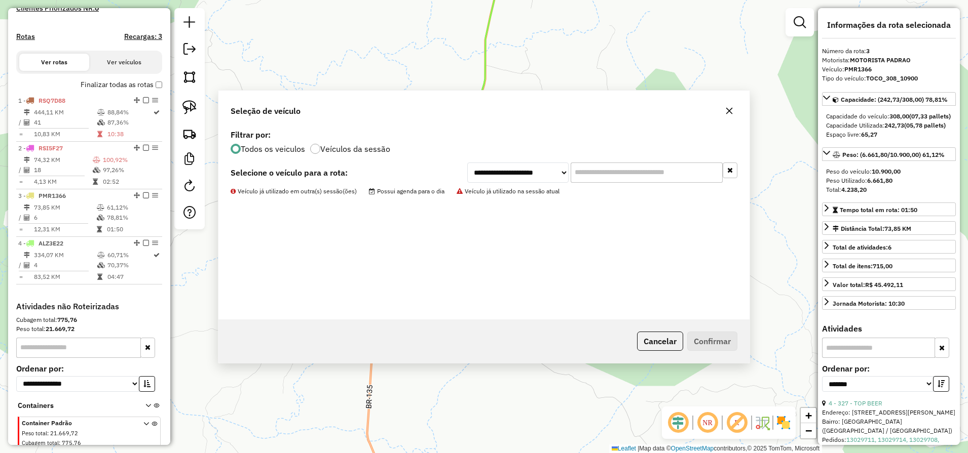
scroll to position [332, 0]
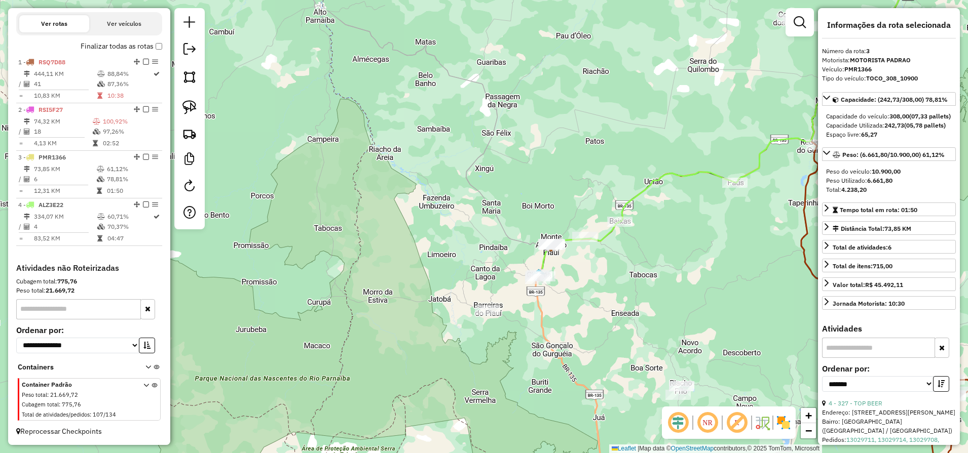
drag, startPoint x: 617, startPoint y: 350, endPoint x: 544, endPoint y: 211, distance: 156.8
click at [552, 226] on div "Janela de atendimento Grade de atendimento Capacidade Transportadoras Veículos …" at bounding box center [484, 226] width 968 height 453
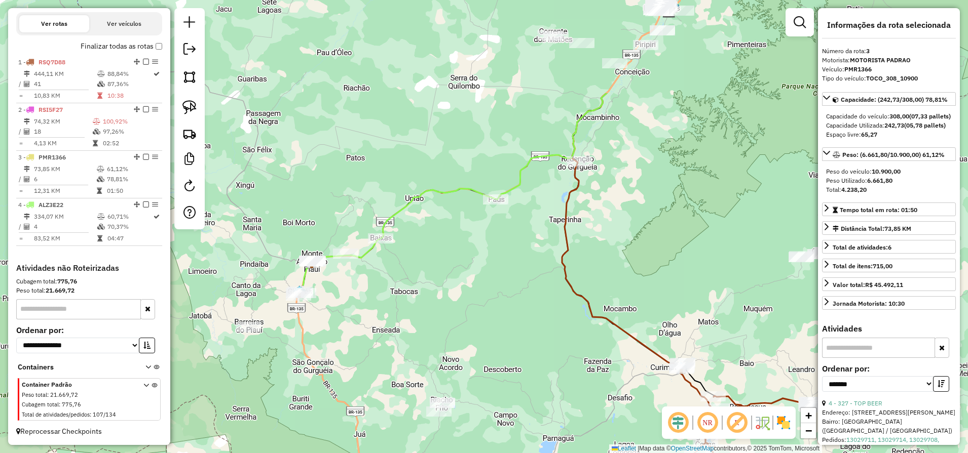
drag, startPoint x: 651, startPoint y: 195, endPoint x: 476, endPoint y: 332, distance: 222.3
click at [476, 332] on div "Janela de atendimento Grade de atendimento Capacidade Transportadoras Veículos …" at bounding box center [484, 226] width 968 height 453
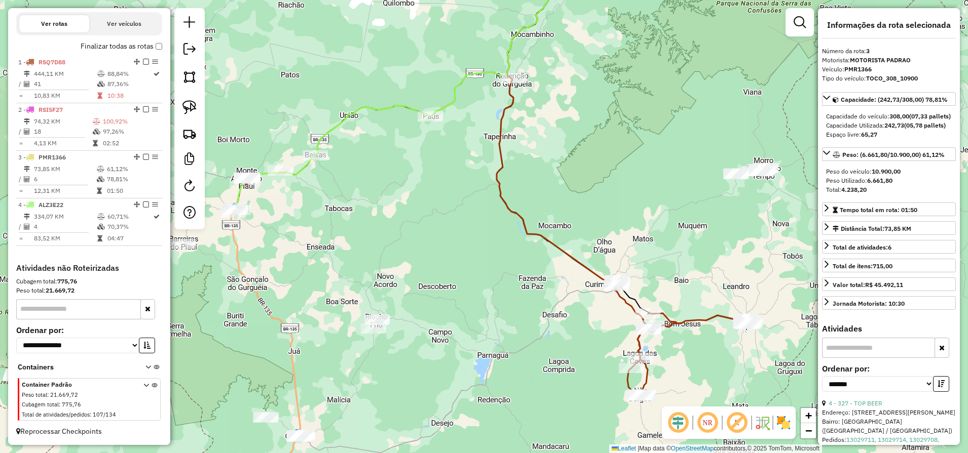
drag, startPoint x: 647, startPoint y: 275, endPoint x: 564, endPoint y: 167, distance: 136.2
click at [571, 176] on div "Janela de atendimento Grade de atendimento Capacidade Transportadoras Veículos …" at bounding box center [484, 226] width 968 height 453
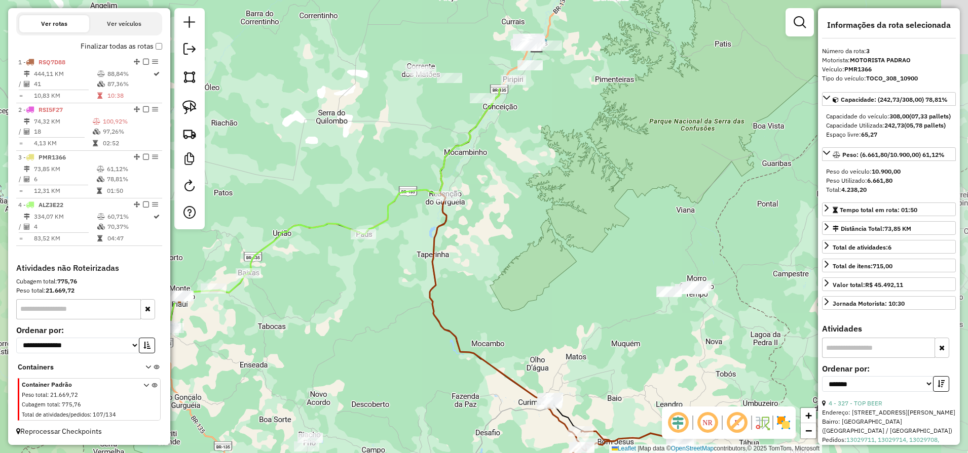
drag, startPoint x: 566, startPoint y: 164, endPoint x: 510, endPoint y: 369, distance: 212.3
click at [510, 367] on div "Janela de atendimento Grade de atendimento Capacidade Transportadoras Veículos …" at bounding box center [484, 226] width 968 height 453
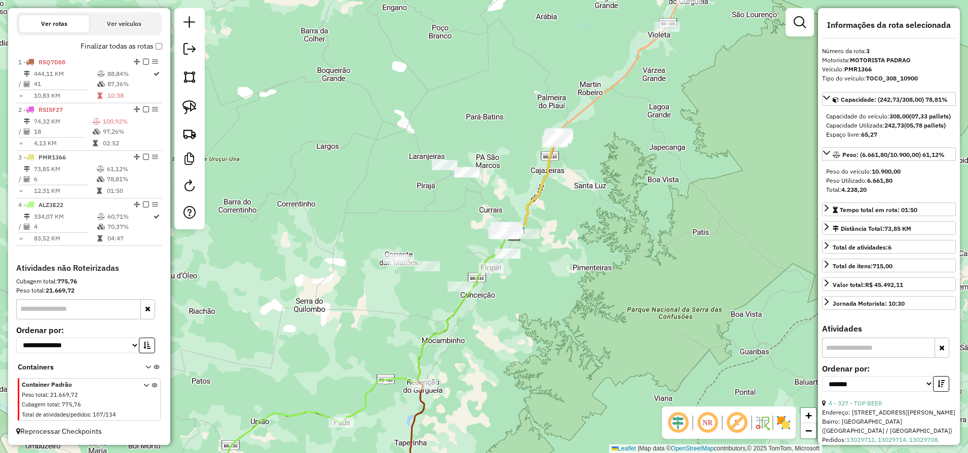
drag, startPoint x: 559, startPoint y: 203, endPoint x: 535, endPoint y: 315, distance: 114.5
click at [535, 315] on div "Janela de atendimento Grade de atendimento Capacidade Transportadoras Veículos …" at bounding box center [484, 226] width 968 height 453
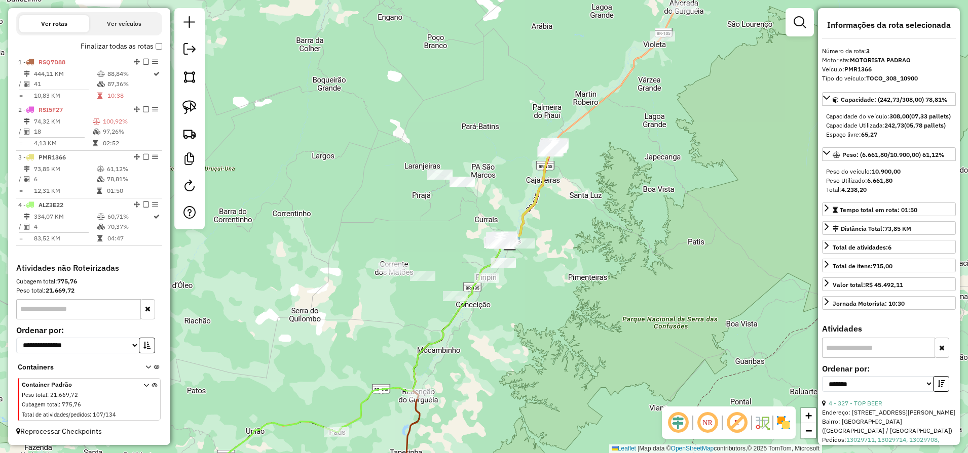
click at [535, 315] on div "Janela de atendimento Grade de atendimento Capacidade Transportadoras Veículos …" at bounding box center [484, 226] width 968 height 453
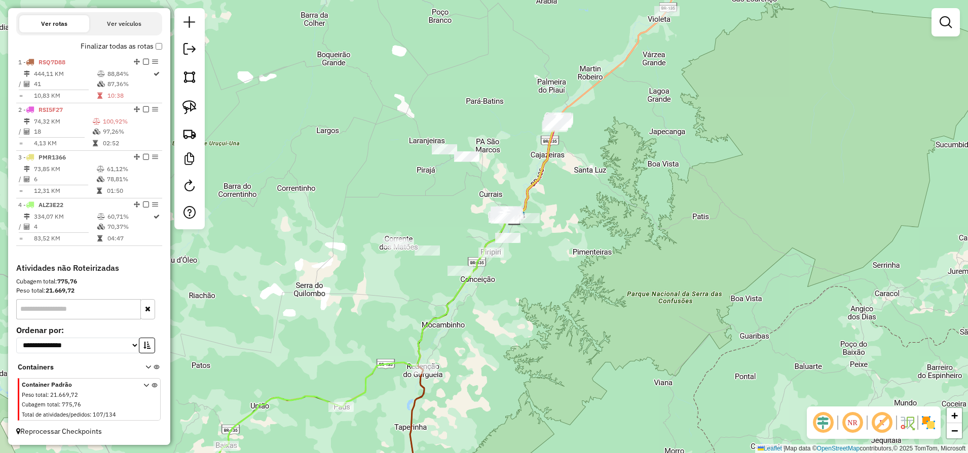
drag, startPoint x: 523, startPoint y: 353, endPoint x: 634, endPoint y: 148, distance: 232.6
click at [624, 159] on div "Janela de atendimento Grade de atendimento Capacidade Transportadoras Veículos …" at bounding box center [484, 226] width 968 height 453
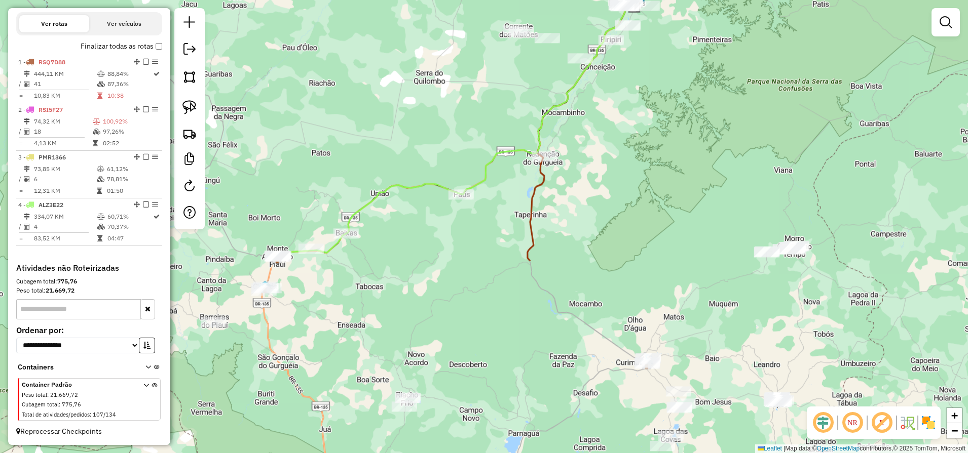
click at [491, 149] on div "Janela de atendimento Grade de atendimento Capacidade Transportadoras Veículos …" at bounding box center [484, 226] width 968 height 453
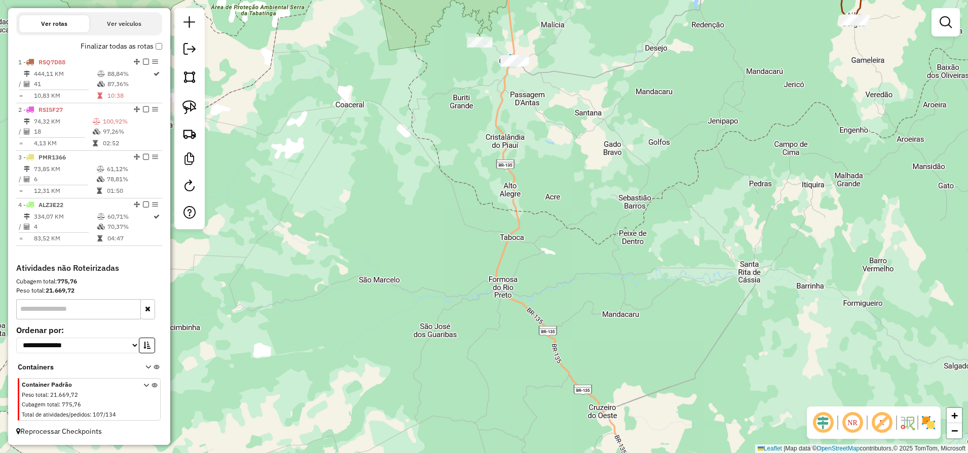
drag, startPoint x: 558, startPoint y: 225, endPoint x: 547, endPoint y: 278, distance: 53.4
click at [548, 271] on div "Janela de atendimento Grade de atendimento Capacidade Transportadoras Veículos …" at bounding box center [484, 226] width 968 height 453
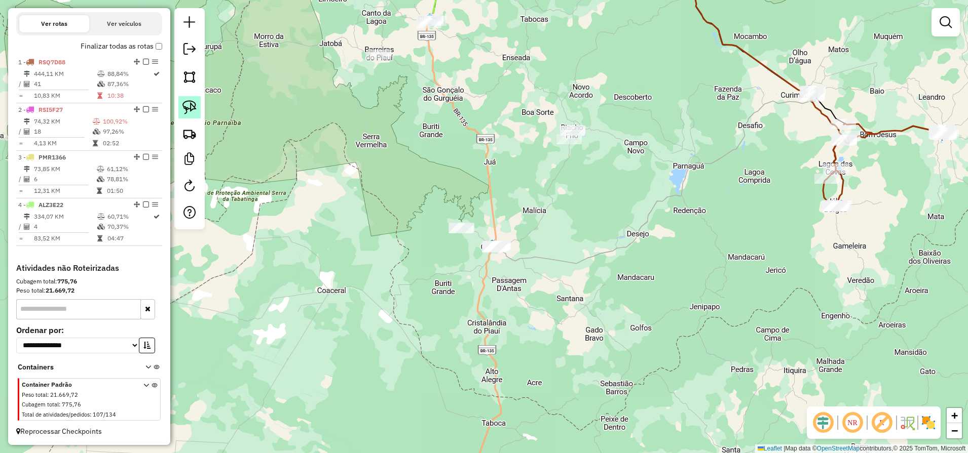
click at [194, 106] on img at bounding box center [189, 107] width 14 height 14
drag, startPoint x: 686, startPoint y: 109, endPoint x: 665, endPoint y: 139, distance: 36.3
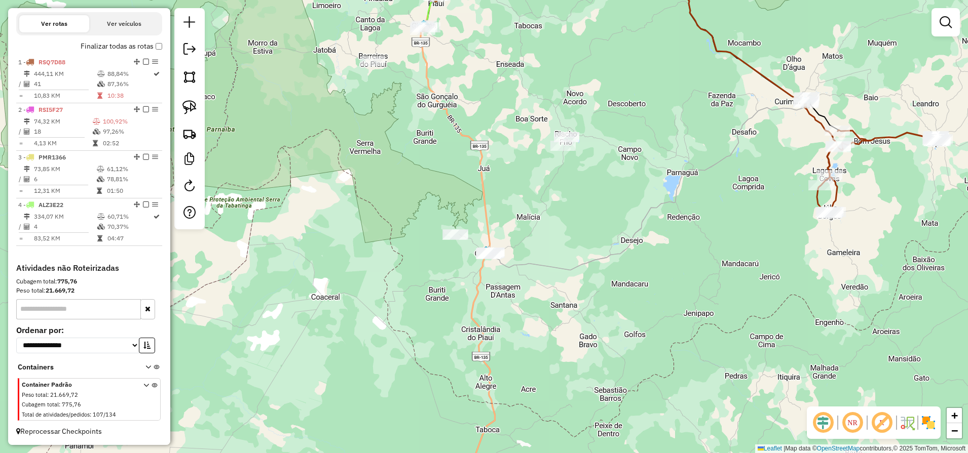
drag, startPoint x: 691, startPoint y: 120, endPoint x: 483, endPoint y: 314, distance: 284.6
click at [531, 289] on div "Janela de atendimento Grade de atendimento Capacidade Transportadoras Veículos …" at bounding box center [484, 226] width 968 height 453
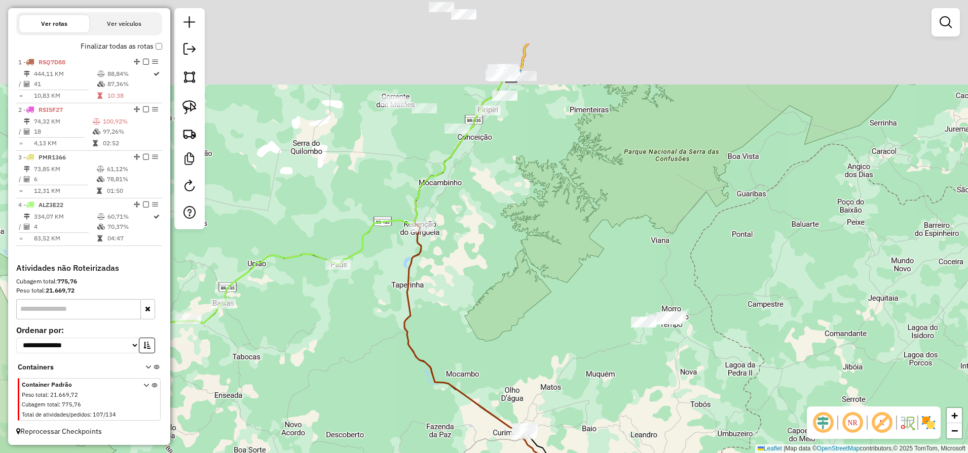
drag, startPoint x: 607, startPoint y: 183, endPoint x: 600, endPoint y: 342, distance: 159.3
click at [600, 323] on div "Janela de atendimento Grade de atendimento Capacidade Transportadoras Veículos …" at bounding box center [484, 226] width 968 height 453
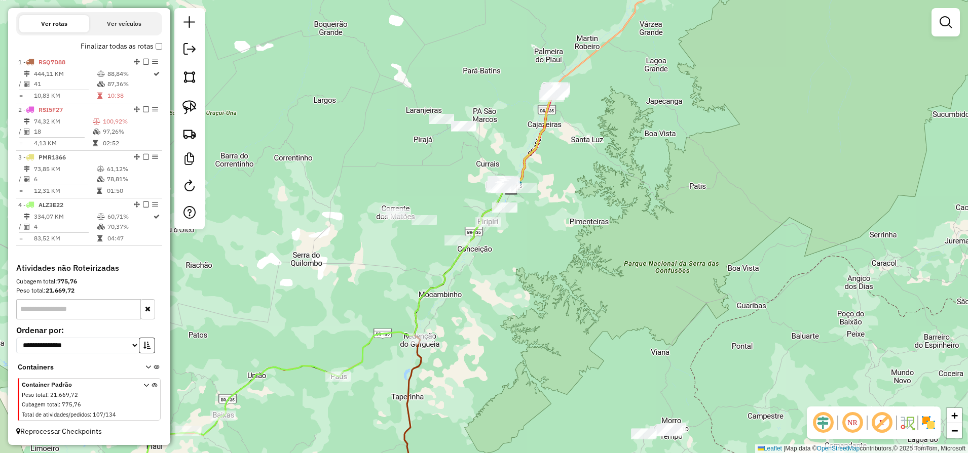
drag, startPoint x: 579, startPoint y: 184, endPoint x: 567, endPoint y: 283, distance: 99.5
click at [569, 276] on div "Janela de atendimento Grade de atendimento Capacidade Transportadoras Veículos …" at bounding box center [484, 226] width 968 height 453
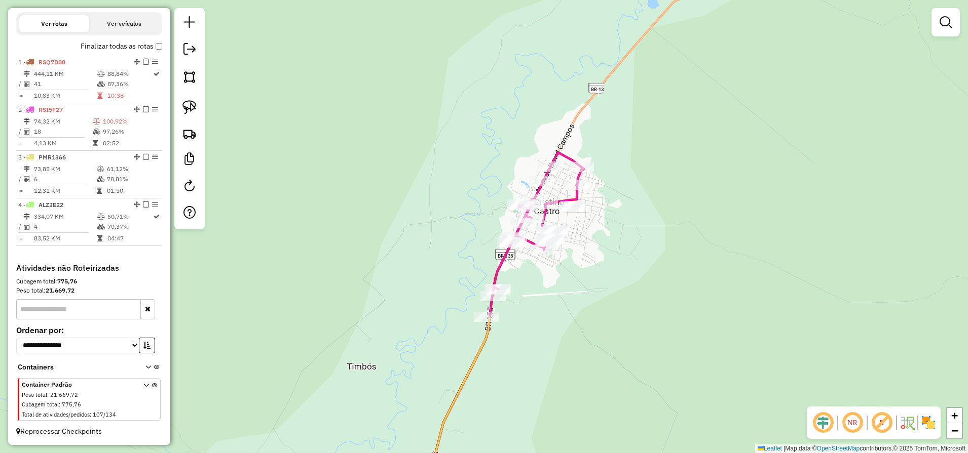
drag, startPoint x: 589, startPoint y: 224, endPoint x: 596, endPoint y: 271, distance: 47.1
click at [599, 271] on div "Janela de atendimento Grade de atendimento Capacidade Transportadoras Veículos …" at bounding box center [484, 226] width 968 height 453
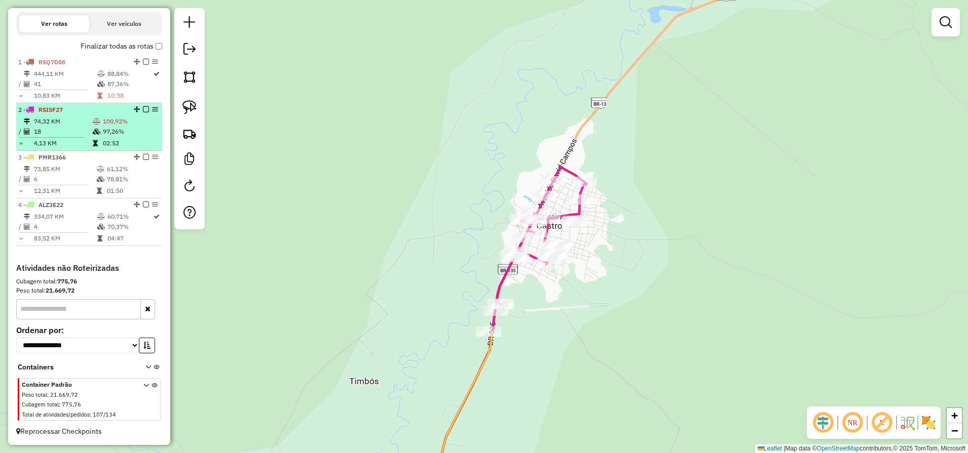
click at [146, 107] on div at bounding box center [143, 109] width 30 height 6
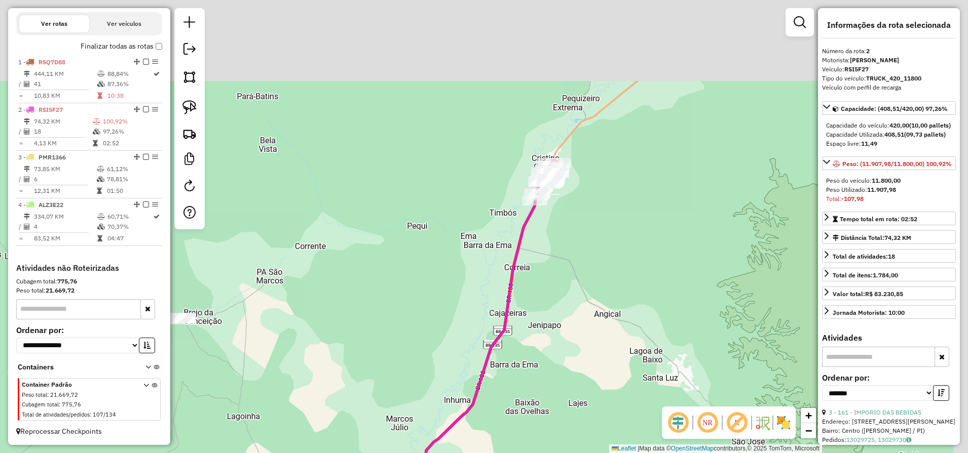
drag, startPoint x: 578, startPoint y: 131, endPoint x: 526, endPoint y: 266, distance: 144.3
click at [527, 298] on div "Janela de atendimento Grade de atendimento Capacidade Transportadoras Veículos …" at bounding box center [484, 226] width 968 height 453
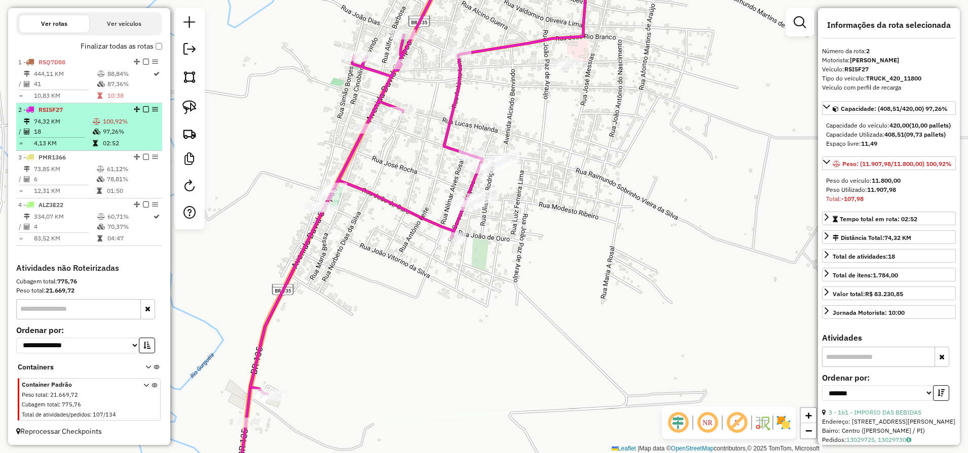
click at [143, 109] on em at bounding box center [146, 109] width 6 height 6
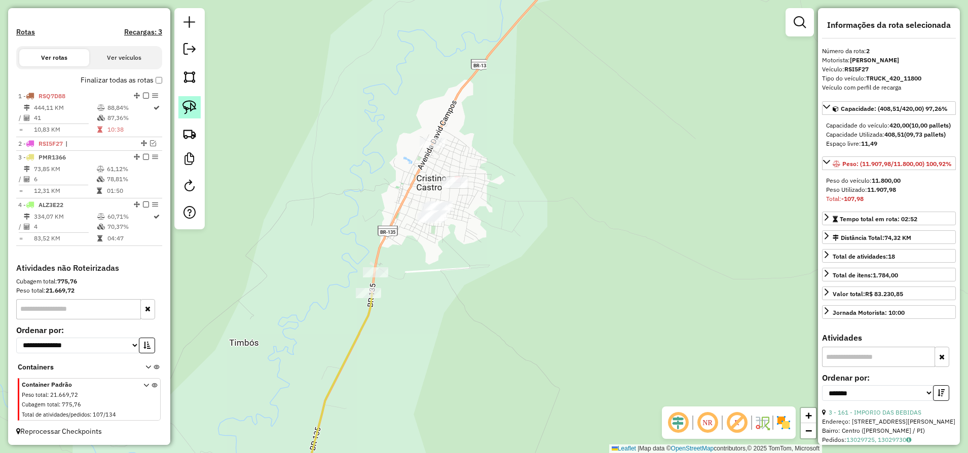
click at [186, 103] on img at bounding box center [189, 107] width 14 height 14
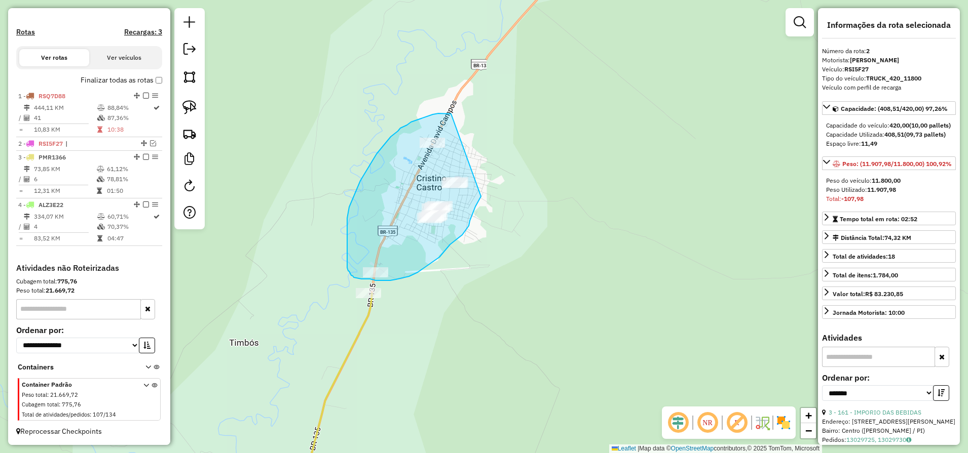
drag, startPoint x: 451, startPoint y: 114, endPoint x: 481, endPoint y: 197, distance: 87.8
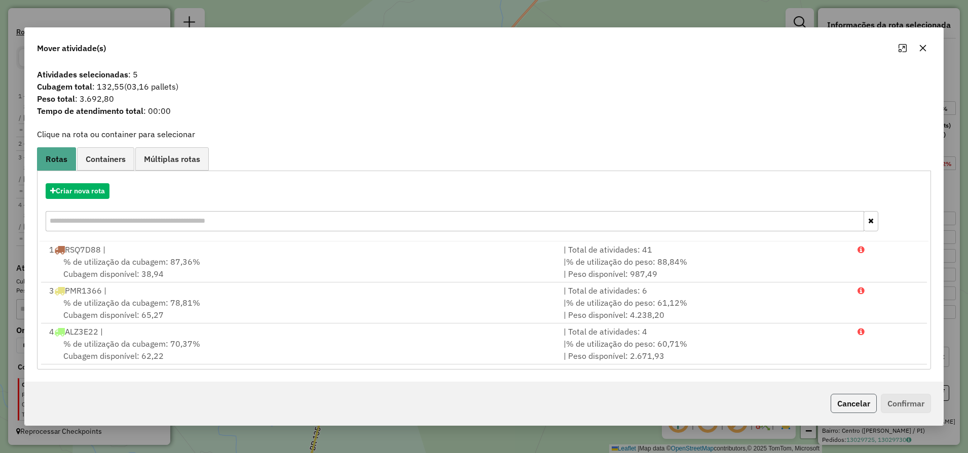
click at [855, 411] on button "Cancelar" at bounding box center [853, 403] width 46 height 19
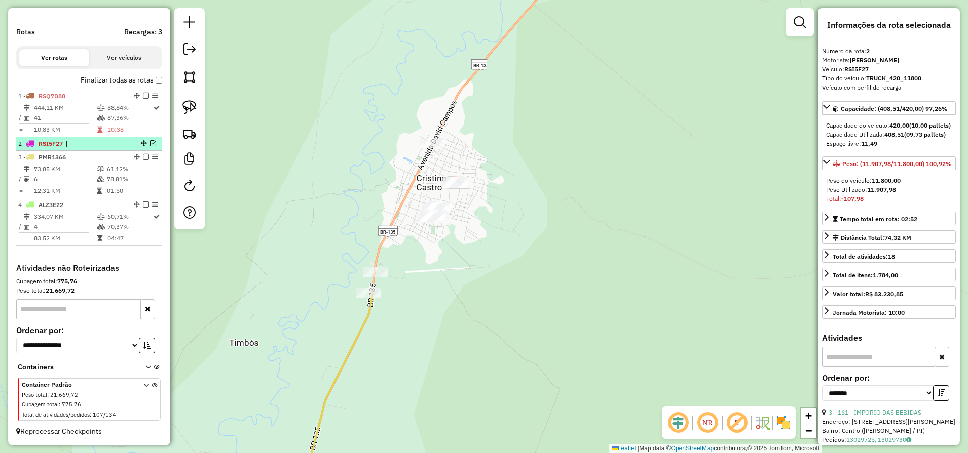
click at [151, 143] on em at bounding box center [153, 143] width 6 height 6
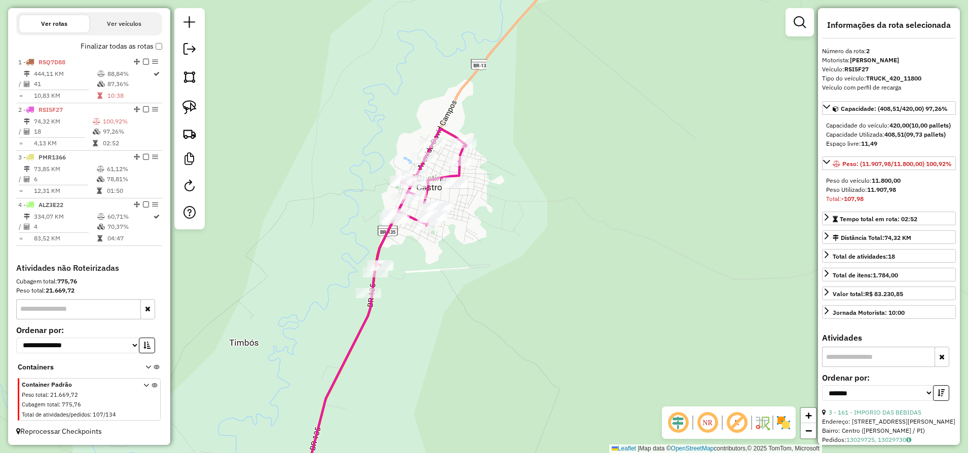
drag, startPoint x: 433, startPoint y: 366, endPoint x: 575, endPoint y: 128, distance: 276.9
click at [537, 179] on div "Janela de atendimento Grade de atendimento Capacidade Transportadoras Veículos …" at bounding box center [484, 226] width 968 height 453
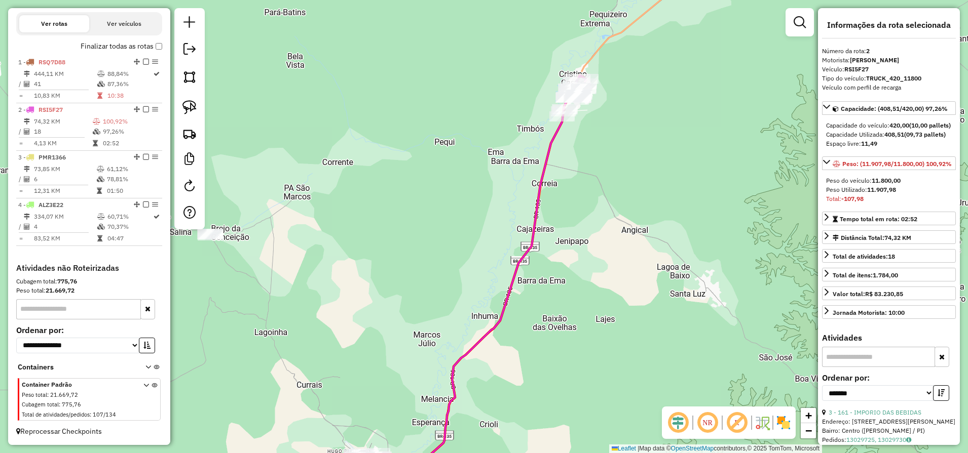
drag, startPoint x: 576, startPoint y: 194, endPoint x: 595, endPoint y: 160, distance: 39.2
click at [586, 177] on div "Janela de atendimento Grade de atendimento Capacidade Transportadoras Veículos …" at bounding box center [484, 226] width 968 height 453
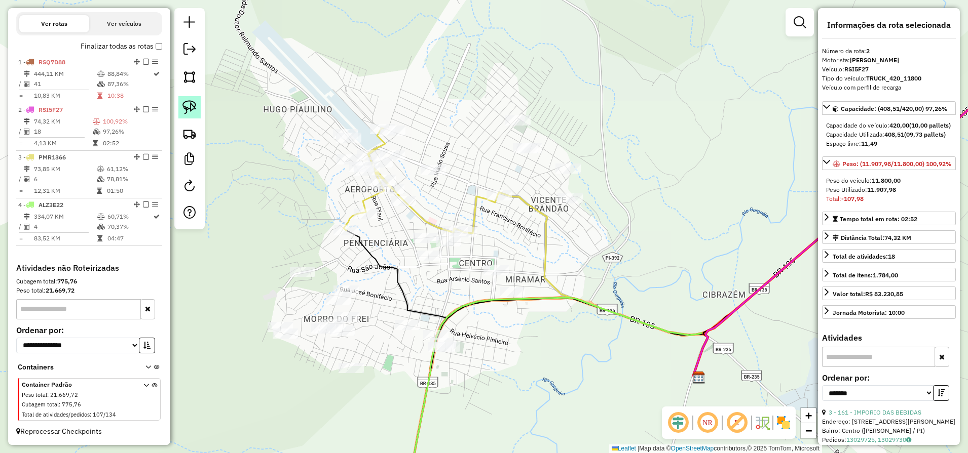
click at [188, 110] on img at bounding box center [189, 107] width 14 height 14
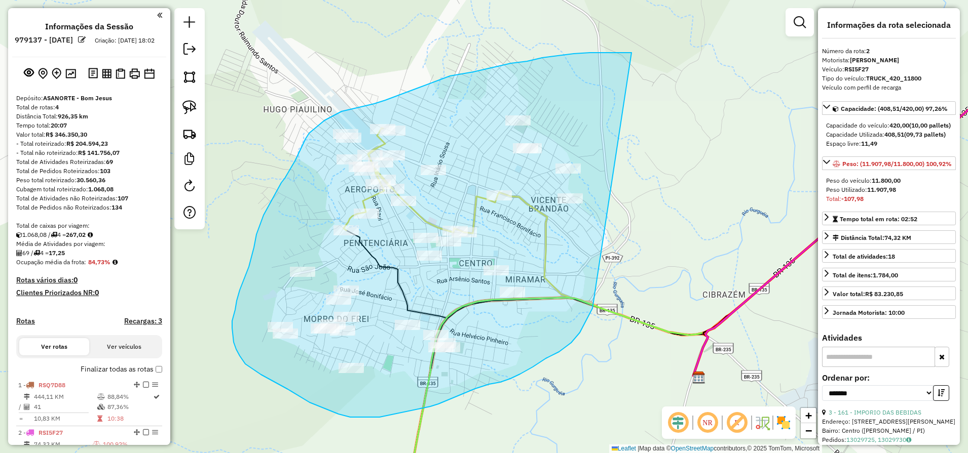
scroll to position [332, 0]
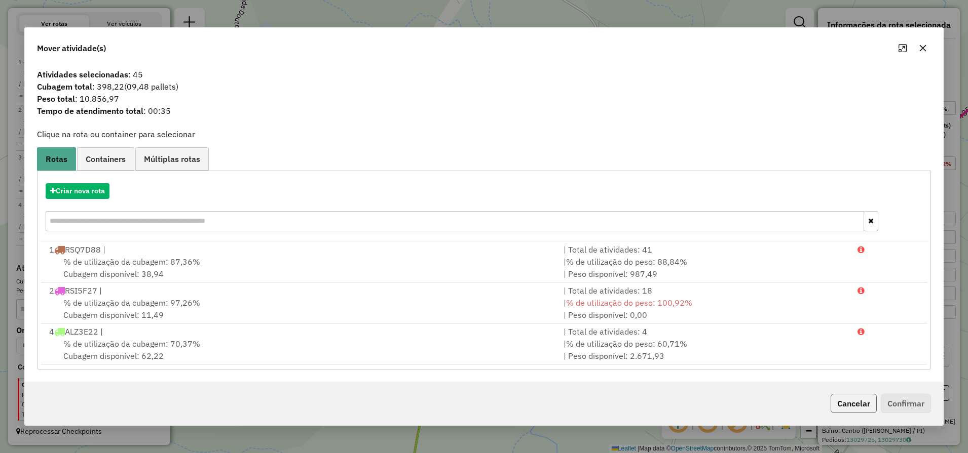
click at [864, 401] on button "Cancelar" at bounding box center [853, 403] width 46 height 19
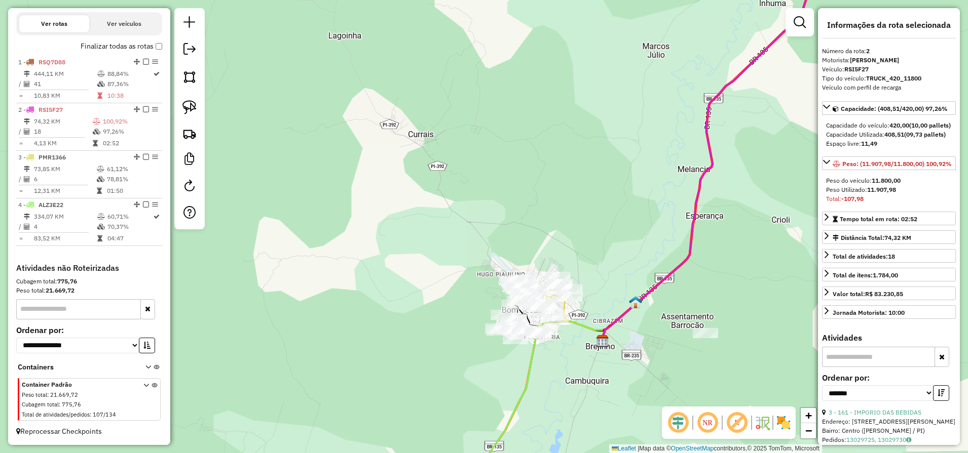
click at [456, 256] on div "Janela de atendimento Grade de atendimento Capacidade Transportadoras Veículos …" at bounding box center [484, 226] width 968 height 453
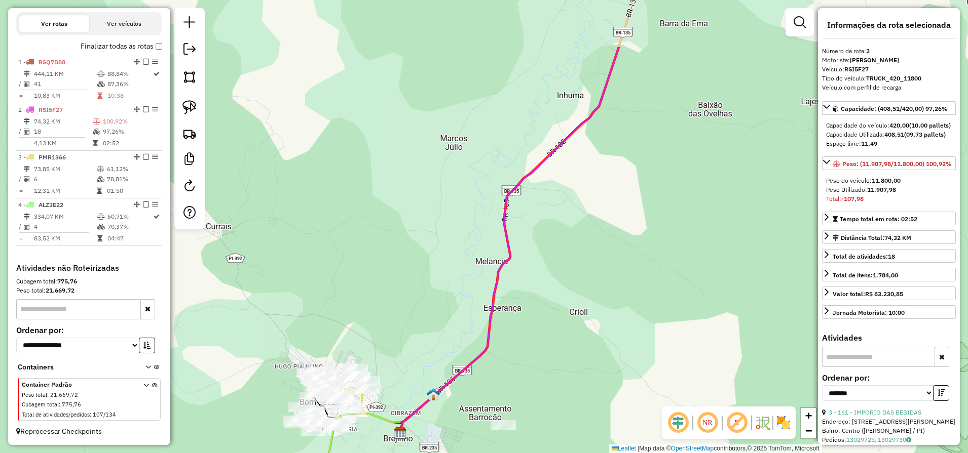
click at [533, 320] on div "Janela de atendimento Grade de atendimento Capacidade Transportadoras Veículos …" at bounding box center [484, 226] width 968 height 453
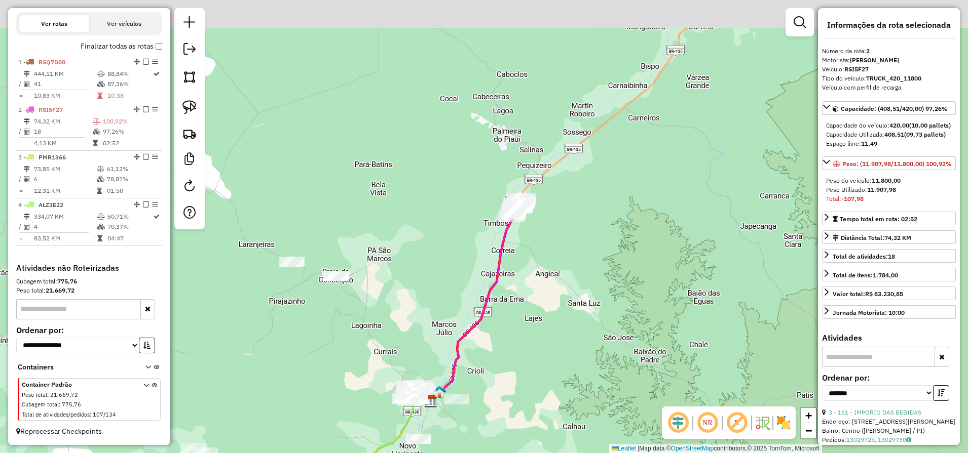
drag, startPoint x: 615, startPoint y: 183, endPoint x: 579, endPoint y: 237, distance: 64.9
click at [579, 237] on div "Janela de atendimento Grade de atendimento Capacidade Transportadoras Veículos …" at bounding box center [484, 226] width 968 height 453
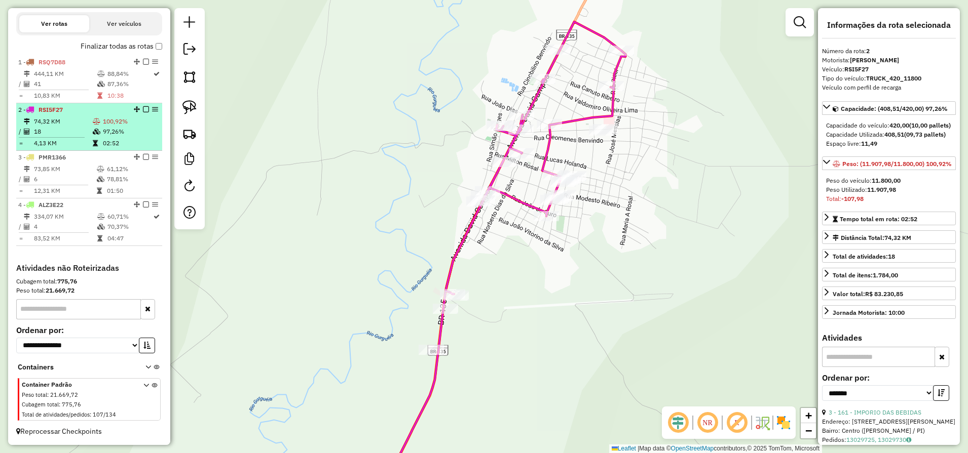
click at [144, 107] on em at bounding box center [146, 109] width 6 height 6
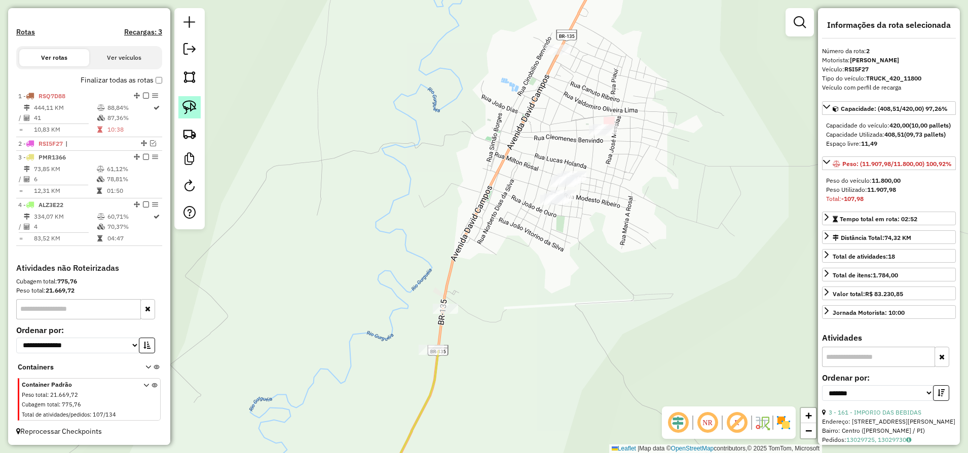
click at [187, 106] on img at bounding box center [189, 107] width 14 height 14
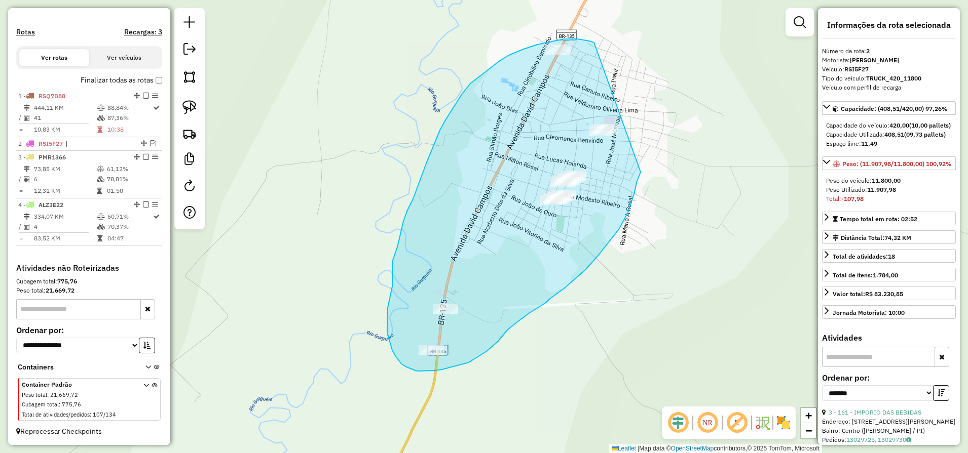
drag, startPoint x: 594, startPoint y: 43, endPoint x: 640, endPoint y: 172, distance: 137.8
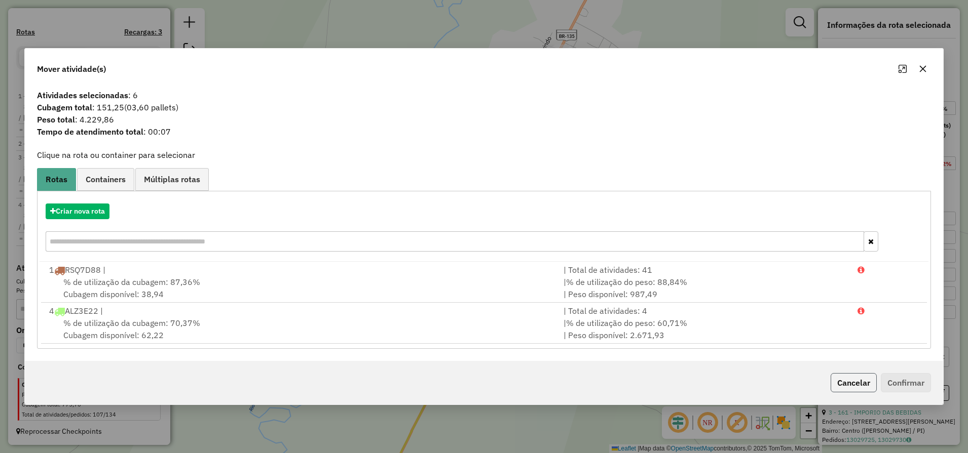
click at [846, 389] on button "Cancelar" at bounding box center [853, 382] width 46 height 19
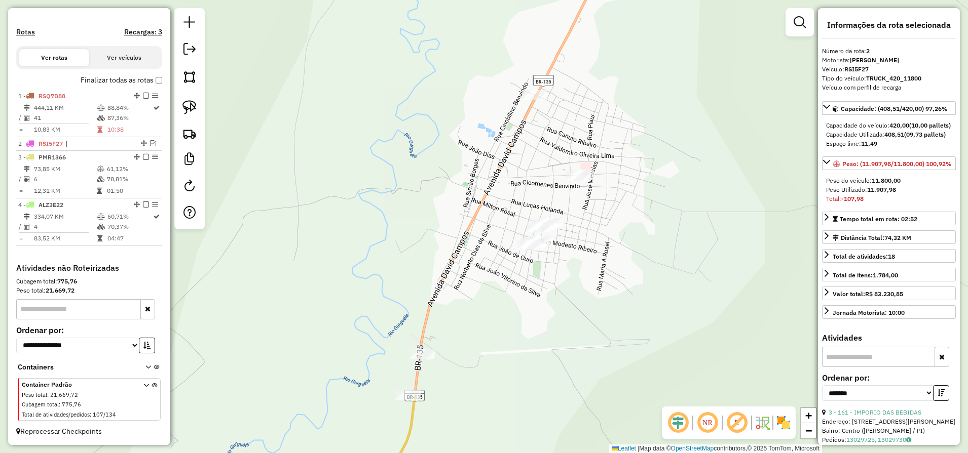
drag, startPoint x: 550, startPoint y: 356, endPoint x: 538, endPoint y: 370, distance: 19.0
click at [539, 367] on div "Janela de atendimento Grade de atendimento Capacidade Transportadoras Veículos …" at bounding box center [484, 226] width 968 height 453
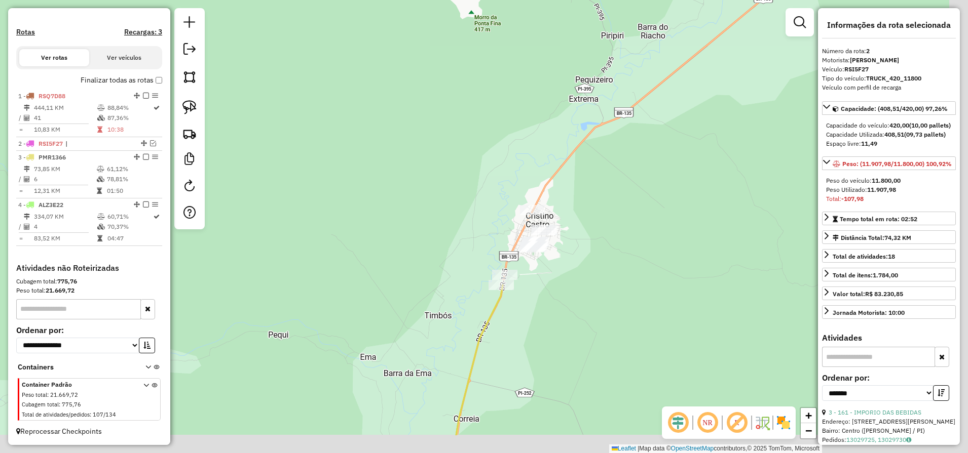
drag, startPoint x: 580, startPoint y: 313, endPoint x: 579, endPoint y: 285, distance: 28.4
click at [579, 285] on div "Janela de atendimento Grade de atendimento Capacidade Transportadoras Veículos …" at bounding box center [484, 226] width 968 height 453
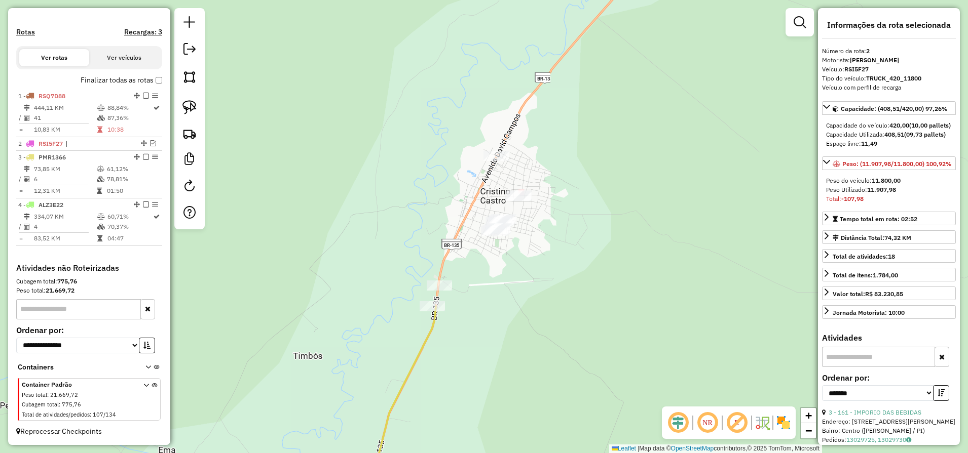
drag, startPoint x: 188, startPoint y: 104, endPoint x: 326, endPoint y: 115, distance: 137.7
click at [188, 104] on img at bounding box center [189, 107] width 14 height 14
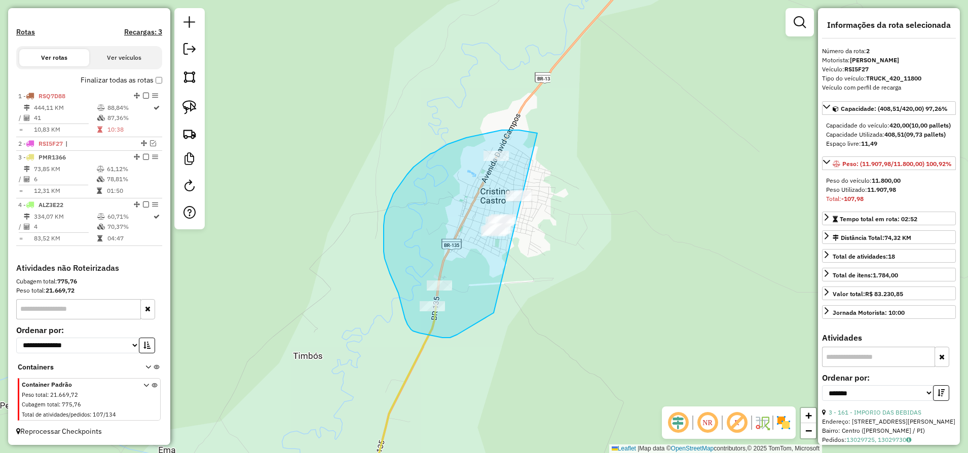
drag, startPoint x: 537, startPoint y: 133, endPoint x: 558, endPoint y: 246, distance: 114.9
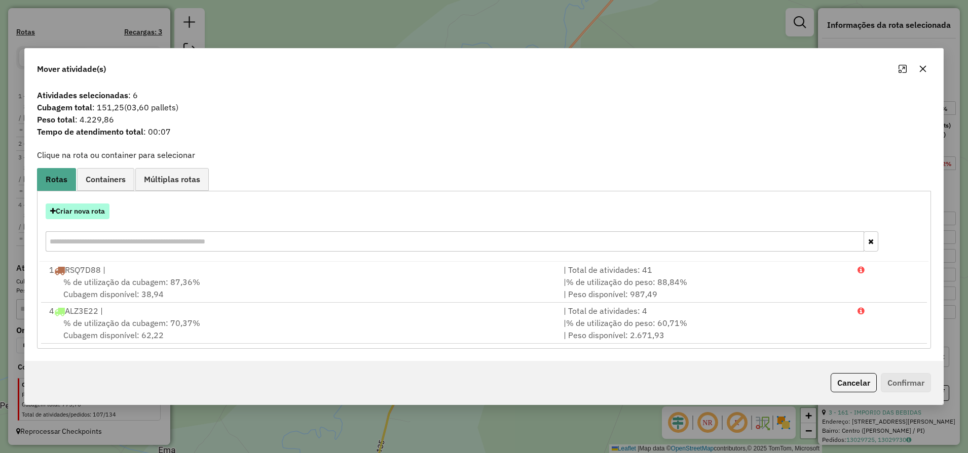
click at [87, 206] on button "Criar nova rota" at bounding box center [78, 212] width 64 height 16
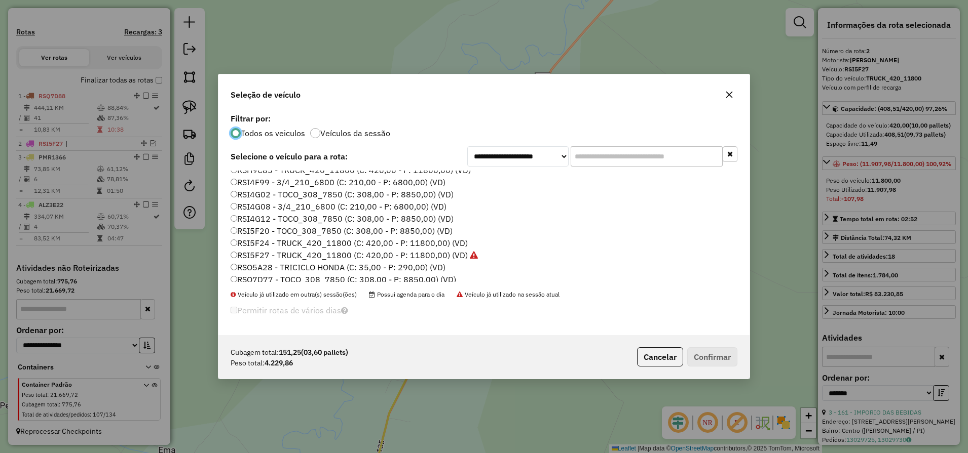
scroll to position [127, 0]
click at [275, 206] on label "RSI4G12 - TOCO_308_7850 (C: 308,00 - P: 8850,00) (VD)" at bounding box center [342, 208] width 223 height 12
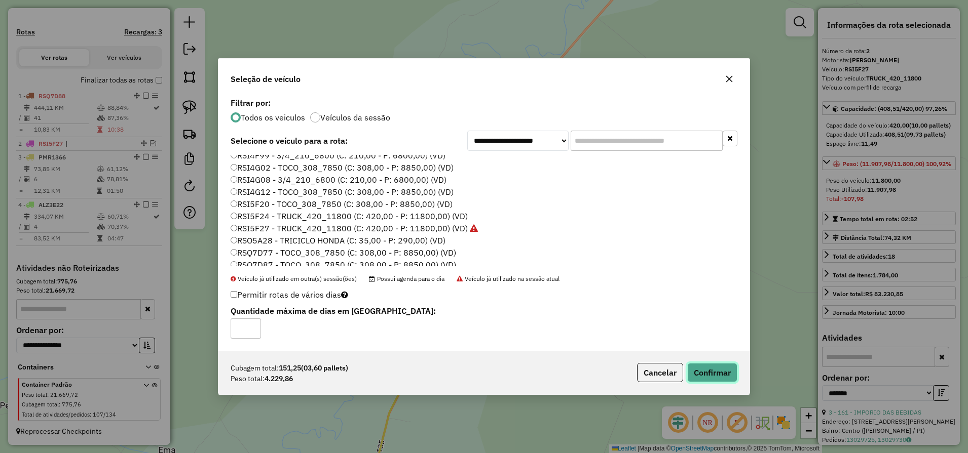
click at [718, 375] on button "Confirmar" at bounding box center [712, 372] width 50 height 19
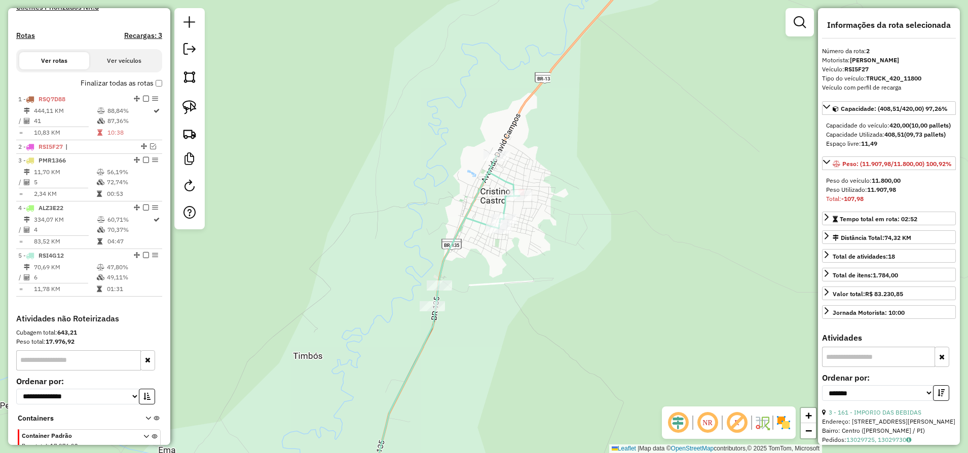
scroll to position [359, 0]
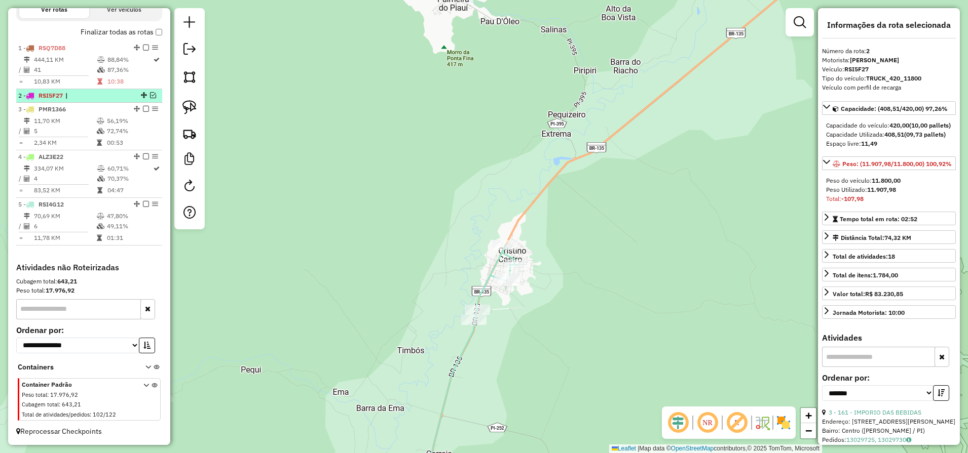
click at [150, 96] on em at bounding box center [153, 95] width 6 height 6
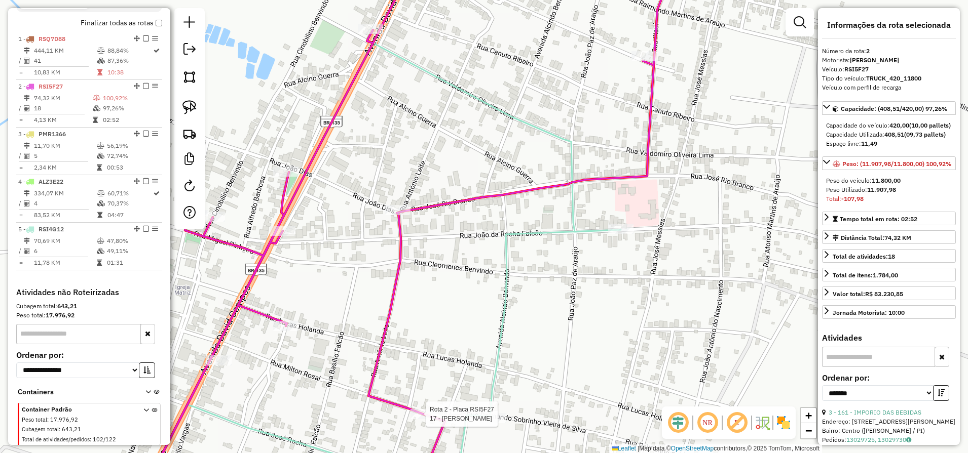
scroll to position [393, 0]
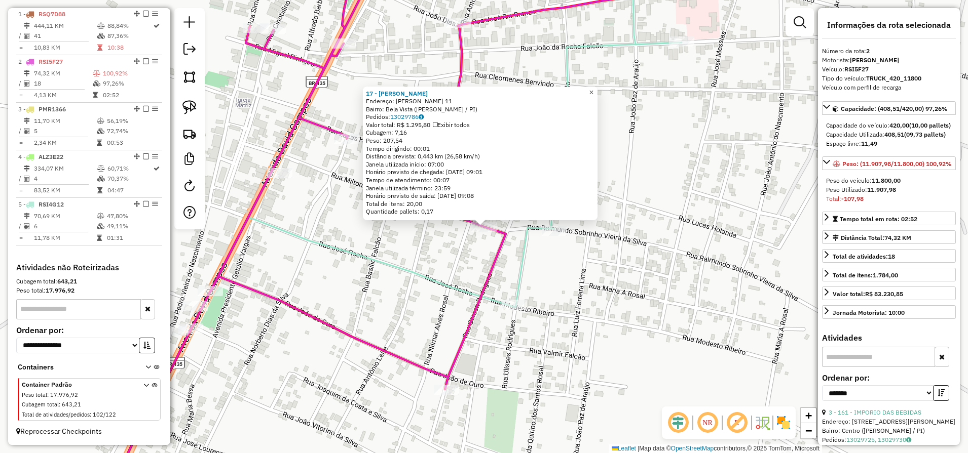
click at [593, 88] on span "×" at bounding box center [591, 92] width 5 height 9
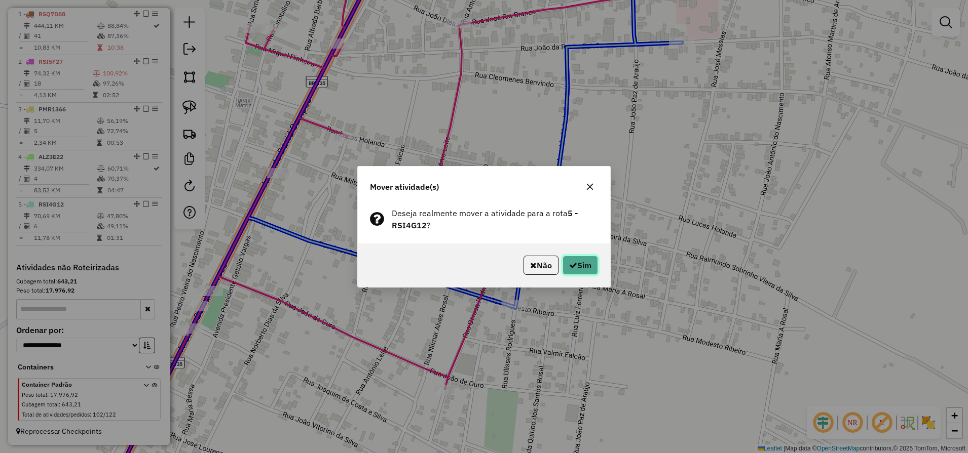
click at [591, 265] on button "Sim" at bounding box center [579, 265] width 35 height 19
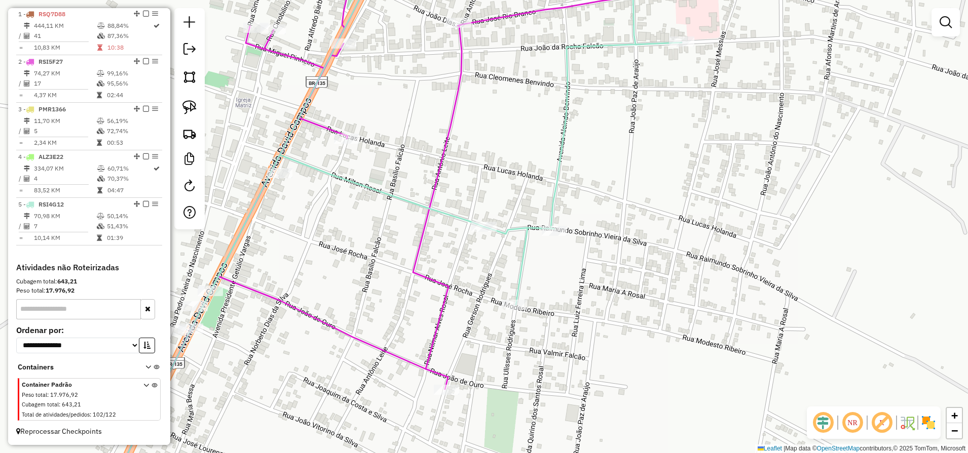
click at [441, 281] on icon at bounding box center [407, 227] width 603 height 544
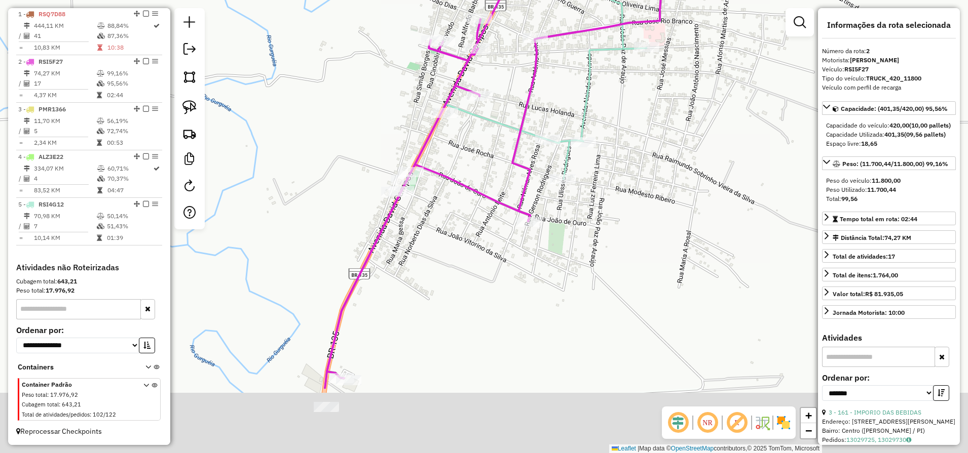
drag, startPoint x: 468, startPoint y: 365, endPoint x: 580, endPoint y: 223, distance: 180.7
click at [579, 229] on div "Janela de atendimento Grade de atendimento Capacidade Transportadoras Veículos …" at bounding box center [484, 226] width 968 height 453
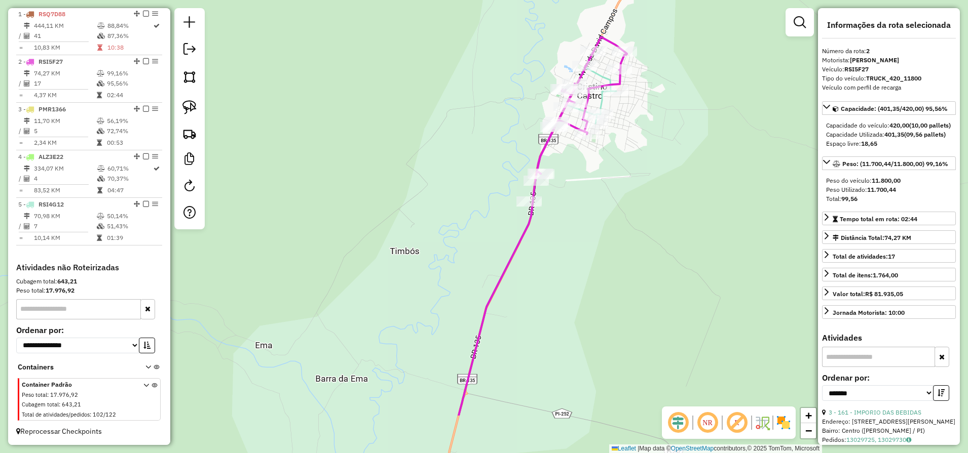
drag, startPoint x: 544, startPoint y: 333, endPoint x: 575, endPoint y: 252, distance: 86.5
click at [575, 252] on div "Janela de atendimento Grade de atendimento Capacidade Transportadoras Veículos …" at bounding box center [484, 226] width 968 height 453
drag, startPoint x: 517, startPoint y: 336, endPoint x: 565, endPoint y: 102, distance: 239.5
click at [563, 107] on div "Janela de atendimento Grade de atendimento Capacidade Transportadoras Veículos …" at bounding box center [484, 226] width 968 height 453
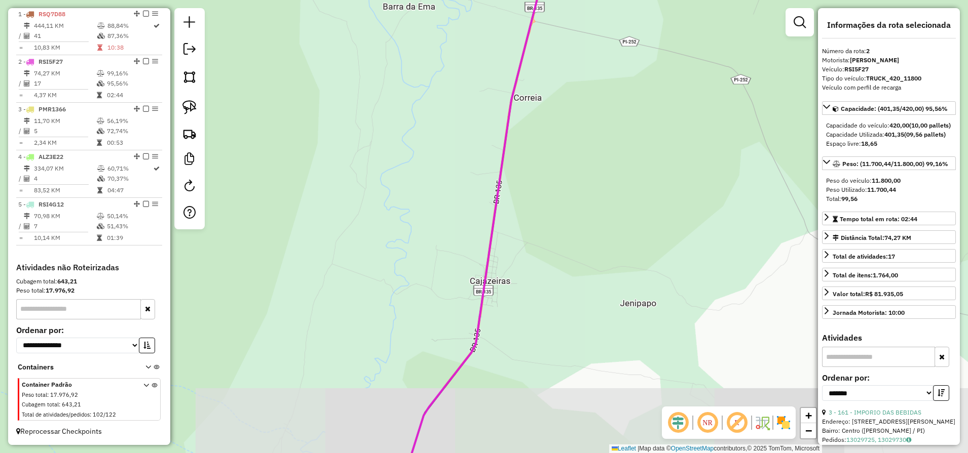
drag, startPoint x: 432, startPoint y: 307, endPoint x: 508, endPoint y: 113, distance: 207.6
click at [501, 126] on div "Janela de atendimento Grade de atendimento Capacidade Transportadoras Veículos …" at bounding box center [484, 226] width 968 height 453
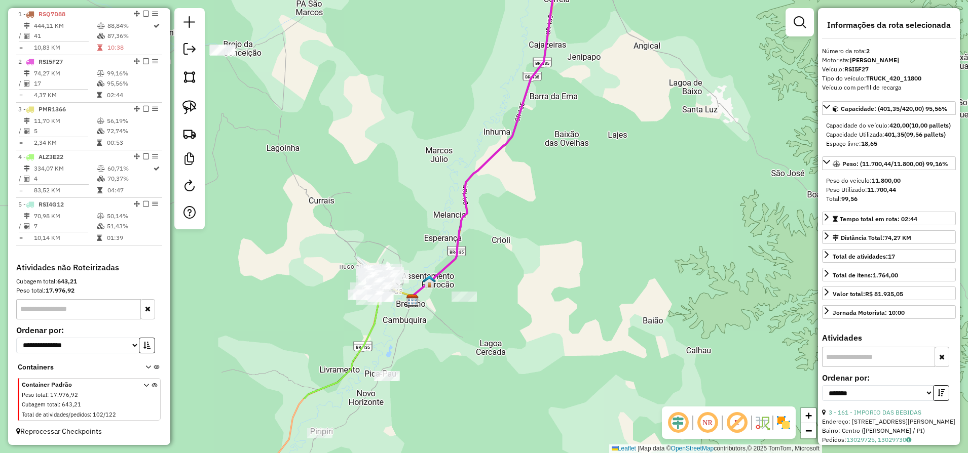
drag, startPoint x: 488, startPoint y: 226, endPoint x: 500, endPoint y: 197, distance: 32.1
click at [515, 188] on div "Janela de atendimento Grade de atendimento Capacidade Transportadoras Veículos …" at bounding box center [484, 226] width 968 height 453
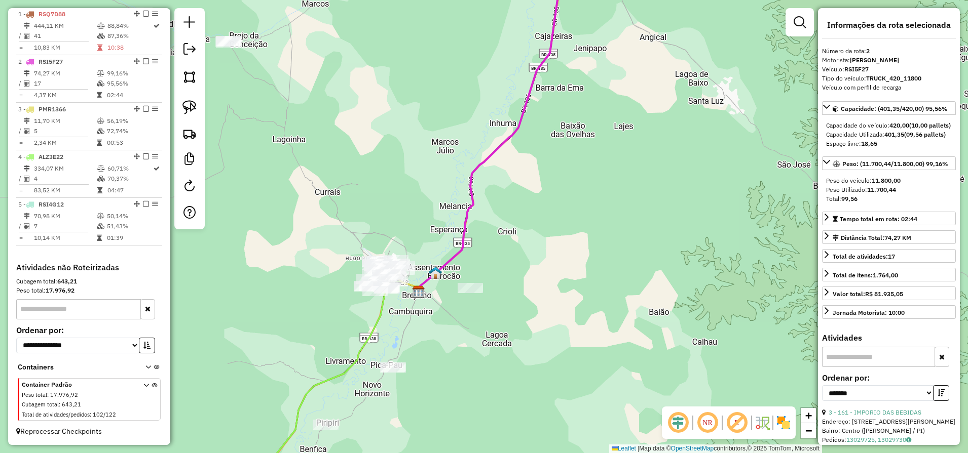
drag, startPoint x: 194, startPoint y: 111, endPoint x: 322, endPoint y: 180, distance: 145.8
click at [194, 111] on img at bounding box center [189, 107] width 14 height 14
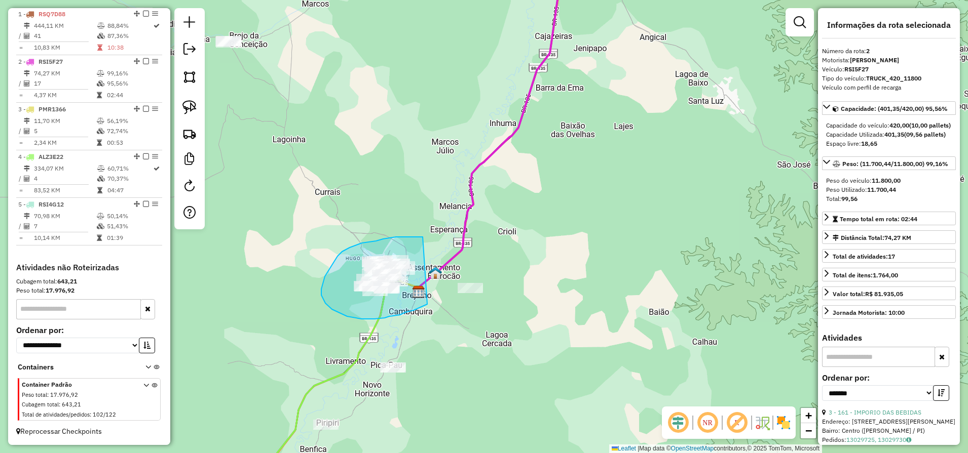
drag, startPoint x: 415, startPoint y: 237, endPoint x: 449, endPoint y: 283, distance: 56.5
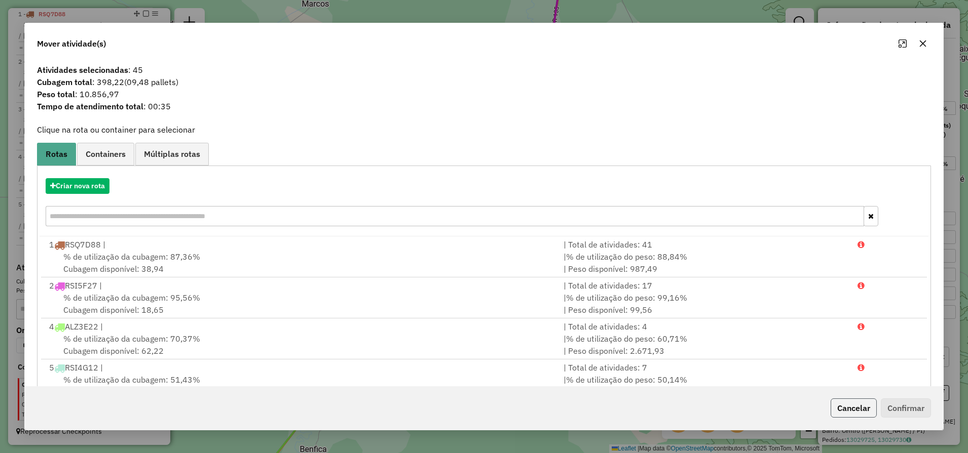
drag, startPoint x: 859, startPoint y: 409, endPoint x: 555, endPoint y: 342, distance: 311.7
click at [858, 409] on button "Cancelar" at bounding box center [853, 408] width 46 height 19
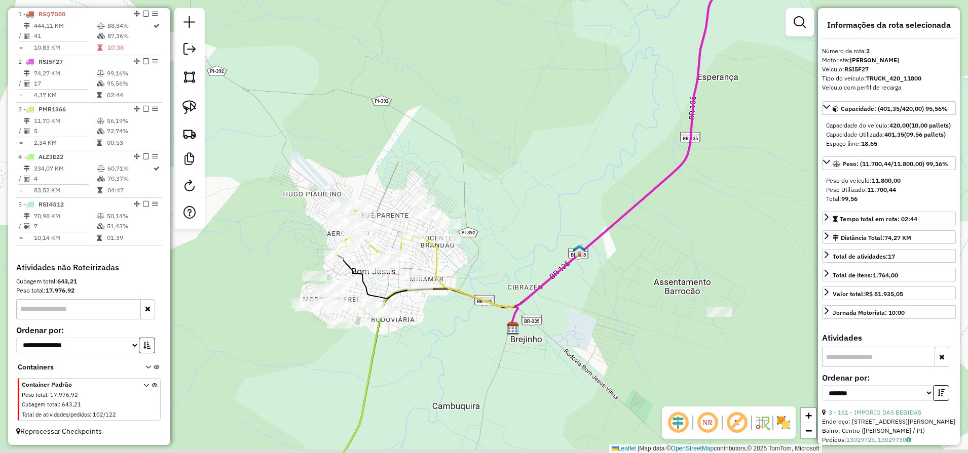
drag, startPoint x: 456, startPoint y: 284, endPoint x: 489, endPoint y: 273, distance: 34.9
click at [486, 272] on div "Janela de atendimento Grade de atendimento Capacidade Transportadoras Veículos …" at bounding box center [484, 226] width 968 height 453
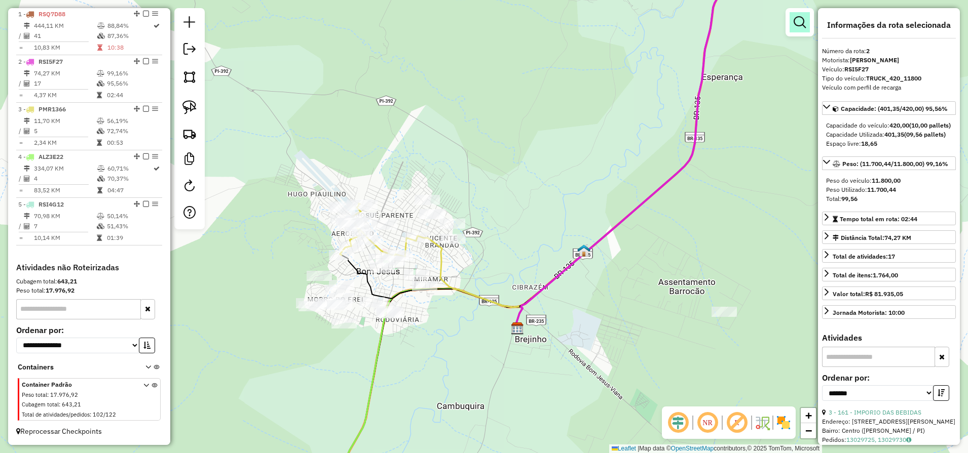
click at [794, 31] on link at bounding box center [799, 22] width 20 height 20
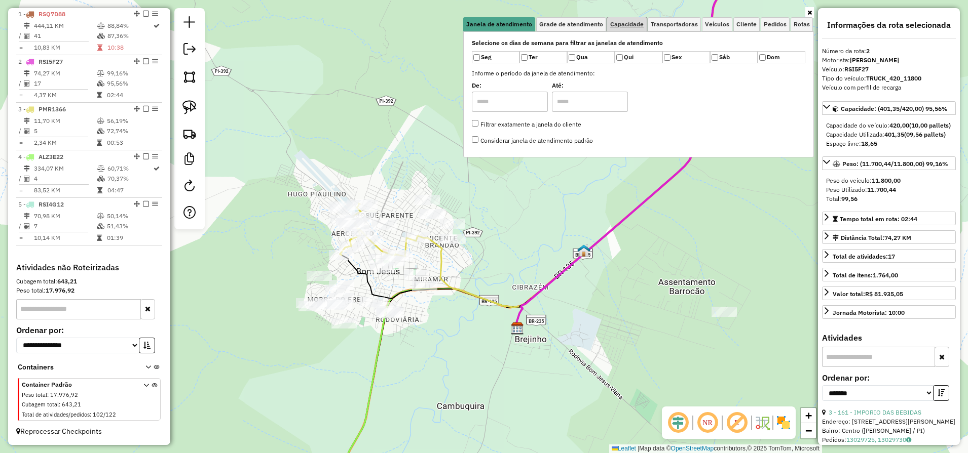
click at [629, 24] on span "Capacidade" at bounding box center [626, 24] width 33 height 6
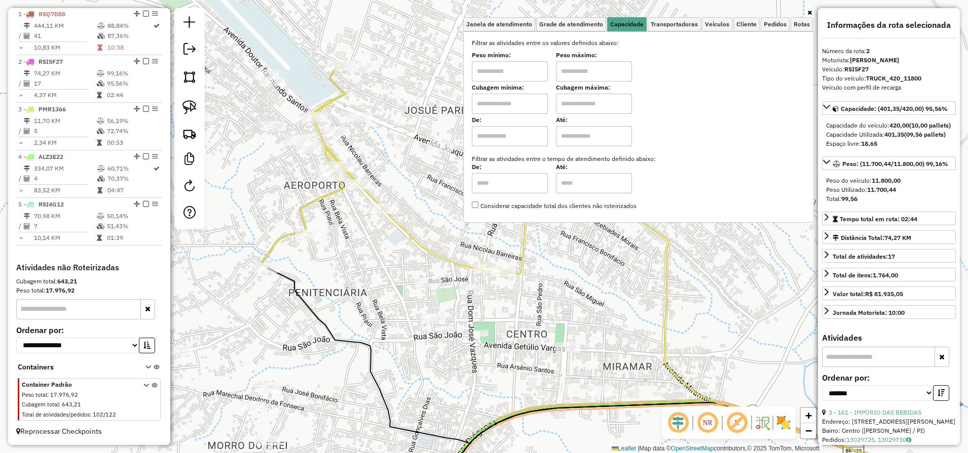
click at [809, 13] on icon at bounding box center [809, 13] width 5 height 6
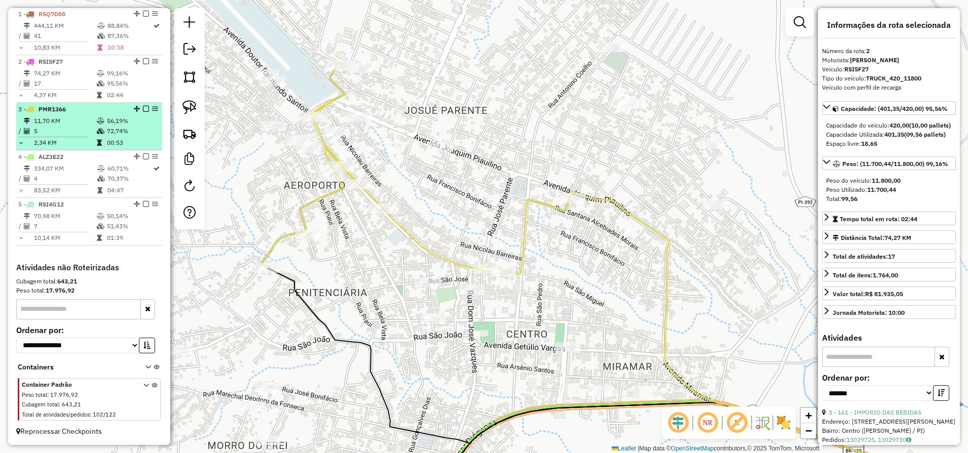
click at [54, 132] on td "5" at bounding box center [64, 131] width 63 height 10
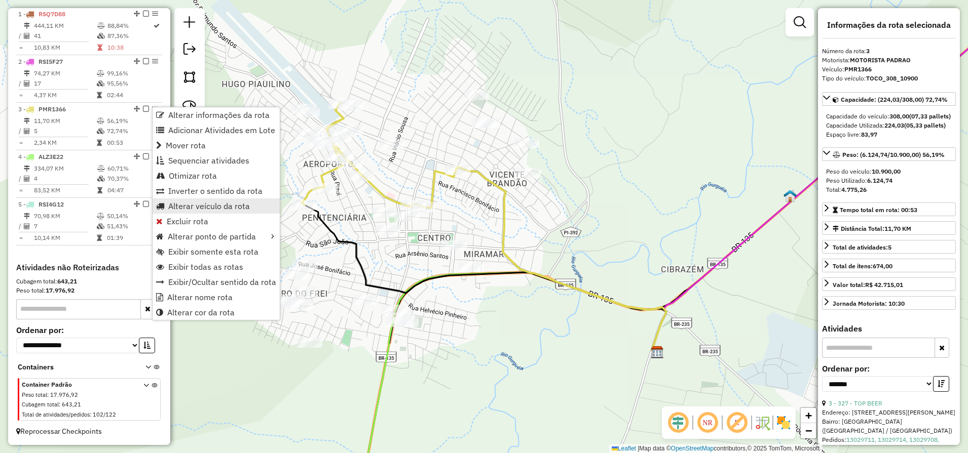
click at [239, 204] on span "Alterar veículo da rota" at bounding box center [209, 206] width 82 height 8
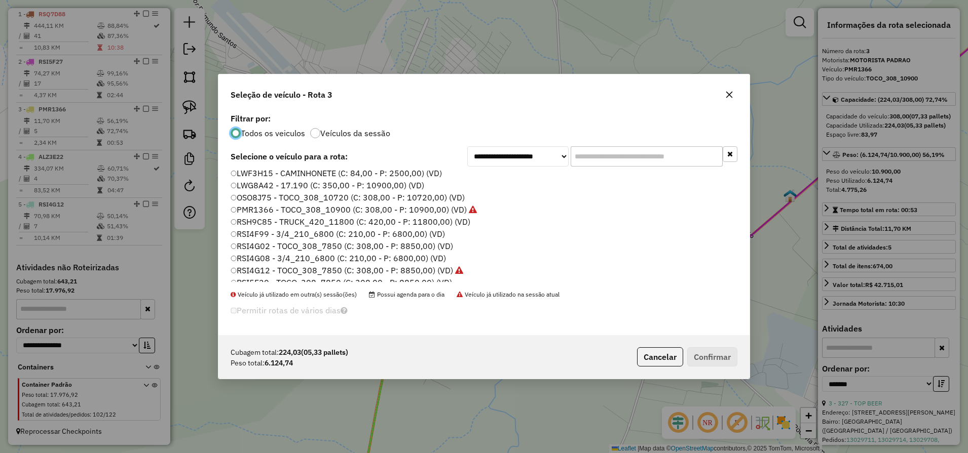
scroll to position [63, 0]
click at [273, 187] on label "LWG8A42 - 17.190 (C: 350,00 - P: 10900,00) (VD)" at bounding box center [328, 186] width 194 height 12
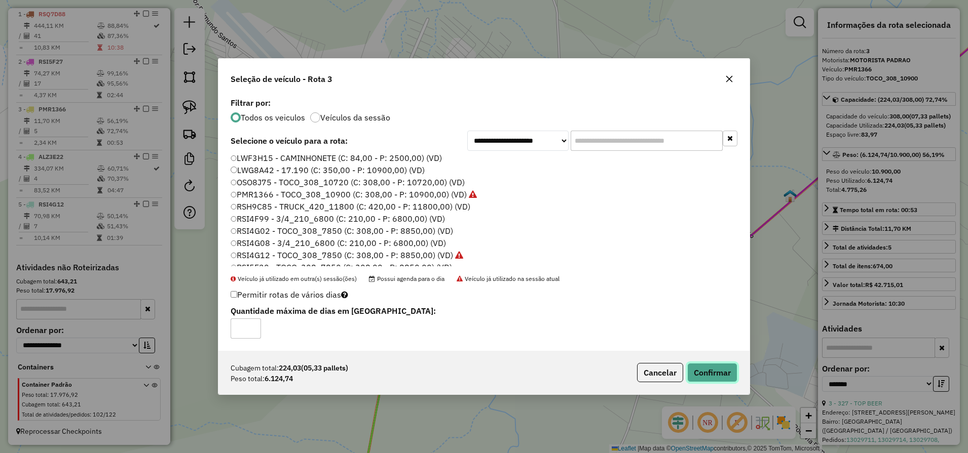
click at [707, 370] on button "Confirmar" at bounding box center [712, 372] width 50 height 19
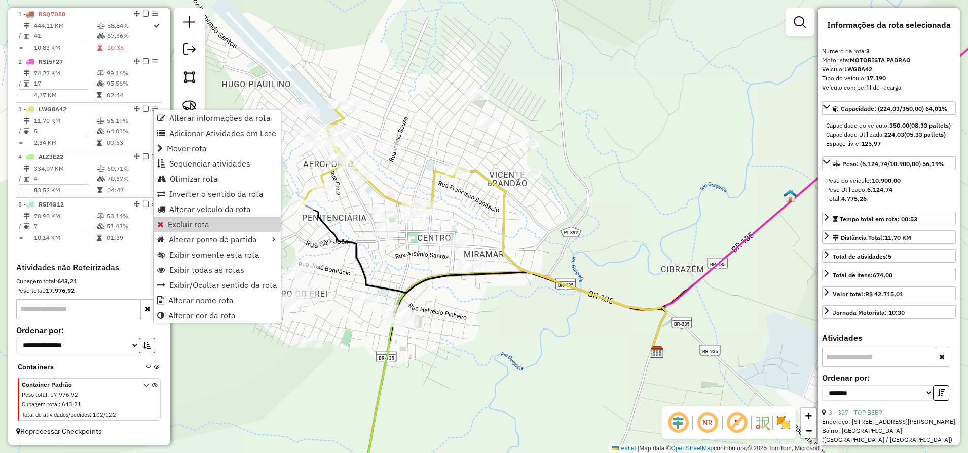
click at [629, 371] on div "Janela de atendimento Grade de atendimento Capacidade Transportadoras Veículos …" at bounding box center [484, 226] width 968 height 453
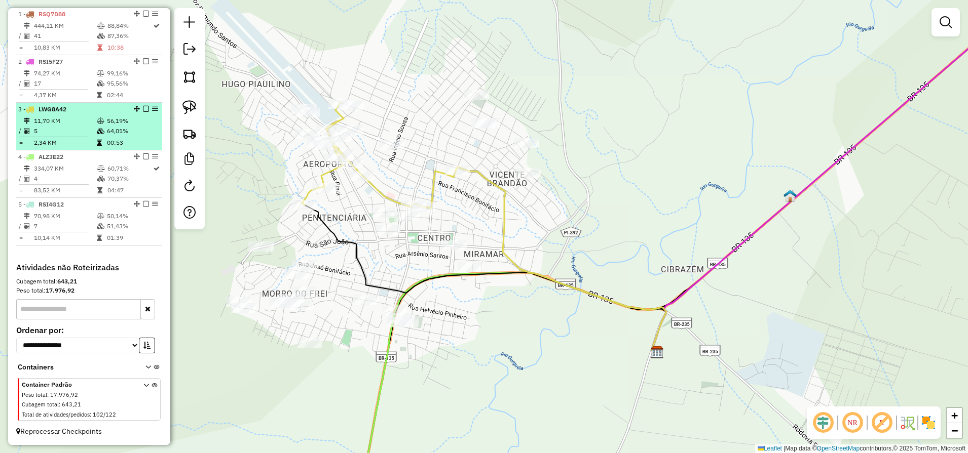
click at [144, 106] on em at bounding box center [146, 109] width 6 height 6
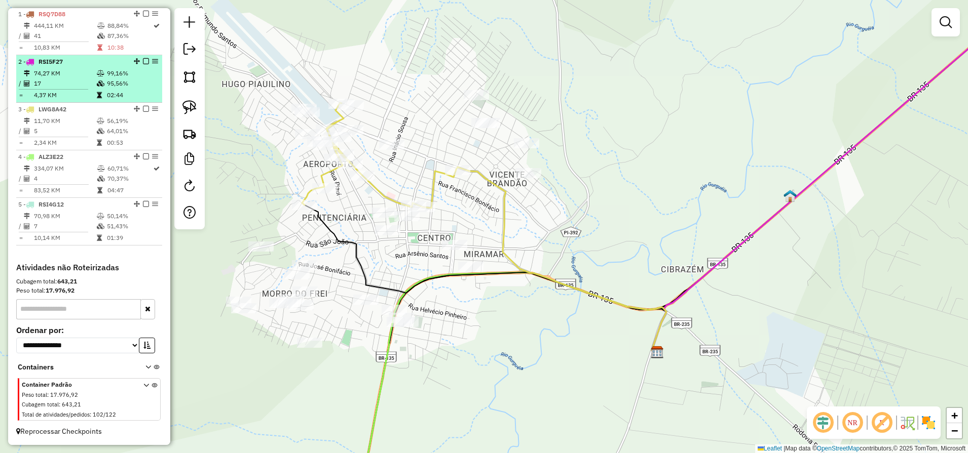
scroll to position [359, 0]
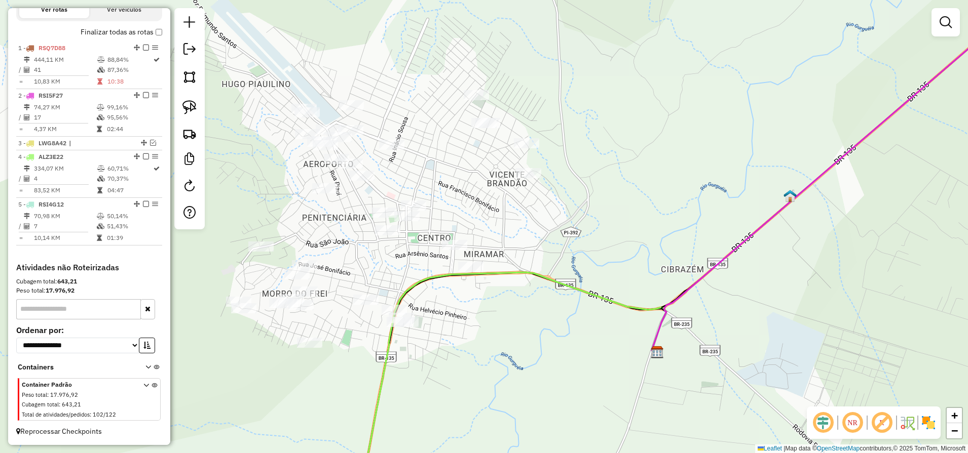
drag, startPoint x: 948, startPoint y: 29, endPoint x: 908, endPoint y: 42, distance: 42.0
click at [949, 30] on link at bounding box center [945, 22] width 20 height 20
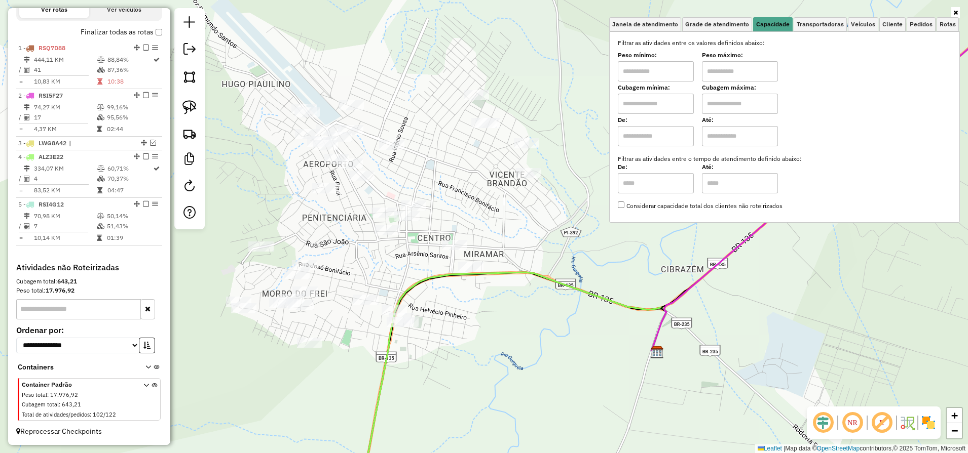
click at [635, 107] on input "text" at bounding box center [656, 104] width 76 height 20
type input "****"
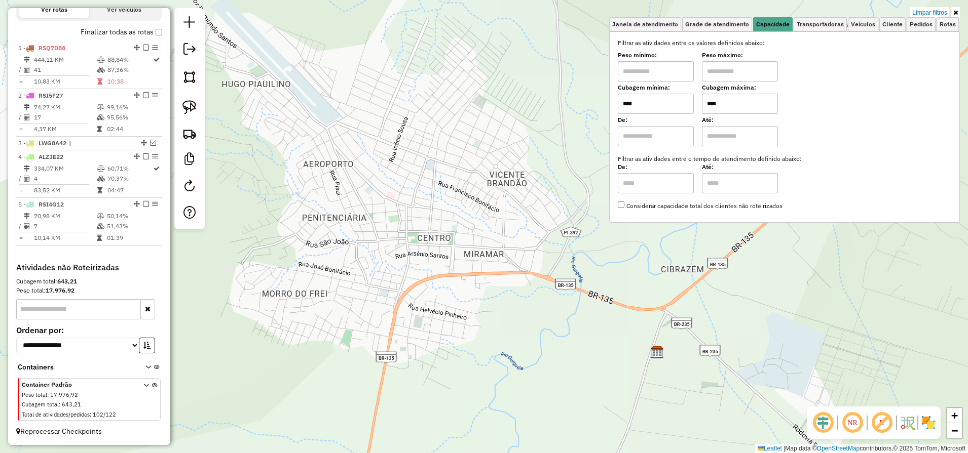
click at [731, 109] on input "****" at bounding box center [740, 104] width 76 height 20
click at [186, 117] on link at bounding box center [189, 107] width 22 height 22
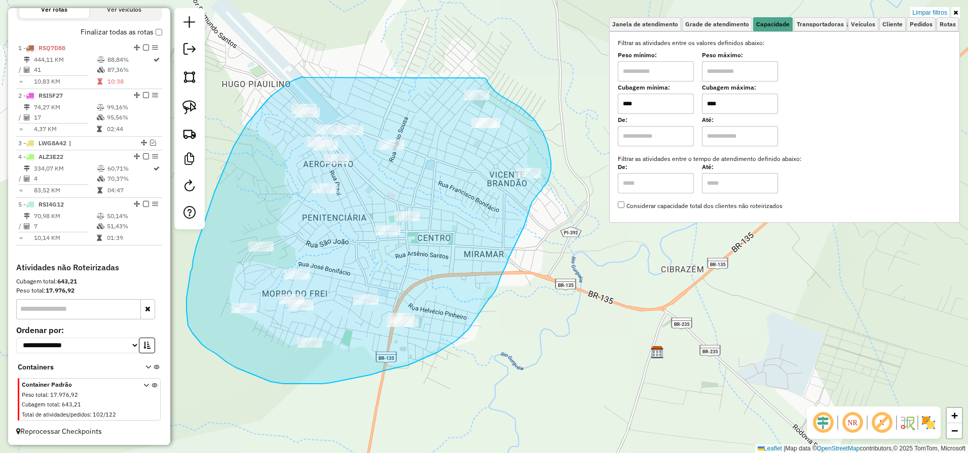
drag, startPoint x: 304, startPoint y: 78, endPoint x: 483, endPoint y: 77, distance: 178.8
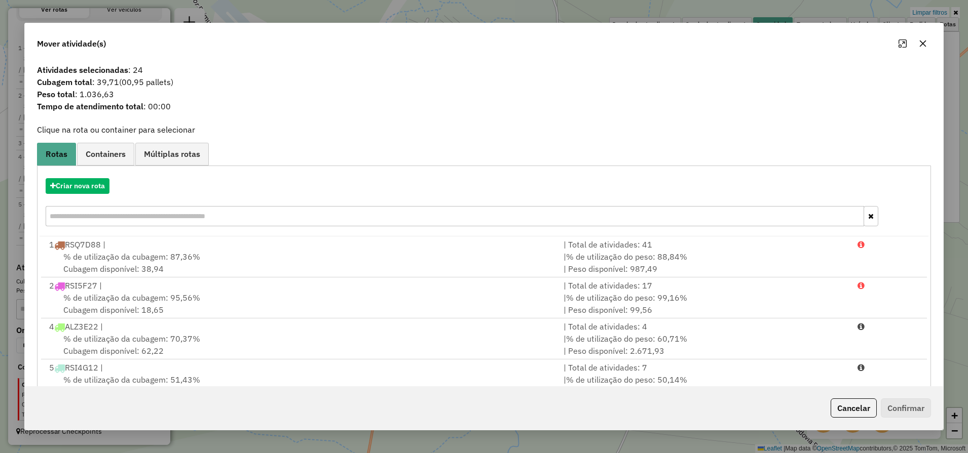
click at [926, 44] on icon "button" at bounding box center [923, 44] width 8 height 8
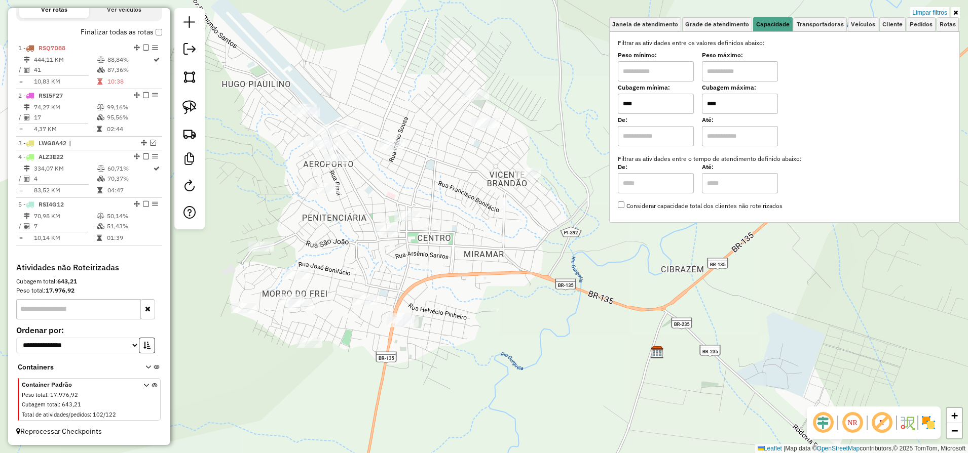
click at [738, 102] on input "****" at bounding box center [740, 104] width 76 height 20
click at [189, 112] on img at bounding box center [189, 107] width 14 height 14
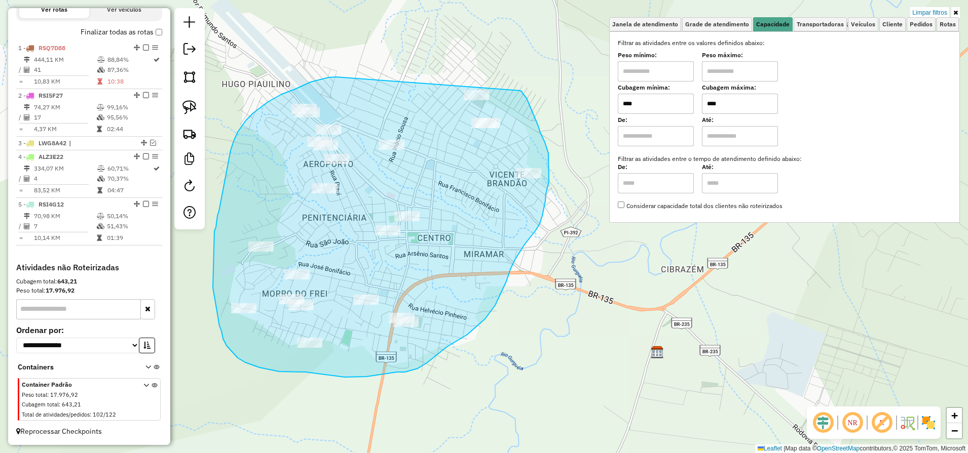
drag, startPoint x: 320, startPoint y: 80, endPoint x: 520, endPoint y: 91, distance: 199.9
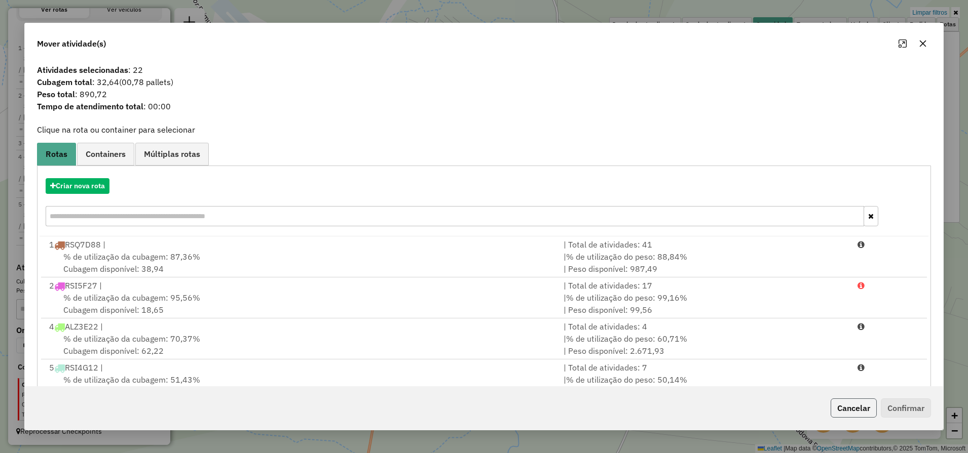
click at [849, 404] on button "Cancelar" at bounding box center [853, 408] width 46 height 19
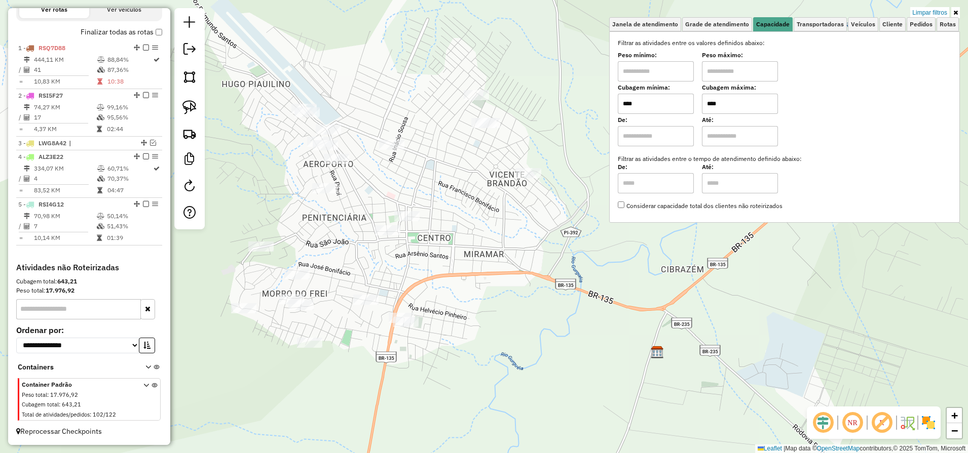
click at [731, 104] on input "****" at bounding box center [740, 104] width 76 height 20
type input "****"
drag, startPoint x: 194, startPoint y: 111, endPoint x: 253, endPoint y: 103, distance: 59.9
click at [192, 110] on img at bounding box center [189, 107] width 14 height 14
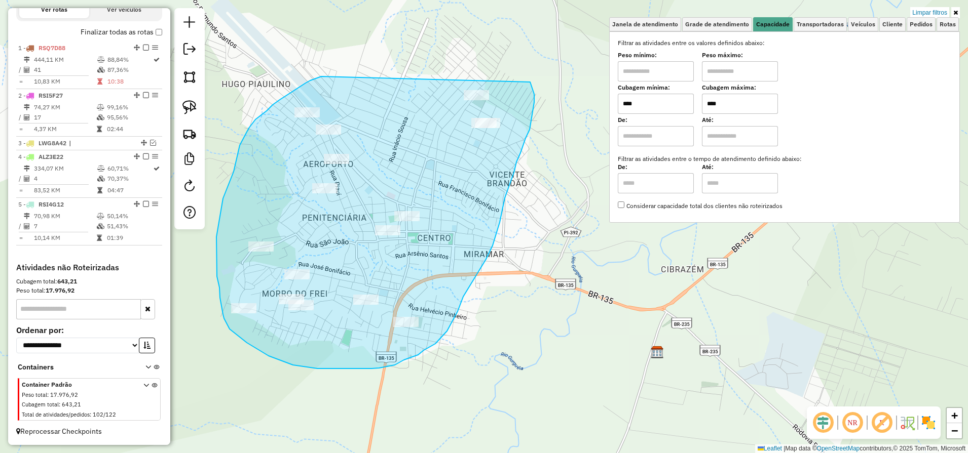
drag, startPoint x: 310, startPoint y: 81, endPoint x: 519, endPoint y: 120, distance: 212.8
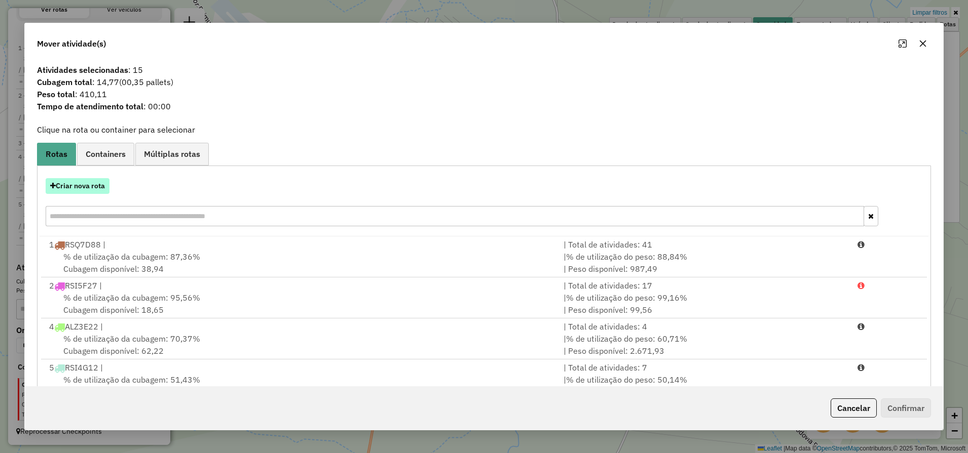
click at [93, 193] on button "Criar nova rota" at bounding box center [78, 186] width 64 height 16
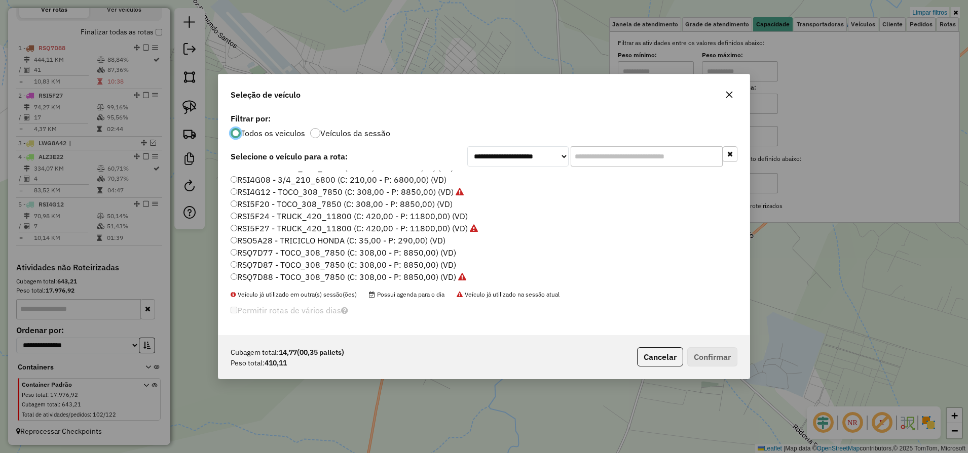
scroll to position [144, 0]
click at [275, 242] on label "RSO5A28 - TRICICLO HONDA (C: 35,00 - P: 290,00) (VD)" at bounding box center [338, 239] width 215 height 12
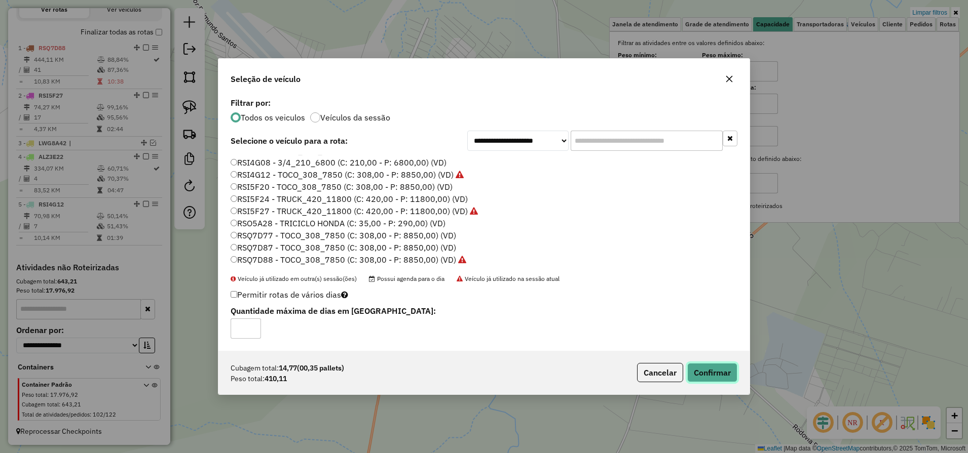
click at [722, 370] on button "Confirmar" at bounding box center [712, 372] width 50 height 19
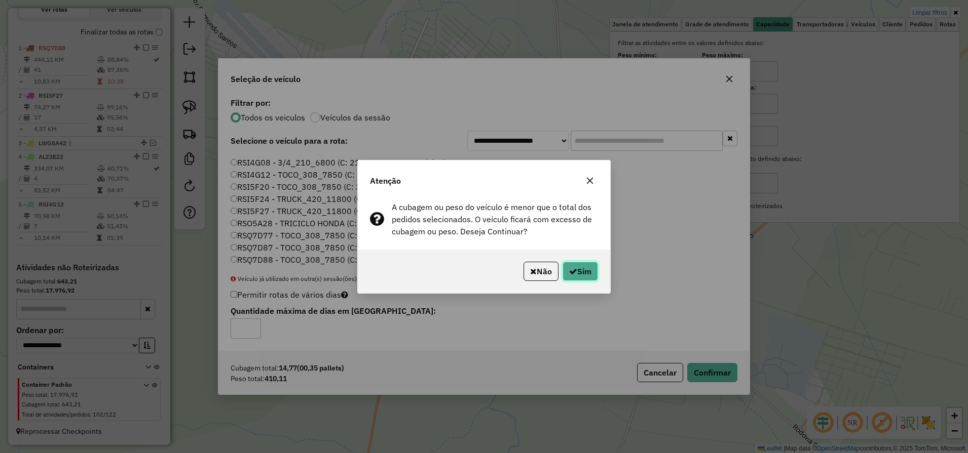
click at [583, 274] on button "Sim" at bounding box center [579, 271] width 35 height 19
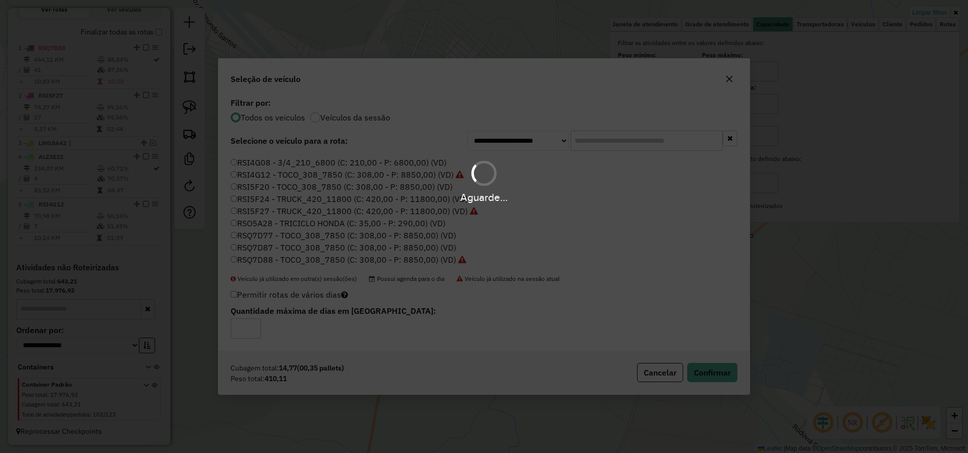
scroll to position [393, 0]
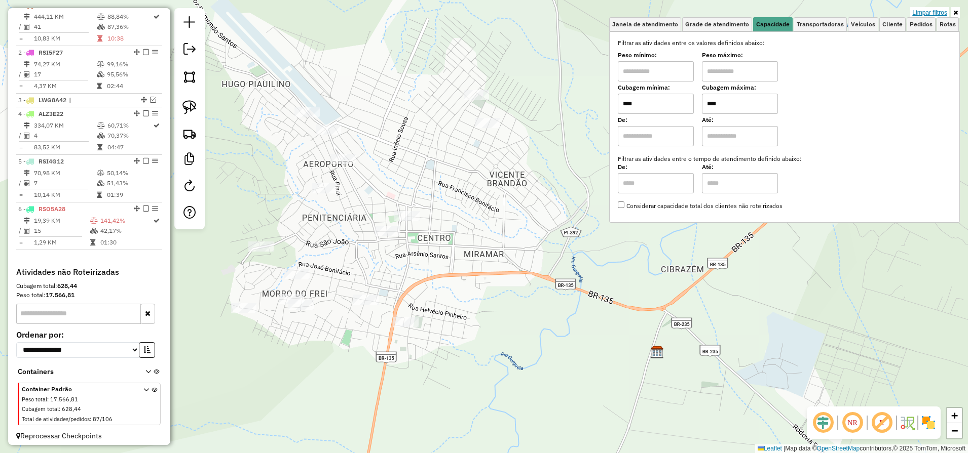
click at [923, 10] on link "Limpar filtros" at bounding box center [929, 12] width 39 height 11
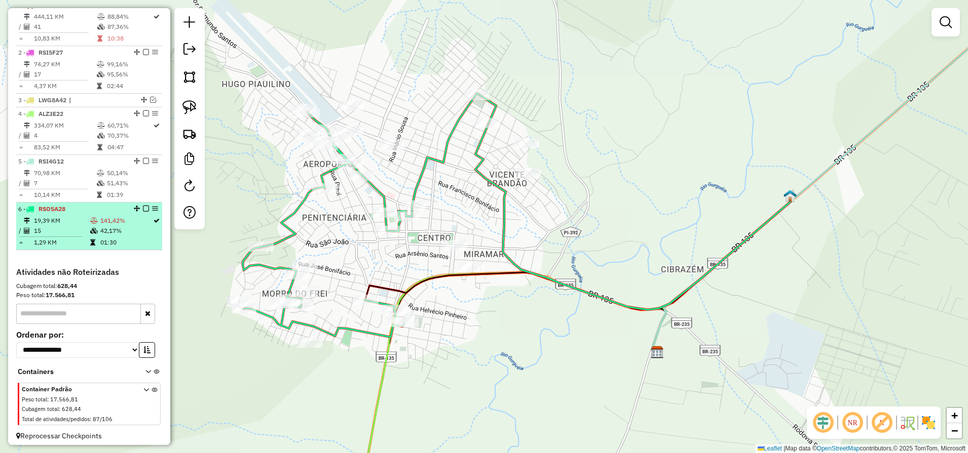
click at [143, 212] on em at bounding box center [146, 209] width 6 height 6
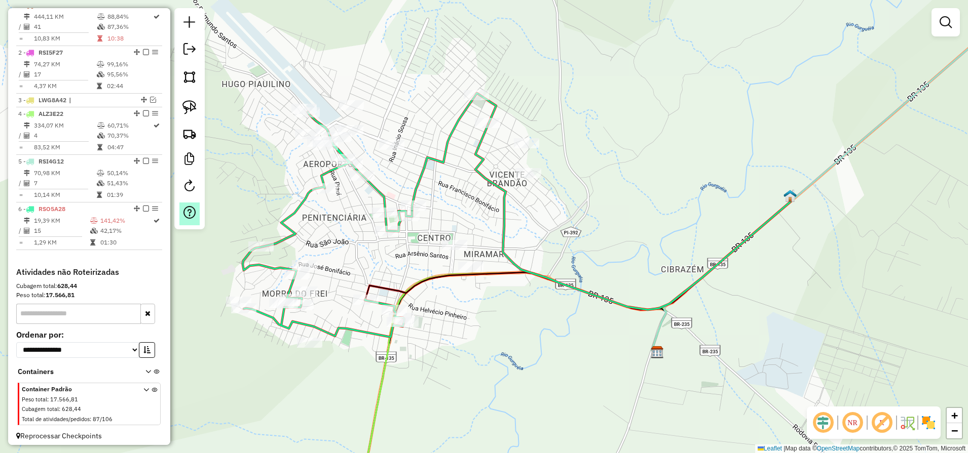
scroll to position [372, 0]
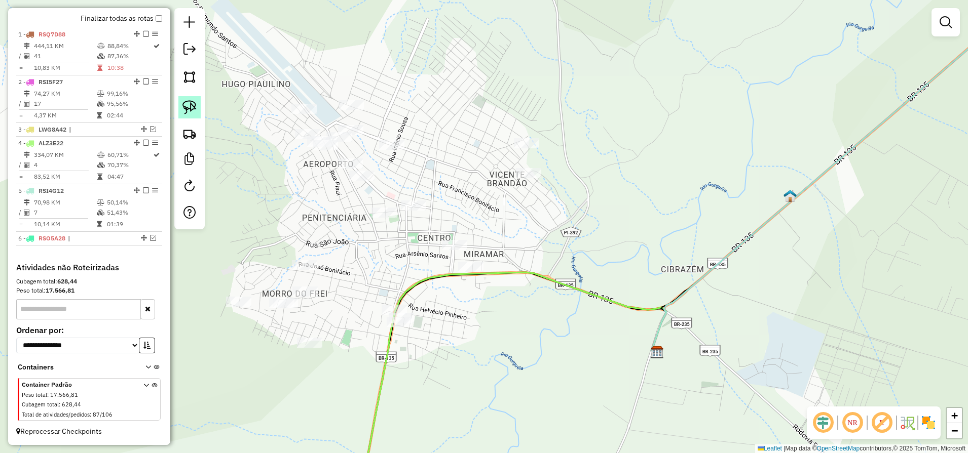
click at [178, 112] on link at bounding box center [189, 107] width 22 height 22
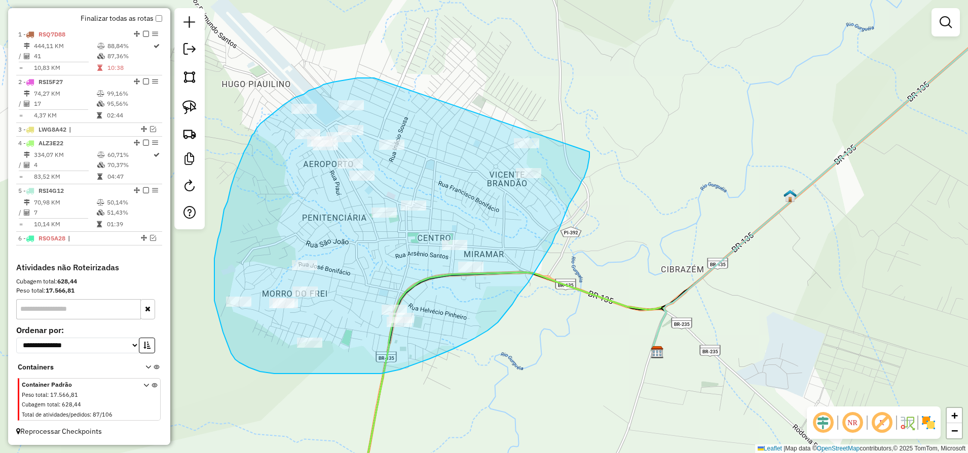
drag, startPoint x: 374, startPoint y: 78, endPoint x: 589, endPoint y: 148, distance: 226.4
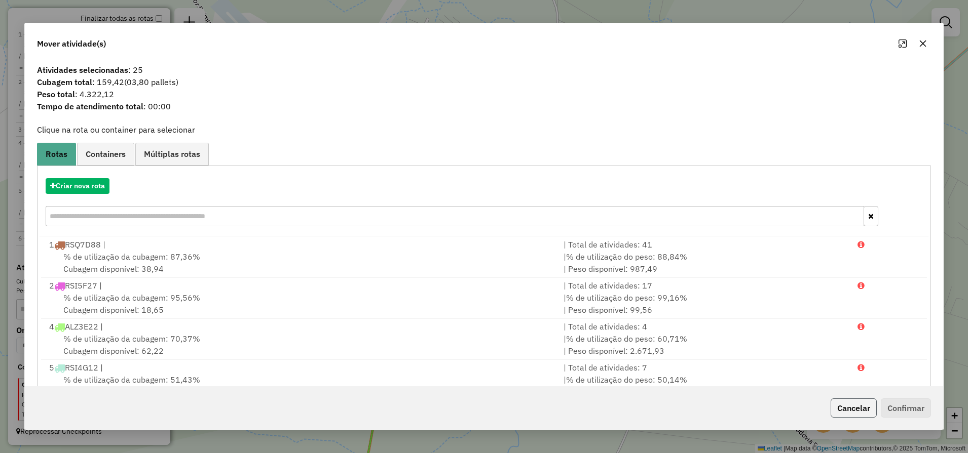
click at [850, 411] on button "Cancelar" at bounding box center [853, 408] width 46 height 19
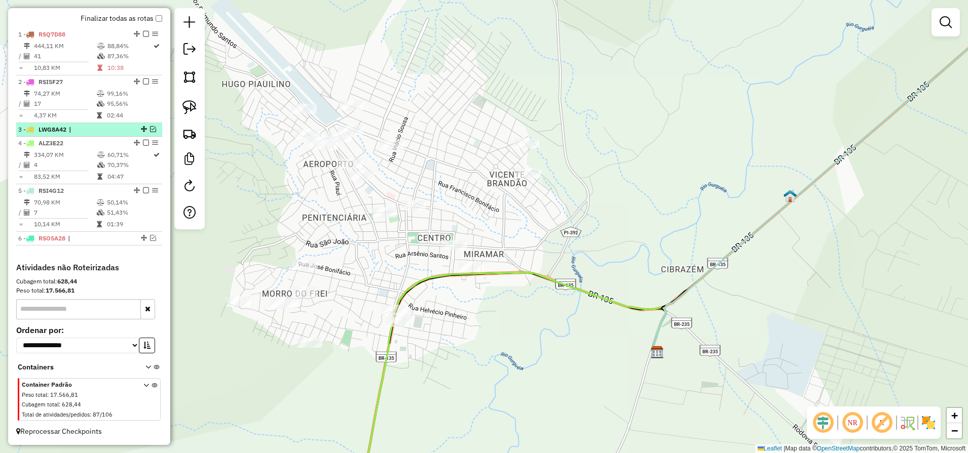
click at [150, 129] on em at bounding box center [153, 129] width 6 height 6
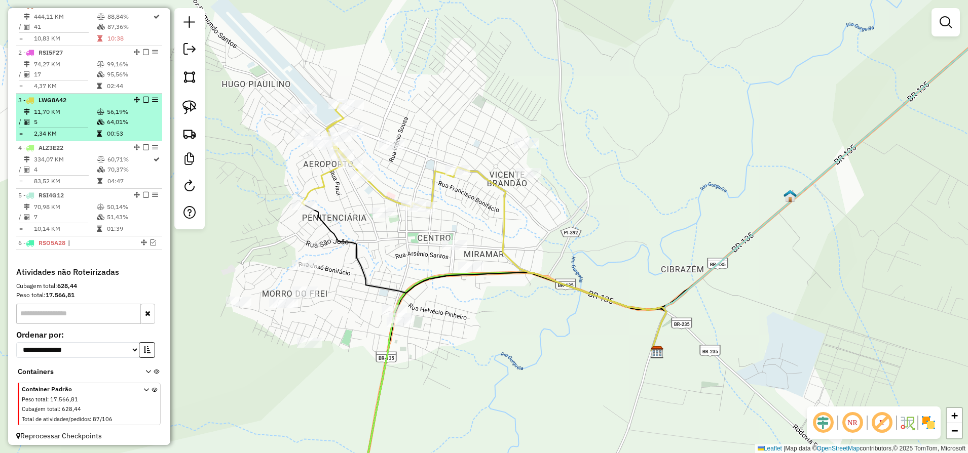
click at [143, 103] on em at bounding box center [146, 100] width 6 height 6
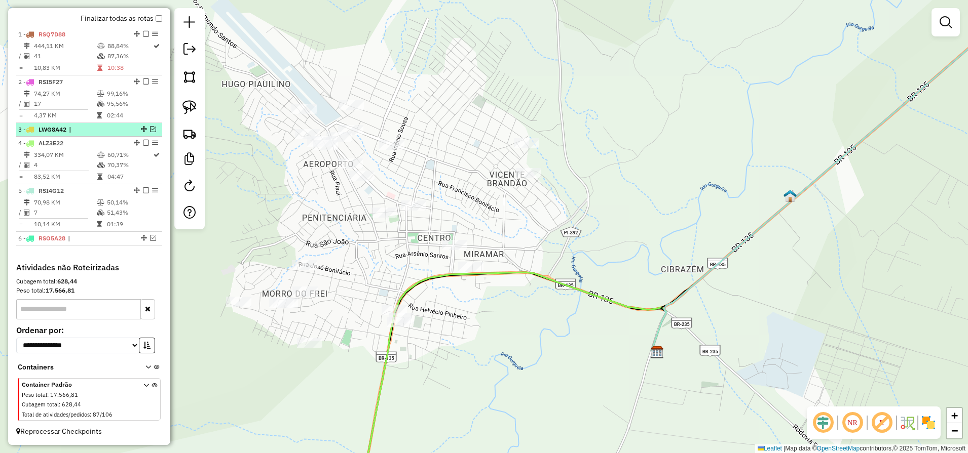
scroll to position [372, 0]
click at [190, 109] on img at bounding box center [189, 107] width 14 height 14
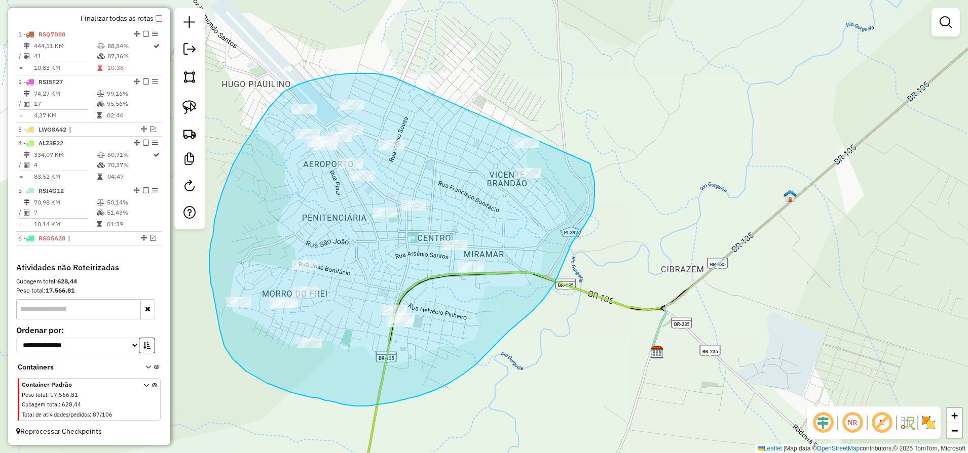
drag, startPoint x: 393, startPoint y: 77, endPoint x: 586, endPoint y: 151, distance: 206.7
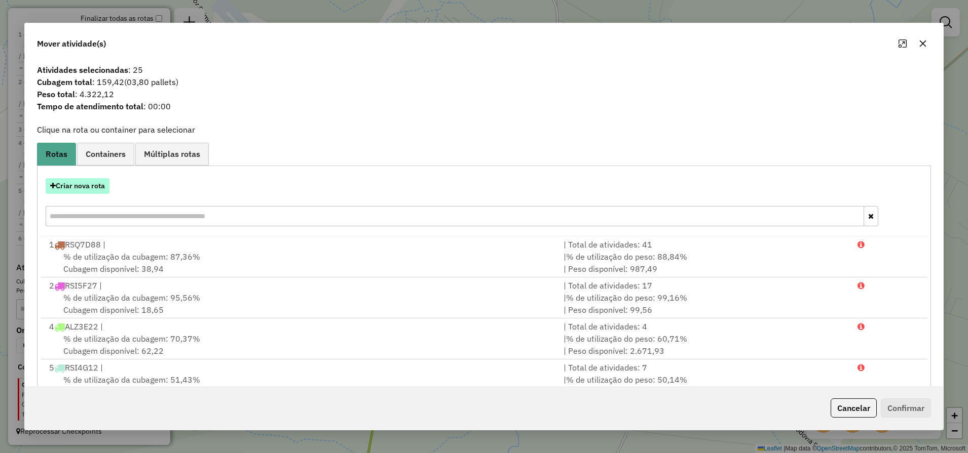
click at [81, 190] on button "Criar nova rota" at bounding box center [78, 186] width 64 height 16
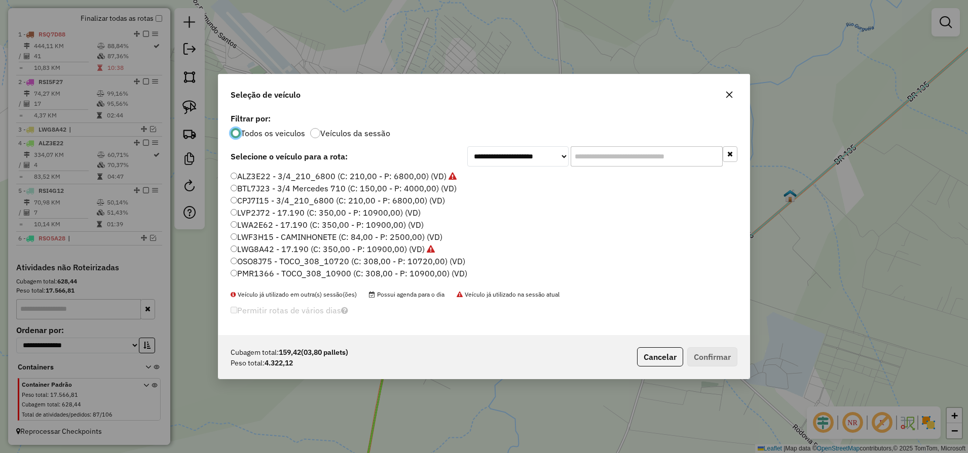
scroll to position [6, 3]
click at [267, 188] on label "BTL7J23 - 3/4 Mercedes 710 (C: 150,00 - P: 4000,00) (VD)" at bounding box center [344, 188] width 226 height 12
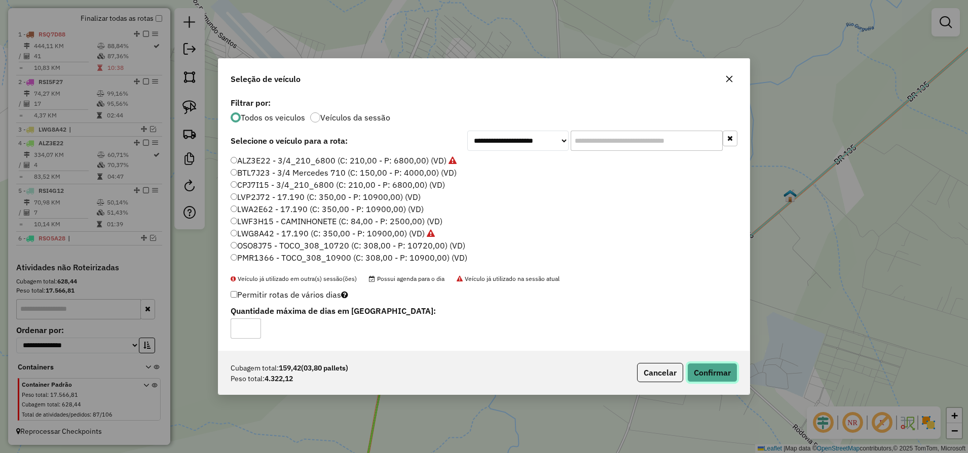
click at [715, 372] on button "Confirmar" at bounding box center [712, 372] width 50 height 19
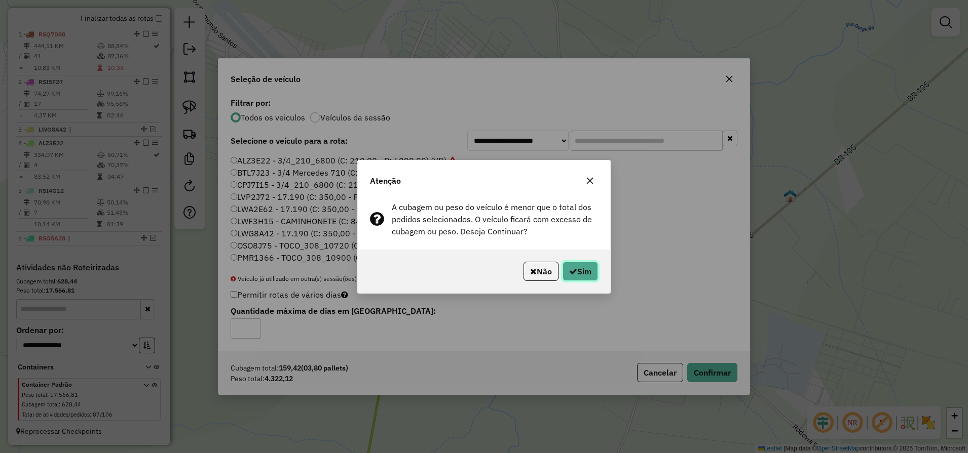
click at [583, 272] on button "Sim" at bounding box center [579, 271] width 35 height 19
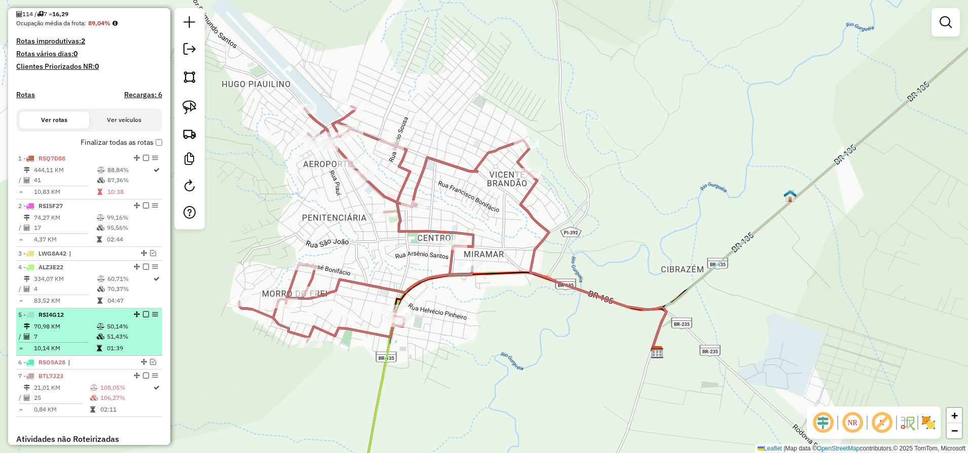
scroll to position [329, 0]
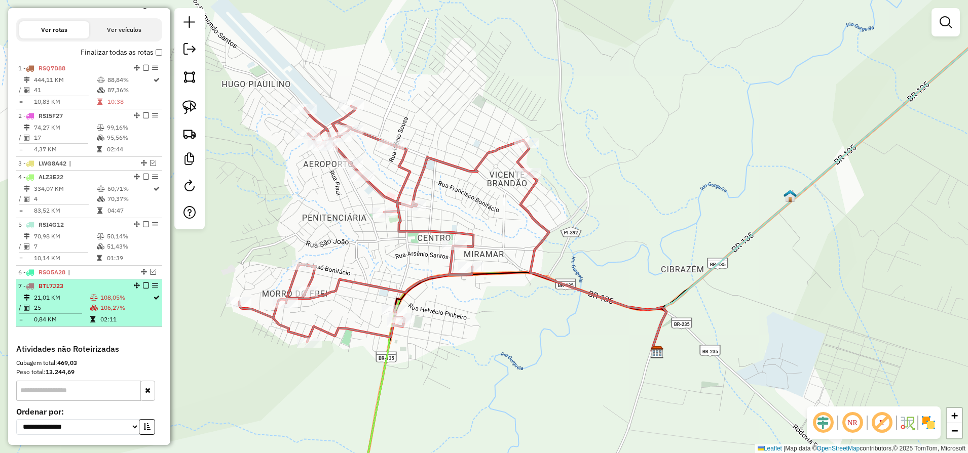
click at [102, 303] on td "108,05%" at bounding box center [126, 298] width 53 height 10
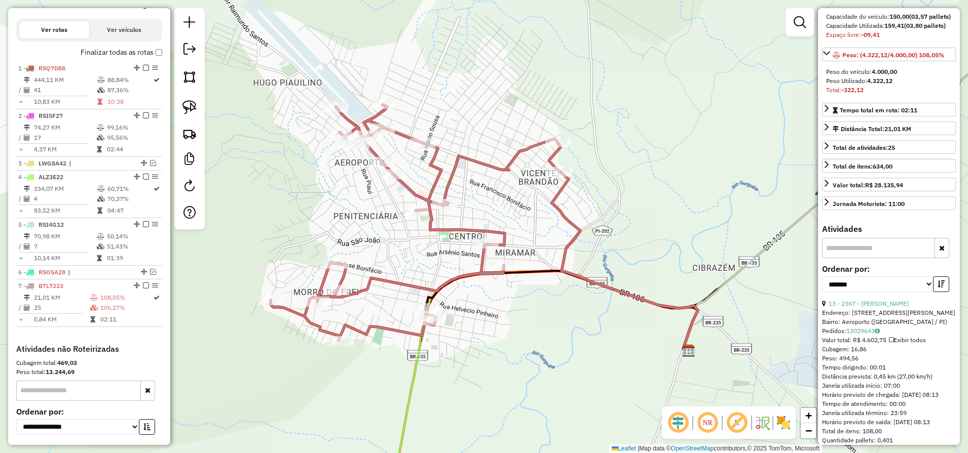
scroll to position [127, 0]
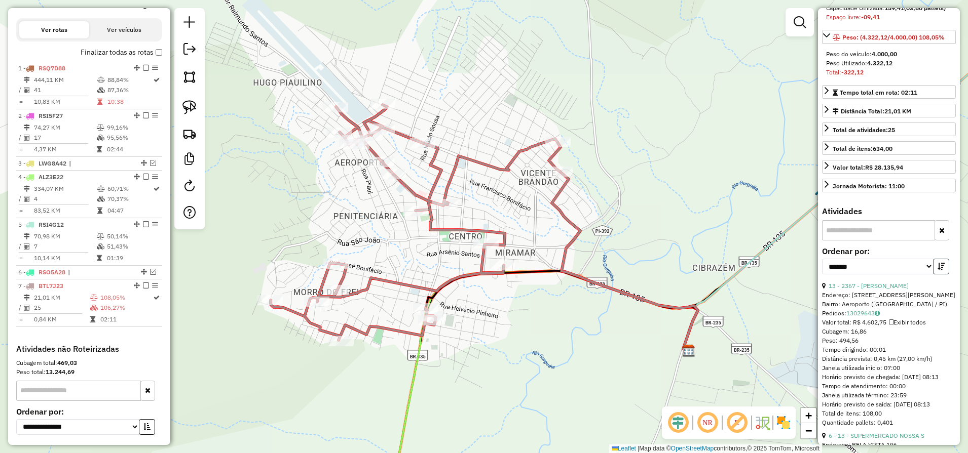
click at [939, 270] on icon "button" at bounding box center [940, 266] width 7 height 7
click at [937, 270] on icon "button" at bounding box center [940, 266] width 7 height 7
click at [866, 290] on link "13 - 2367 - [PERSON_NAME]" at bounding box center [868, 286] width 80 height 8
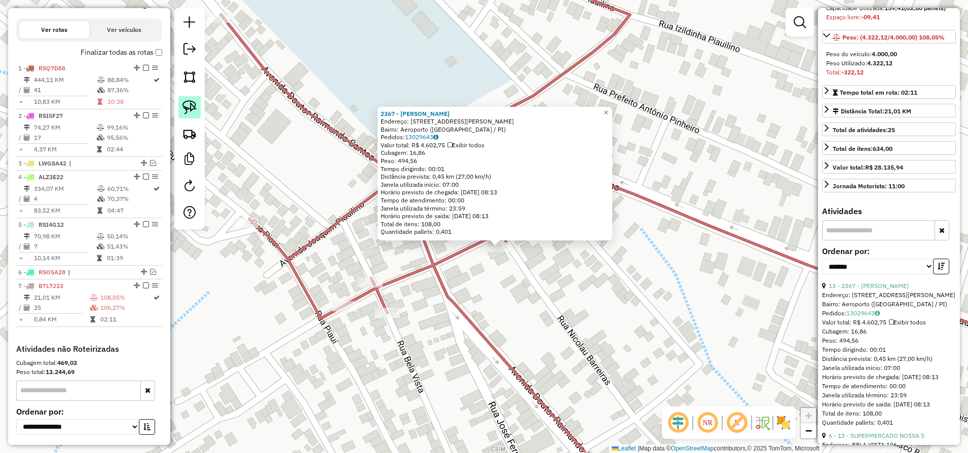
click at [197, 105] on link at bounding box center [189, 107] width 22 height 22
drag, startPoint x: 493, startPoint y: 265, endPoint x: 521, endPoint y: 259, distance: 28.6
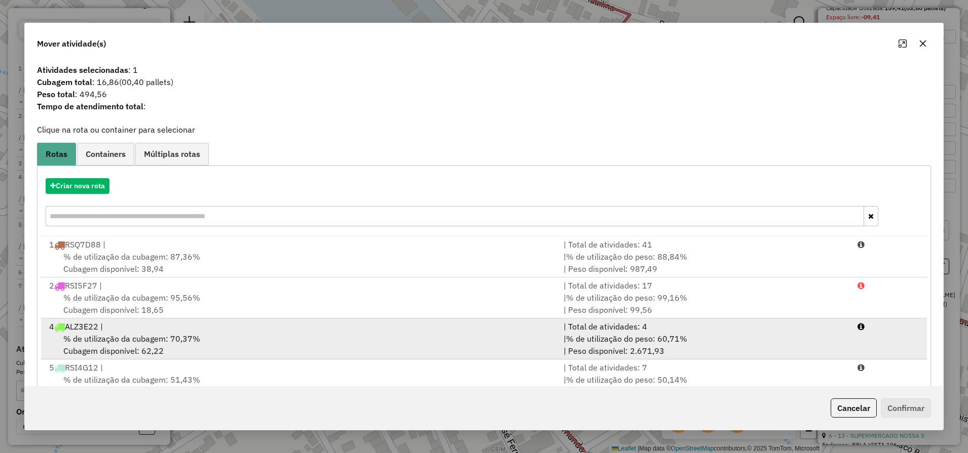
scroll to position [31, 0]
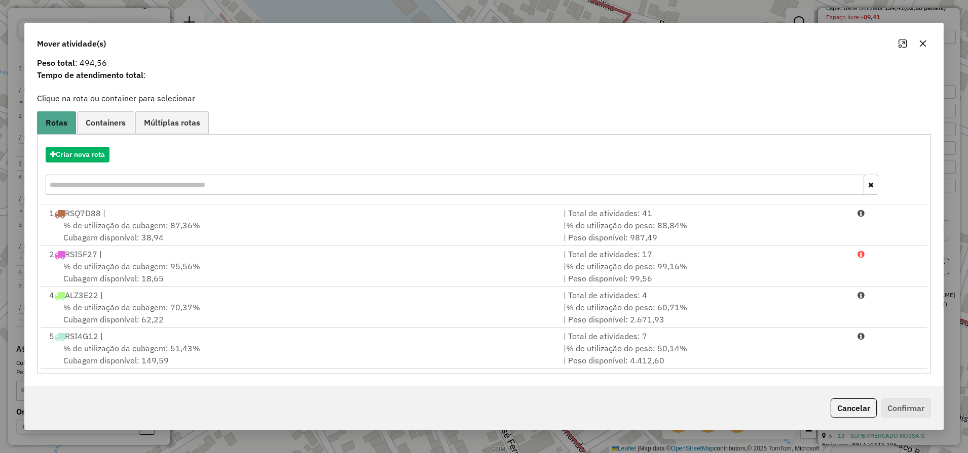
drag, startPoint x: 841, startPoint y: 410, endPoint x: 834, endPoint y: 410, distance: 6.6
click at [838, 410] on button "Cancelar" at bounding box center [853, 408] width 46 height 19
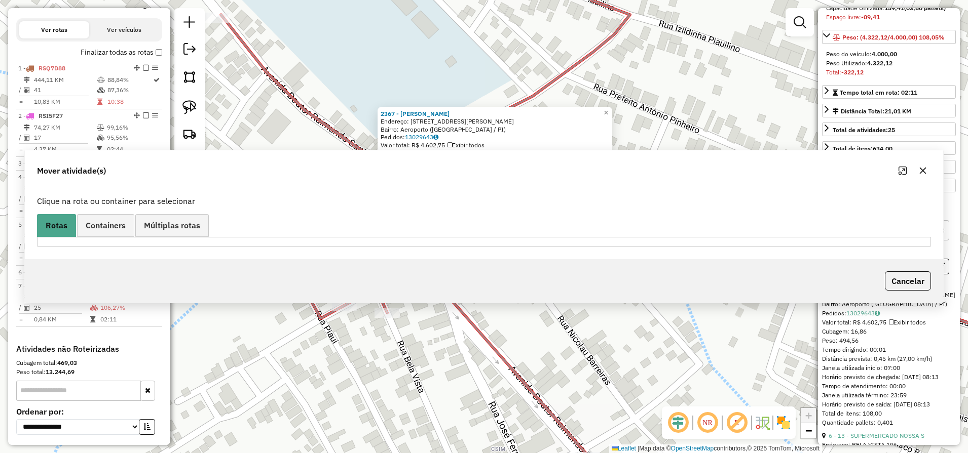
scroll to position [0, 0]
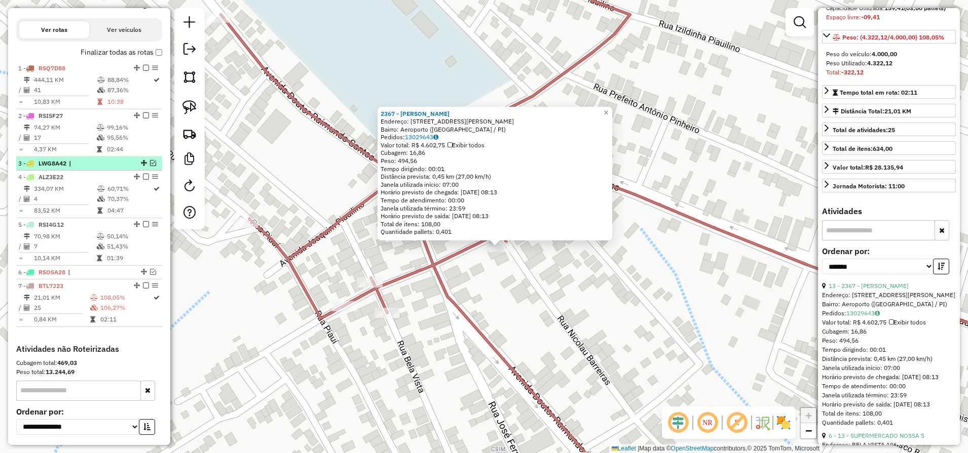
click at [150, 166] on em at bounding box center [153, 163] width 6 height 6
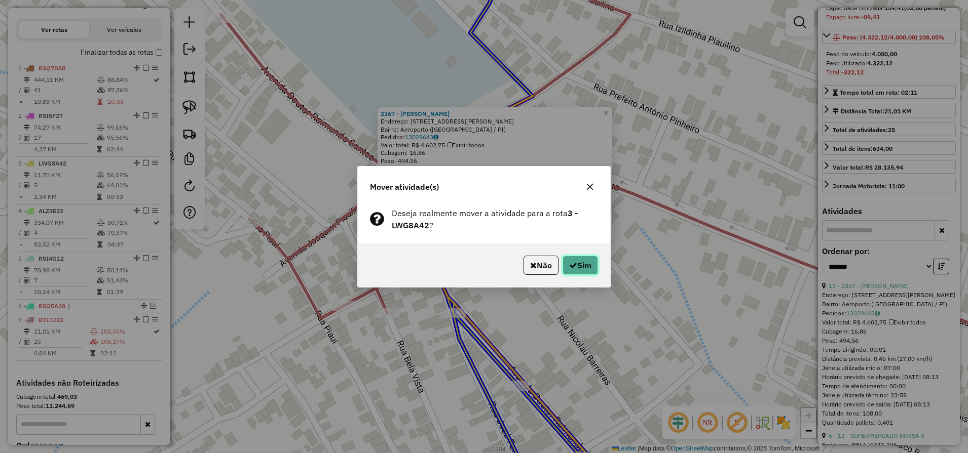
click at [569, 263] on icon "button" at bounding box center [573, 265] width 8 height 8
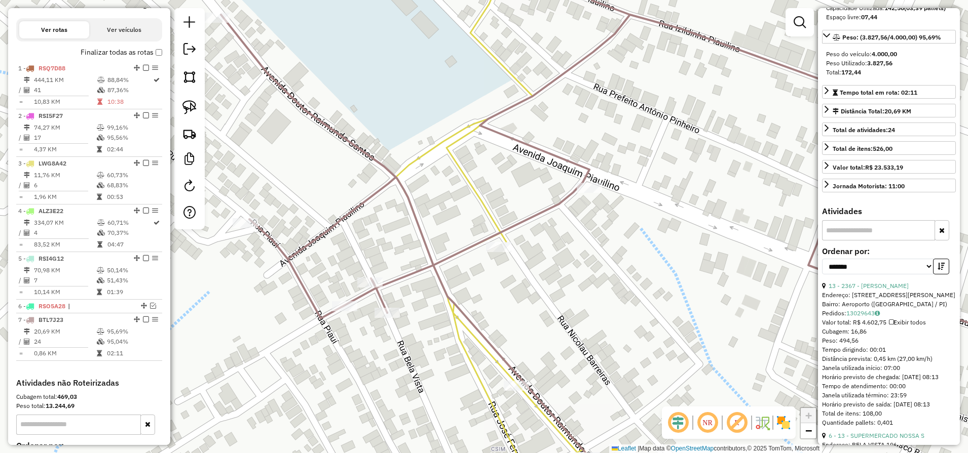
scroll to position [454, 0]
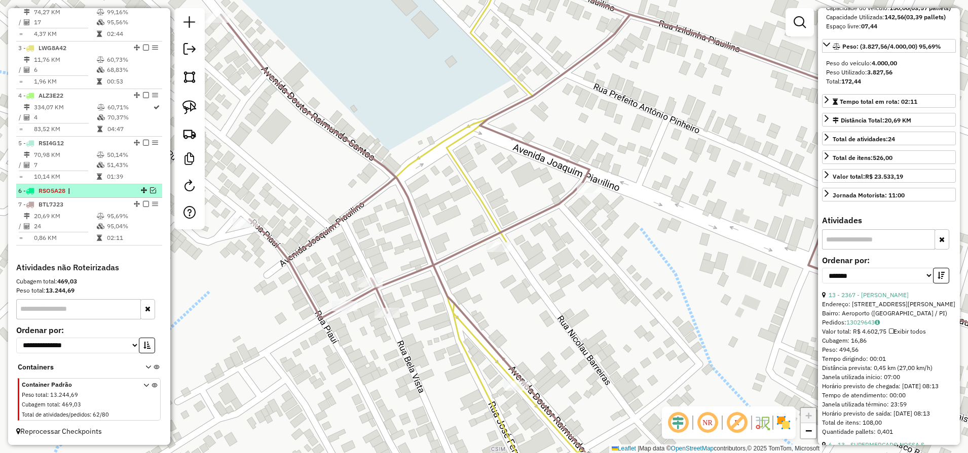
click at [151, 189] on em at bounding box center [153, 190] width 6 height 6
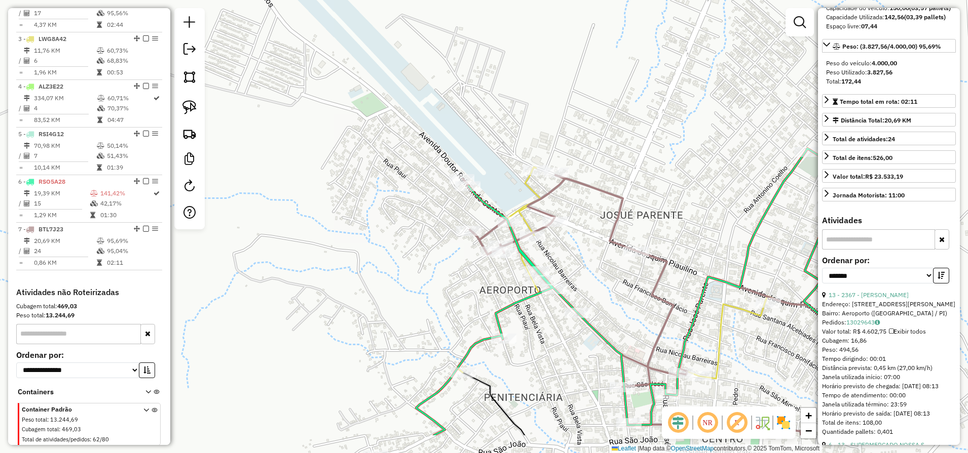
drag, startPoint x: 640, startPoint y: 356, endPoint x: 524, endPoint y: 177, distance: 212.7
click at [527, 183] on div "Janela de atendimento Grade de atendimento Capacidade Transportadoras Veículos …" at bounding box center [484, 226] width 968 height 453
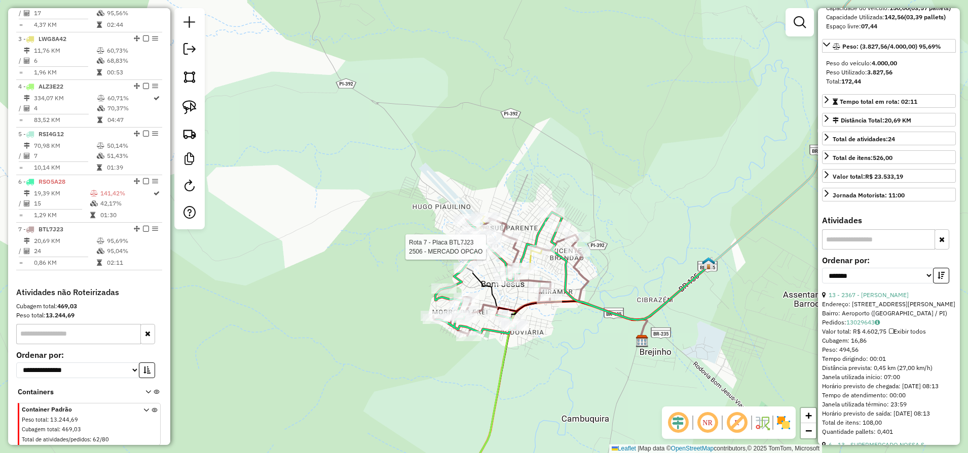
drag, startPoint x: 580, startPoint y: 366, endPoint x: 555, endPoint y: 154, distance: 213.7
click at [557, 166] on div "Rota 7 - Placa BTL7J23 2506 - MERCADO OPCAO Janela de atendimento Grade de aten…" at bounding box center [484, 226] width 968 height 453
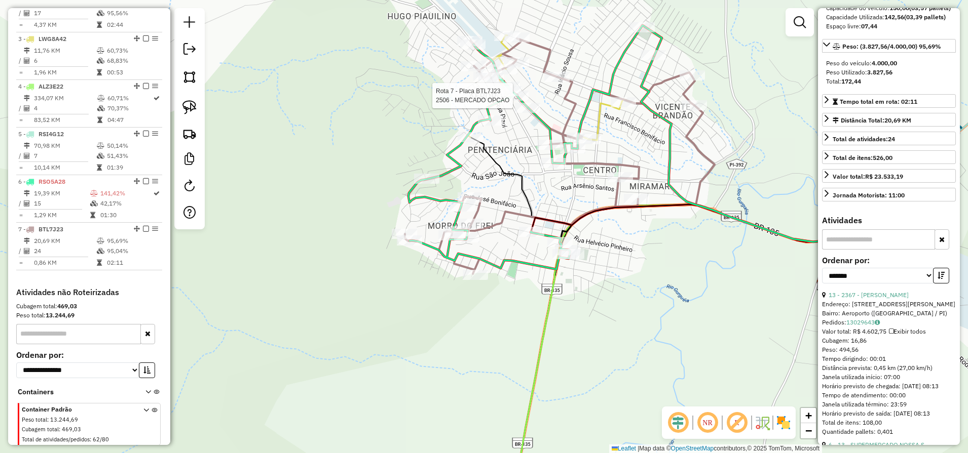
click at [616, 61] on icon at bounding box center [534, 147] width 253 height 244
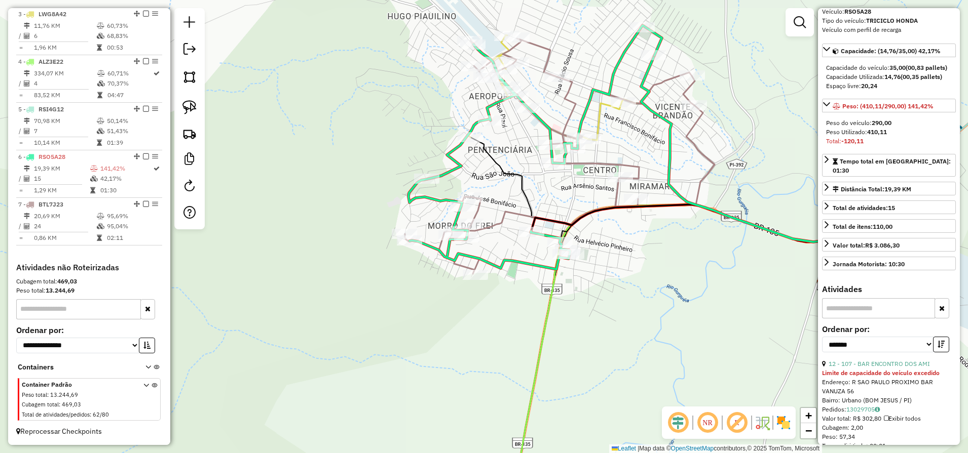
scroll to position [54, 0]
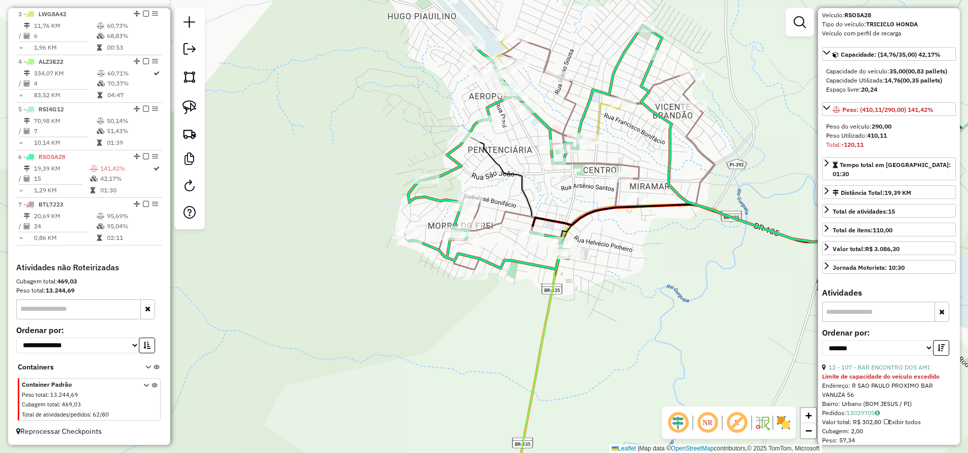
click at [620, 61] on icon at bounding box center [534, 147] width 253 height 244
click at [668, 79] on icon at bounding box center [550, 157] width 290 height 236
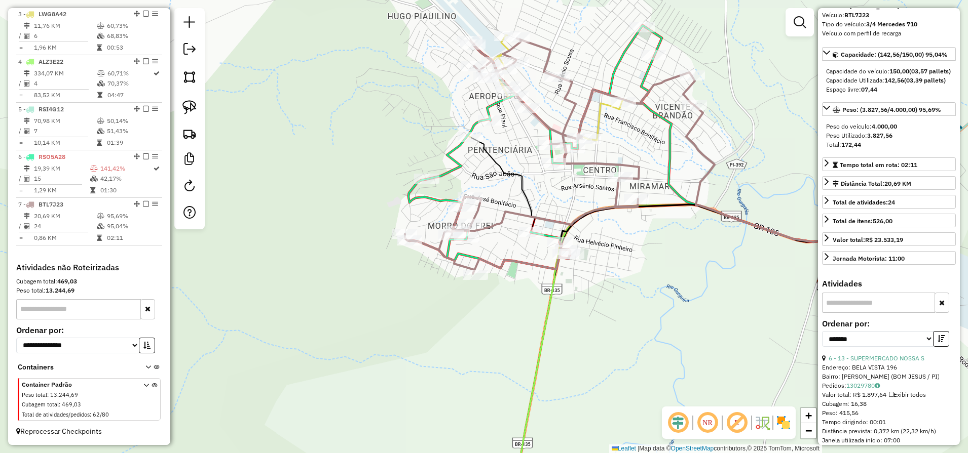
click at [599, 113] on icon at bounding box center [545, 87] width 154 height 105
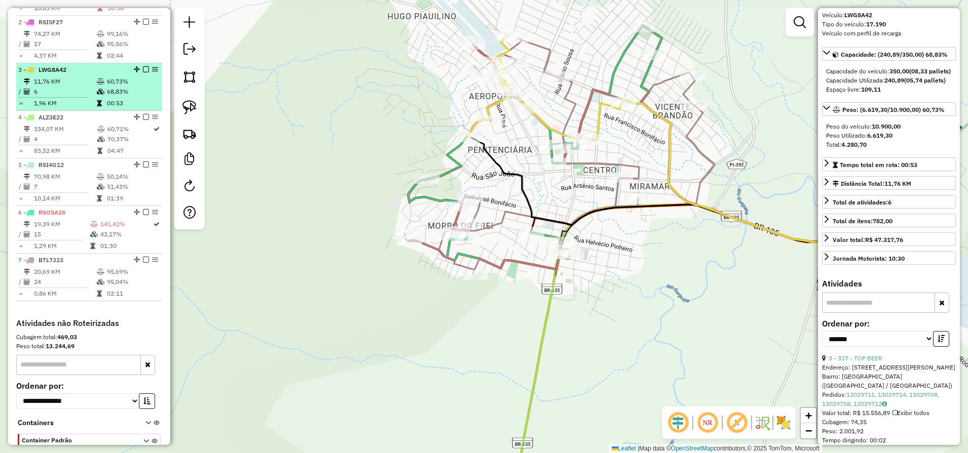
scroll to position [424, 0]
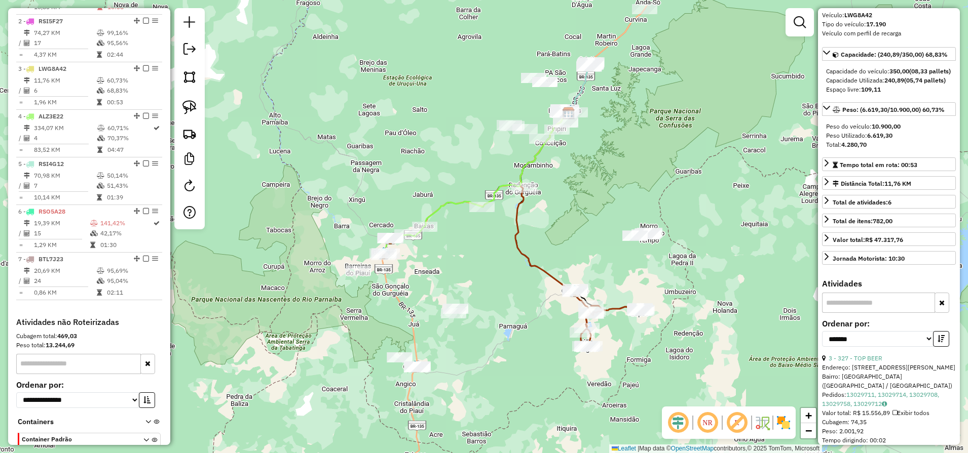
drag, startPoint x: 518, startPoint y: 257, endPoint x: 524, endPoint y: 190, distance: 67.2
click at [520, 195] on icon at bounding box center [552, 220] width 75 height 216
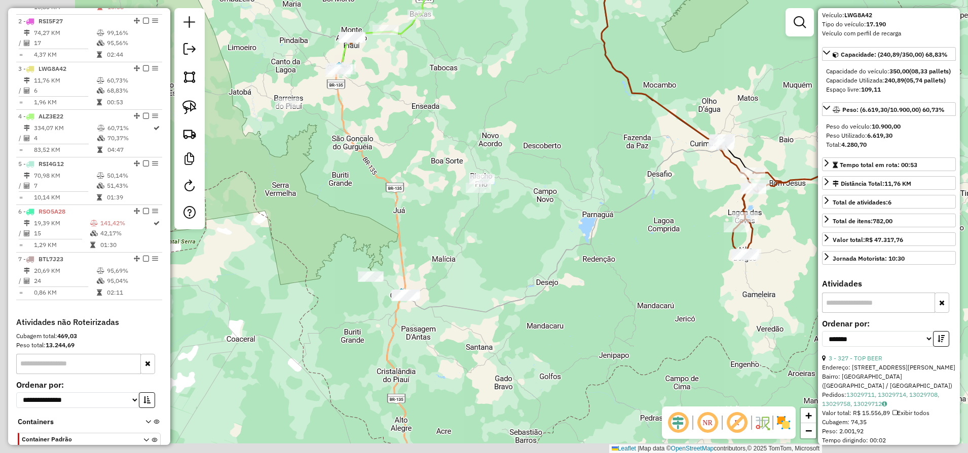
drag, startPoint x: 464, startPoint y: 337, endPoint x: 645, endPoint y: 271, distance: 193.1
click at [639, 281] on div "Janela de atendimento Grade de atendimento Capacidade Transportadoras Veículos …" at bounding box center [484, 226] width 968 height 453
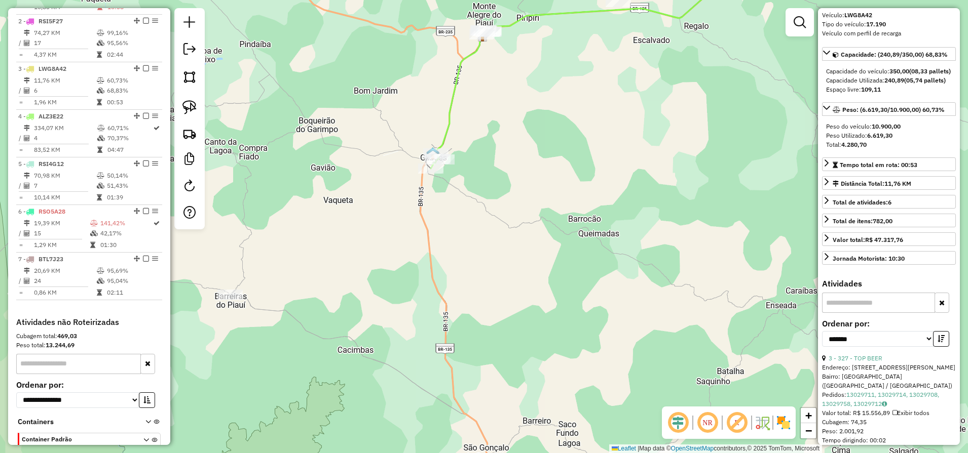
drag, startPoint x: 680, startPoint y: 94, endPoint x: 500, endPoint y: 181, distance: 199.6
click at [509, 162] on div "Janela de atendimento Grade de atendimento Capacidade Transportadoras Veículos …" at bounding box center [484, 226] width 968 height 453
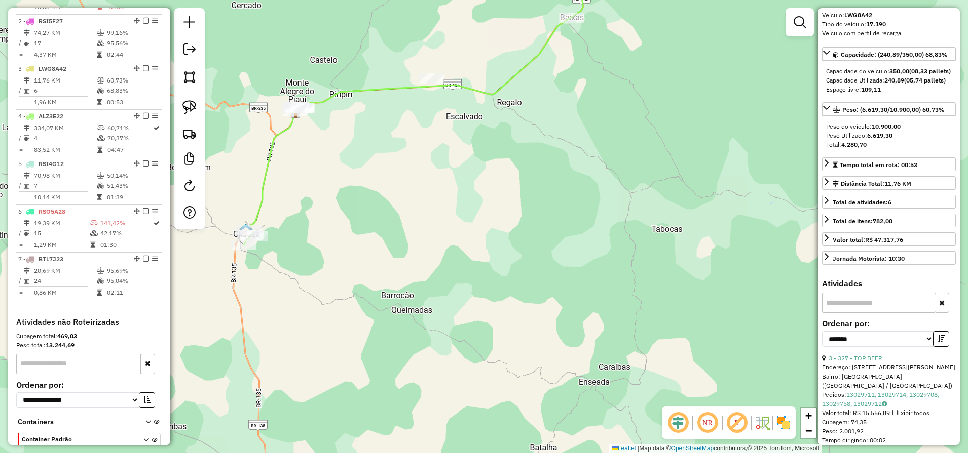
drag, startPoint x: 550, startPoint y: 133, endPoint x: 433, endPoint y: 295, distance: 199.8
click at [433, 289] on div "Janela de atendimento Grade de atendimento Capacidade Transportadoras Veículos …" at bounding box center [484, 226] width 968 height 453
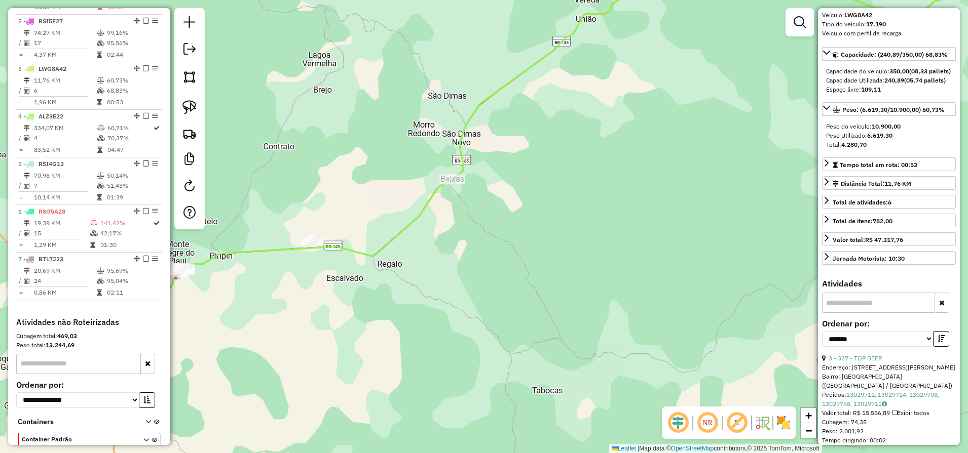
click at [389, 359] on div "Janela de atendimento Grade de atendimento Capacidade Transportadoras Veículos …" at bounding box center [484, 226] width 968 height 453
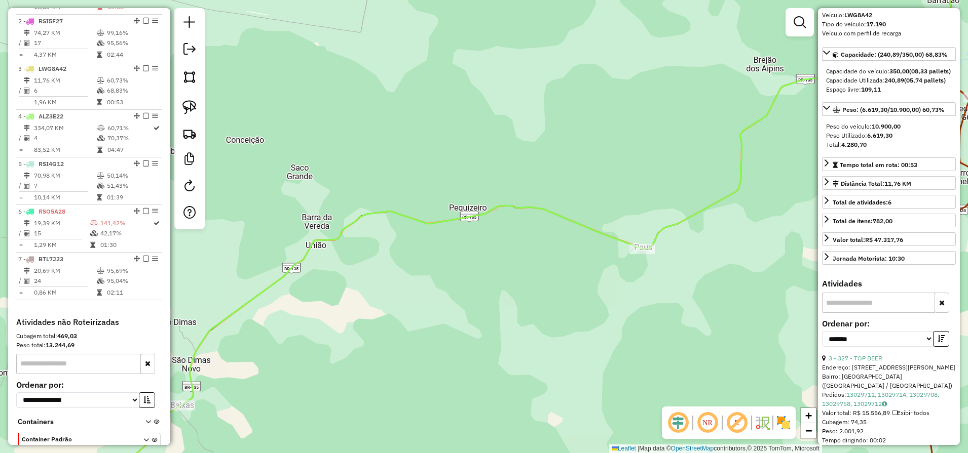
drag, startPoint x: 583, startPoint y: 235, endPoint x: 490, endPoint y: 292, distance: 109.0
click at [494, 288] on div "Janela de atendimento Grade de atendimento Capacidade Transportadoras Veículos …" at bounding box center [484, 226] width 968 height 453
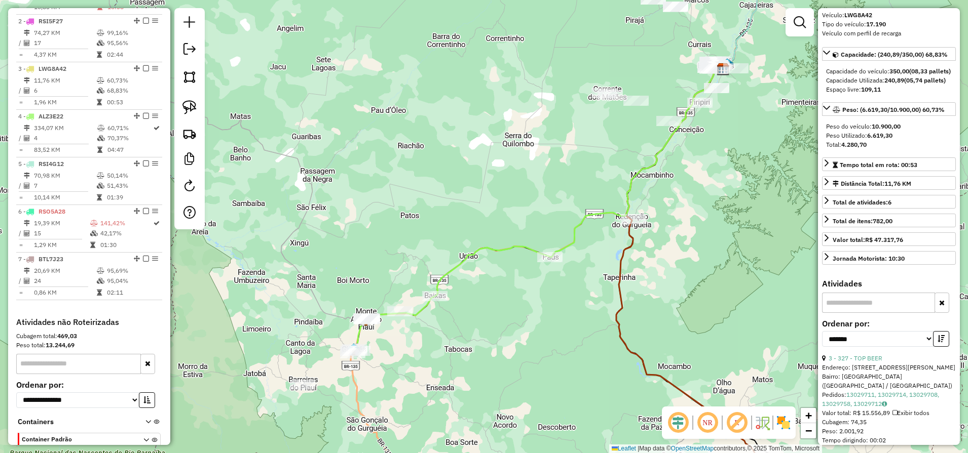
drag, startPoint x: 700, startPoint y: 164, endPoint x: 620, endPoint y: 257, distance: 123.3
click at [620, 260] on div "Janela de atendimento Grade de atendimento Capacidade Transportadoras Veículos …" at bounding box center [484, 226] width 968 height 453
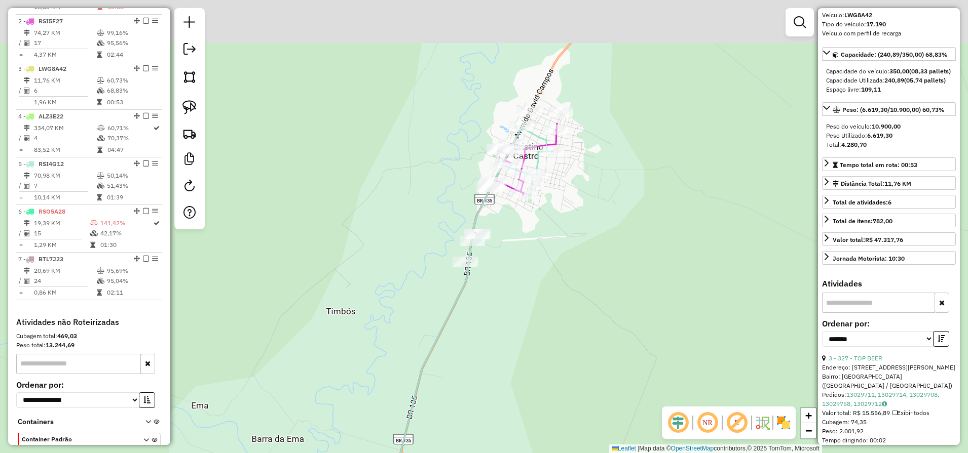
drag, startPoint x: 561, startPoint y: 120, endPoint x: 525, endPoint y: 309, distance: 192.3
click at [527, 301] on div "Janela de atendimento Grade de atendimento Capacidade Transportadoras Veículos …" at bounding box center [484, 226] width 968 height 453
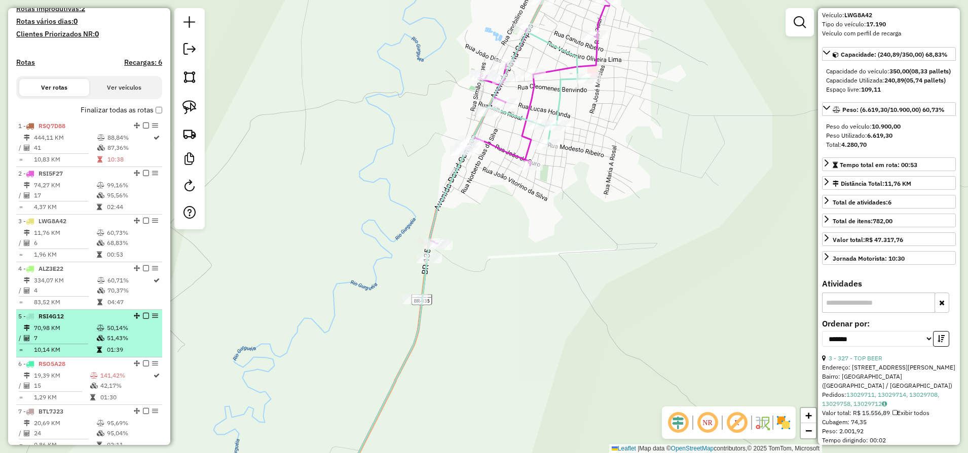
scroll to position [234, 0]
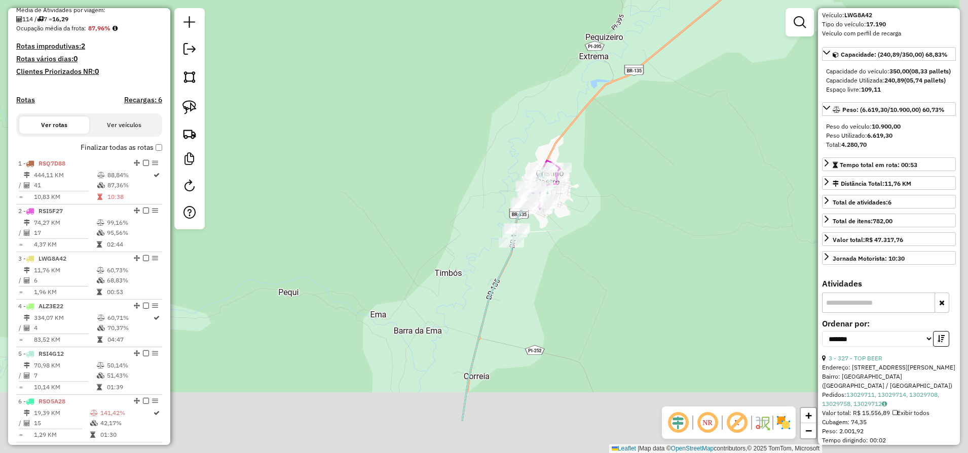
drag, startPoint x: 565, startPoint y: 302, endPoint x: 558, endPoint y: 176, distance: 126.3
click at [566, 211] on div "Janela de atendimento Grade de atendimento Capacidade Transportadoras Veículos …" at bounding box center [484, 226] width 968 height 453
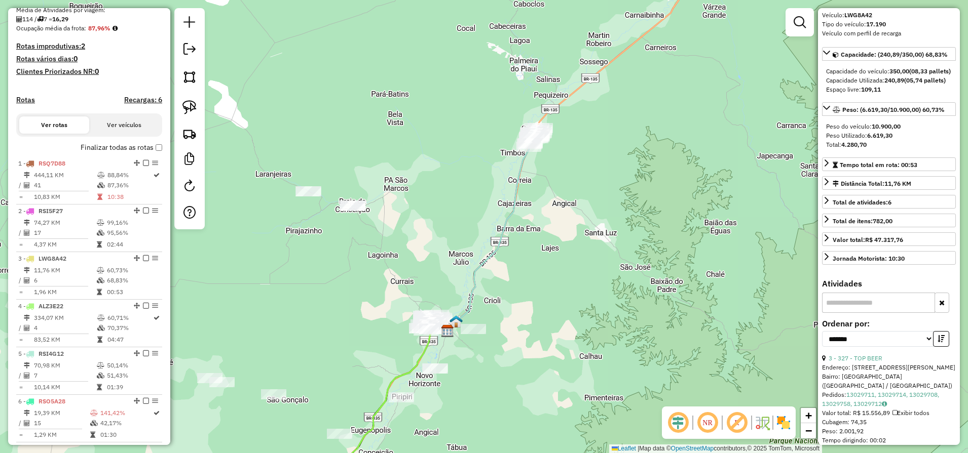
drag, startPoint x: 525, startPoint y: 354, endPoint x: 535, endPoint y: 279, distance: 75.7
click at [534, 284] on div "Janela de atendimento Grade de atendimento Capacidade Transportadoras Veículos …" at bounding box center [484, 226] width 968 height 453
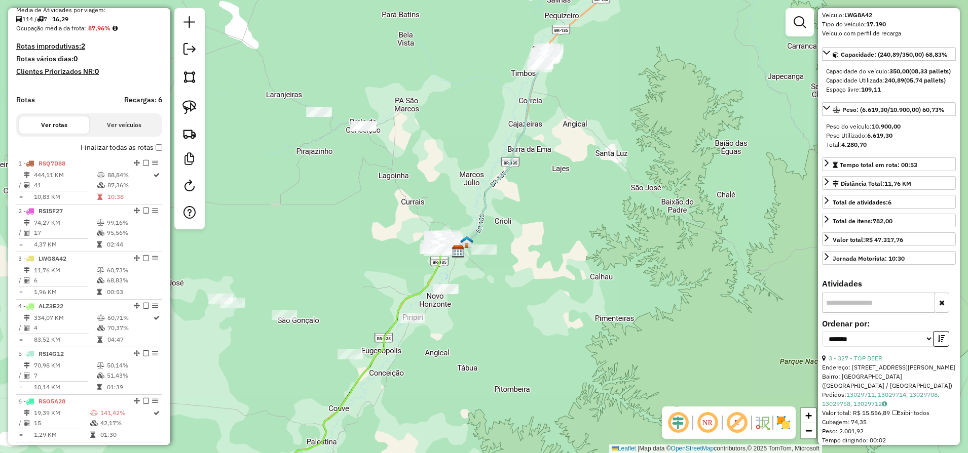
drag, startPoint x: 480, startPoint y: 366, endPoint x: 533, endPoint y: 181, distance: 191.8
click at [522, 216] on div "Janela de atendimento Grade de atendimento Capacidade Transportadoras Veículos …" at bounding box center [484, 226] width 968 height 453
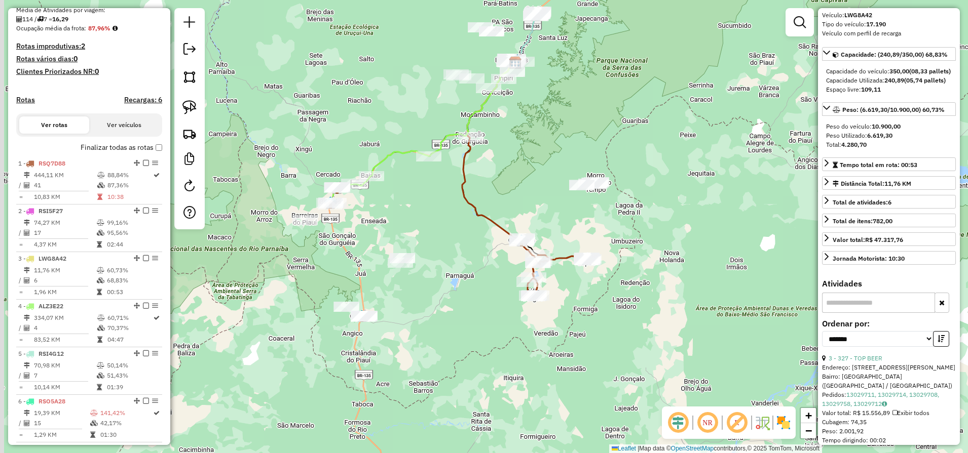
drag, startPoint x: 452, startPoint y: 337, endPoint x: 457, endPoint y: 248, distance: 89.3
click at [457, 248] on div "Janela de atendimento Grade de atendimento Capacidade Transportadoras Veículos …" at bounding box center [484, 226] width 968 height 453
drag, startPoint x: 564, startPoint y: 136, endPoint x: 569, endPoint y: 183, distance: 47.4
click at [568, 178] on div "Janela de atendimento Grade de atendimento Capacidade Transportadoras Veículos …" at bounding box center [484, 226] width 968 height 453
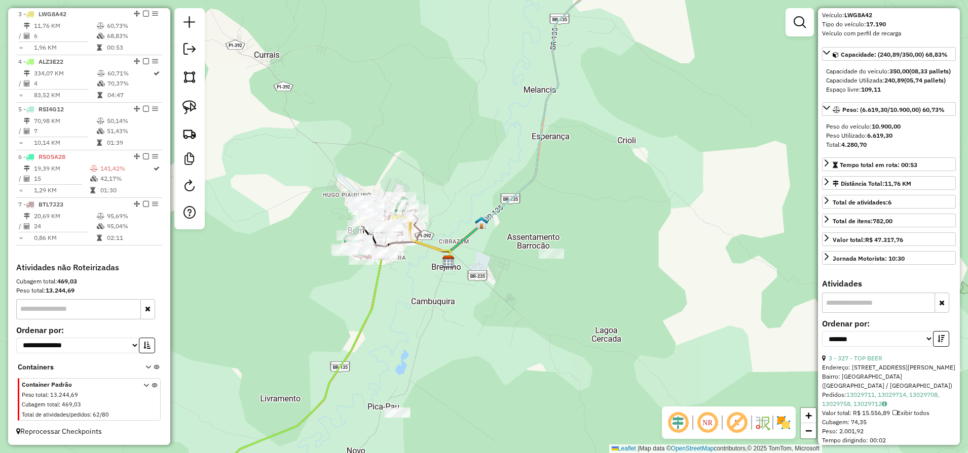
scroll to position [487, 0]
drag, startPoint x: 194, startPoint y: 56, endPoint x: 235, endPoint y: 82, distance: 48.2
click at [194, 56] on link at bounding box center [189, 50] width 20 height 23
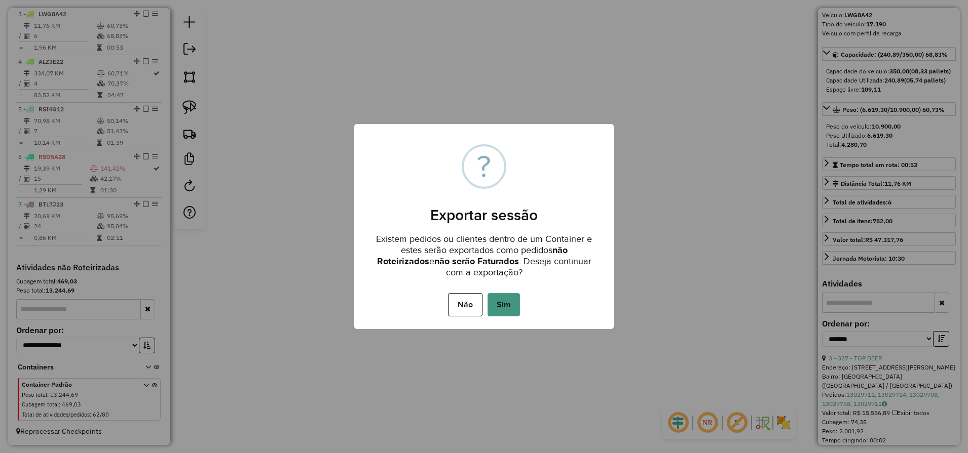
click at [503, 310] on button "Sim" at bounding box center [503, 304] width 32 height 23
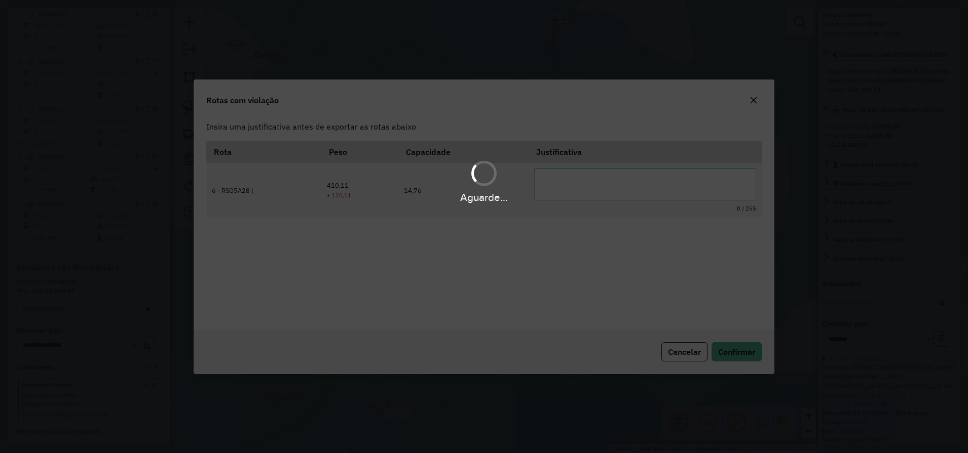
scroll to position [0, 0]
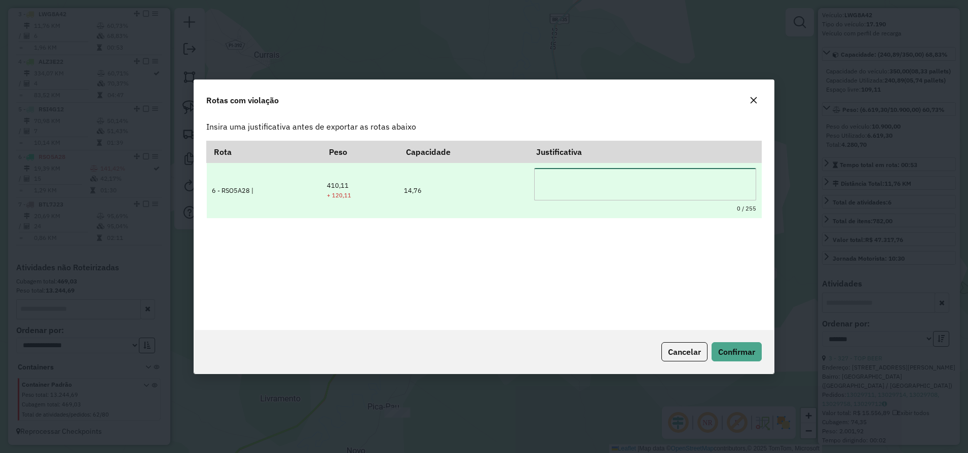
click at [572, 176] on textarea at bounding box center [645, 184] width 222 height 32
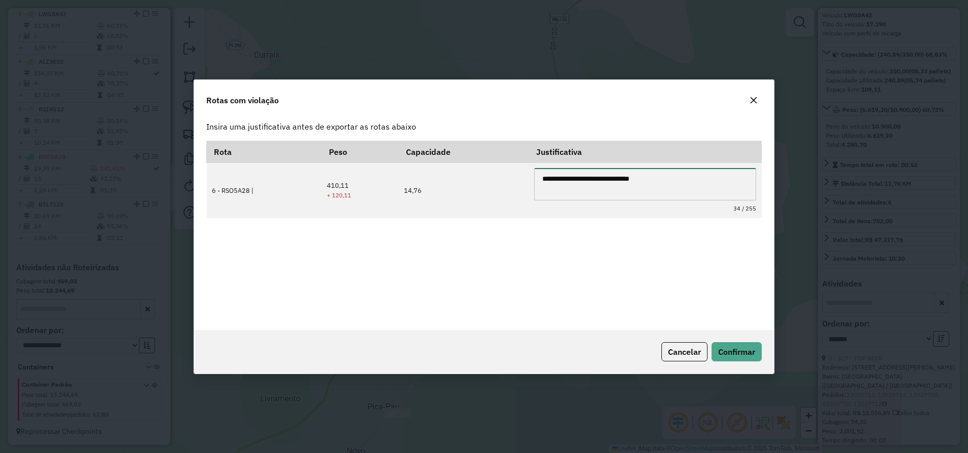
type textarea "**********"
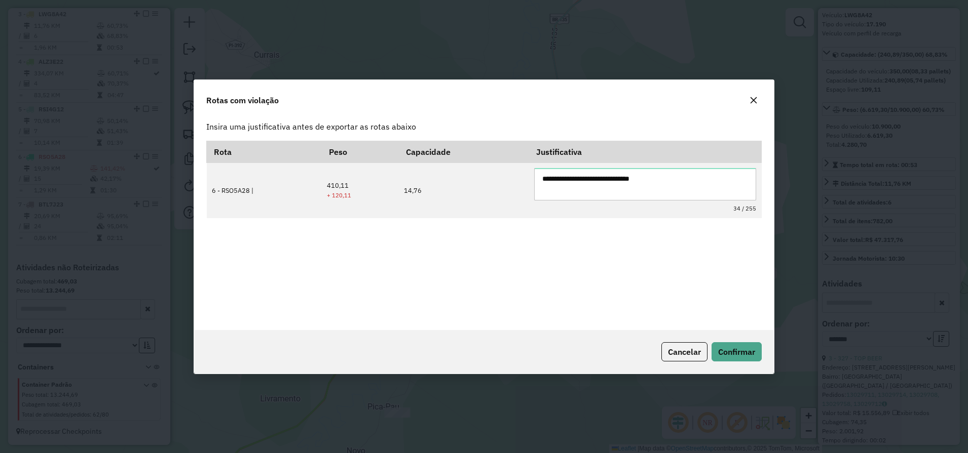
click at [562, 252] on div "**********" at bounding box center [483, 229] width 555 height 177
click at [734, 351] on span "Confirmar" at bounding box center [736, 352] width 37 height 10
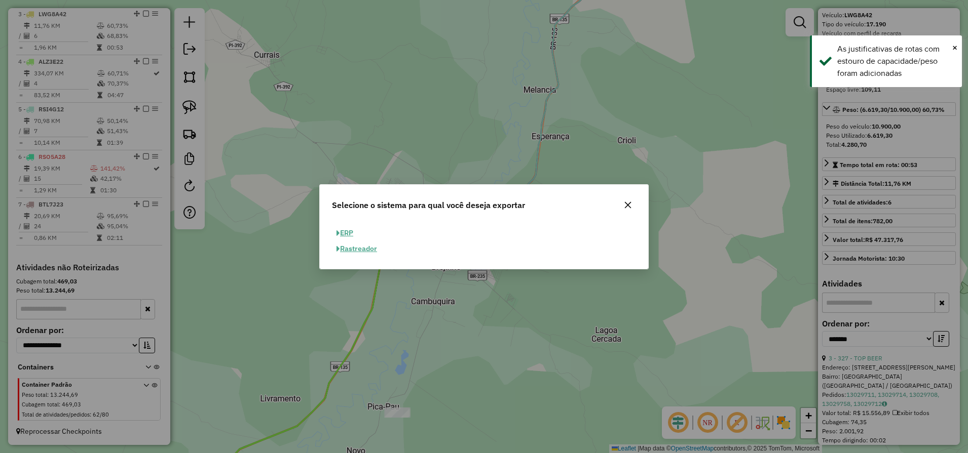
click at [352, 234] on button "ERP" at bounding box center [345, 233] width 26 height 16
select select "**"
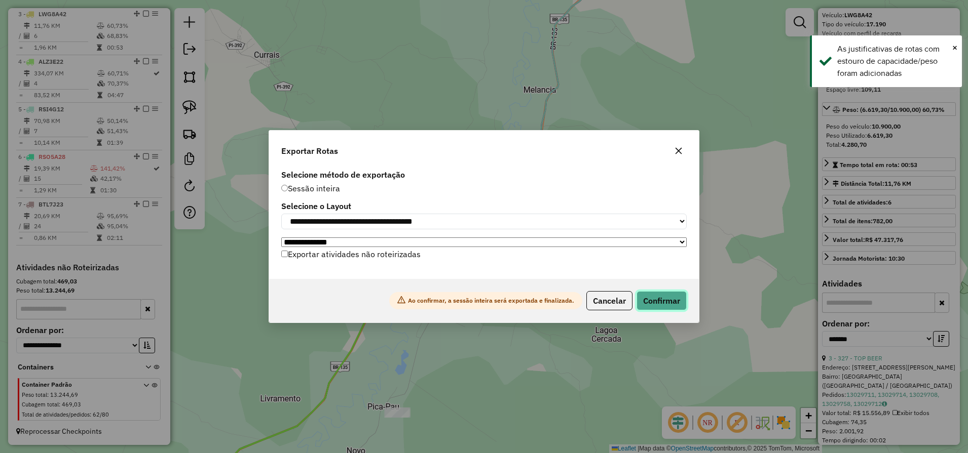
click at [649, 310] on button "Confirmar" at bounding box center [661, 300] width 50 height 19
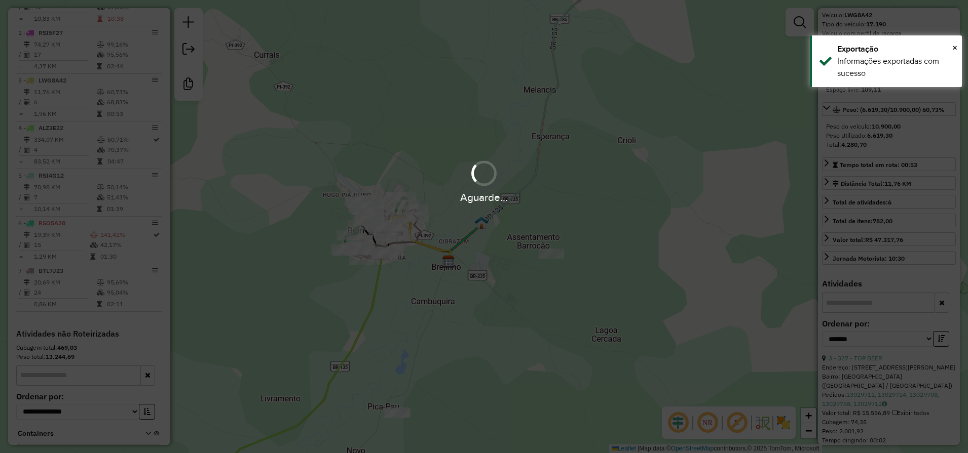
scroll to position [472, 0]
